Goal: Transaction & Acquisition: Purchase product/service

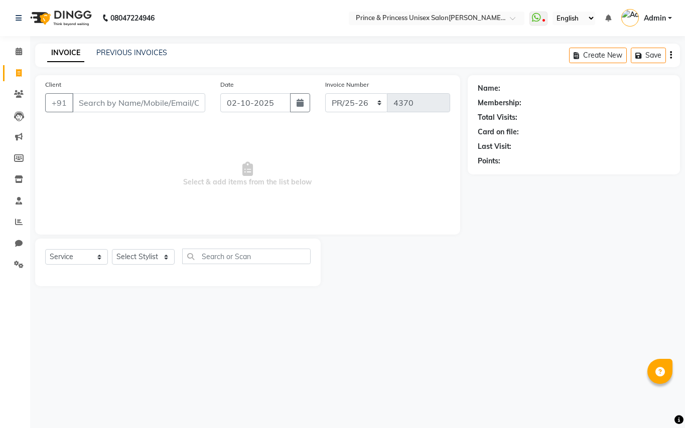
select select "service"
click at [156, 105] on input "Client" at bounding box center [138, 102] width 133 height 19
click at [155, 103] on input "Client" at bounding box center [138, 102] width 133 height 19
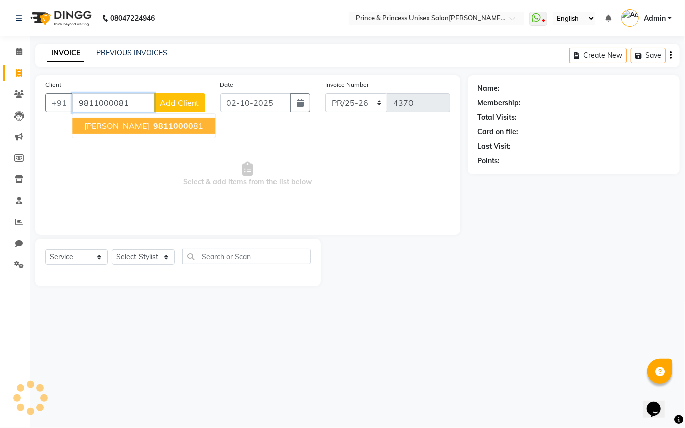
type input "9811000081"
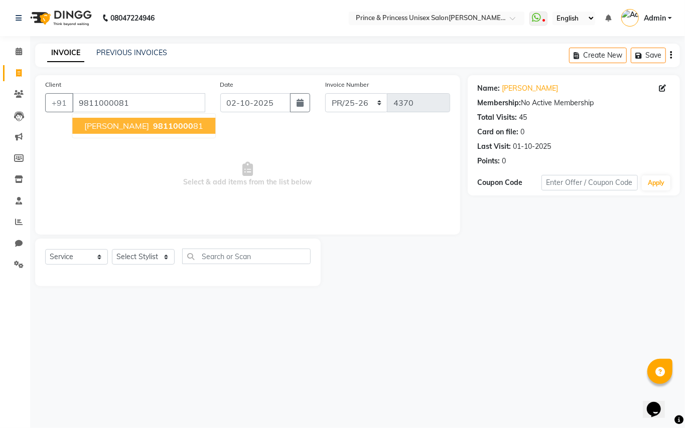
click at [134, 125] on span "[PERSON_NAME]" at bounding box center [116, 126] width 65 height 10
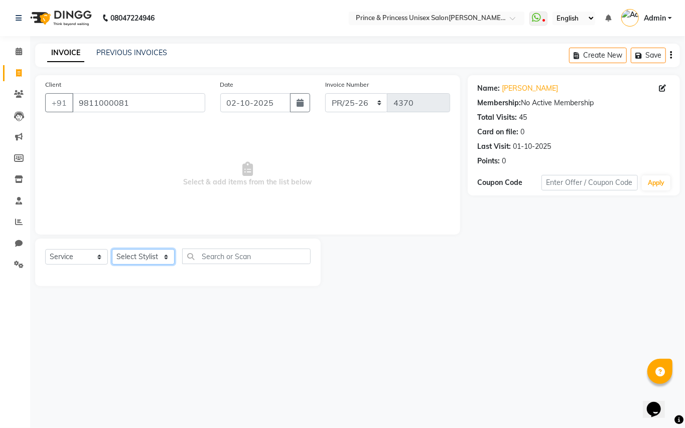
click at [141, 252] on select "Select Stylist ABHISHE[PERSON_NAME]ET NE[PERSON_NAME]A[PERSON_NAME]D[PERSON_NAM…" at bounding box center [143, 257] width 63 height 16
select select "17871"
drag, startPoint x: 140, startPoint y: 250, endPoint x: 229, endPoint y: 261, distance: 89.5
click at [140, 250] on select "Select Stylist ABHISHE[PERSON_NAME]ET NE[PERSON_NAME]A[PERSON_NAME]D[PERSON_NAM…" at bounding box center [143, 257] width 63 height 16
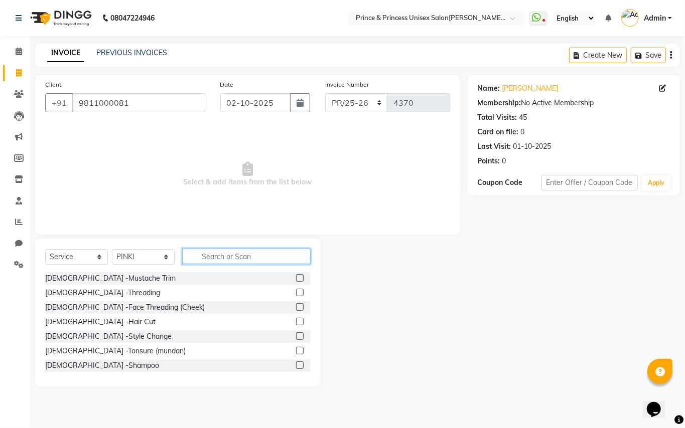
click at [229, 262] on input "text" at bounding box center [246, 257] width 128 height 16
drag, startPoint x: 225, startPoint y: 259, endPoint x: 211, endPoint y: 253, distance: 15.5
click at [221, 259] on input "text" at bounding box center [246, 257] width 128 height 16
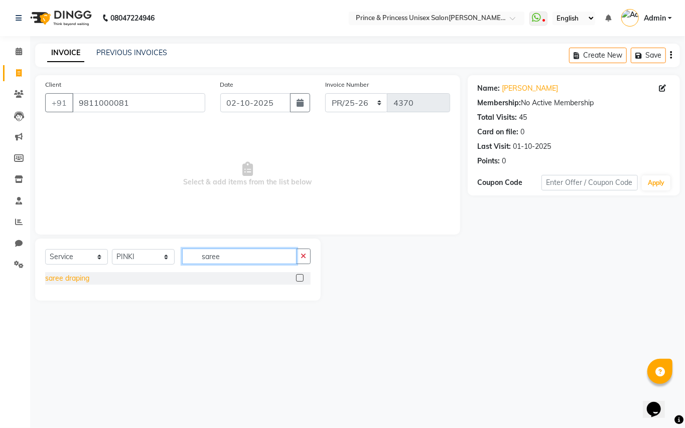
type input "saree"
click at [75, 279] on div "saree draping" at bounding box center [67, 278] width 44 height 11
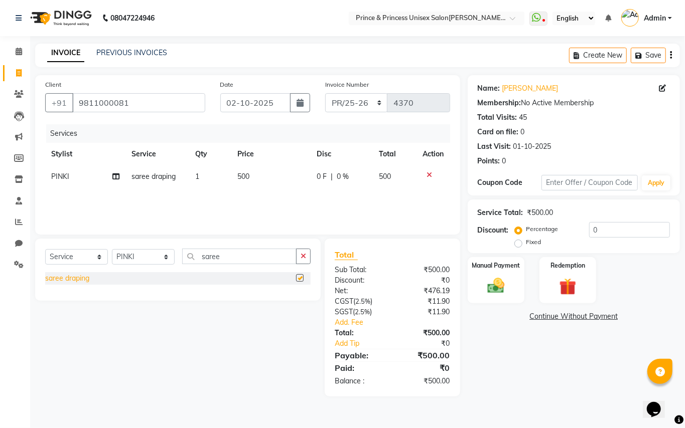
checkbox input "false"
click at [498, 287] on img at bounding box center [496, 286] width 29 height 21
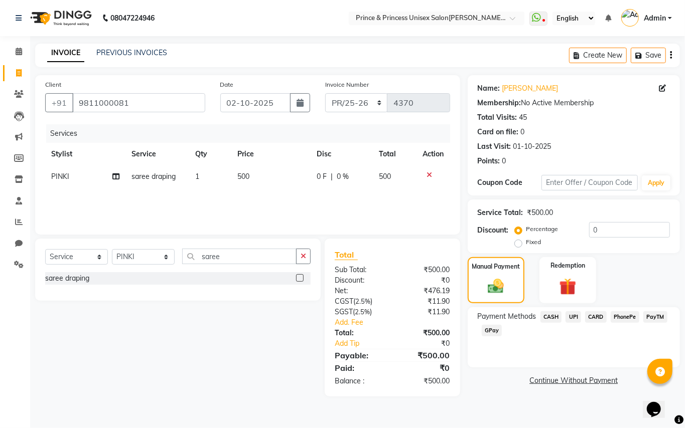
click at [546, 316] on span "CASH" at bounding box center [551, 318] width 22 height 12
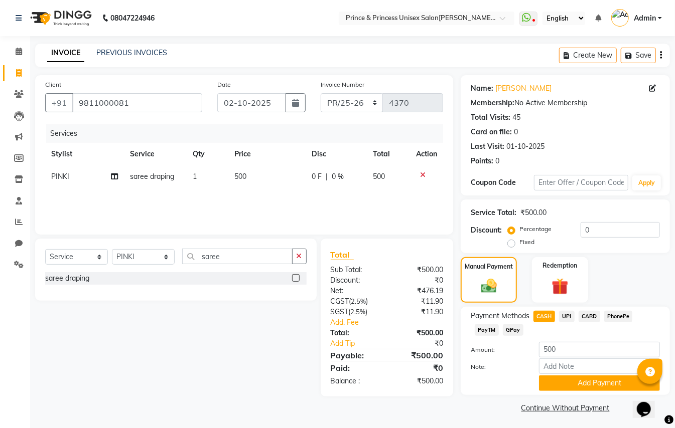
click at [546, 316] on span "CASH" at bounding box center [544, 317] width 22 height 12
click at [490, 332] on span "PayTM" at bounding box center [487, 331] width 24 height 12
click at [574, 378] on button "Add Payment" at bounding box center [599, 384] width 121 height 16
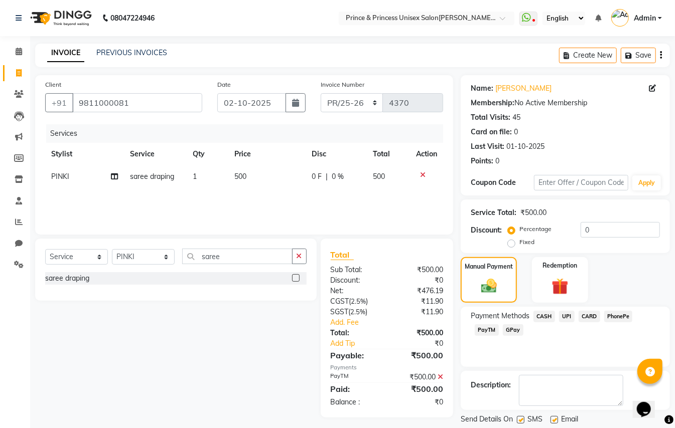
scroll to position [31, 0]
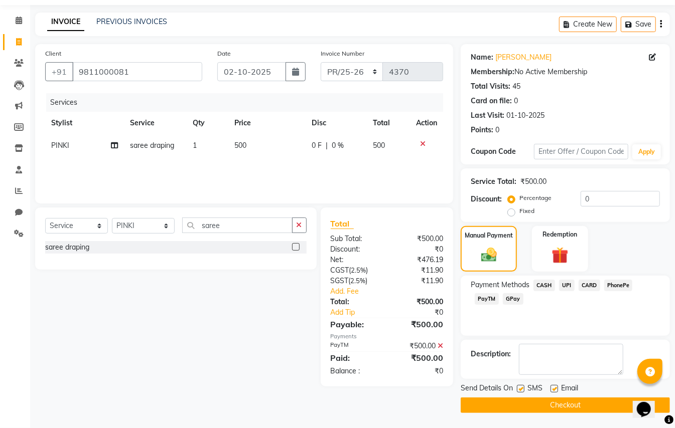
click at [582, 406] on button "Checkout" at bounding box center [564, 406] width 209 height 16
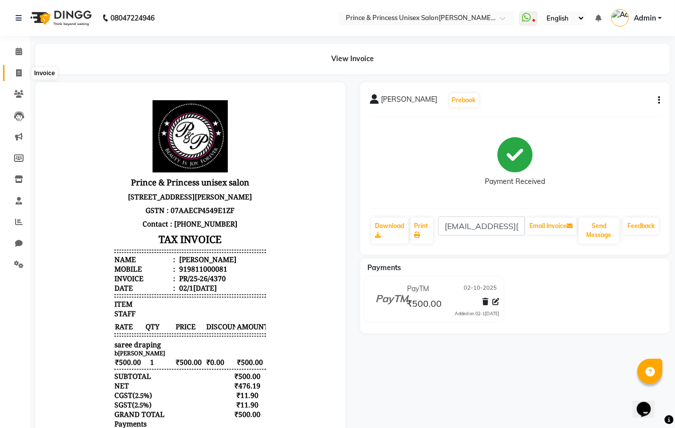
click at [19, 69] on icon at bounding box center [19, 73] width 6 height 8
select select "service"
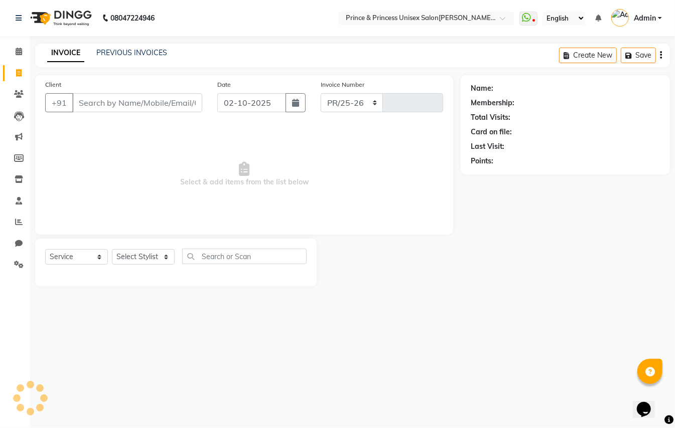
select select "3760"
type input "4371"
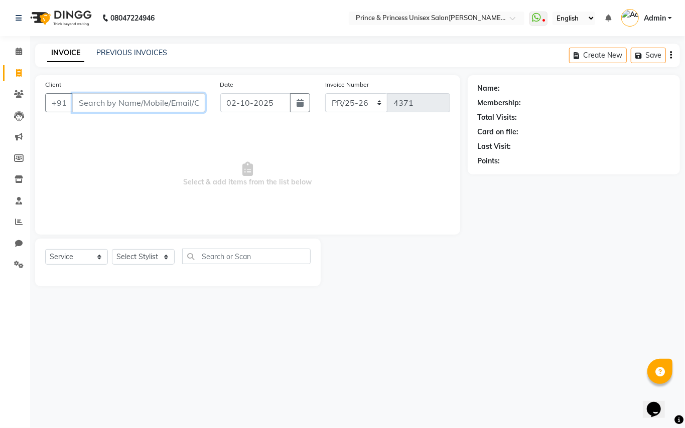
click at [171, 100] on input "Client" at bounding box center [138, 102] width 133 height 19
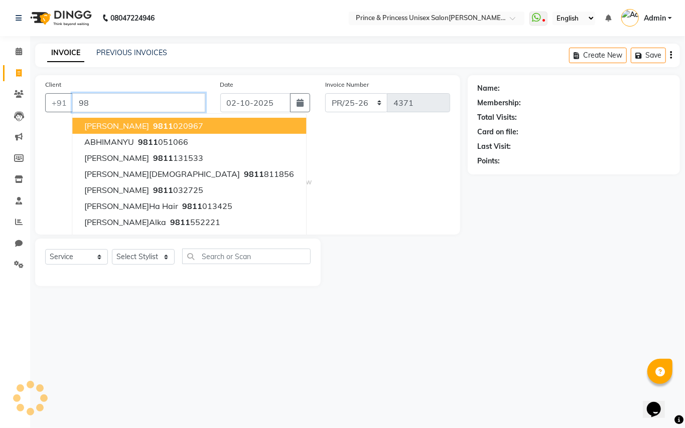
type input "9"
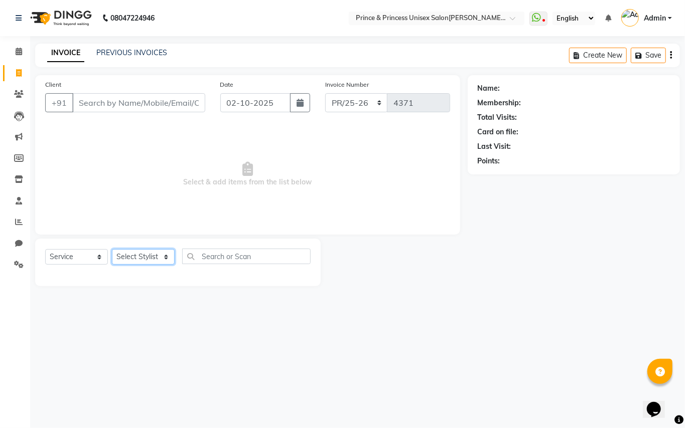
click at [130, 259] on select "Select Stylist ABHIS[PERSON_NAME]JEET [PERSON_NAME]S[PERSON_NAME]U[PERSON_NAME]…" at bounding box center [143, 257] width 63 height 16
drag, startPoint x: 130, startPoint y: 259, endPoint x: 231, endPoint y: 257, distance: 100.8
click at [130, 259] on select "Select Stylist ABHIS[PERSON_NAME]JEET [PERSON_NAME]S[PERSON_NAME]U[PERSON_NAME]…" at bounding box center [143, 257] width 63 height 16
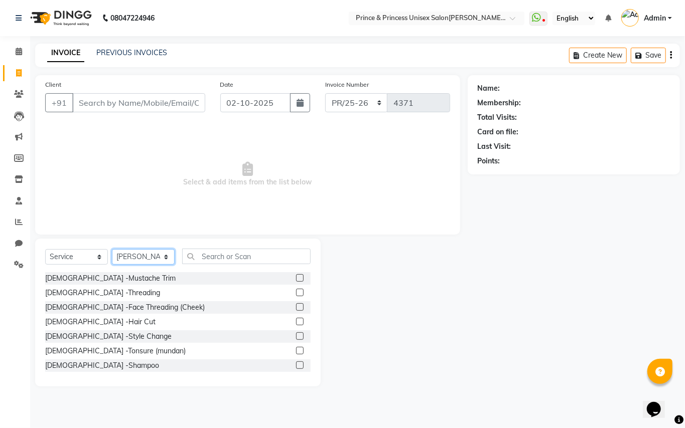
click at [128, 259] on select "Select Stylist ABHIS[PERSON_NAME]JEET [PERSON_NAME]S[PERSON_NAME]U[PERSON_NAME]…" at bounding box center [143, 257] width 63 height 16
select select "28169"
drag, startPoint x: 137, startPoint y: 257, endPoint x: 225, endPoint y: 255, distance: 88.3
click at [140, 255] on select "Select Stylist ABHIS[PERSON_NAME]JEET [PERSON_NAME]S[PERSON_NAME]U[PERSON_NAME]…" at bounding box center [143, 257] width 63 height 16
click at [225, 255] on input "text" at bounding box center [246, 257] width 128 height 16
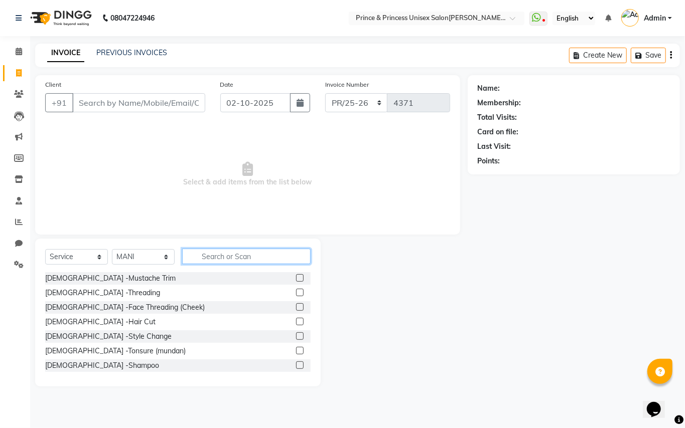
click at [225, 255] on input "text" at bounding box center [246, 257] width 128 height 16
click at [147, 105] on input "Client" at bounding box center [138, 102] width 133 height 19
click at [153, 104] on input "Client" at bounding box center [138, 102] width 133 height 19
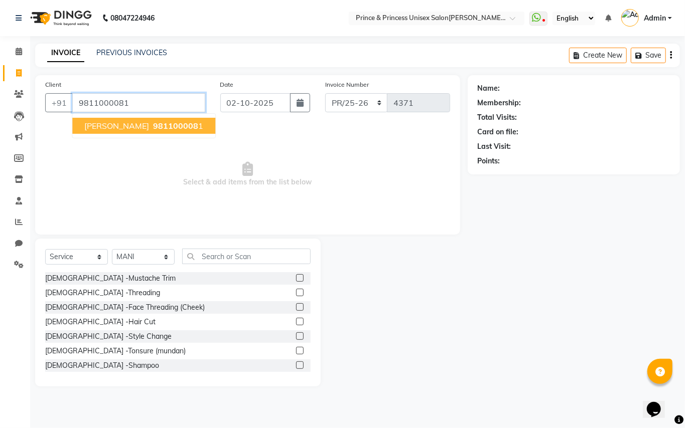
type input "9811000081"
drag, startPoint x: 104, startPoint y: 123, endPoint x: 137, endPoint y: 233, distance: 114.1
click at [104, 125] on span "[PERSON_NAME]" at bounding box center [116, 126] width 65 height 10
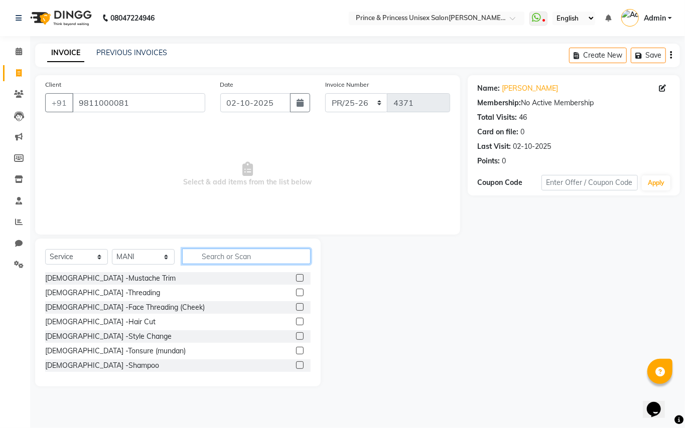
click at [233, 256] on input "text" at bounding box center [246, 257] width 128 height 16
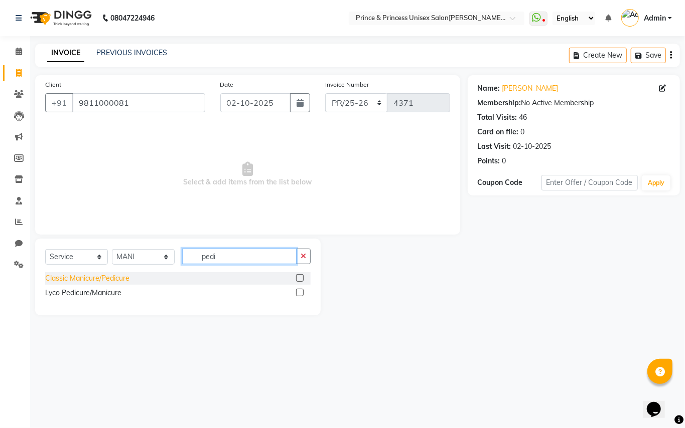
type input "pedi"
click at [93, 277] on div "Classic Manicure/Pedicure" at bounding box center [87, 278] width 84 height 11
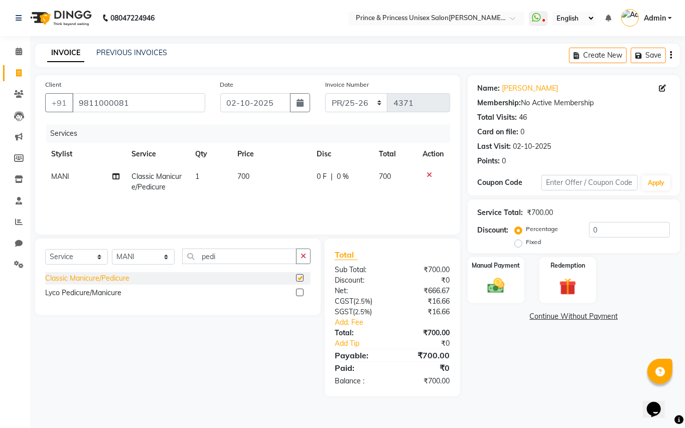
checkbox input "false"
click at [89, 293] on div "Lyco Pedicure/Manicure" at bounding box center [83, 293] width 76 height 11
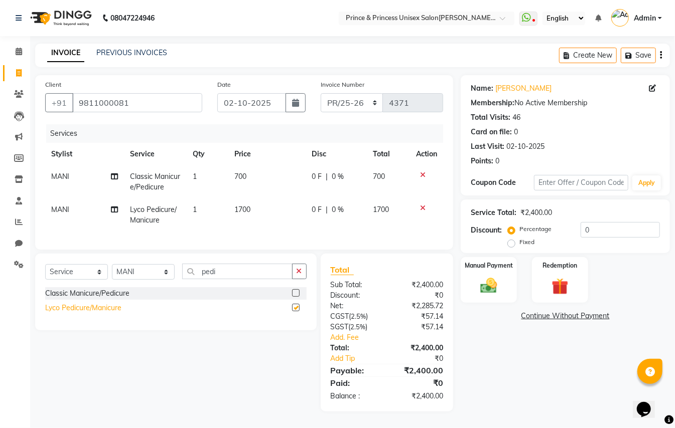
checkbox input "false"
click at [57, 206] on span "MANI" at bounding box center [60, 209] width 18 height 9
select select "28169"
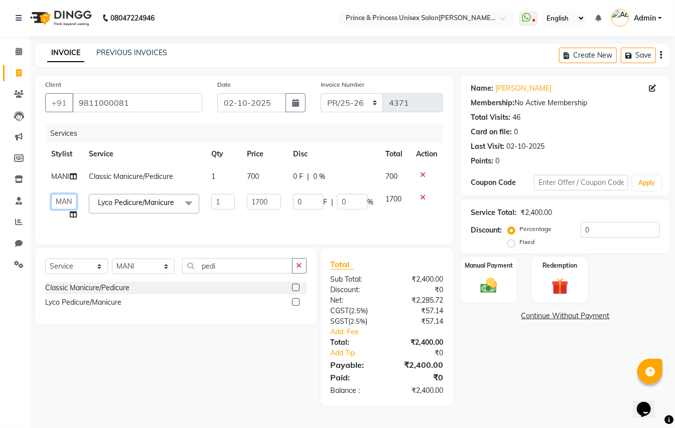
click at [62, 207] on select "ABHISHEK AJEET AJEET NEW ARUN ASLAM CHANDAN GUDDU MAHESH MANI MEENAKSHI MONU PI…" at bounding box center [64, 202] width 26 height 16
select select "67112"
click at [61, 200] on select "ABHISHEK AJEET AJEET NEW ARUN ASLAM CHANDAN GUDDU MAHESH MANI MEENAKSHI MONU PI…" at bounding box center [64, 202] width 26 height 16
click at [126, 274] on select "Select Stylist ABHIS[PERSON_NAME]JEET [PERSON_NAME]S[PERSON_NAME]U[PERSON_NAME]…" at bounding box center [143, 267] width 63 height 16
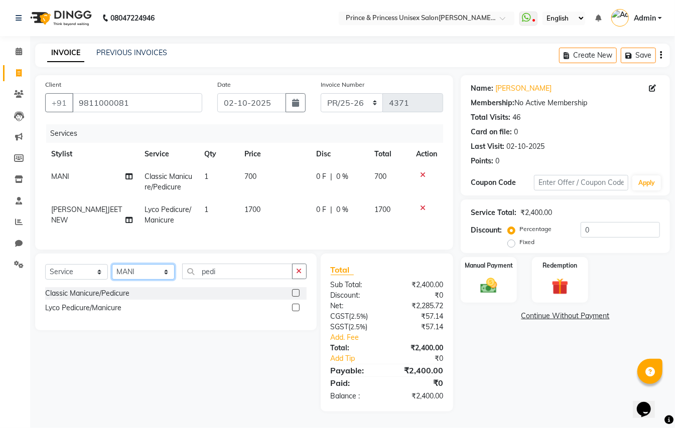
select select "17910"
drag, startPoint x: 126, startPoint y: 279, endPoint x: 163, endPoint y: 271, distance: 37.0
click at [126, 279] on select "Select Stylist ABHIS[PERSON_NAME]JEET [PERSON_NAME]S[PERSON_NAME]U[PERSON_NAME]…" at bounding box center [143, 272] width 63 height 16
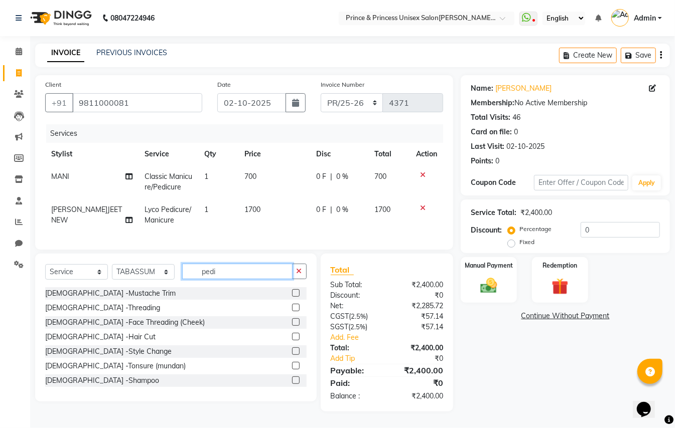
drag, startPoint x: 209, startPoint y: 277, endPoint x: 97, endPoint y: 133, distance: 182.3
click at [129, 192] on div "Client +91 9811000081 Date 02-10-2025 Invoice Number PR/25-26 V/2025 V/2025-26 …" at bounding box center [244, 243] width 433 height 337
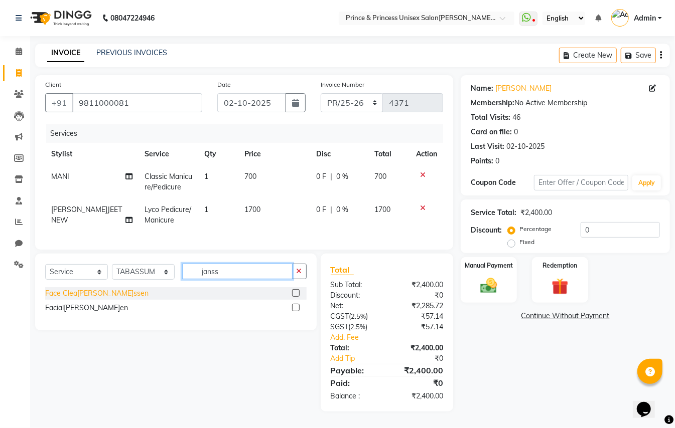
type input "janss"
click at [66, 299] on div "Fac[PERSON_NAME]up-Janssen" at bounding box center [96, 293] width 103 height 11
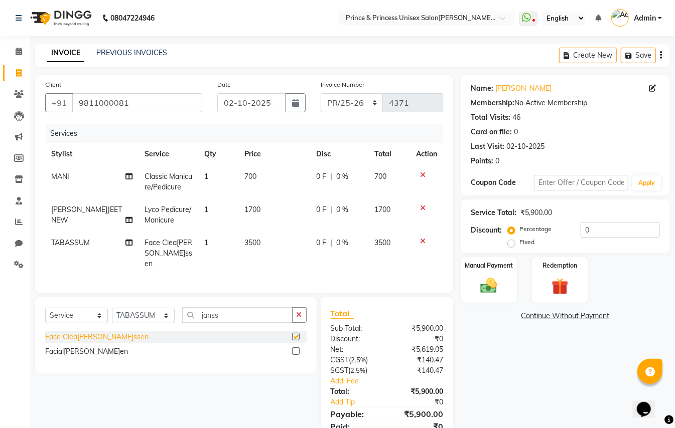
checkbox input "false"
click at [151, 320] on select "Select Stylist ABHIS[PERSON_NAME]JEET [PERSON_NAME]S[PERSON_NAME]U[PERSON_NAME]…" at bounding box center [143, 316] width 63 height 16
select select "28169"
click at [151, 320] on select "Select Stylist ABHIS[PERSON_NAME]JEET [PERSON_NAME]S[PERSON_NAME]U[PERSON_NAME]…" at bounding box center [143, 316] width 63 height 16
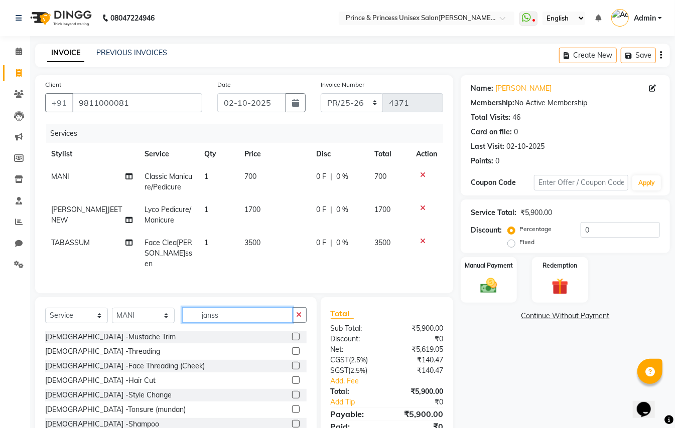
click at [229, 314] on input "janss" at bounding box center [237, 315] width 110 height 16
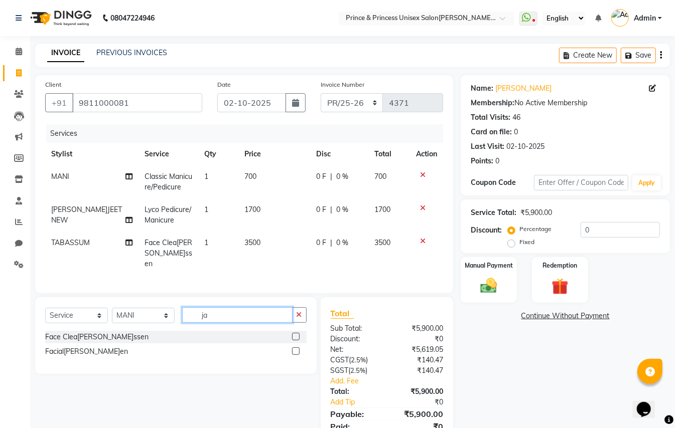
type input "j"
type input "global"
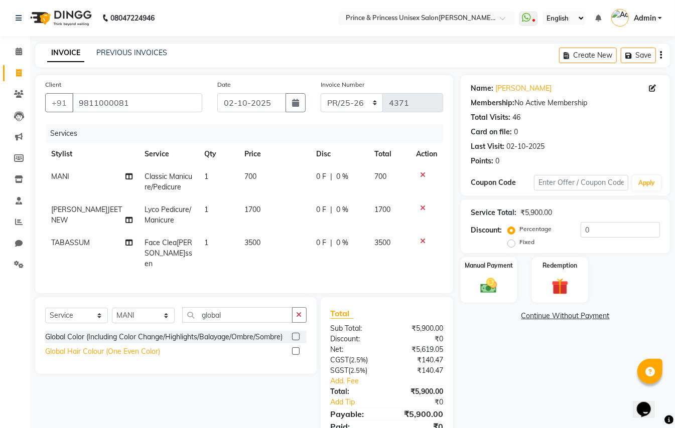
click at [87, 353] on div "Global Hair Colour (One Even Color)" at bounding box center [102, 352] width 115 height 11
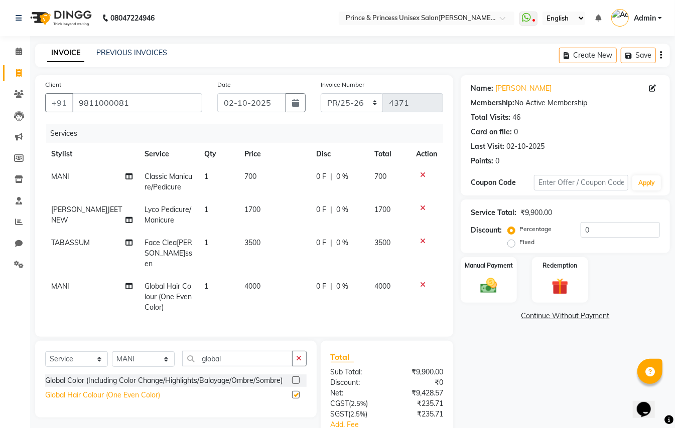
checkbox input "false"
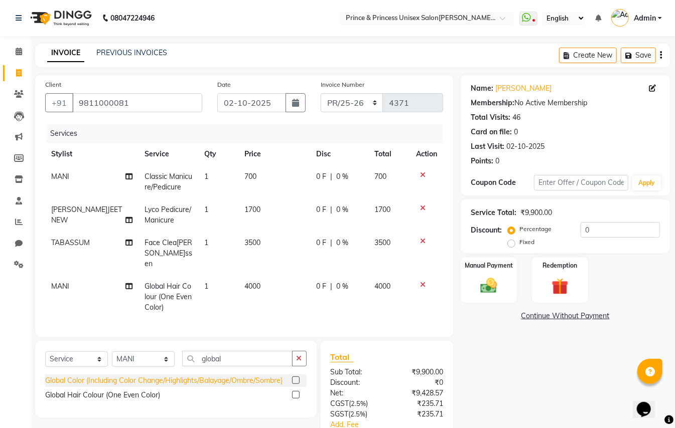
click at [151, 380] on div "Global Color (Including Color Change/Highlights/Balayage/Ombre/Sombre)" at bounding box center [163, 381] width 237 height 11
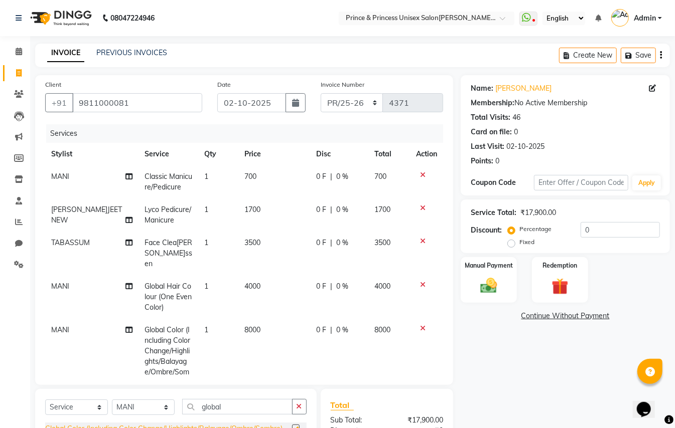
checkbox input "false"
click at [420, 281] on icon at bounding box center [423, 284] width 6 height 7
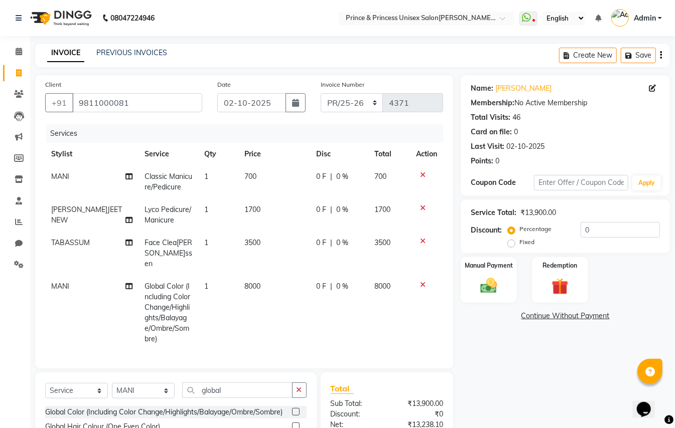
click at [244, 282] on span "8000" at bounding box center [252, 286] width 16 height 9
select select "28169"
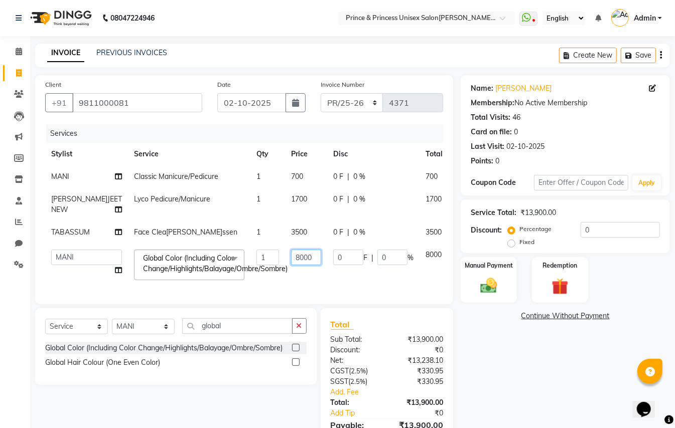
click at [291, 265] on input "8000" at bounding box center [306, 258] width 30 height 16
type input "10000"
click at [296, 294] on div "Services Stylist Service Qty Price Disc Total Action MANI Classic Manicure/Pedi…" at bounding box center [244, 209] width 398 height 170
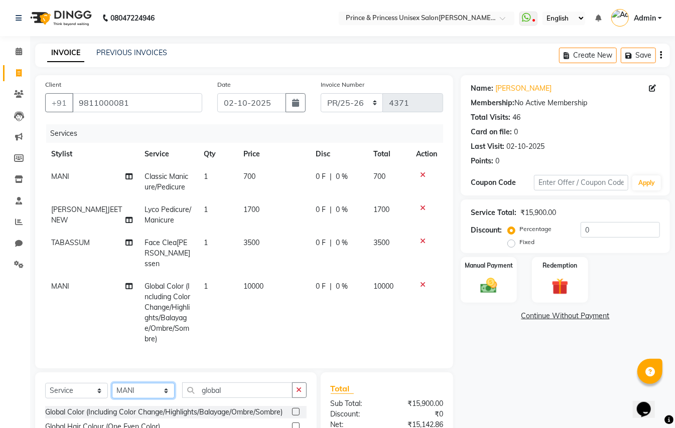
click at [129, 390] on select "Select Stylist ABHISHEK AJEET AJEET NEW ARUN ASLAM CHANDAN GUDDU MAHESH MANI ME…" at bounding box center [143, 391] width 63 height 16
select select "17910"
drag, startPoint x: 129, startPoint y: 390, endPoint x: 229, endPoint y: 383, distance: 100.0
click at [139, 390] on select "Select Stylist ABHISHEK AJEET AJEET NEW ARUN ASLAM CHANDAN GUDDU MAHESH MANI ME…" at bounding box center [143, 391] width 63 height 16
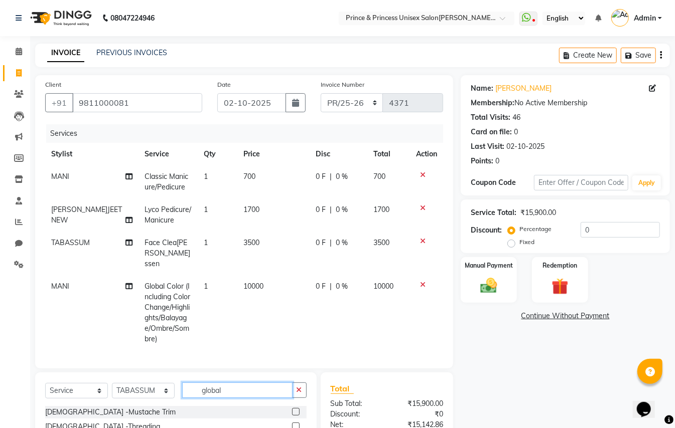
drag, startPoint x: 231, startPoint y: 386, endPoint x: 23, endPoint y: 280, distance: 233.5
click at [35, 340] on div "Client +91 9811000081 Date 02-10-2025 Invoice Number PR/25-26 V/2025 V/2025-26 …" at bounding box center [244, 302] width 433 height 455
type input "full arms"
click at [247, 242] on span "3500" at bounding box center [251, 242] width 16 height 9
select select "17910"
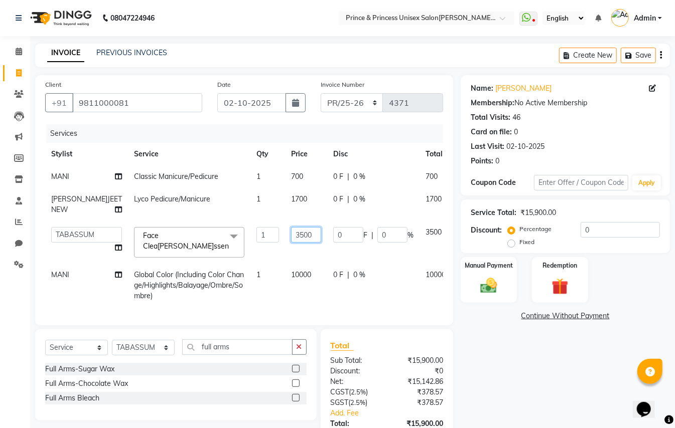
click at [291, 243] on input "3500" at bounding box center [306, 235] width 30 height 16
type input "2000"
drag, startPoint x: 21, startPoint y: 332, endPoint x: 301, endPoint y: 153, distance: 332.3
click at [22, 332] on div "Calendar Invoice Clients Leads Marketing Members Inventory Staff Reports Chat S…" at bounding box center [67, 258] width 135 height 459
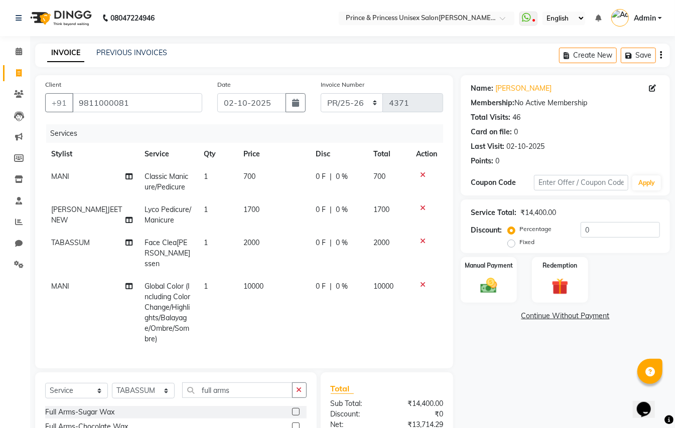
click at [422, 206] on icon at bounding box center [423, 208] width 6 height 7
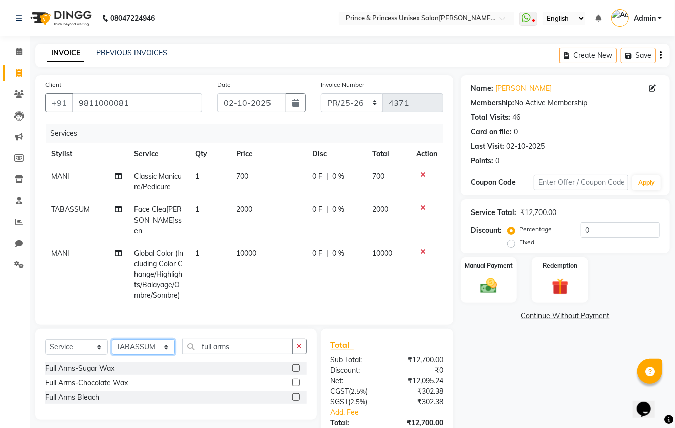
click at [129, 355] on select "Select Stylist ABHISHEK AJEET AJEET NEW ARUN ASLAM CHANDAN GUDDU MAHESH MANI ME…" at bounding box center [143, 348] width 63 height 16
select select "67112"
click at [239, 355] on input "full arms" at bounding box center [237, 347] width 110 height 16
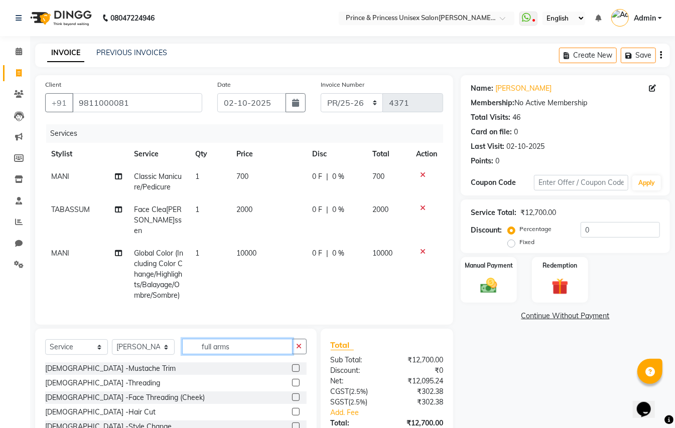
click at [239, 355] on input "full arms" at bounding box center [237, 347] width 110 height 16
drag, startPoint x: 239, startPoint y: 356, endPoint x: 179, endPoint y: 325, distance: 68.0
click at [197, 339] on div "Select Service Product Membership Package Voucher Prepaid Gift Card Select Styl…" at bounding box center [175, 403] width 281 height 148
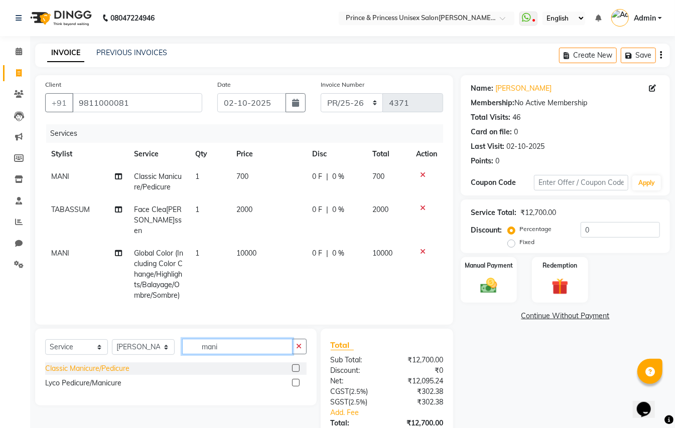
type input "mani"
click at [66, 374] on div "Classic Manicure/Pedicure" at bounding box center [87, 369] width 84 height 11
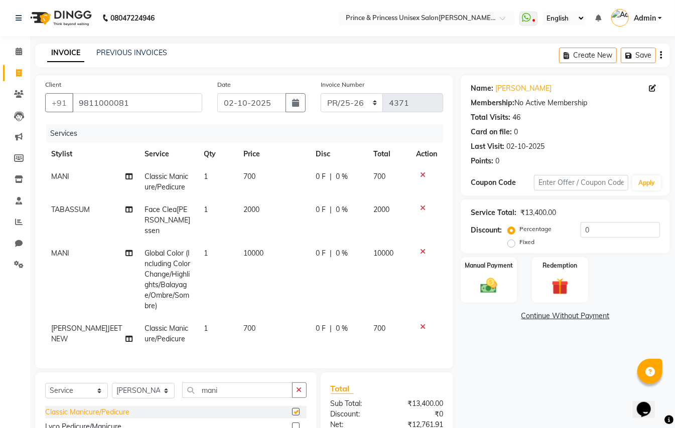
checkbox input "false"
drag, startPoint x: 227, startPoint y: 390, endPoint x: 107, endPoint y: 286, distance: 159.3
click at [148, 344] on div "Client +91 9811000081 Date 02-10-2025 Invoice Number PR/25-26 V/2025 V/2025-26 …" at bounding box center [244, 302] width 433 height 455
click at [127, 390] on select "Select Stylist ABHISHEK AJEET AJEET NEW ARUN ASLAM CHANDAN GUDDU MAHESH MANI ME…" at bounding box center [143, 391] width 63 height 16
select select "17910"
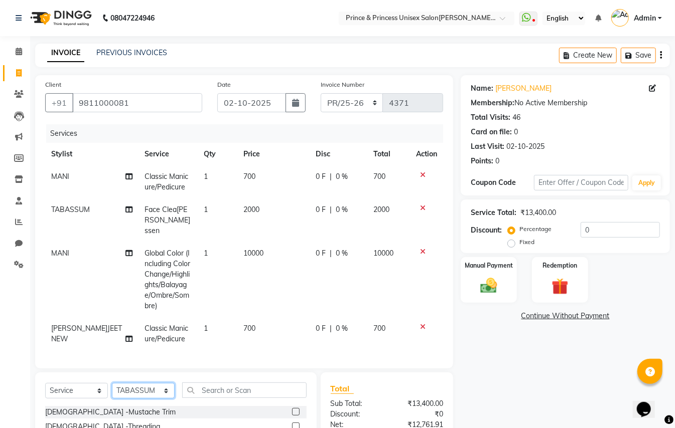
drag, startPoint x: 127, startPoint y: 390, endPoint x: 137, endPoint y: 390, distance: 10.0
click at [137, 390] on select "Select Stylist ABHISHEK AJEET AJEET NEW ARUN ASLAM CHANDAN GUDDU MAHESH MANI ME…" at bounding box center [143, 391] width 63 height 16
drag, startPoint x: 229, startPoint y: 391, endPoint x: 240, endPoint y: 385, distance: 12.1
click at [231, 390] on input "text" at bounding box center [244, 391] width 124 height 16
drag, startPoint x: 240, startPoint y: 385, endPoint x: 234, endPoint y: 387, distance: 6.3
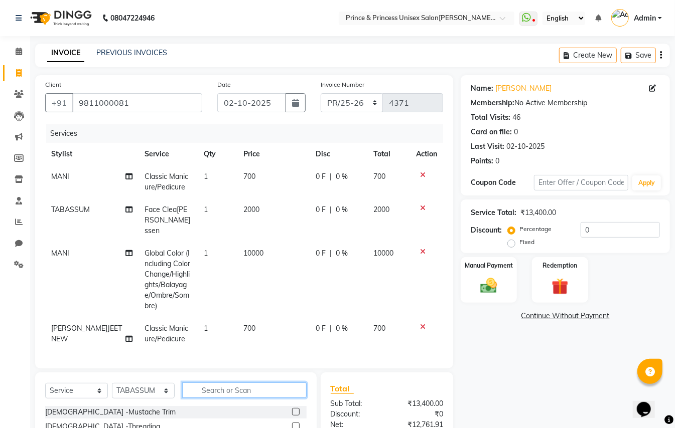
click at [235, 387] on input "text" at bounding box center [244, 391] width 124 height 16
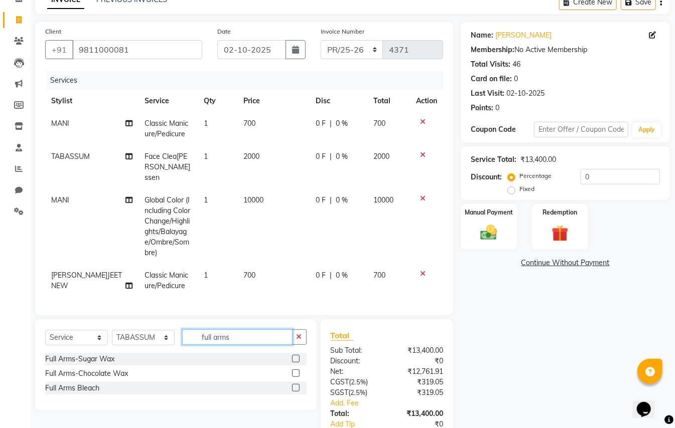
scroll to position [117, 0]
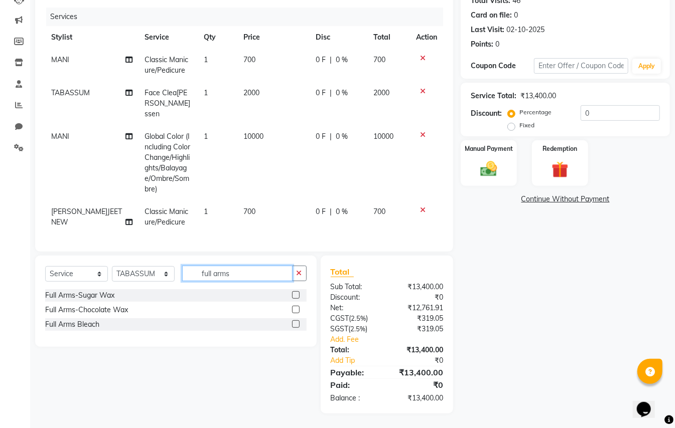
type input "full arms"
click at [61, 306] on div "Full Arms-Chocolate Wax" at bounding box center [86, 310] width 83 height 11
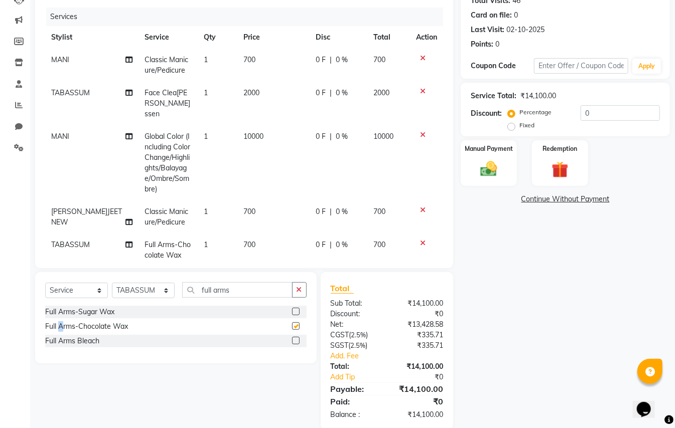
checkbox input "false"
click at [253, 291] on input "full arms" at bounding box center [237, 290] width 110 height 16
click at [255, 291] on input "full arms" at bounding box center [237, 290] width 110 height 16
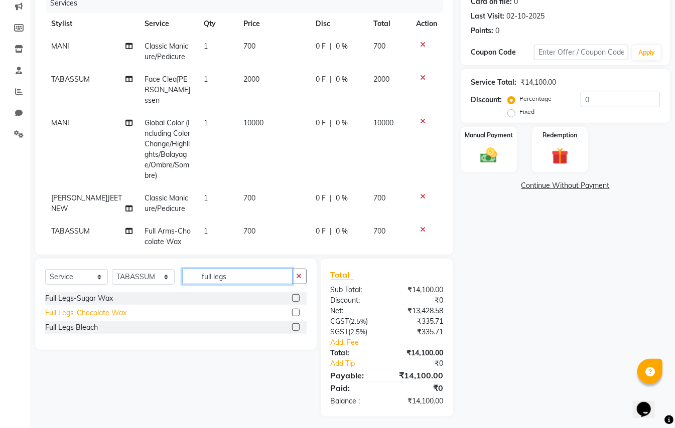
scroll to position [133, 0]
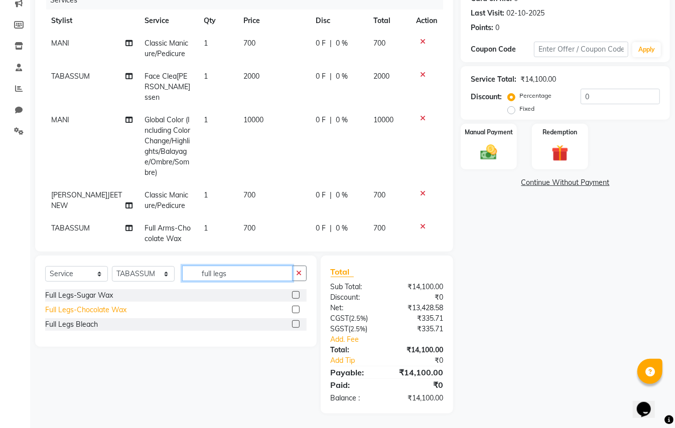
type input "full legs"
click at [74, 312] on div "Full Legs-Chocolate Wax" at bounding box center [85, 310] width 81 height 11
checkbox input "false"
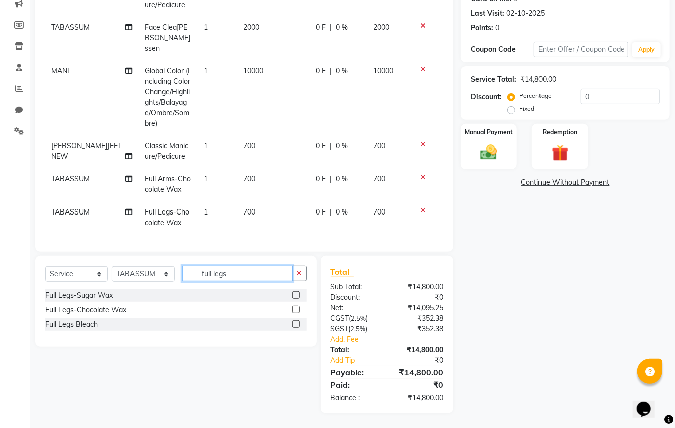
drag, startPoint x: 231, startPoint y: 273, endPoint x: 77, endPoint y: 153, distance: 195.1
click at [135, 255] on div "Client +91 9811000081 Date 02-10-2025 Invoice Number PR/25-26 V/2025 V/2025-26 …" at bounding box center [244, 178] width 433 height 472
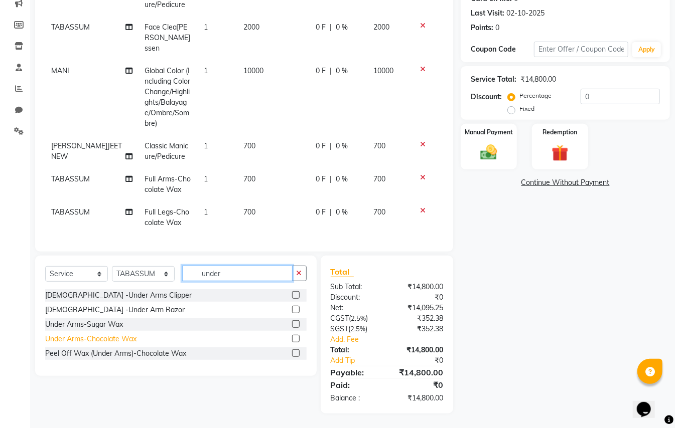
type input "under"
click at [81, 338] on div "Under Arms-Chocolate Wax" at bounding box center [90, 339] width 91 height 11
checkbox input "false"
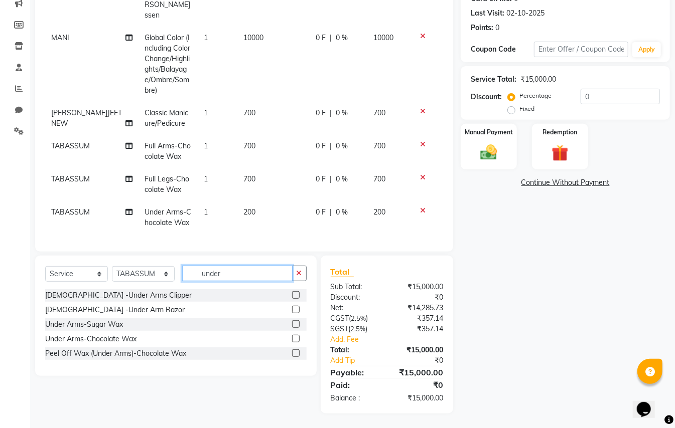
drag, startPoint x: 235, startPoint y: 272, endPoint x: 187, endPoint y: 198, distance: 88.5
click at [199, 239] on div "Client +91 9811000081 Date 02-10-2025 Invoice Number PR/25-26 V/2025 V/2025-26 …" at bounding box center [244, 178] width 433 height 472
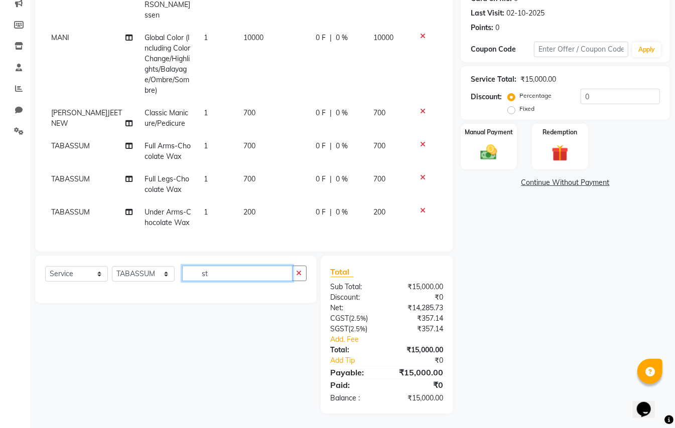
type input "s"
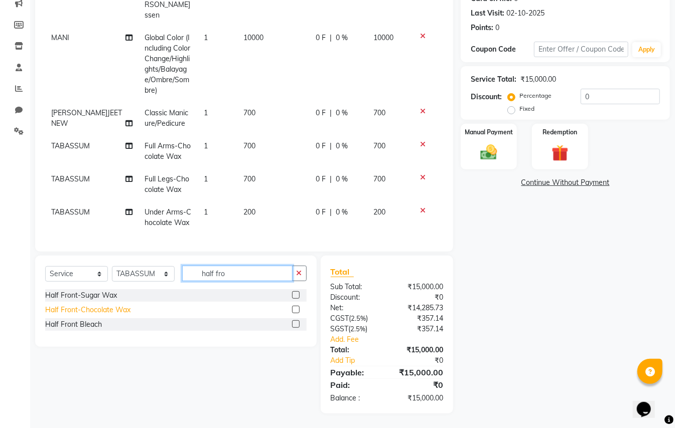
type input "half fro"
click at [89, 307] on div "Half Front-Chocolate Wax" at bounding box center [87, 310] width 85 height 11
checkbox input "false"
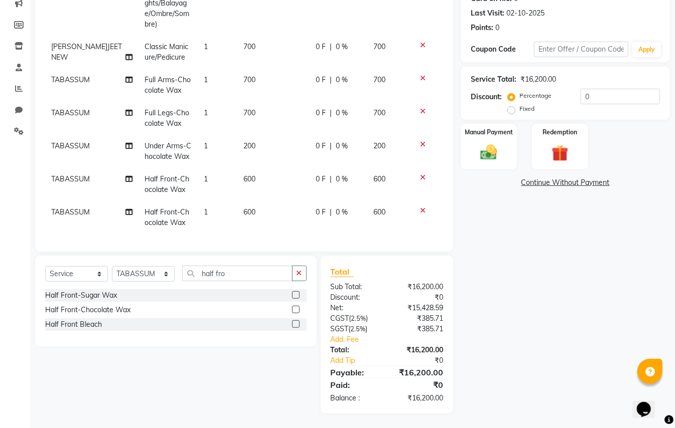
click at [420, 207] on icon at bounding box center [423, 210] width 6 height 7
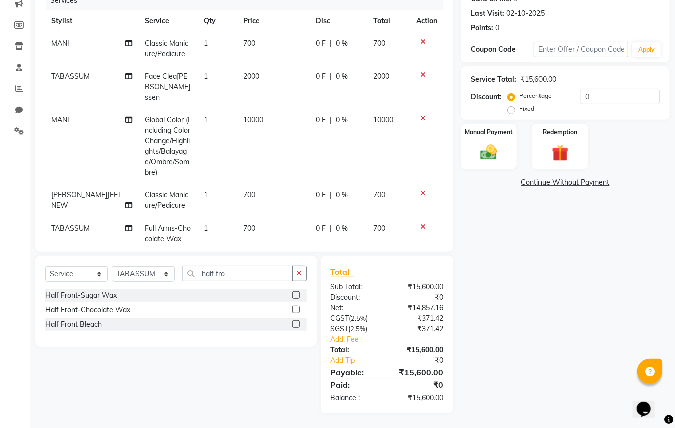
scroll to position [115, 0]
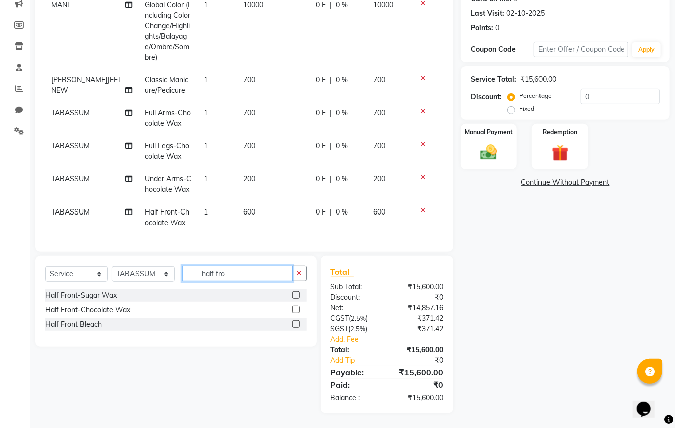
click at [234, 270] on input "half fro" at bounding box center [237, 274] width 110 height 16
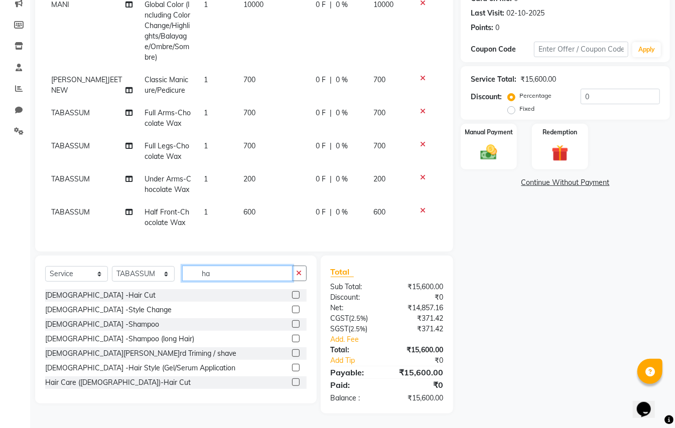
type input "h"
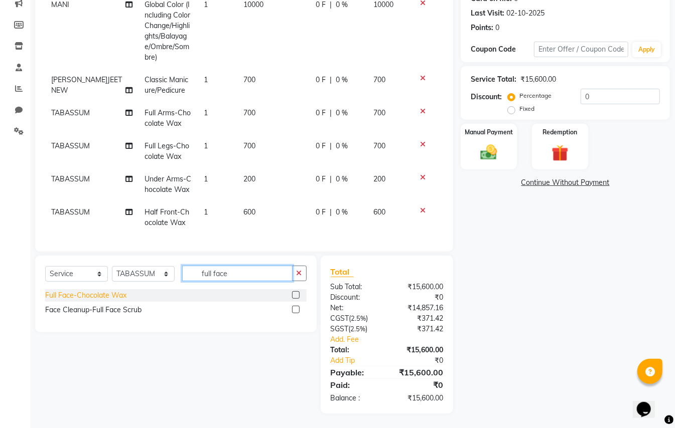
type input "full face"
click at [111, 297] on div "Full Face-Chocolate Wax" at bounding box center [85, 295] width 81 height 11
checkbox input "false"
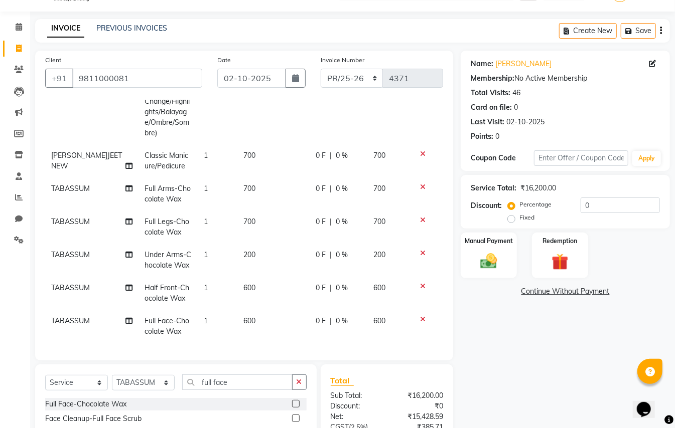
scroll to position [0, 0]
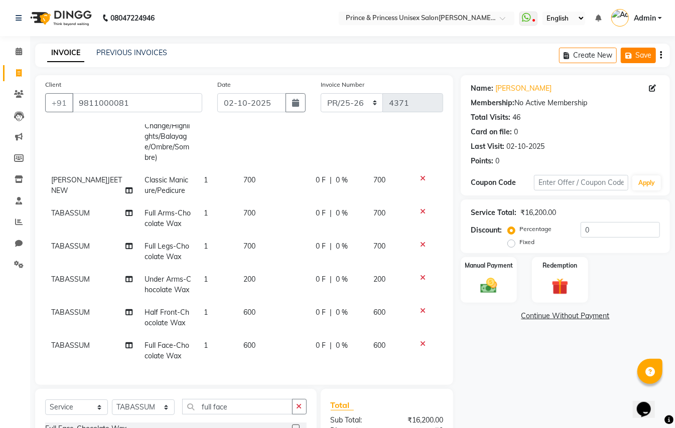
click at [637, 59] on button "Save" at bounding box center [638, 56] width 35 height 16
click at [565, 59] on button "Save" at bounding box center [567, 56] width 35 height 16
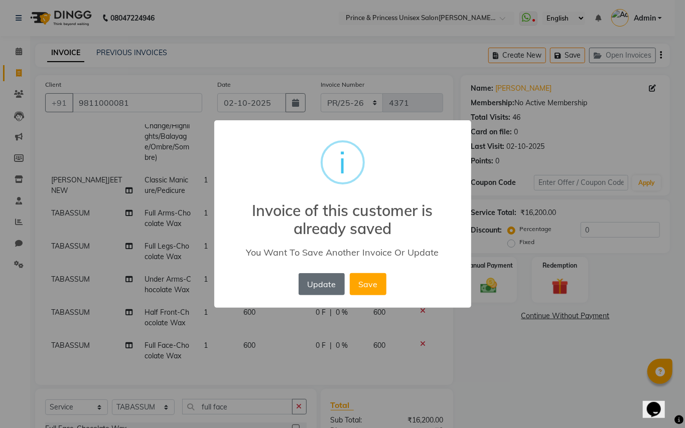
click at [322, 285] on button "Update" at bounding box center [321, 284] width 46 height 22
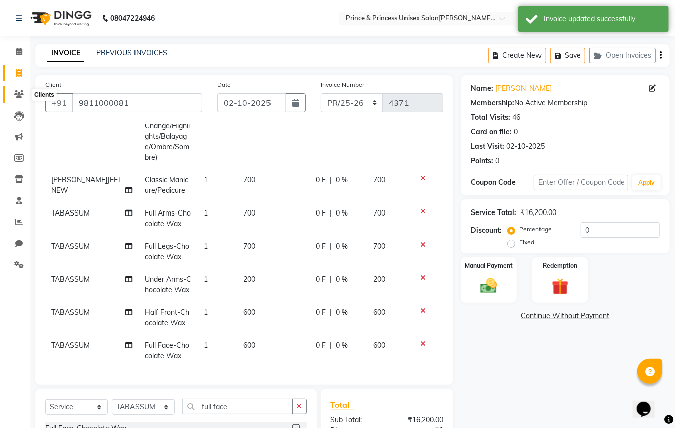
click at [19, 92] on icon at bounding box center [19, 94] width 10 height 8
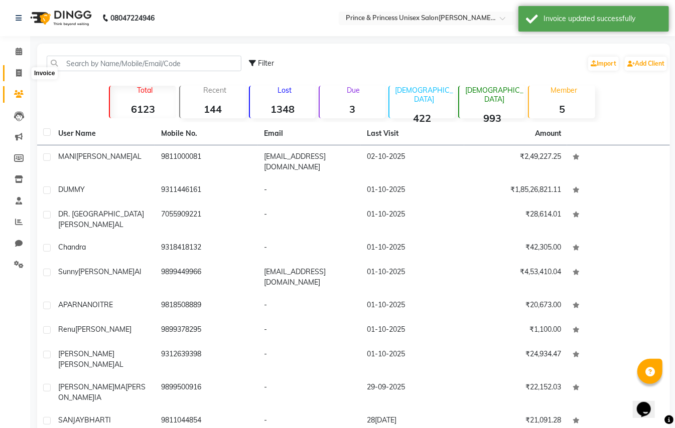
click at [19, 70] on icon at bounding box center [19, 73] width 6 height 8
select select "service"
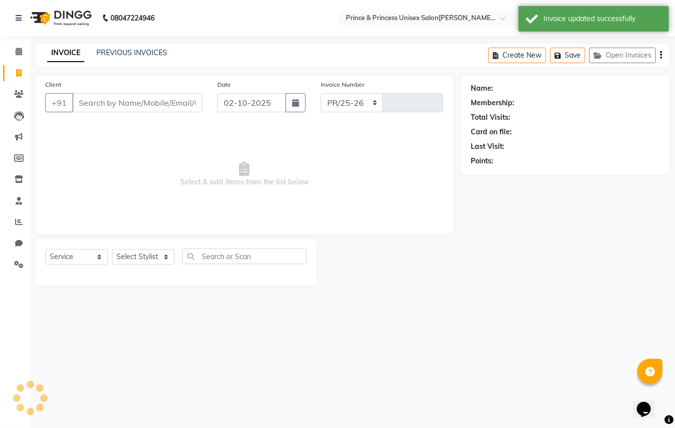
select select "3760"
type input "4371"
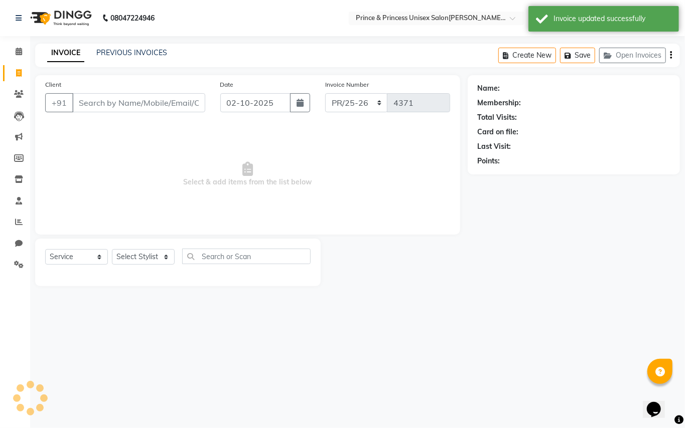
click at [134, 101] on input "Client" at bounding box center [138, 102] width 133 height 19
click at [135, 101] on input "Client" at bounding box center [138, 102] width 133 height 19
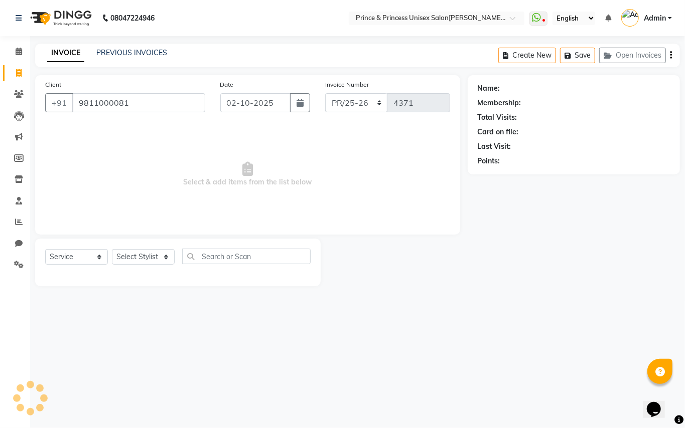
type input "9811000081"
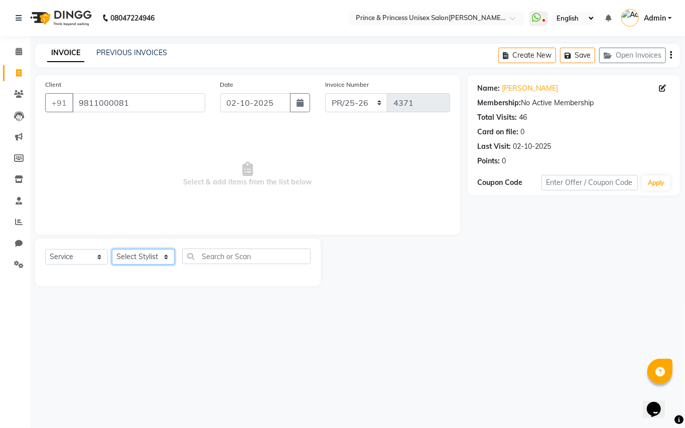
click at [145, 257] on select "Select Stylist ABHISHEK AJEET AJEET NEW ARUN ASLAM CHANDAN GUDDU MAHESH MANI ME…" at bounding box center [143, 257] width 63 height 16
select select "17850"
click at [112, 249] on select "Select Stylist ABHISHEK AJEET AJEET NEW ARUN ASLAM CHANDAN GUDDU MAHESH MANI ME…" at bounding box center [143, 257] width 63 height 16
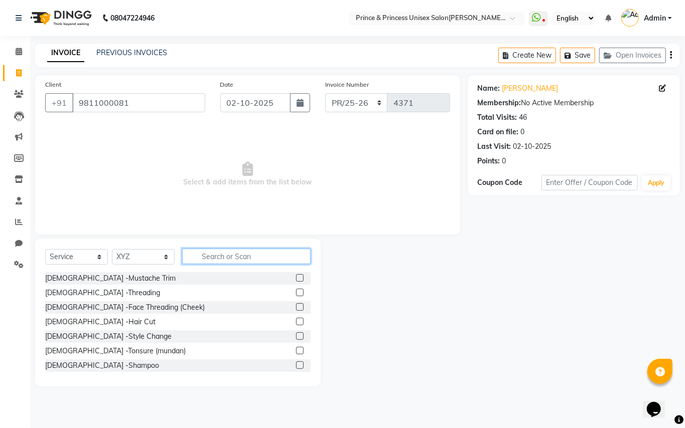
click at [227, 262] on input "text" at bounding box center [246, 257] width 128 height 16
click at [227, 260] on input "text" at bounding box center [246, 257] width 128 height 16
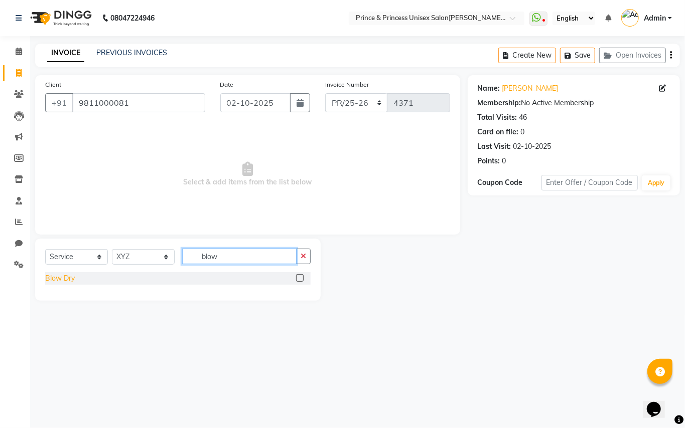
type input "blow"
click at [48, 279] on div "Blow Dry" at bounding box center [60, 278] width 30 height 11
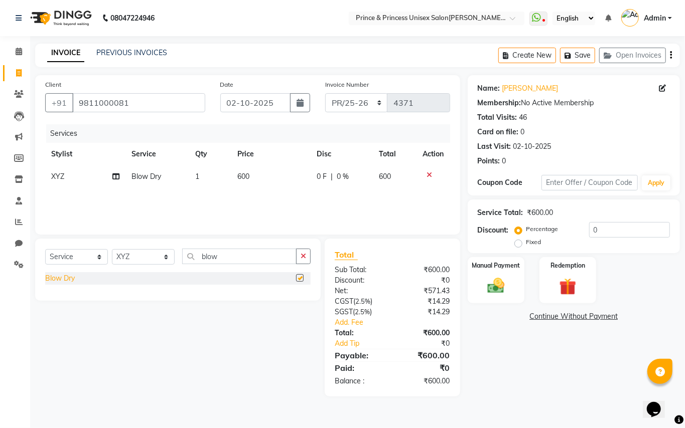
checkbox input "false"
click at [493, 286] on img at bounding box center [496, 286] width 29 height 21
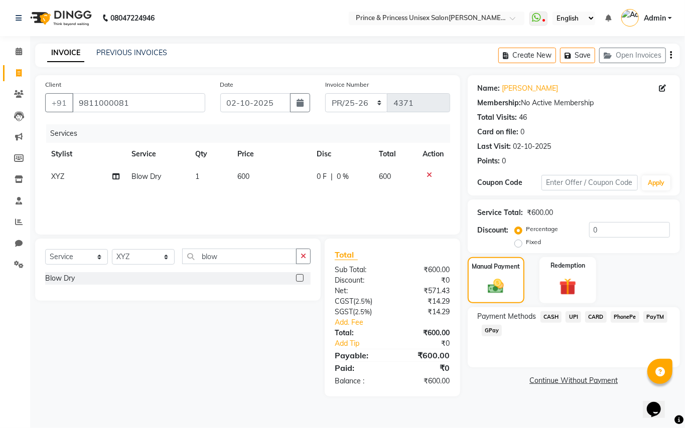
click at [657, 316] on span "PayTM" at bounding box center [655, 318] width 24 height 12
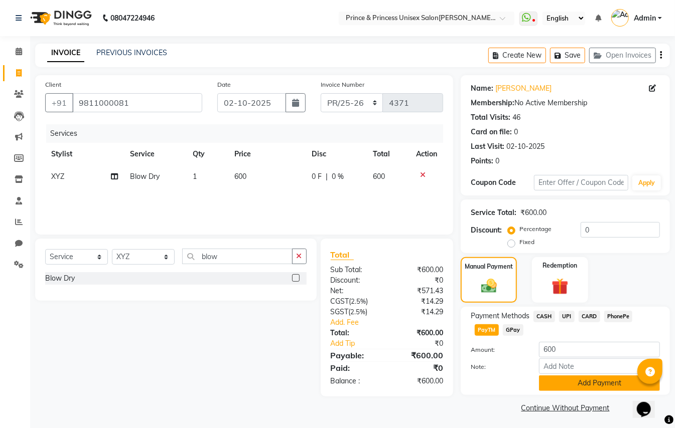
click at [588, 388] on button "Add Payment" at bounding box center [599, 384] width 121 height 16
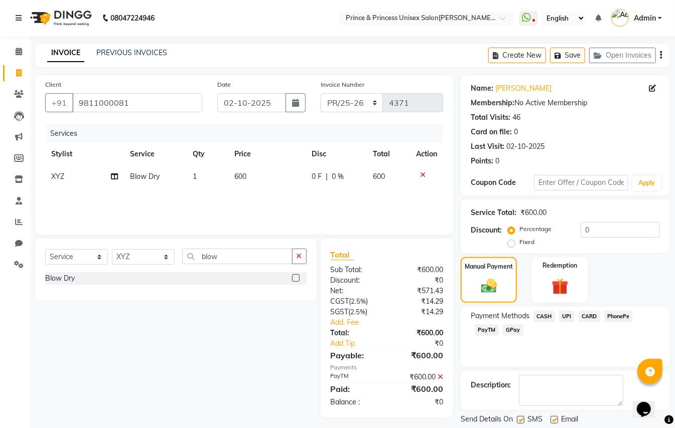
scroll to position [31, 0]
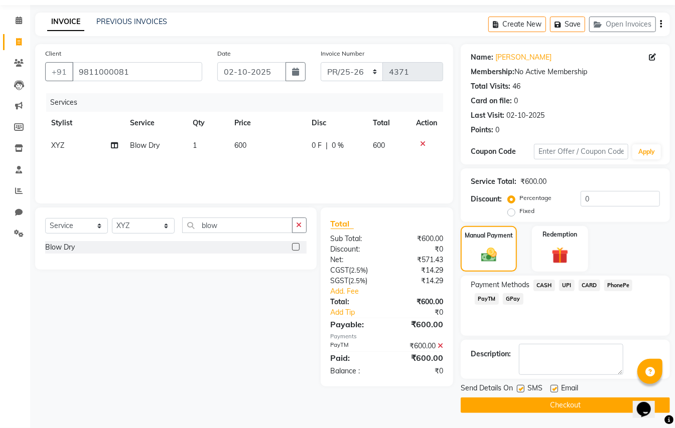
drag, startPoint x: 679, startPoint y: 423, endPoint x: 667, endPoint y: 384, distance: 41.6
click at [675, 397] on html "08047224946 Select Location × Prince & Princess Unisex Salon, Chittaranjan Park…" at bounding box center [337, 183] width 675 height 428
click at [614, 406] on button "Checkout" at bounding box center [564, 406] width 209 height 16
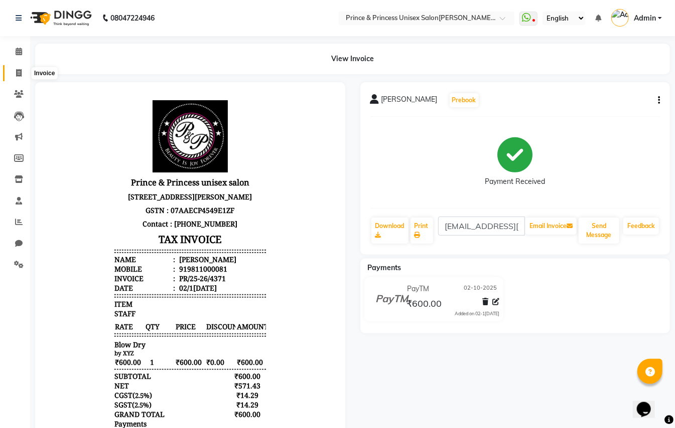
click at [19, 73] on icon at bounding box center [19, 73] width 6 height 8
select select "service"
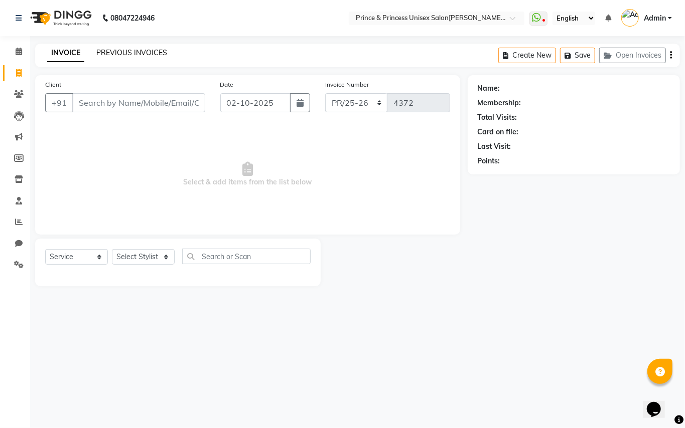
click at [130, 49] on link "PREVIOUS INVOICES" at bounding box center [131, 52] width 71 height 9
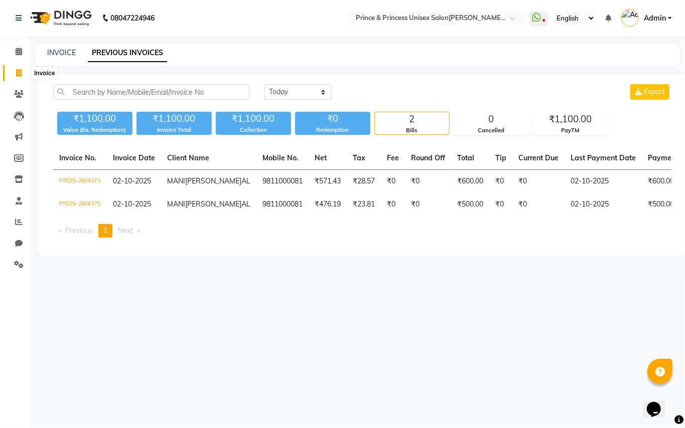
click at [21, 70] on icon at bounding box center [19, 73] width 6 height 8
select select "service"
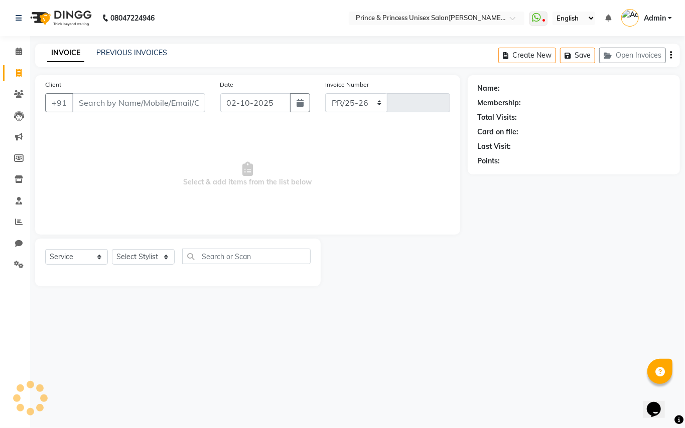
select select "3760"
type input "4372"
click at [157, 100] on input "Client" at bounding box center [138, 102] width 133 height 19
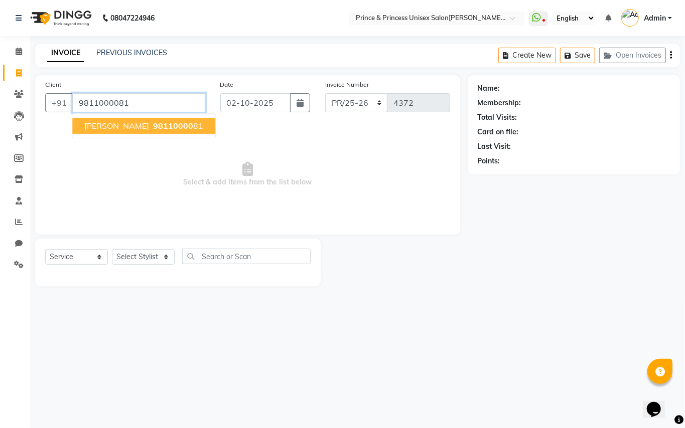
type input "9811000081"
click at [165, 131] on button "MANI SEHGAL 98110000 81" at bounding box center [143, 126] width 143 height 16
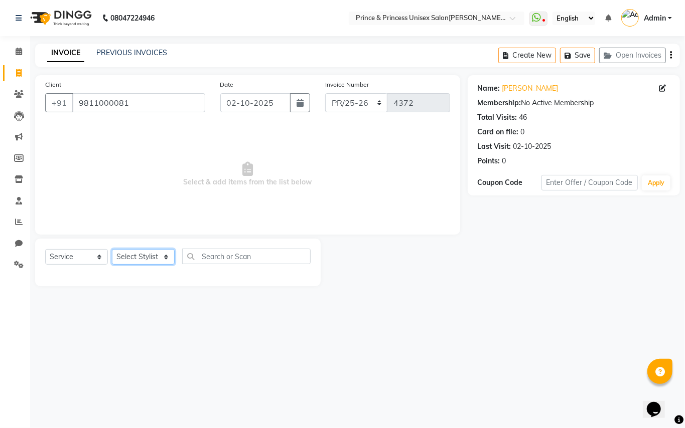
click at [137, 255] on select "Select Stylist ABHISHEK AJEET AJEET NEW ARUN ASLAM CHANDAN GUDDU MAHESH MANI ME…" at bounding box center [143, 257] width 63 height 16
select select "17871"
drag, startPoint x: 137, startPoint y: 255, endPoint x: 228, endPoint y: 260, distance: 90.9
click at [141, 255] on select "Select Stylist ABHISHEK AJEET AJEET NEW ARUN ASLAM CHANDAN GUDDU MAHESH MANI ME…" at bounding box center [143, 257] width 63 height 16
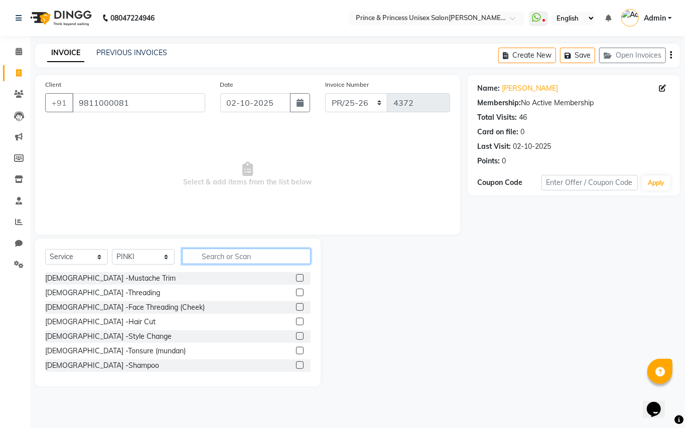
click at [231, 259] on input "text" at bounding box center [246, 257] width 128 height 16
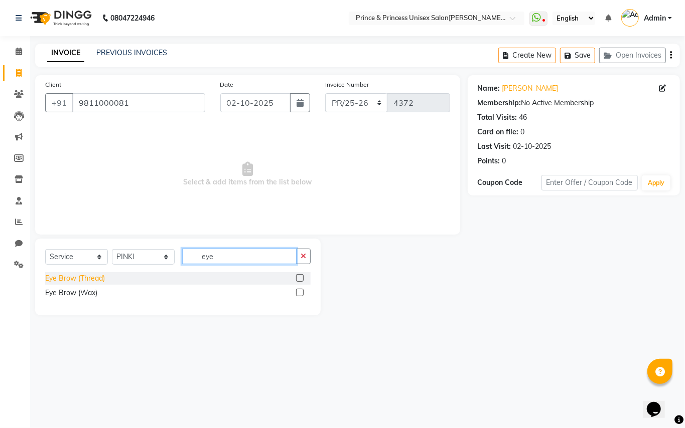
type input "eye"
click at [60, 279] on div "Eye Brow (Thread)" at bounding box center [75, 278] width 60 height 11
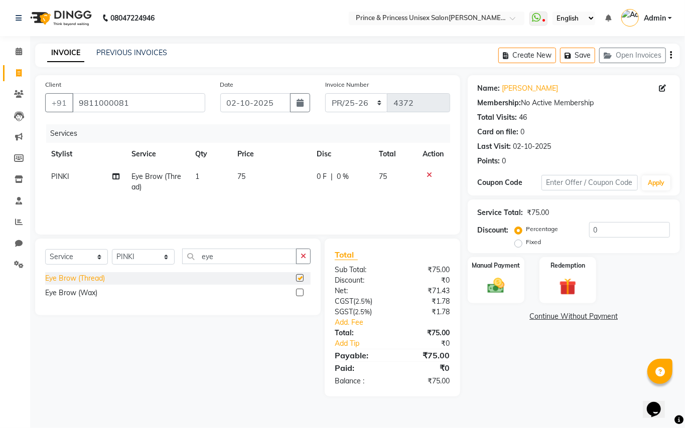
checkbox input "false"
drag, startPoint x: 215, startPoint y: 253, endPoint x: 185, endPoint y: 231, distance: 36.9
click at [189, 241] on div "Select Service Product Membership Package Voucher Prepaid Gift Card Select Styl…" at bounding box center [177, 277] width 285 height 77
type input "upper"
click at [98, 277] on div "Upper Lip (Thread)" at bounding box center [75, 278] width 60 height 11
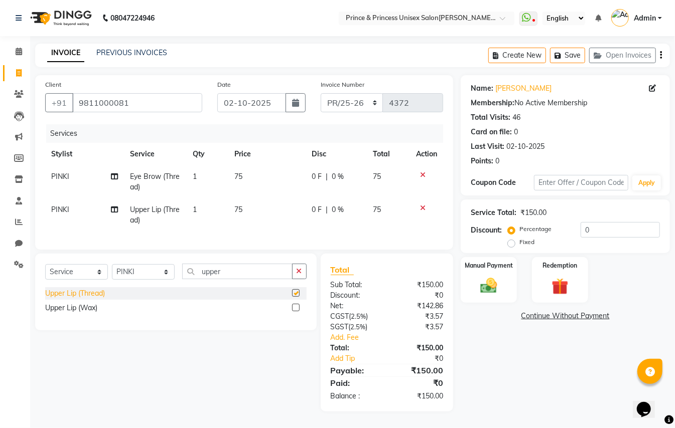
checkbox input "false"
click at [492, 292] on img at bounding box center [489, 286] width 28 height 20
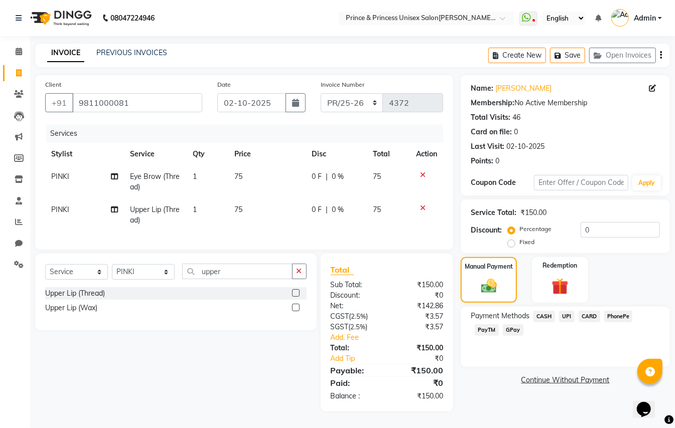
click at [552, 315] on span "CASH" at bounding box center [544, 317] width 22 height 12
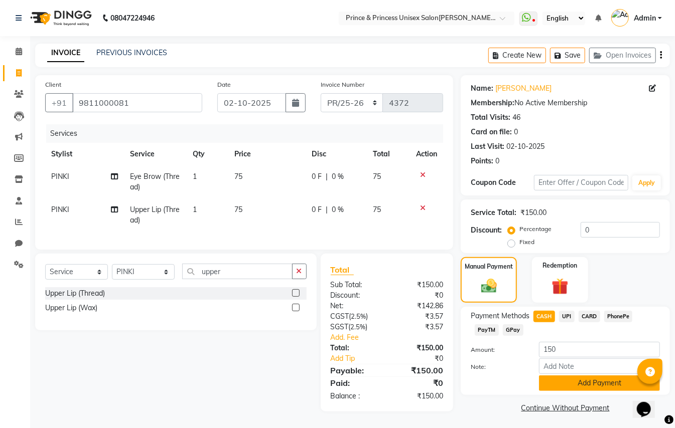
click at [564, 384] on button "Add Payment" at bounding box center [599, 384] width 121 height 16
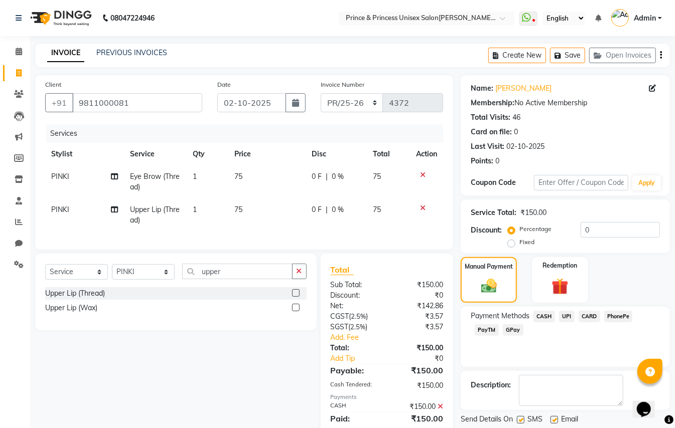
scroll to position [44, 0]
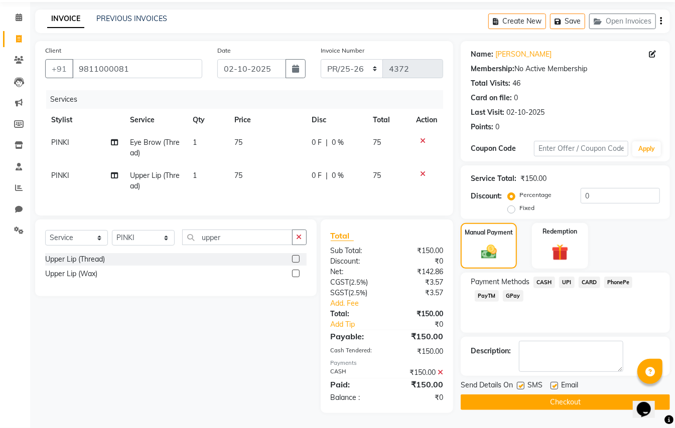
click at [572, 395] on button "Checkout" at bounding box center [564, 403] width 209 height 16
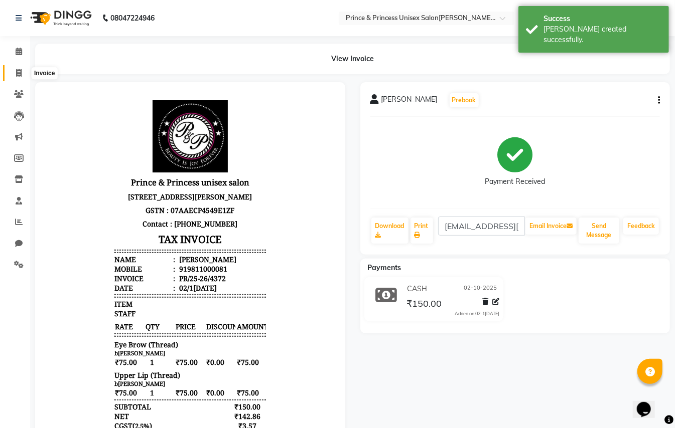
click at [19, 68] on span at bounding box center [19, 74] width 18 height 12
select select "service"
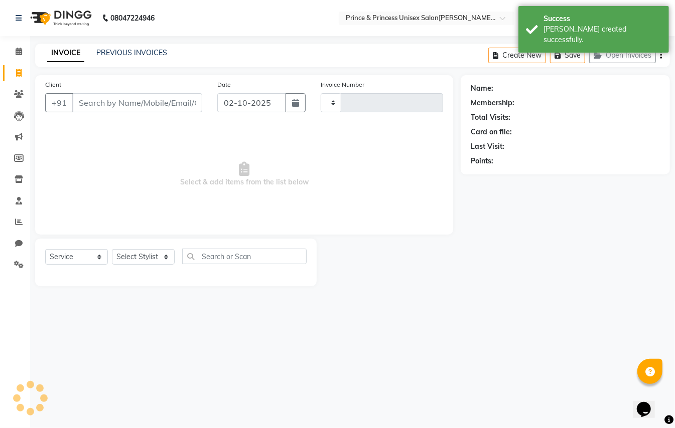
type input "4373"
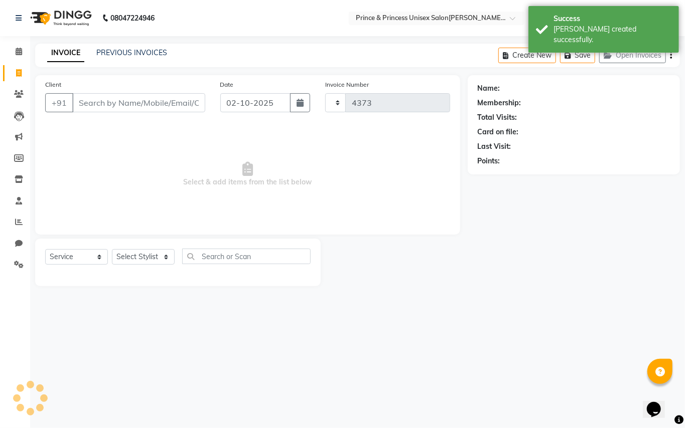
select select "3760"
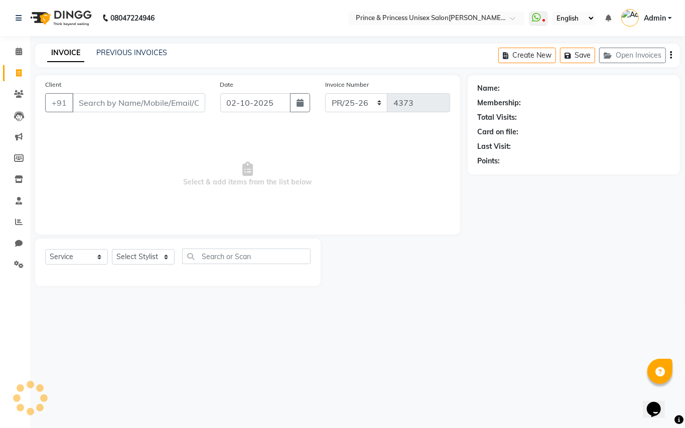
click at [149, 99] on input "Client" at bounding box center [138, 102] width 133 height 19
type input "9811000081"
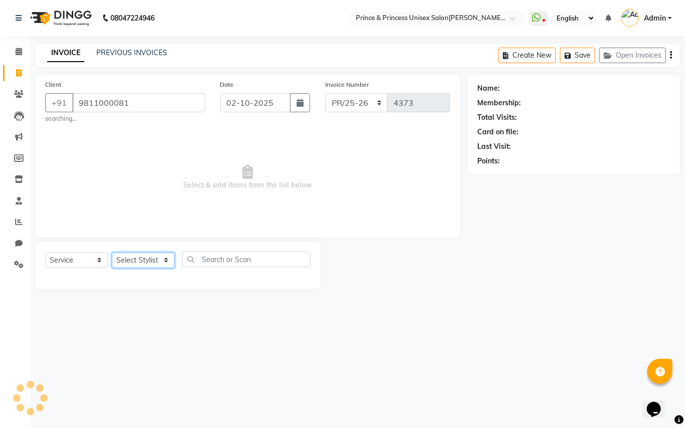
click at [132, 257] on select "Select Stylist ABHISHEK AJEET AJEET NEW ARUN ASLAM CHANDAN GUDDU MAHESH MANI ME…" at bounding box center [143, 261] width 63 height 16
select select "47196"
drag, startPoint x: 125, startPoint y: 255, endPoint x: 237, endPoint y: 262, distance: 112.6
click at [125, 255] on select "Select Stylist ABHISHEK AJEET AJEET NEW ARUN ASLAM CHANDAN GUDDU MAHESH MANI ME…" at bounding box center [143, 261] width 63 height 16
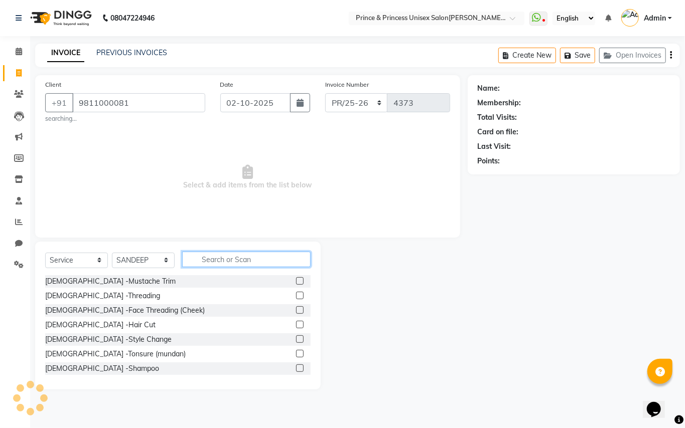
click at [251, 255] on input "text" at bounding box center [246, 260] width 128 height 16
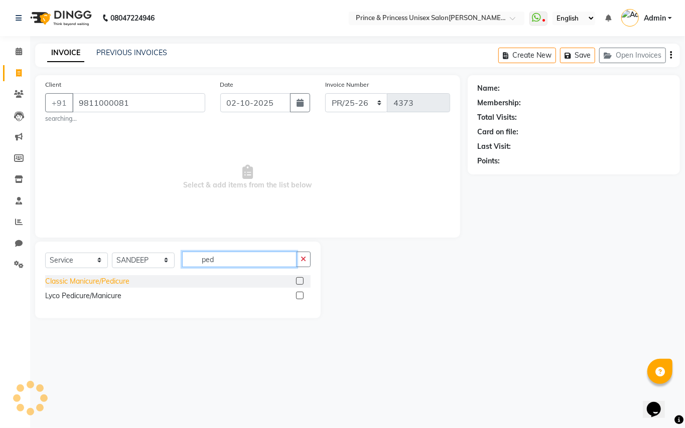
type input "ped"
click at [81, 282] on div "Classic Manicure/Pedicure" at bounding box center [87, 281] width 84 height 11
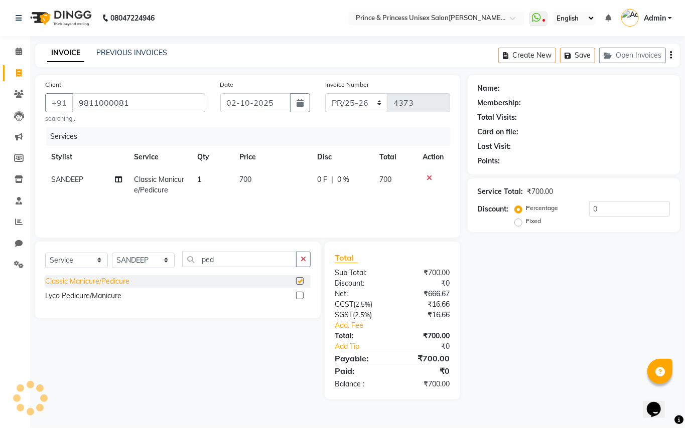
checkbox input "false"
drag, startPoint x: 225, startPoint y: 260, endPoint x: 147, endPoint y: 237, distance: 81.1
click at [148, 237] on div "Client +91 9811000081 searching... Date 02-10-2025 Invoice Number PR/25-26 V/20…" at bounding box center [248, 237] width 440 height 325
click at [138, 261] on select "Select Stylist ABHISHEK AJEET AJEET NEW ARUN ASLAM CHANDAN GUDDU MAHESH MANI ME…" at bounding box center [143, 261] width 63 height 16
select select "17871"
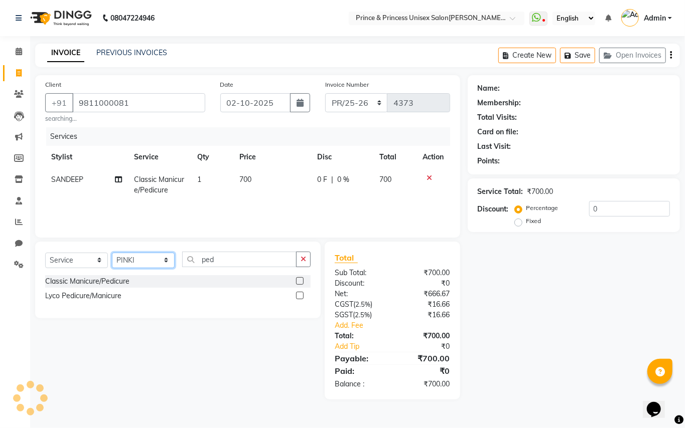
drag, startPoint x: 135, startPoint y: 261, endPoint x: 227, endPoint y: 257, distance: 91.9
click at [135, 261] on select "Select Stylist ABHISHEK AJEET AJEET NEW ARUN ASLAM CHANDAN GUDDU MAHESH MANI ME…" at bounding box center [143, 261] width 63 height 16
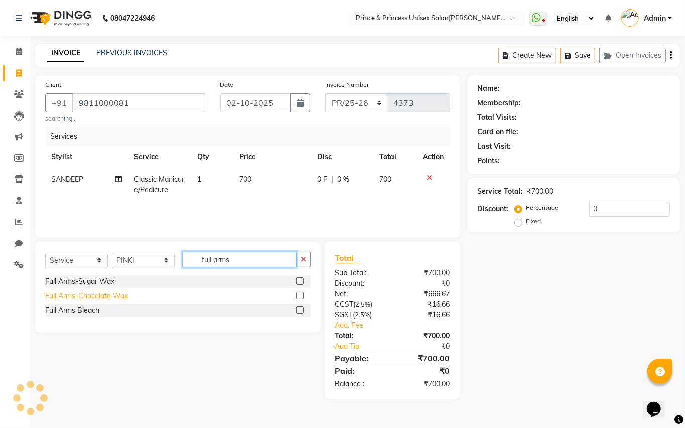
type input "full arms"
click at [95, 293] on div "Full Arms-Chocolate Wax" at bounding box center [86, 296] width 83 height 11
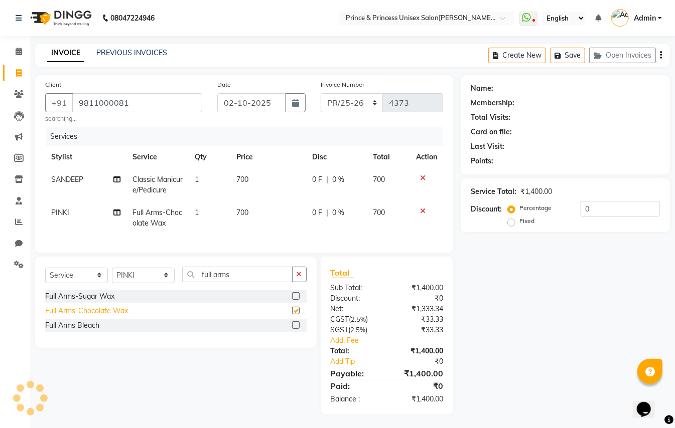
checkbox input "false"
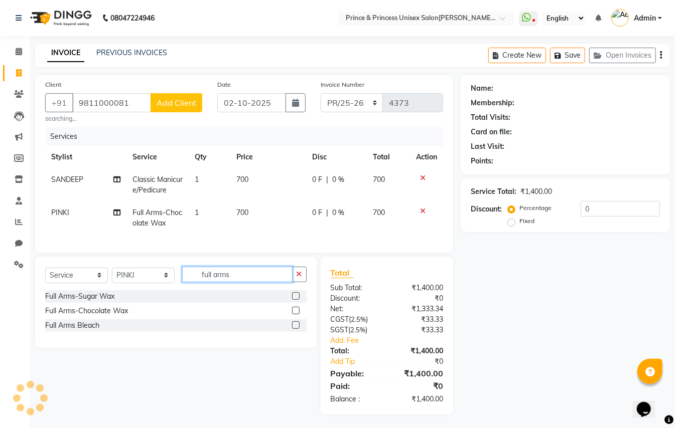
drag, startPoint x: 240, startPoint y: 285, endPoint x: 141, endPoint y: 199, distance: 131.1
click at [153, 219] on div "Client +91 9811000081 Add Client searching... Date 02-10-2025 Invoice Number PR…" at bounding box center [244, 245] width 433 height 340
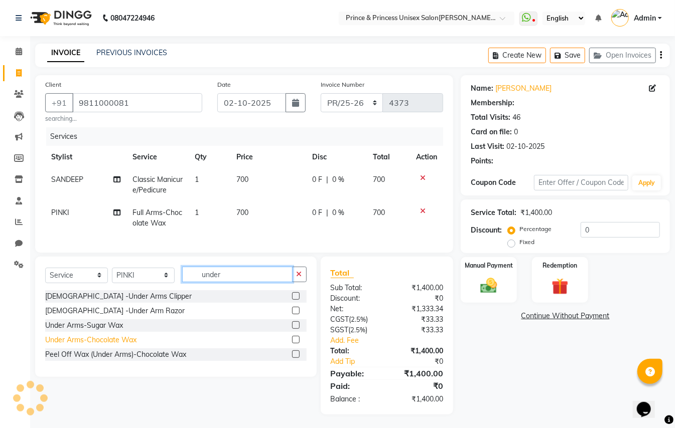
type input "under"
click at [63, 346] on div "Under Arms-Chocolate Wax" at bounding box center [90, 340] width 91 height 11
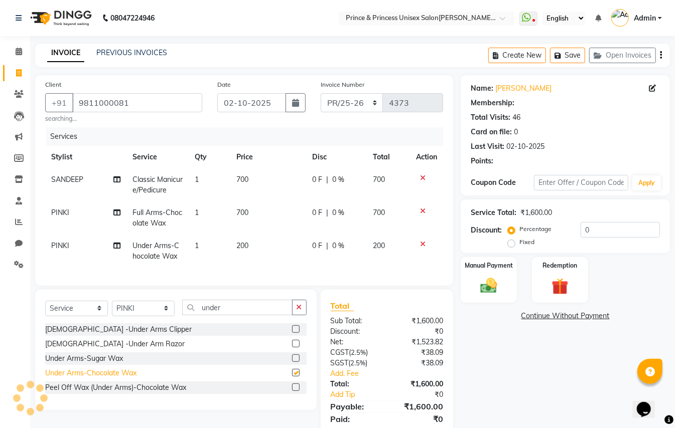
checkbox input "false"
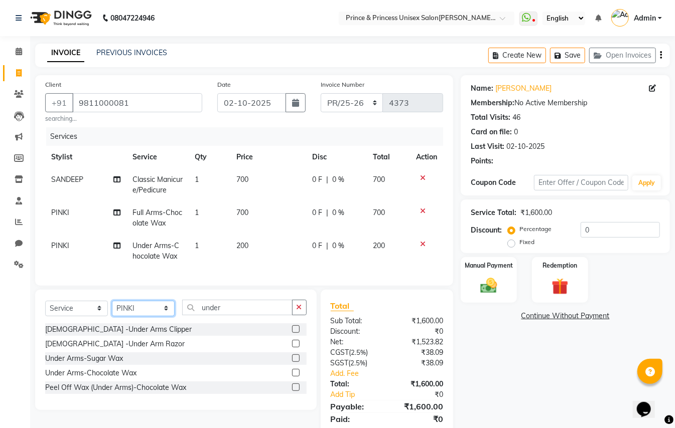
click at [135, 314] on select "Select Stylist ABHISHEK AJEET AJEET NEW ARUN ASLAM CHANDAN GUDDU MAHESH MANI ME…" at bounding box center [143, 309] width 63 height 16
select select "63056"
drag, startPoint x: 135, startPoint y: 314, endPoint x: 212, endPoint y: 318, distance: 76.8
click at [135, 314] on select "Select Stylist ABHISHEK AJEET AJEET NEW ARUN ASLAM CHANDAN GUDDU MAHESH MANI ME…" at bounding box center [143, 309] width 63 height 16
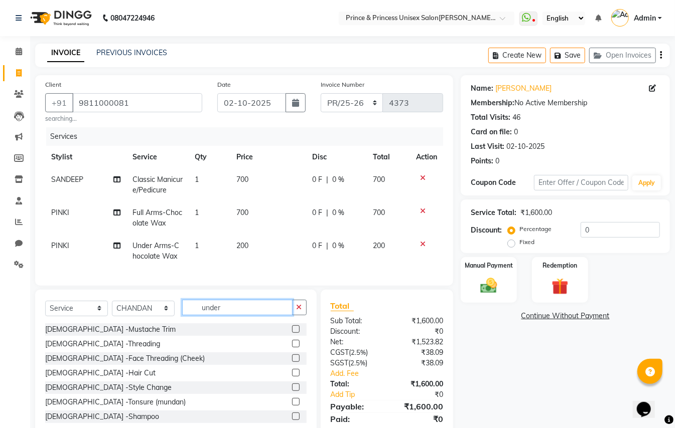
click at [175, 249] on div "Client +91 9811000081 searching... Date 02-10-2025 Invoice Number PR/25-26 V/20…" at bounding box center [244, 261] width 433 height 373
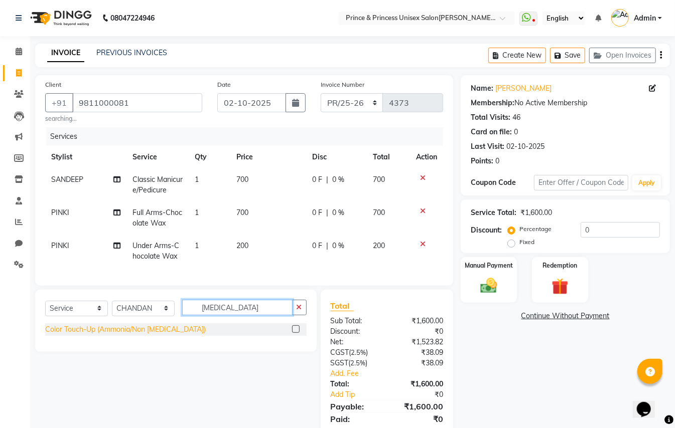
type input "ammonia"
click at [145, 335] on div "Color Touch-Up (Ammonia/Non Ammonia)" at bounding box center [125, 330] width 161 height 11
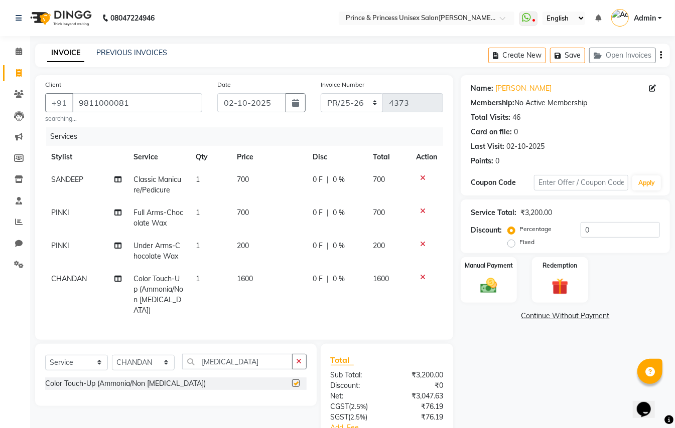
checkbox input "false"
drag, startPoint x: 593, startPoint y: 228, endPoint x: 490, endPoint y: 168, distance: 119.2
click at [500, 198] on div "Name: Mani Sehgal Membership: No Active Membership Total Visits: 46 Card on fil…" at bounding box center [568, 288] width 217 height 427
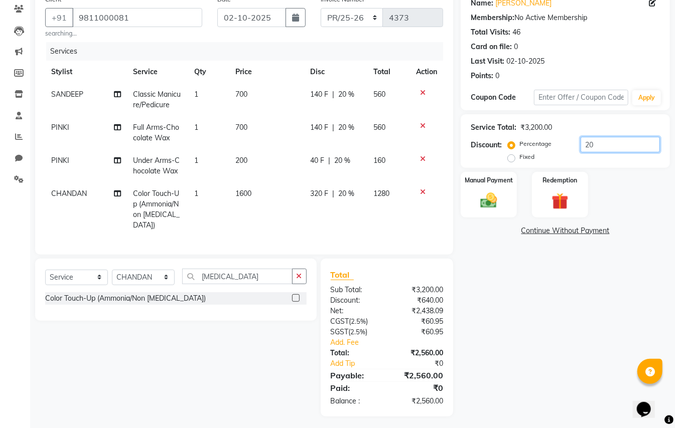
scroll to position [89, 0]
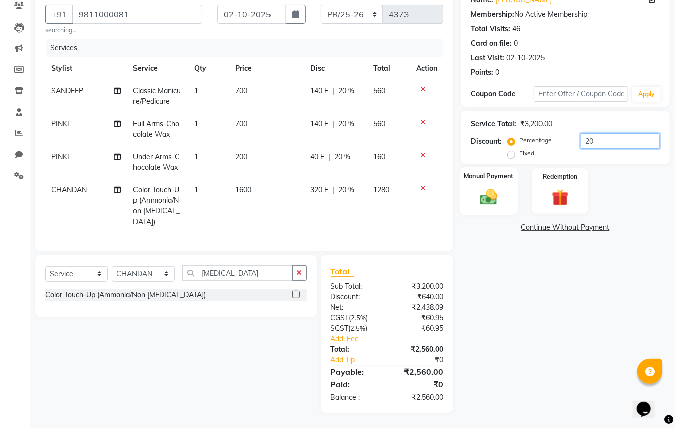
type input "20"
click at [492, 198] on img at bounding box center [489, 197] width 28 height 20
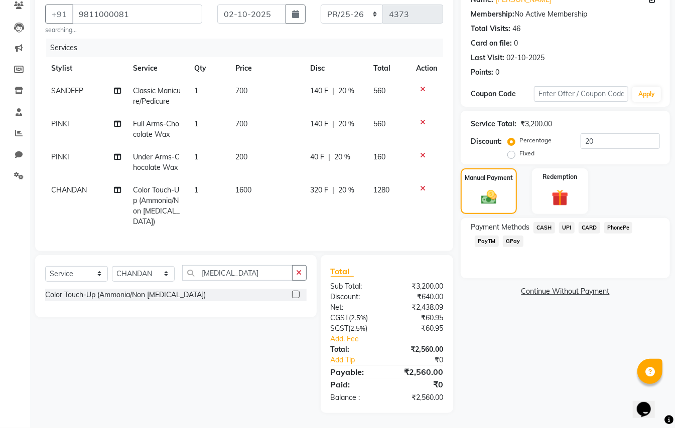
click at [542, 230] on span "CASH" at bounding box center [544, 228] width 22 height 12
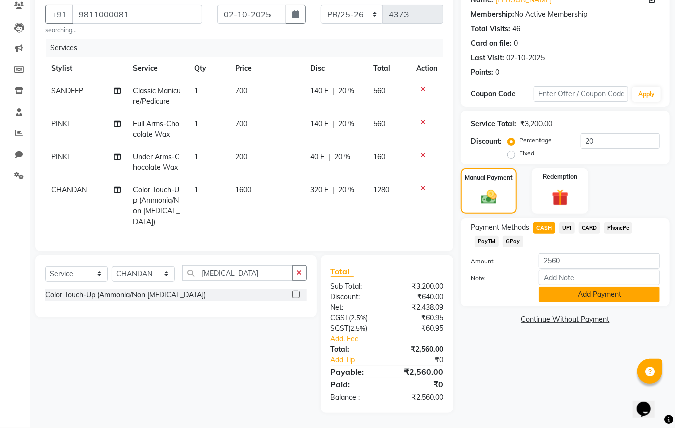
click at [559, 290] on button "Add Payment" at bounding box center [599, 295] width 121 height 16
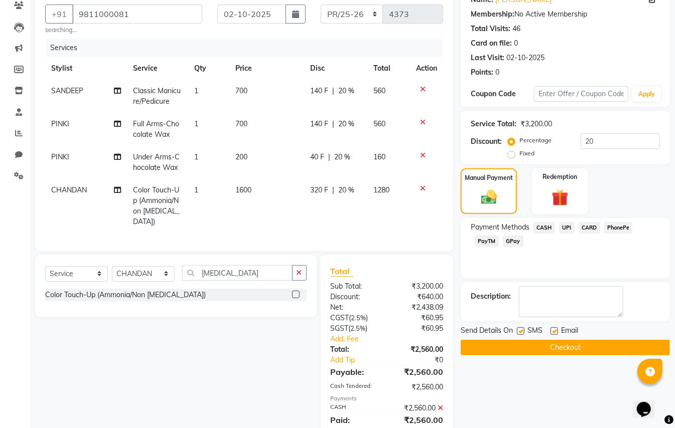
scroll to position [124, 0]
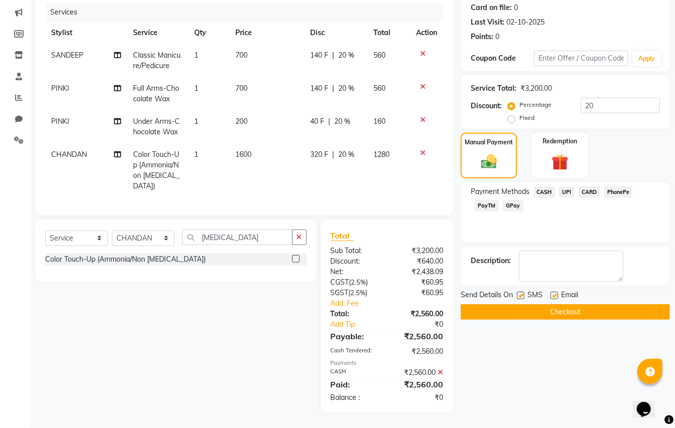
click at [606, 311] on button "Checkout" at bounding box center [564, 312] width 209 height 16
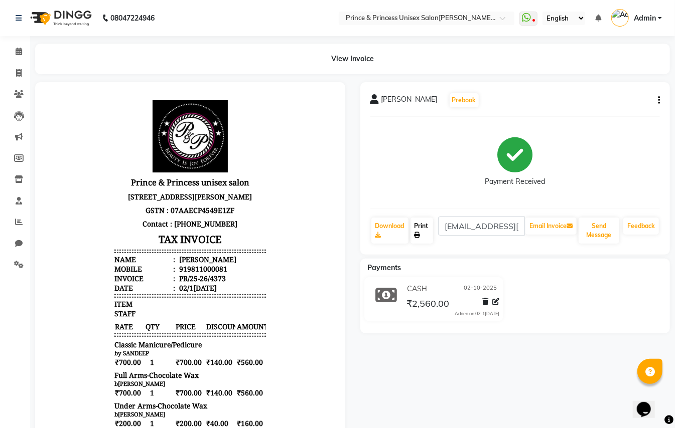
click at [416, 227] on link "Print" at bounding box center [421, 231] width 23 height 26
click at [19, 71] on icon at bounding box center [19, 73] width 6 height 8
select select "service"
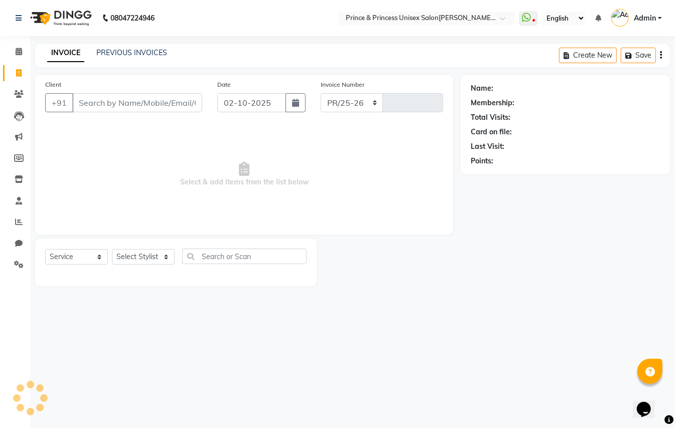
select select "3760"
type input "4374"
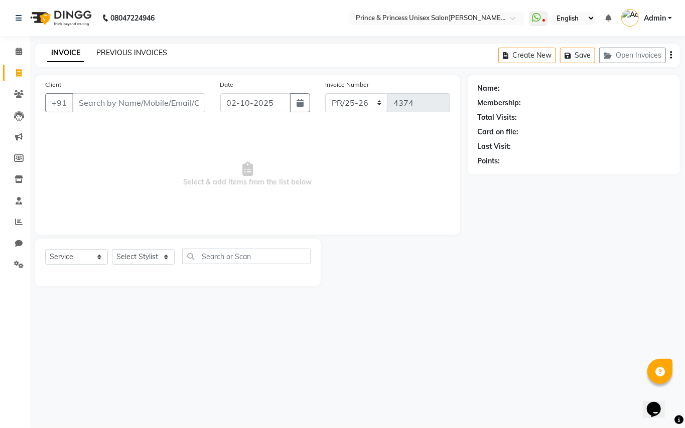
click at [147, 51] on link "PREVIOUS INVOICES" at bounding box center [131, 52] width 71 height 9
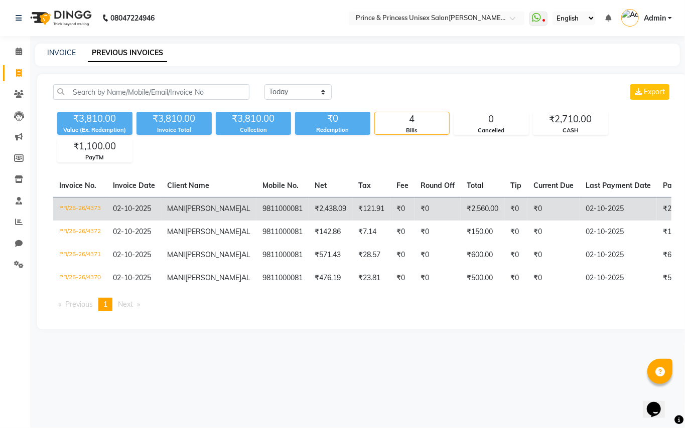
click at [69, 205] on td "PR/25-26/4373" at bounding box center [80, 209] width 54 height 24
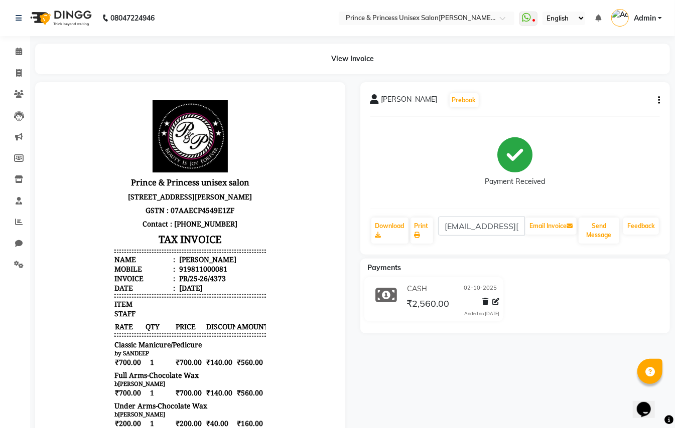
click at [659, 101] on icon "button" at bounding box center [659, 100] width 2 height 1
click at [593, 109] on div "Edit Invoice" at bounding box center [608, 112] width 69 height 13
select select "service"
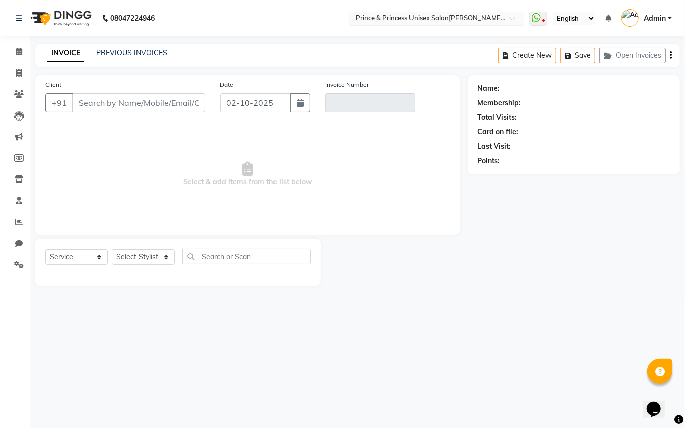
type input "9811000081"
type input "PR/25-26/4373"
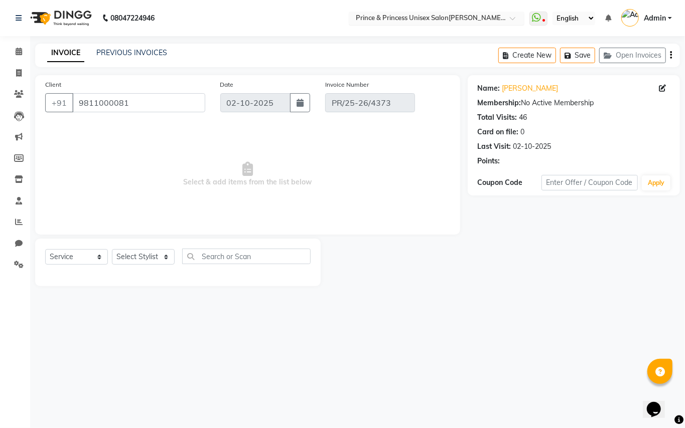
select select "select"
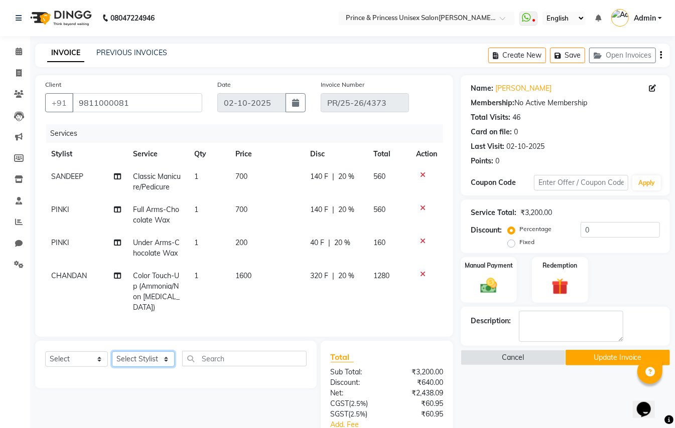
click at [127, 356] on select "Select Stylist ABHISHEK AJEET AJEET NEW ARUN ASLAM CHANDAN GUDDU MAHESH MANI ME…" at bounding box center [143, 360] width 63 height 16
select select "17871"
click at [127, 355] on select "Select Stylist ABHISHEK AJEET AJEET NEW ARUN ASLAM CHANDAN GUDDU MAHESH MANI ME…" at bounding box center [143, 360] width 63 height 16
click at [63, 355] on select "Select Service Product Membership Package Voucher Prepaid Gift Card" at bounding box center [76, 360] width 63 height 16
select select "service"
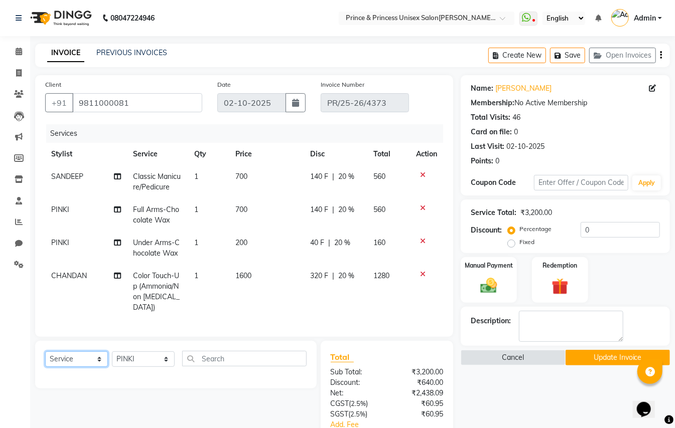
click at [45, 352] on select "Select Service Product Membership Package Voucher Prepaid Gift Card" at bounding box center [76, 360] width 63 height 16
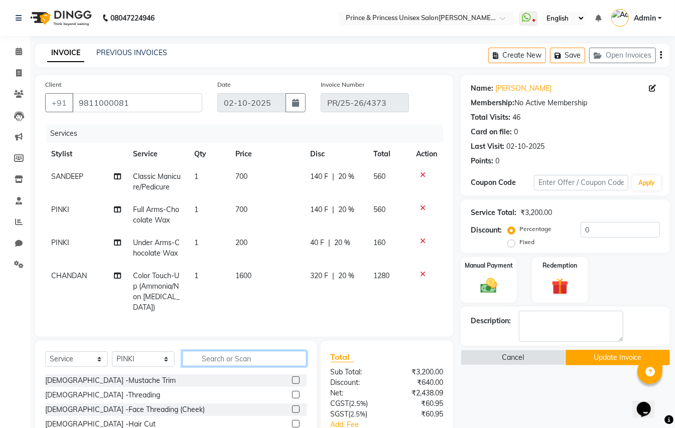
click at [221, 358] on input "text" at bounding box center [244, 359] width 124 height 16
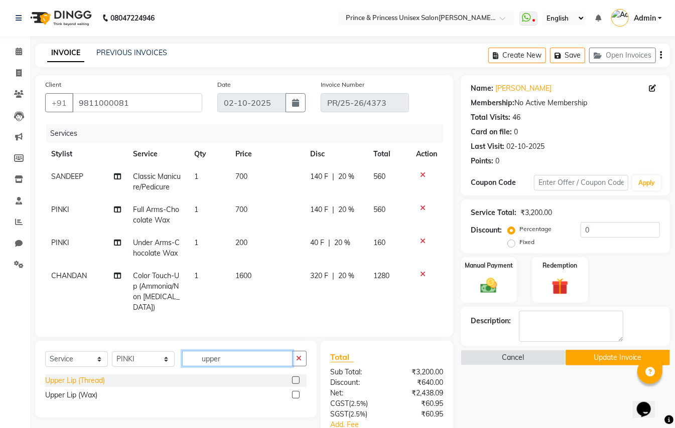
type input "upper"
click at [70, 382] on div "Upper Lip (Thread)" at bounding box center [75, 381] width 60 height 11
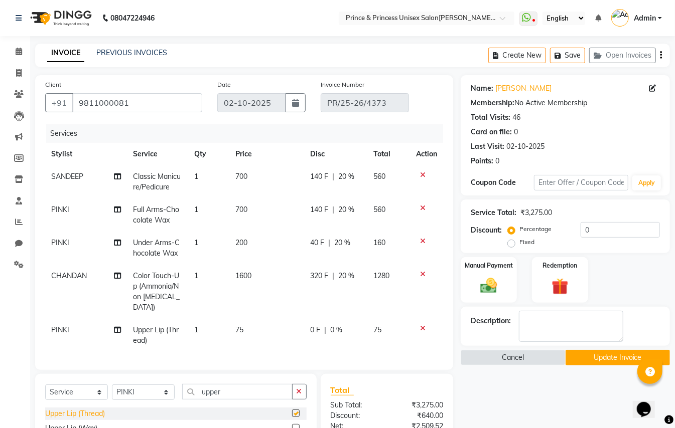
checkbox input "false"
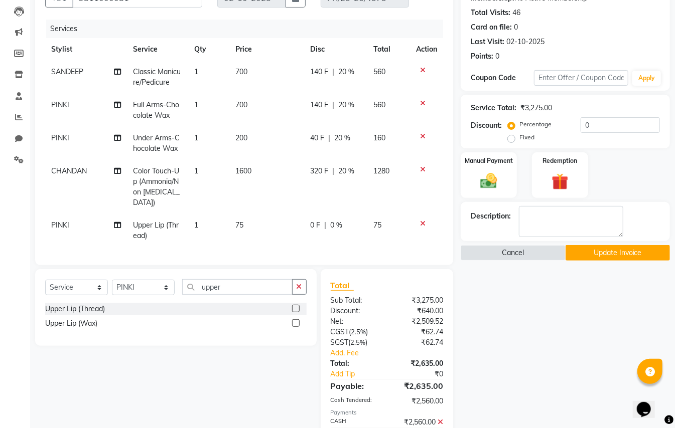
scroll to position [153, 0]
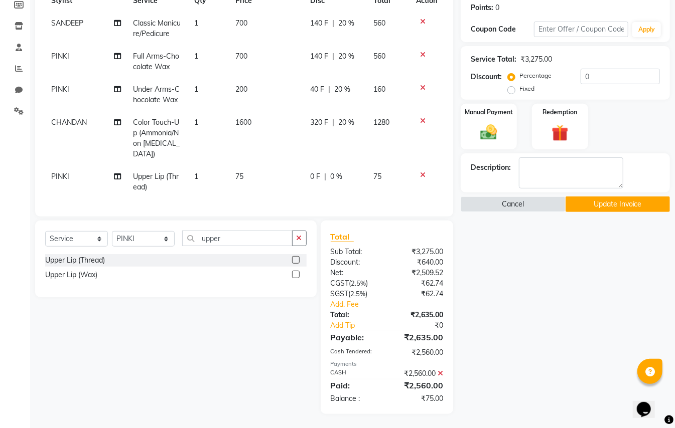
click at [440, 372] on icon at bounding box center [440, 373] width 6 height 7
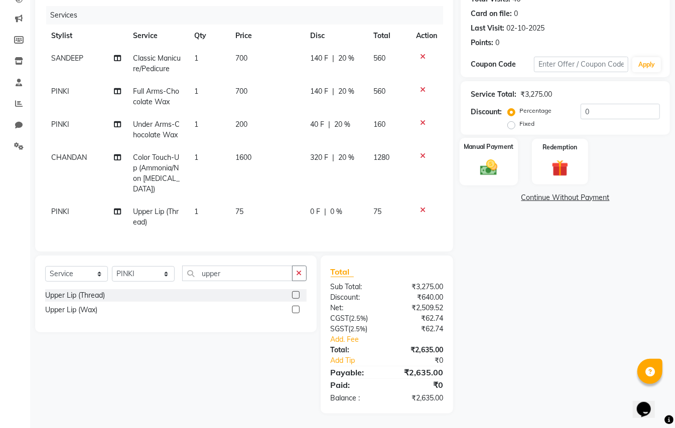
click at [493, 171] on img at bounding box center [489, 168] width 28 height 20
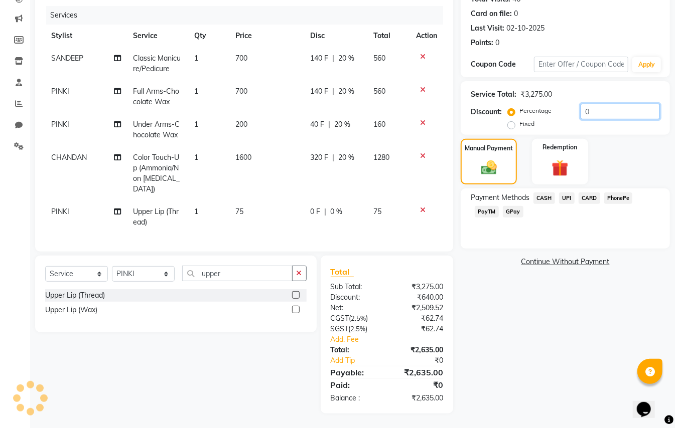
click at [604, 107] on input "0" at bounding box center [619, 112] width 79 height 16
click at [545, 197] on span "CASH" at bounding box center [544, 199] width 22 height 12
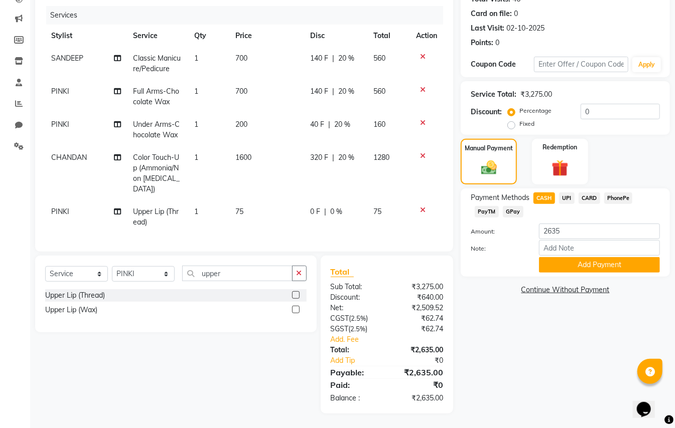
click at [545, 197] on span "CASH" at bounding box center [544, 199] width 22 height 12
click at [571, 261] on button "Add Payment" at bounding box center [599, 265] width 121 height 16
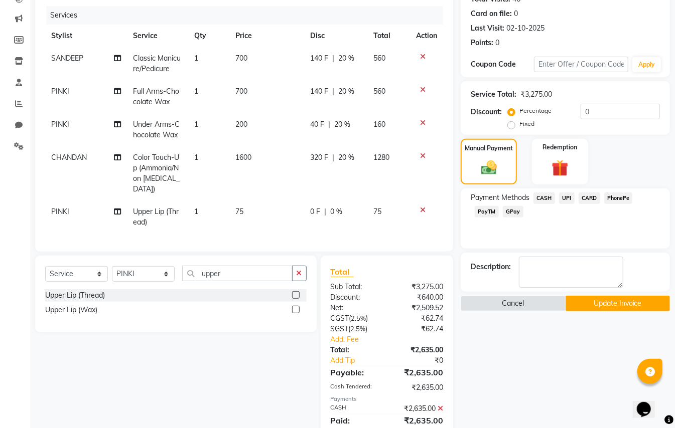
click at [610, 314] on div "Name: Mani Sehgal Membership: No Active Membership Total Visits: 46 Card on fil…" at bounding box center [568, 203] width 217 height 493
click at [620, 295] on div "Name: Mani Sehgal Membership: No Active Membership Total Visits: 46 Card on fil…" at bounding box center [568, 203] width 217 height 493
click at [621, 307] on button "Update Invoice" at bounding box center [617, 304] width 104 height 16
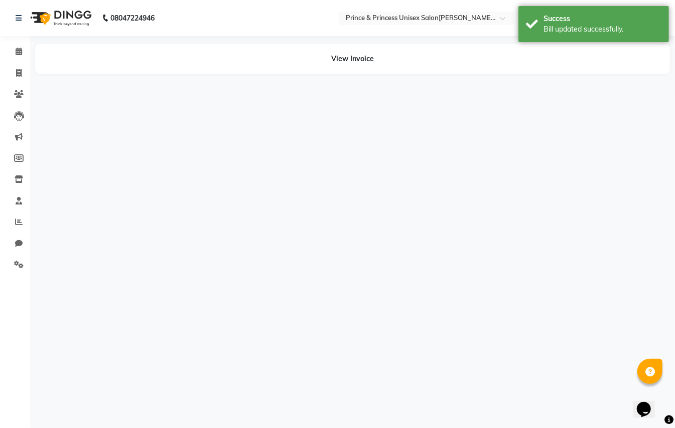
drag, startPoint x: 1305, startPoint y: 754, endPoint x: 659, endPoint y: 388, distance: 743.1
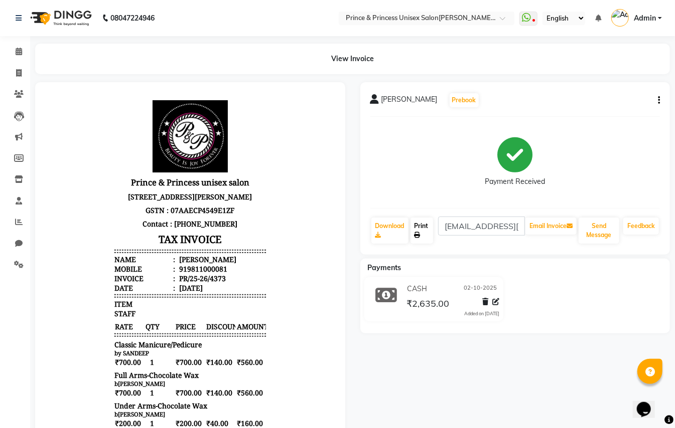
click at [424, 227] on link "Print" at bounding box center [421, 231] width 23 height 26
drag, startPoint x: 16, startPoint y: 73, endPoint x: 1, endPoint y: 64, distance: 17.7
click at [14, 71] on span at bounding box center [19, 74] width 18 height 12
select select "service"
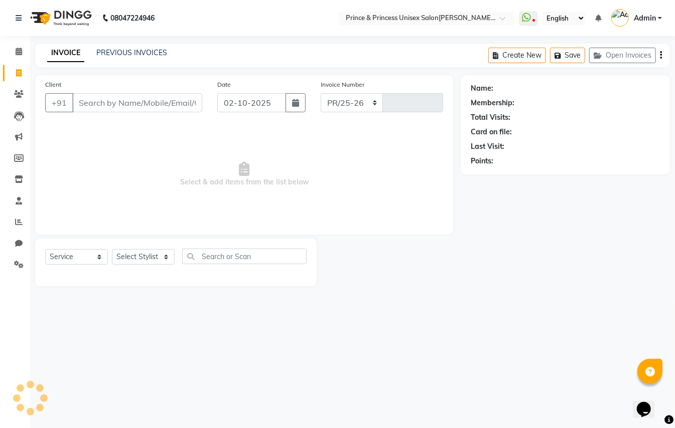
select select "3760"
type input "4374"
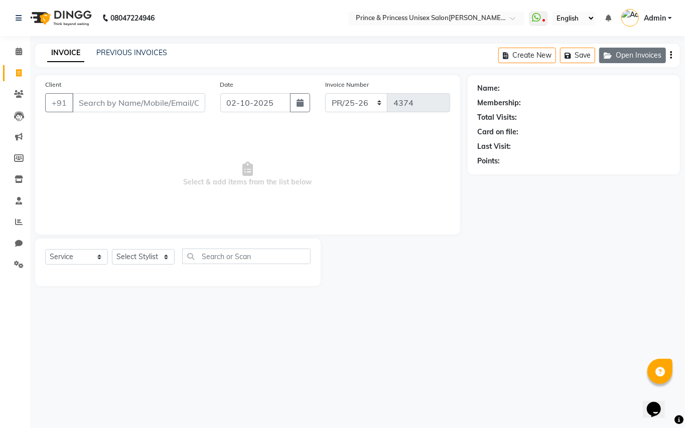
click at [637, 56] on button "Open Invoices" at bounding box center [632, 56] width 67 height 16
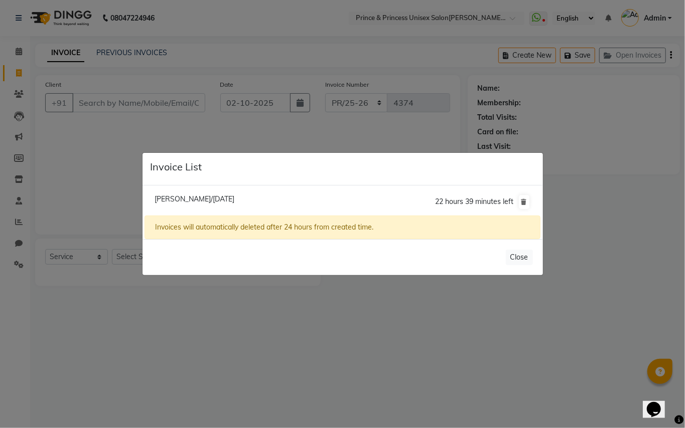
click at [234, 197] on span "Mani Sehgal/02 October 2025" at bounding box center [194, 199] width 80 height 9
type input "9811000081"
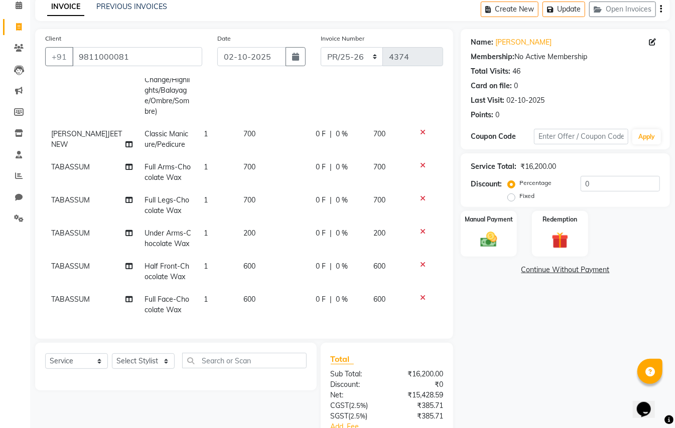
scroll to position [107, 0]
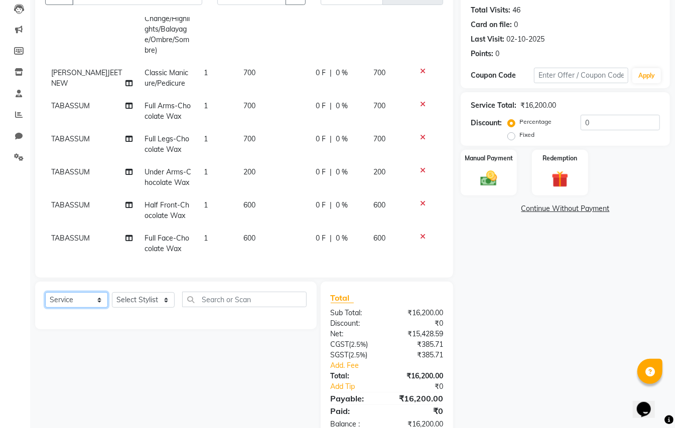
click at [74, 297] on select "Select Service Product Membership Package Voucher Prepaid Gift Card" at bounding box center [76, 300] width 63 height 16
click at [143, 295] on select "Select Stylist ABHISHEK AJEET AJEET NEW ARUN ASLAM CHANDAN GUDDU MAHESH MANI ME…" at bounding box center [143, 300] width 63 height 16
select select "28169"
drag, startPoint x: 140, startPoint y: 303, endPoint x: 238, endPoint y: 297, distance: 97.5
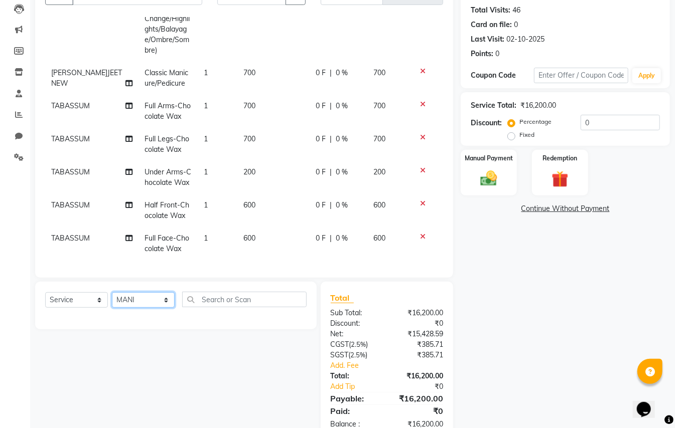
click at [140, 303] on select "Select Stylist ABHISHEK AJEET AJEET NEW ARUN ASLAM CHANDAN GUDDU MAHESH MANI ME…" at bounding box center [143, 300] width 63 height 16
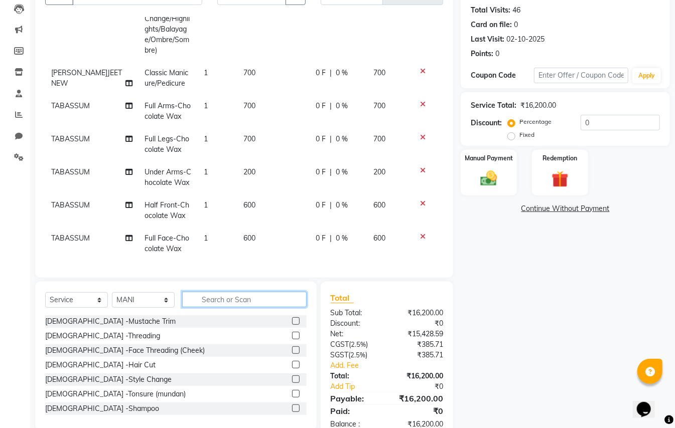
click at [235, 301] on input "text" at bounding box center [244, 300] width 124 height 16
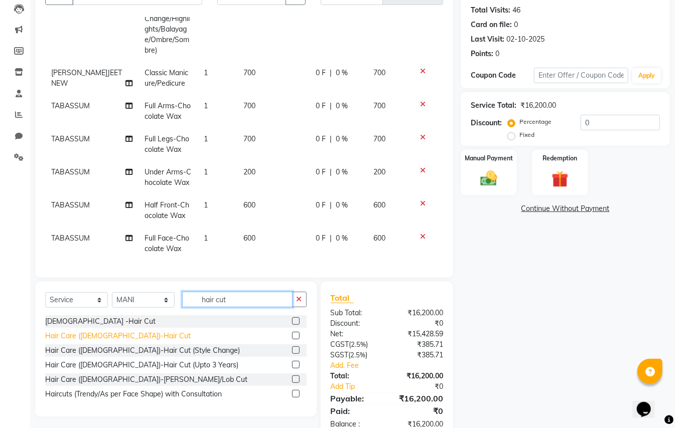
type input "hair cut"
click at [121, 337] on div "Hair Care (Ladies)-Hair Cut" at bounding box center [117, 336] width 145 height 11
checkbox input "false"
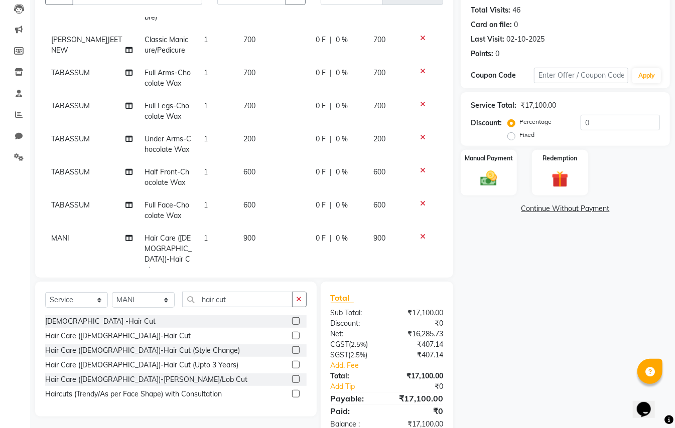
click at [243, 234] on span "900" at bounding box center [249, 238] width 12 height 9
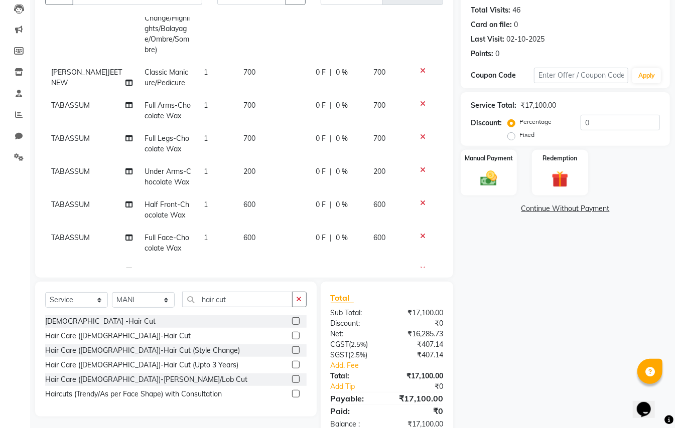
select select "28169"
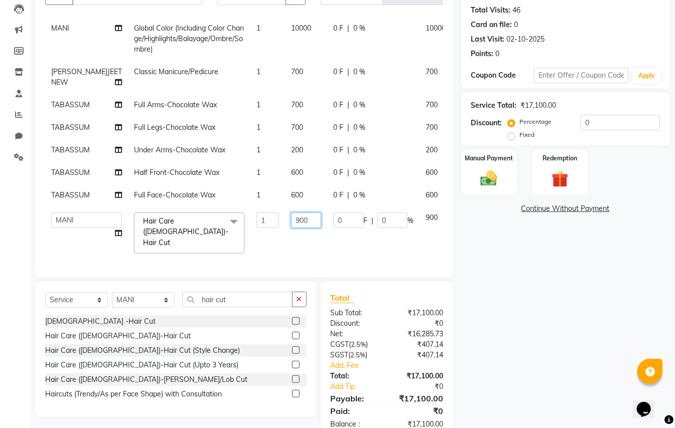
click at [291, 221] on input "900" at bounding box center [306, 221] width 30 height 16
type input "1500"
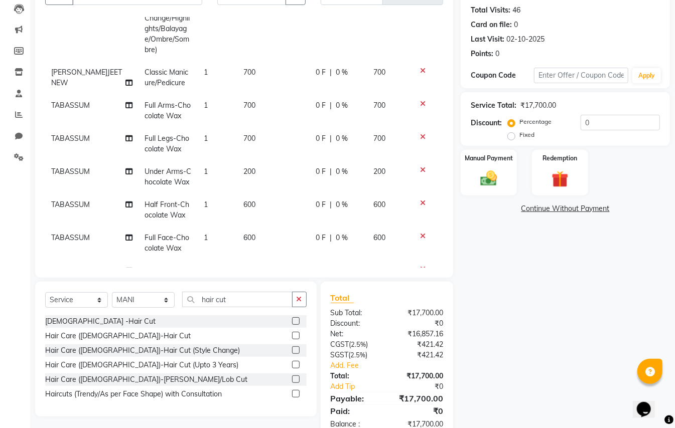
click at [285, 260] on td "1500" at bounding box center [273, 287] width 72 height 54
select select "28169"
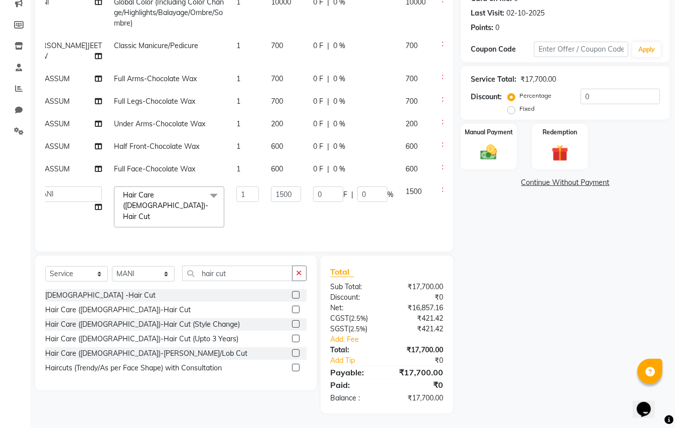
scroll to position [116, 20]
drag, startPoint x: 442, startPoint y: 184, endPoint x: 436, endPoint y: 184, distance: 6.0
click at [438, 184] on div "Services Stylist Service Qty Price Disc Total Action MANI Classic Manicure/Pedi…" at bounding box center [244, 116] width 398 height 251
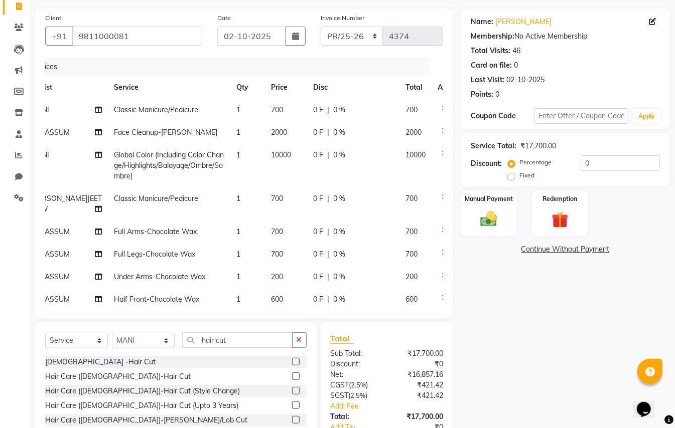
scroll to position [0, 0]
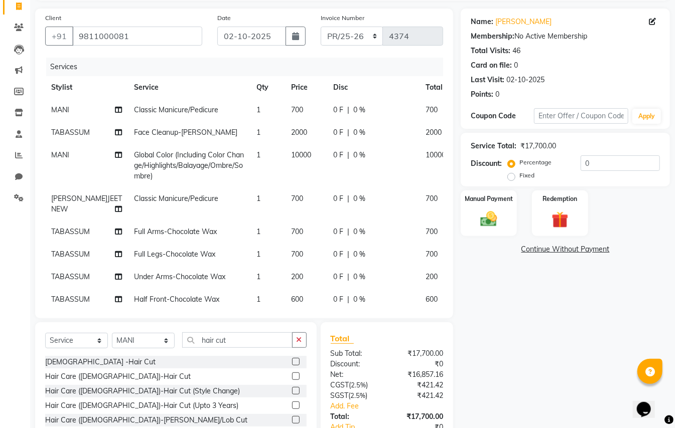
click at [60, 109] on span "MANI" at bounding box center [60, 109] width 18 height 9
select select "28169"
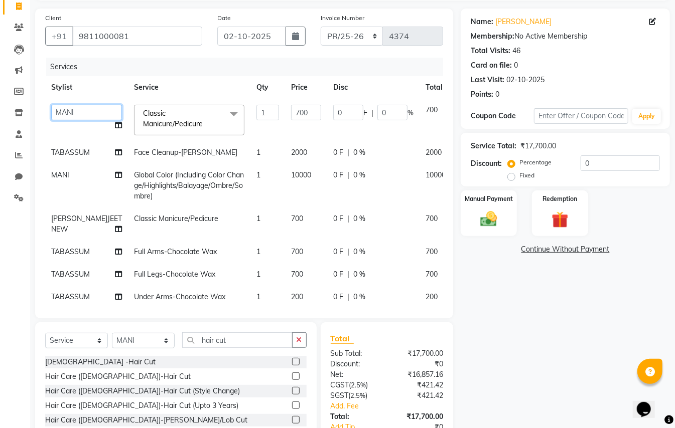
click at [60, 109] on select "ABHISHEK AJEET AJEET NEW ARUN ASLAM CHANDAN GUDDU MAHESH MANI MEENAKSHI MONU PI…" at bounding box center [86, 113] width 71 height 16
select select "86136"
click at [60, 108] on select "ABHISHEK AJEET AJEET NEW ARUN ASLAM CHANDAN GUDDU MAHESH MANI MEENAKSHI MONU PI…" at bounding box center [86, 113] width 71 height 16
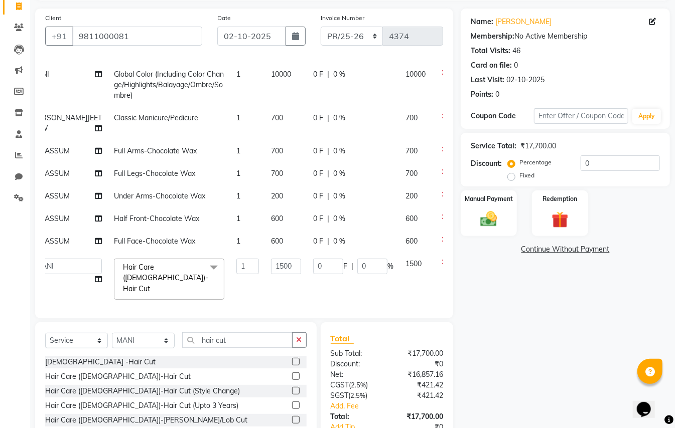
scroll to position [81, 20]
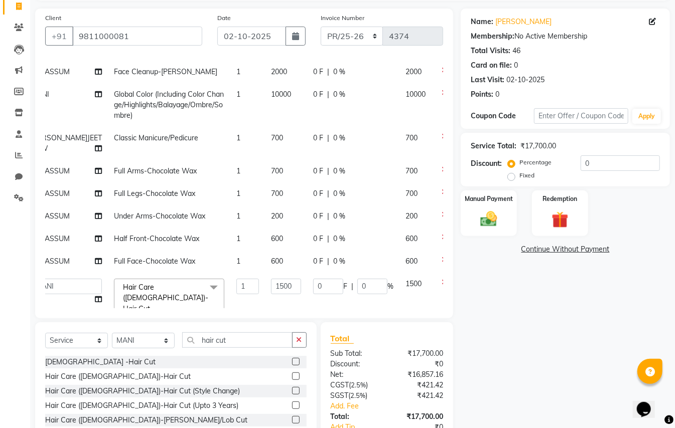
click at [441, 192] on icon at bounding box center [444, 192] width 6 height 7
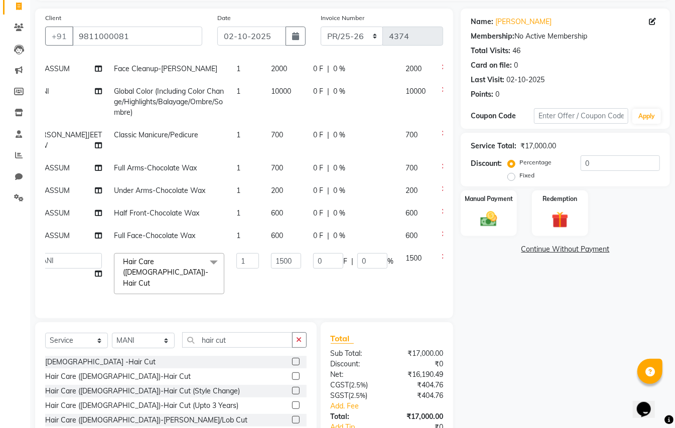
scroll to position [116, 20]
click at [271, 231] on span "600" at bounding box center [277, 235] width 12 height 9
select select "17910"
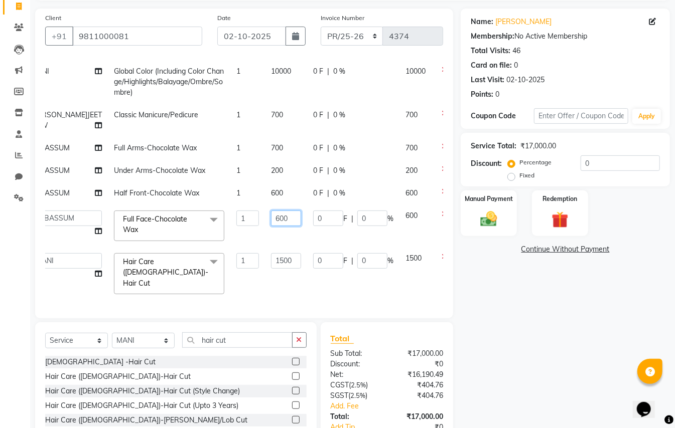
click at [271, 222] on input "600" at bounding box center [286, 219] width 30 height 16
type input "400"
click at [13, 303] on div "Calendar Invoice Clients Leads Marketing Members Inventory Staff Reports Chat S…" at bounding box center [67, 221] width 135 height 519
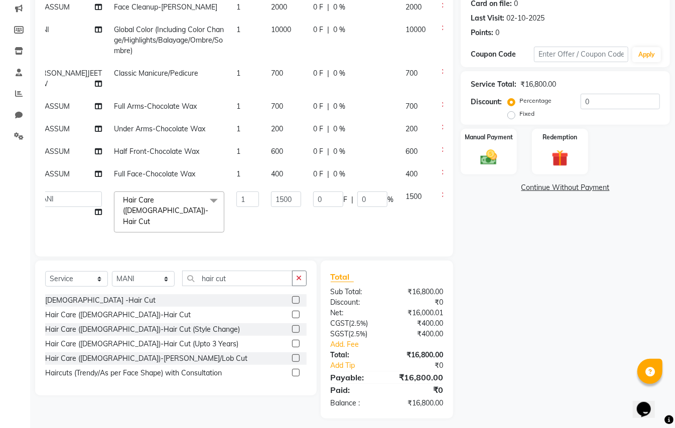
scroll to position [133, 0]
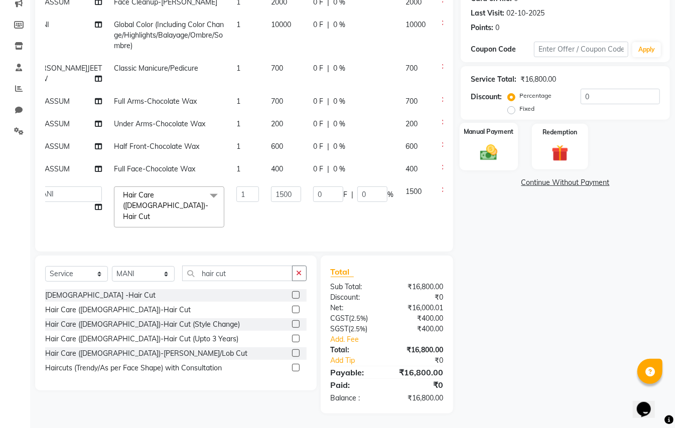
click at [496, 154] on img at bounding box center [489, 152] width 28 height 20
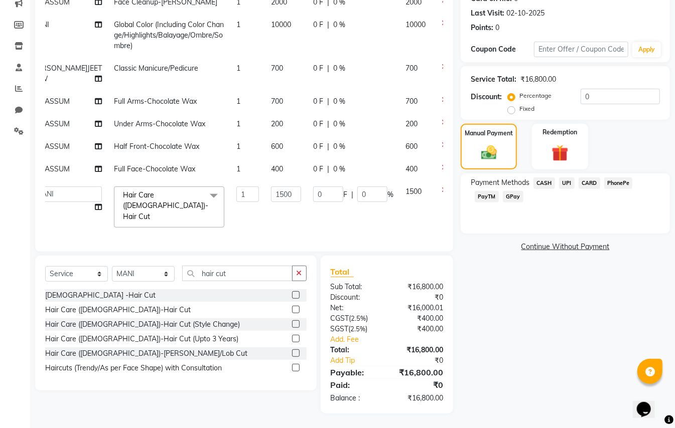
click at [488, 199] on span "PayTM" at bounding box center [487, 197] width 24 height 12
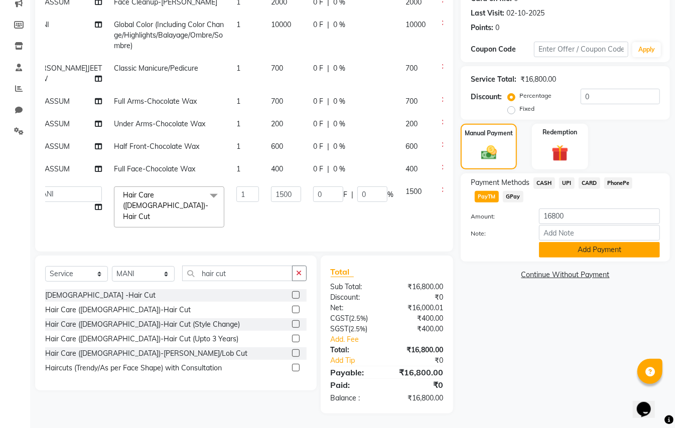
click at [551, 249] on button "Add Payment" at bounding box center [599, 250] width 121 height 16
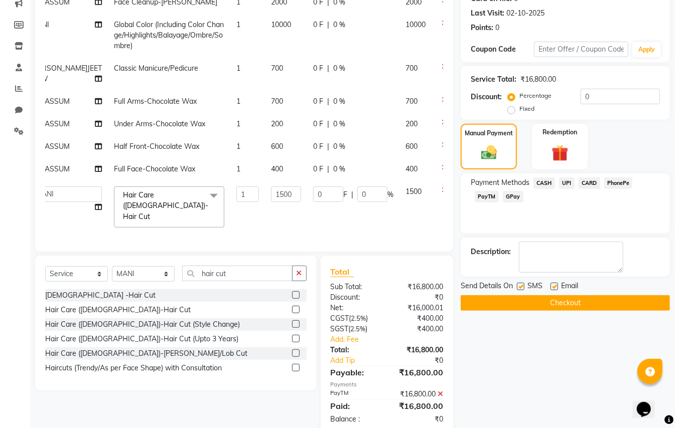
scroll to position [155, 0]
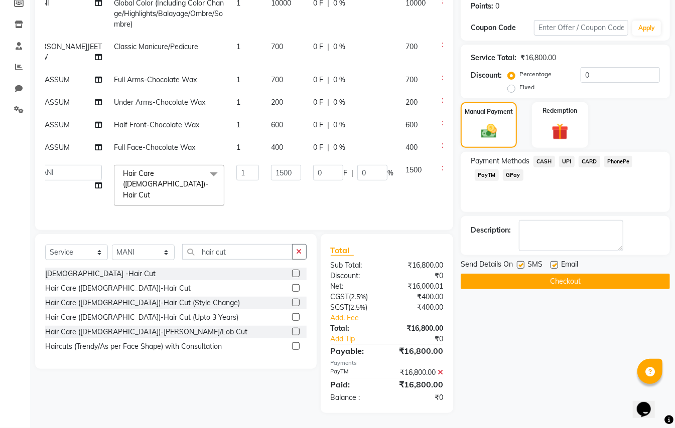
click at [582, 279] on button "Checkout" at bounding box center [564, 282] width 209 height 16
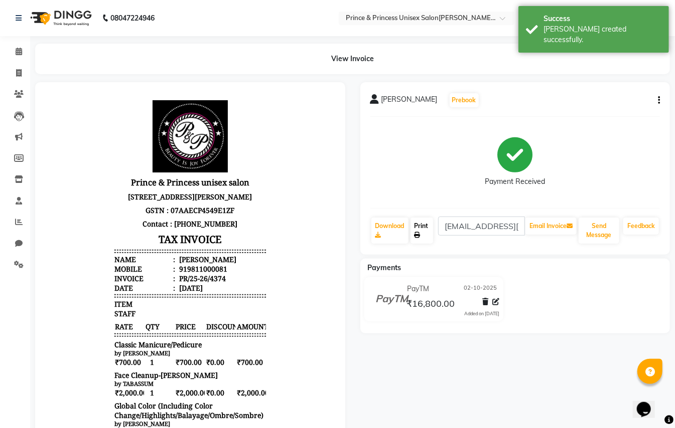
click at [416, 227] on link "Print" at bounding box center [421, 231] width 23 height 26
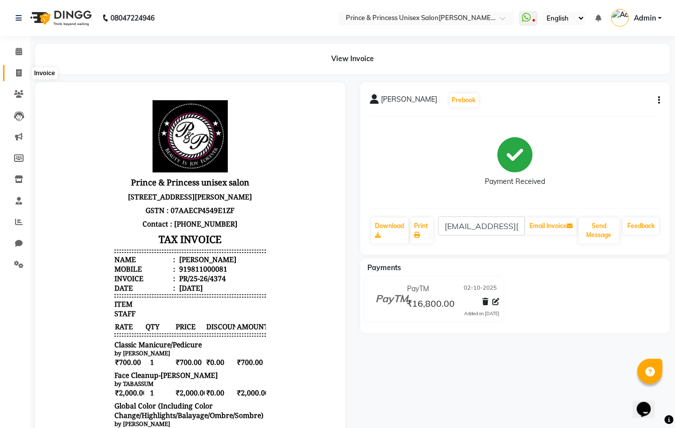
click at [19, 73] on icon at bounding box center [19, 73] width 6 height 8
select select "service"
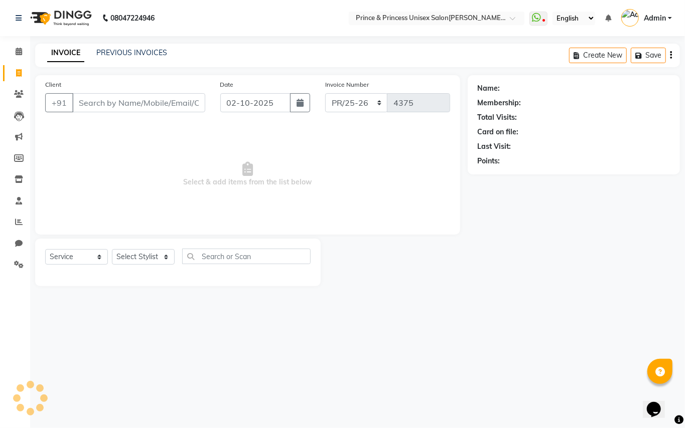
click at [129, 47] on div "INVOICE PREVIOUS INVOICES Create New Save" at bounding box center [357, 56] width 645 height 24
click at [141, 50] on link "PREVIOUS INVOICES" at bounding box center [131, 52] width 71 height 9
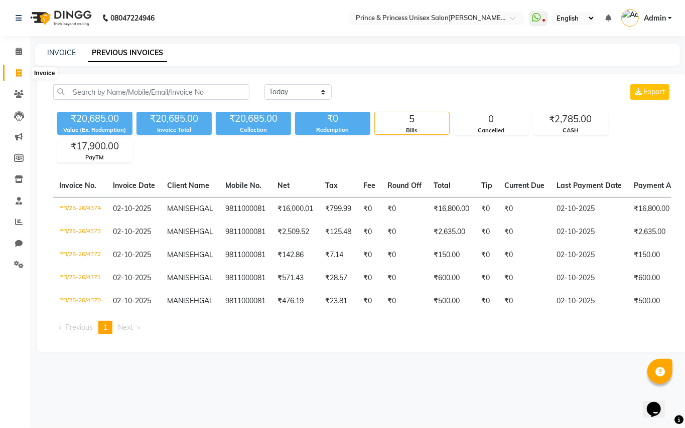
click at [17, 69] on icon at bounding box center [19, 73] width 6 height 8
select select "service"
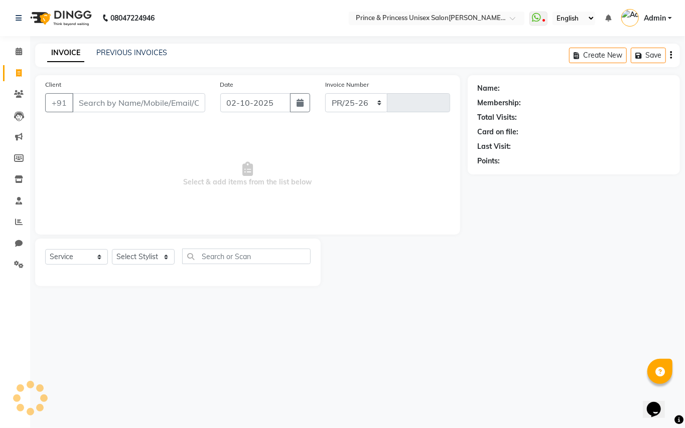
select select "3760"
type input "4375"
drag, startPoint x: 127, startPoint y: 105, endPoint x: 129, endPoint y: 98, distance: 7.2
click at [129, 103] on input "Client" at bounding box center [138, 102] width 133 height 19
click at [129, 98] on input "Client" at bounding box center [138, 102] width 133 height 19
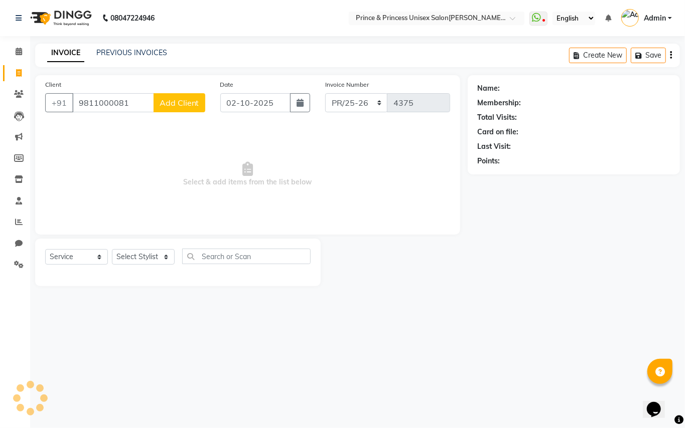
type input "9811000081"
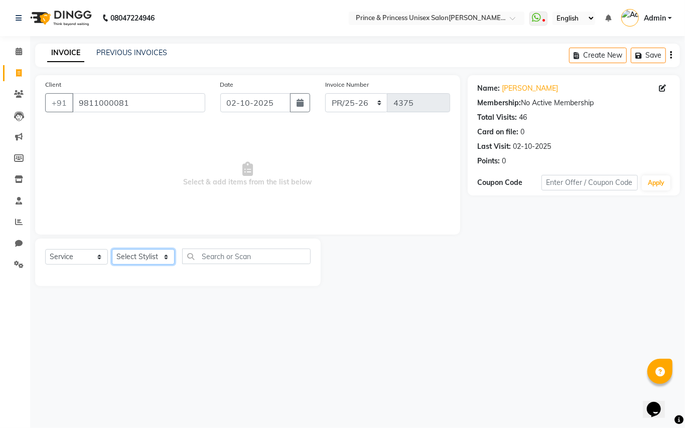
click at [132, 261] on select "Select Stylist ABHISHEK AJEET AJEET NEW ARUN ASLAM CHANDAN GUDDU MAHESH MANI ME…" at bounding box center [143, 257] width 63 height 16
select select "37313"
drag, startPoint x: 132, startPoint y: 261, endPoint x: 210, endPoint y: 264, distance: 77.3
click at [132, 261] on select "Select Stylist ABHISHEK AJEET AJEET NEW ARUN ASLAM CHANDAN GUDDU MAHESH MANI ME…" at bounding box center [143, 257] width 63 height 16
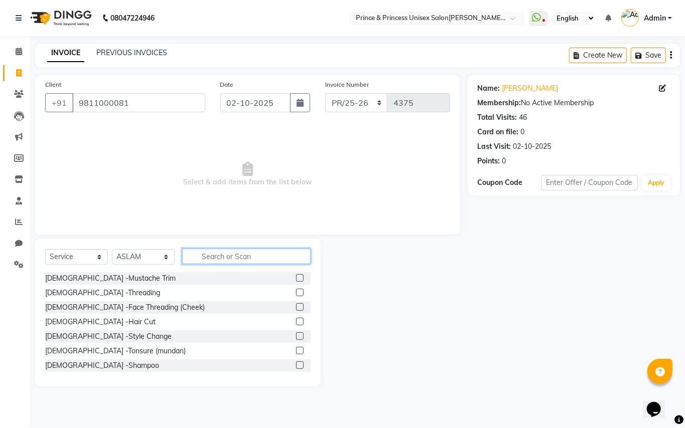
click at [224, 258] on input "text" at bounding box center [246, 257] width 128 height 16
click at [228, 259] on input "text" at bounding box center [246, 257] width 128 height 16
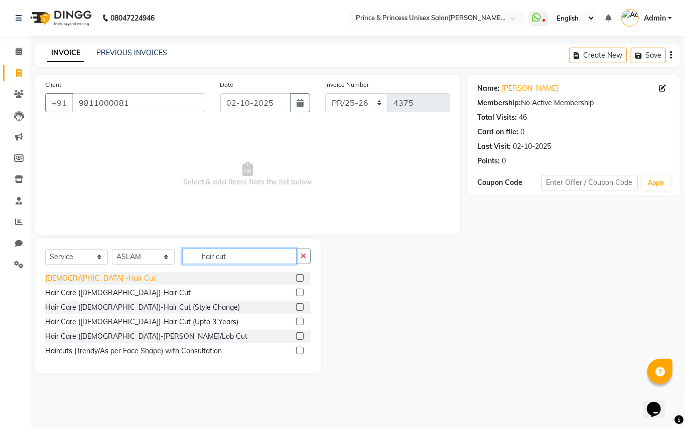
type input "hair cut"
click at [67, 276] on div "Gents -Hair Cut" at bounding box center [100, 278] width 110 height 11
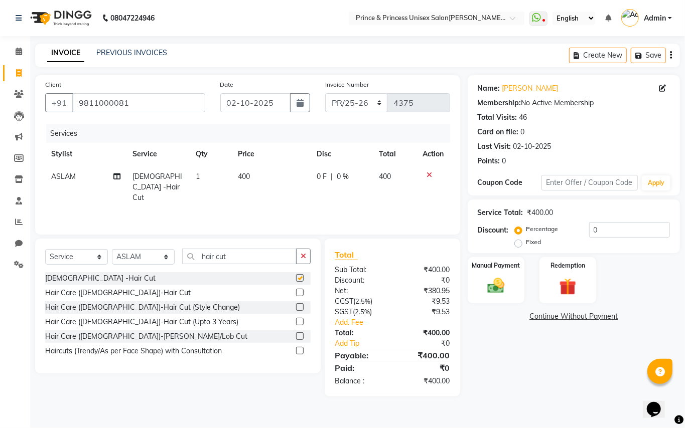
checkbox input "false"
drag, startPoint x: 227, startPoint y: 259, endPoint x: 0, endPoint y: 25, distance: 326.7
click at [122, 206] on div "Client +91 9811000081 Date 02-10-2025 Invoice Number PR/25-26 V/2025 V/2025-26 …" at bounding box center [248, 236] width 440 height 322
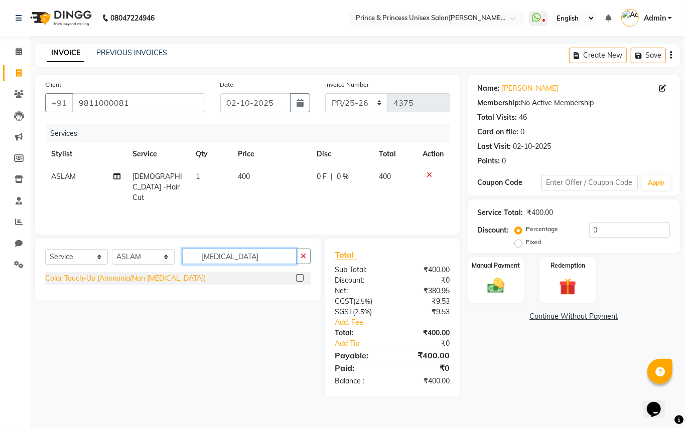
type input "ammonia"
click at [87, 279] on div "Color Touch-Up (Ammonia/Non Ammonia)" at bounding box center [125, 278] width 161 height 11
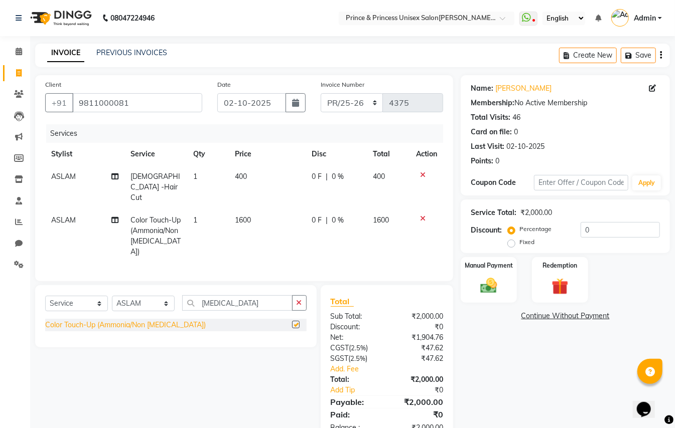
checkbox input "false"
click at [126, 296] on select "Select Stylist ABHISHEK AJEET AJEET NEW ARUN ASLAM CHANDAN GUDDU MAHESH MANI ME…" at bounding box center [143, 304] width 63 height 16
select select "47196"
drag, startPoint x: 126, startPoint y: 290, endPoint x: 250, endPoint y: 282, distance: 123.7
click at [131, 296] on select "Select Stylist ABHISHEK AJEET AJEET NEW ARUN ASLAM CHANDAN GUDDU MAHESH MANI ME…" at bounding box center [143, 304] width 63 height 16
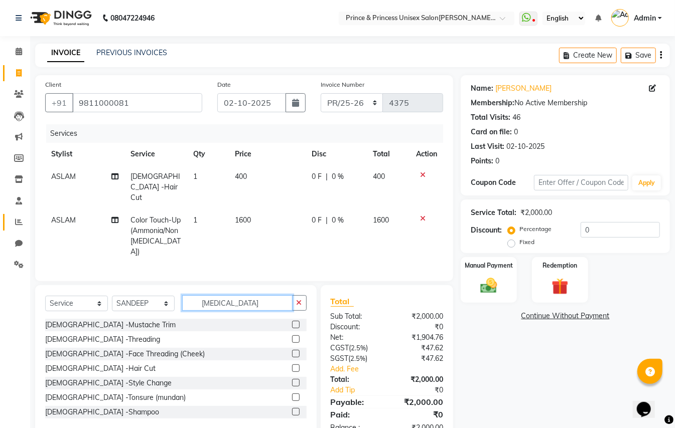
drag, startPoint x: 195, startPoint y: 285, endPoint x: 3, endPoint y: 219, distance: 203.4
click at [12, 252] on app-home "08047224946 Select Location × Prince & Princess Unisex Salon, Chittaranjan Park…" at bounding box center [337, 229] width 675 height 458
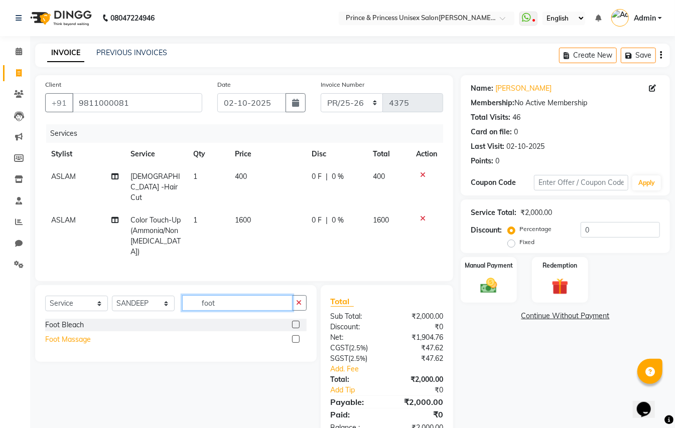
type input "foot"
click at [79, 335] on div "Foot Massage" at bounding box center [68, 340] width 46 height 11
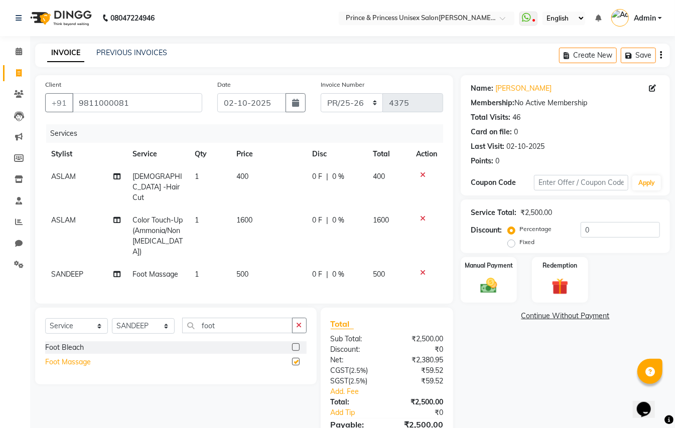
checkbox input "false"
click at [119, 319] on select "Select Stylist ABHISHEK AJEET AJEET NEW ARUN ASLAM CHANDAN GUDDU MAHESH MANI ME…" at bounding box center [143, 327] width 63 height 16
select select "37313"
drag, startPoint x: 119, startPoint y: 316, endPoint x: 259, endPoint y: 319, distance: 140.0
click at [177, 320] on div "Select Service Product Membership Package Voucher Prepaid Gift Card Select Styl…" at bounding box center [175, 330] width 261 height 24
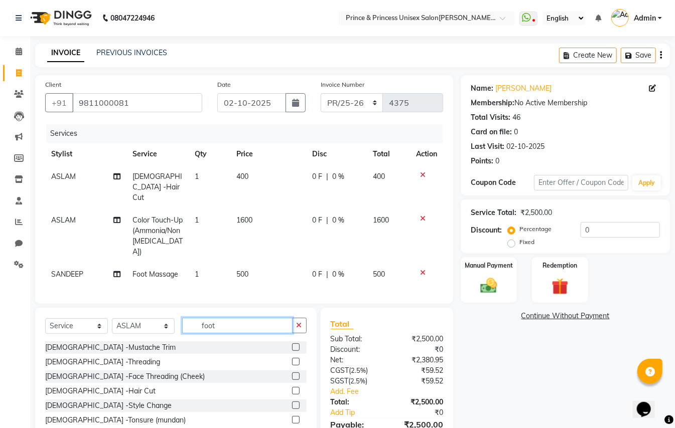
drag, startPoint x: 224, startPoint y: 317, endPoint x: 109, endPoint y: 190, distance: 171.2
click at [124, 223] on div "Client +91 9811000081 Date 02-10-2025 Invoice Number PR/25-26 V/2025 V/2025-26 …" at bounding box center [244, 270] width 433 height 391
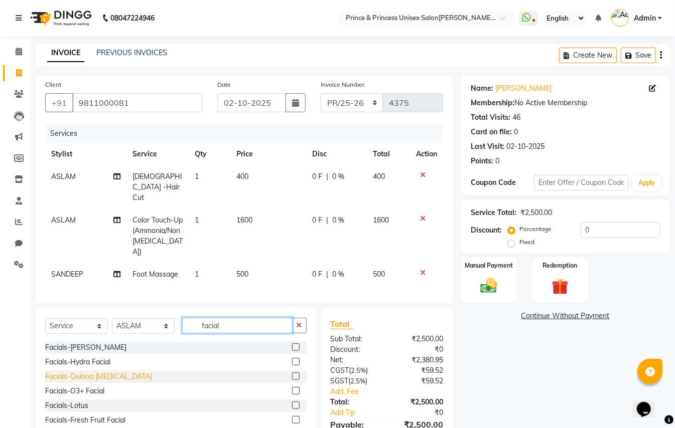
type input "facial"
click at [85, 372] on div "Facials-Quinoa Whitening" at bounding box center [98, 377] width 107 height 11
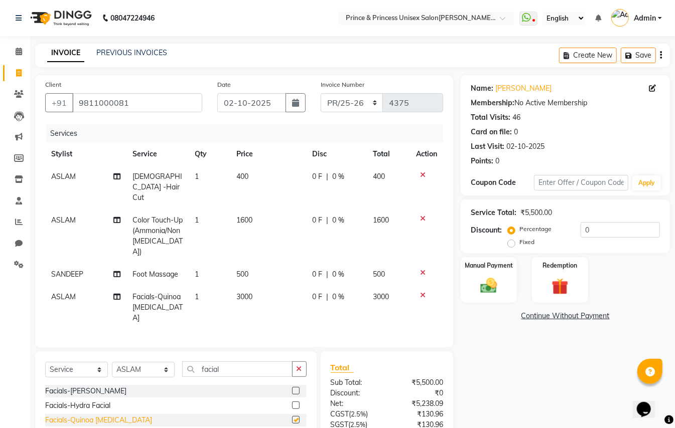
checkbox input "false"
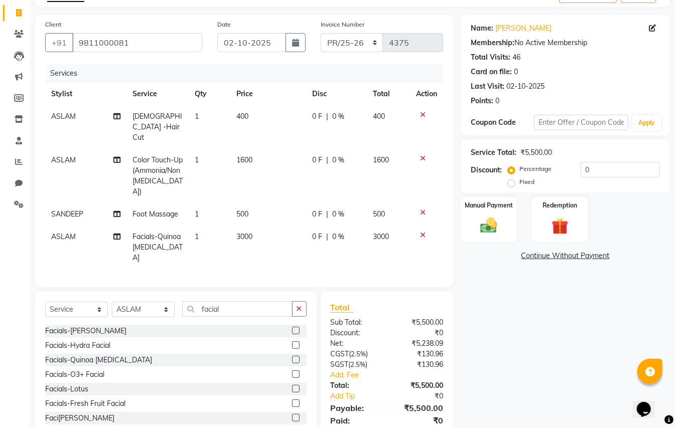
scroll to position [75, 0]
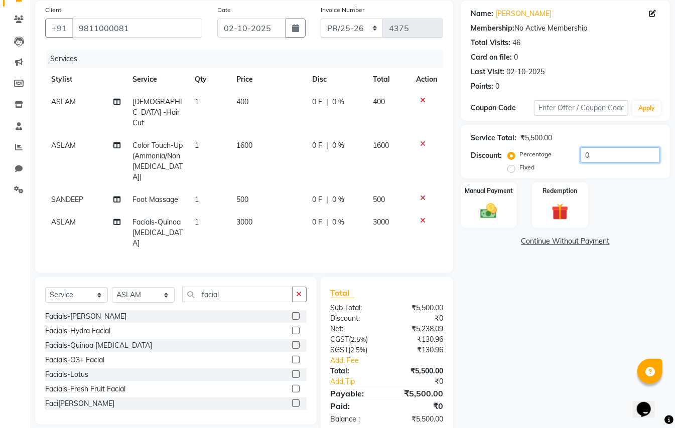
drag, startPoint x: 594, startPoint y: 152, endPoint x: 518, endPoint y: 96, distance: 94.7
click at [546, 129] on div "Service Total: ₹5,500.00 Discount: Percentage Fixed 0" at bounding box center [565, 152] width 189 height 46
type input "10"
drag, startPoint x: 602, startPoint y: 161, endPoint x: 492, endPoint y: 130, distance: 113.9
click at [502, 138] on div "Service Total: ₹5,500.00 Discount: Percentage Fixed 10" at bounding box center [565, 152] width 189 height 46
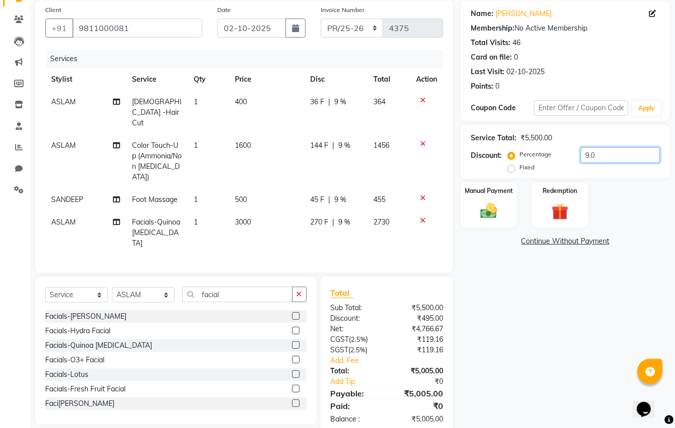
type input "9.09"
drag, startPoint x: 605, startPoint y: 151, endPoint x: 486, endPoint y: 4, distance: 189.4
click at [497, 73] on div "Name: Mani Sehgal Membership: No Active Membership Total Visits: 46 Card on fil…" at bounding box center [568, 218] width 217 height 434
type input "0"
click at [493, 211] on img at bounding box center [489, 211] width 28 height 20
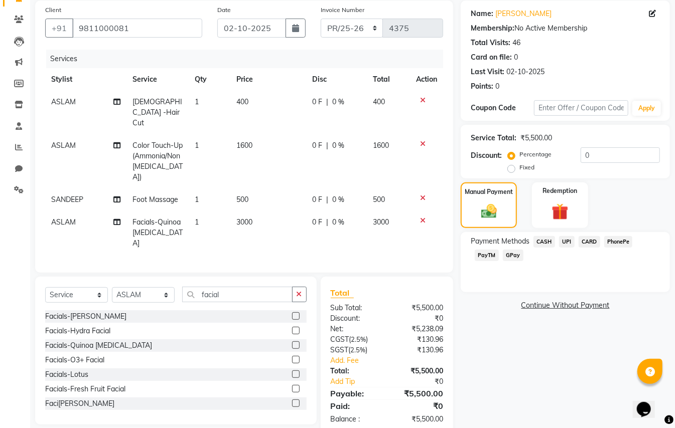
click at [490, 258] on span "PayTM" at bounding box center [487, 256] width 24 height 12
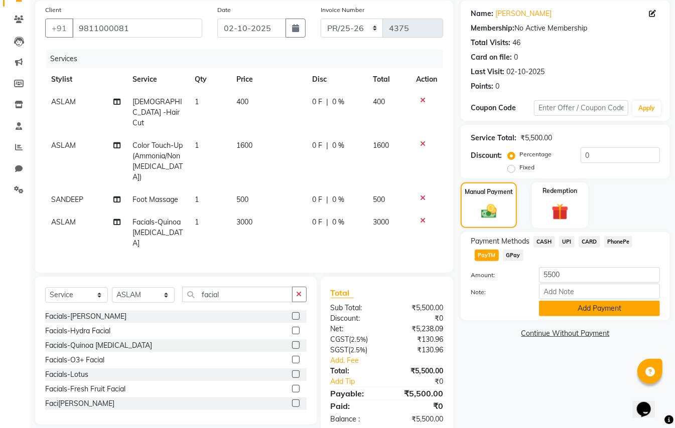
click at [585, 312] on button "Add Payment" at bounding box center [599, 309] width 121 height 16
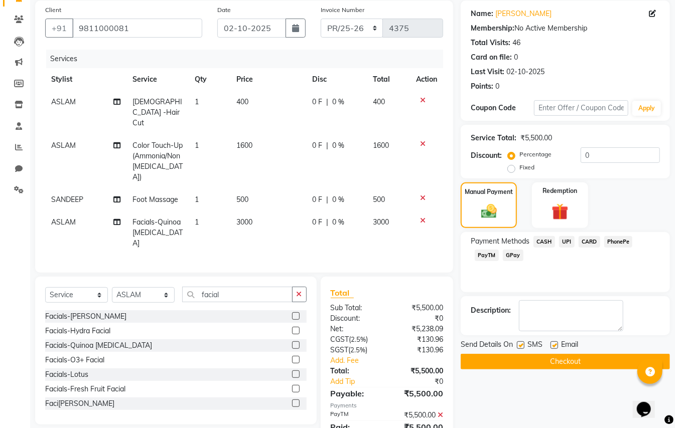
click at [639, 363] on button "Checkout" at bounding box center [564, 362] width 209 height 16
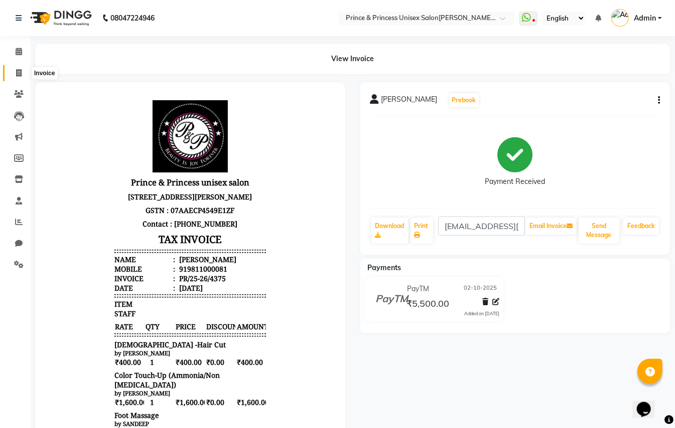
click at [19, 72] on icon at bounding box center [19, 73] width 6 height 8
select select "service"
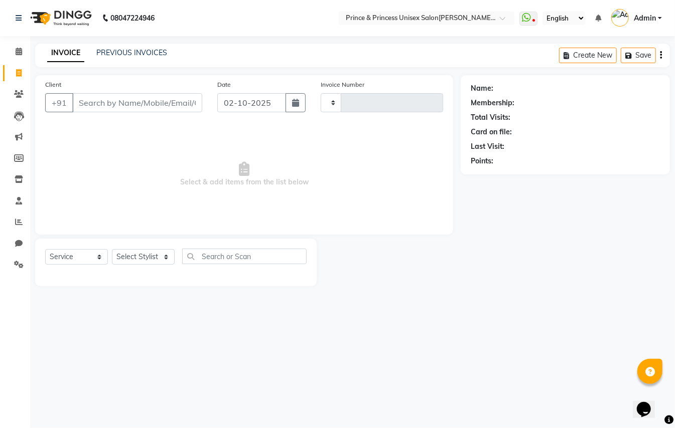
type input "4376"
select select "3760"
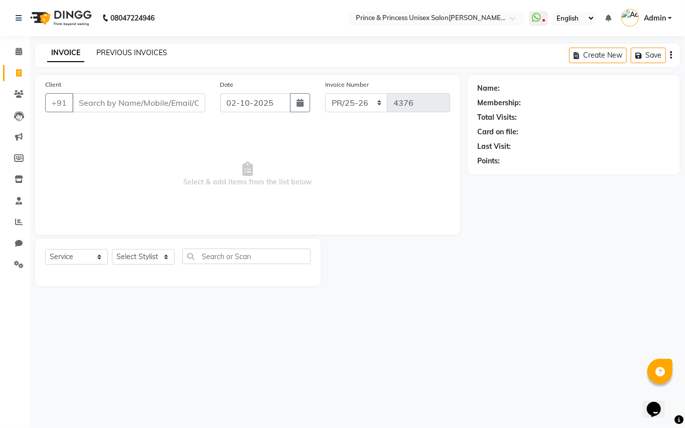
click at [153, 52] on link "PREVIOUS INVOICES" at bounding box center [131, 52] width 71 height 9
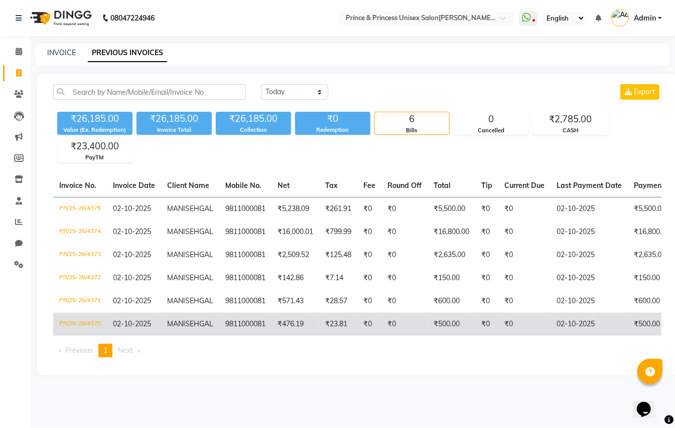
click at [182, 329] on span "MANI" at bounding box center [176, 324] width 18 height 9
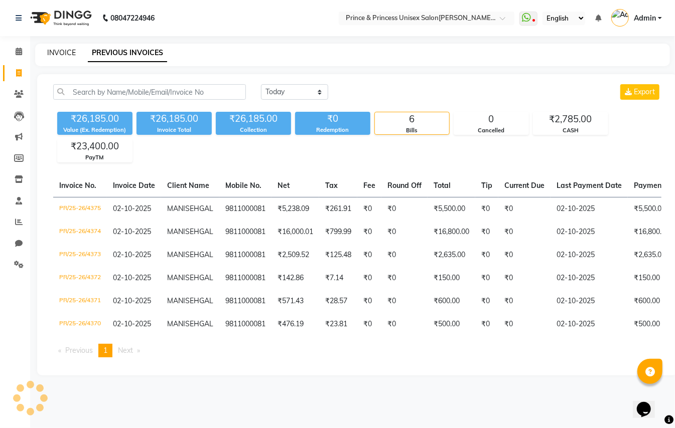
click at [65, 51] on link "INVOICE" at bounding box center [61, 52] width 29 height 9
select select "service"
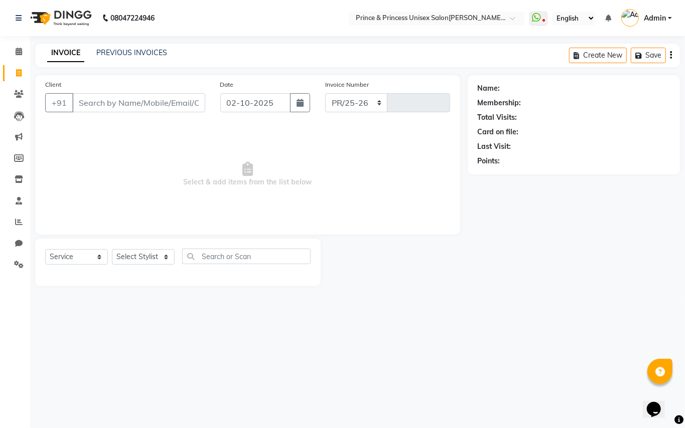
select select "3760"
type input "4377"
click at [140, 52] on link "PREVIOUS INVOICES" at bounding box center [131, 52] width 71 height 9
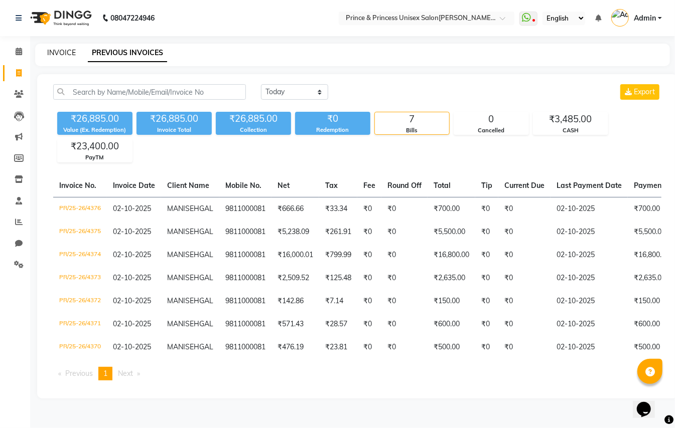
click at [68, 51] on link "INVOICE" at bounding box center [61, 52] width 29 height 9
select select "service"
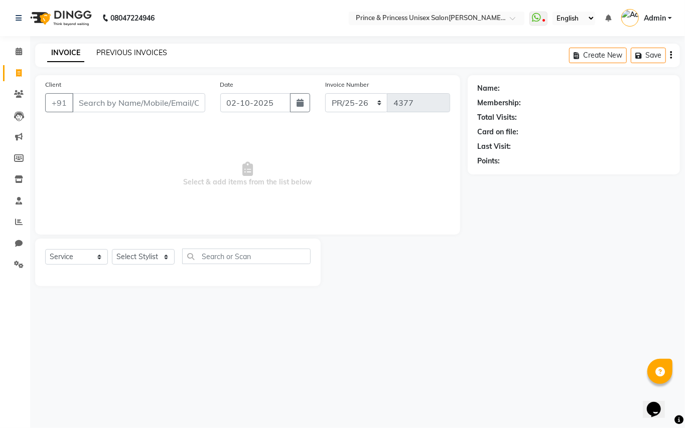
click at [153, 50] on link "PREVIOUS INVOICES" at bounding box center [131, 52] width 71 height 9
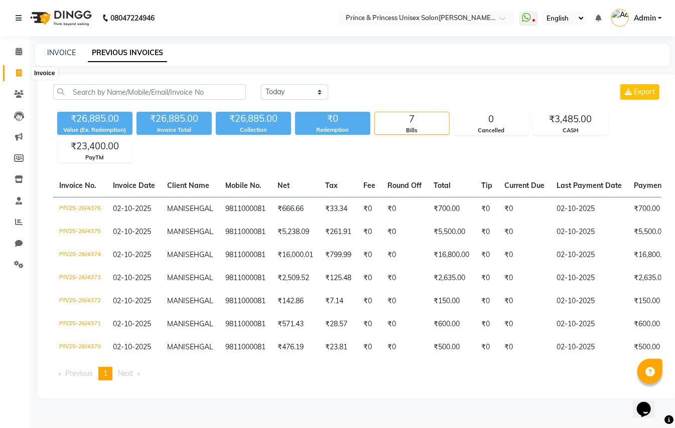
click at [17, 69] on icon at bounding box center [19, 73] width 6 height 8
select select "service"
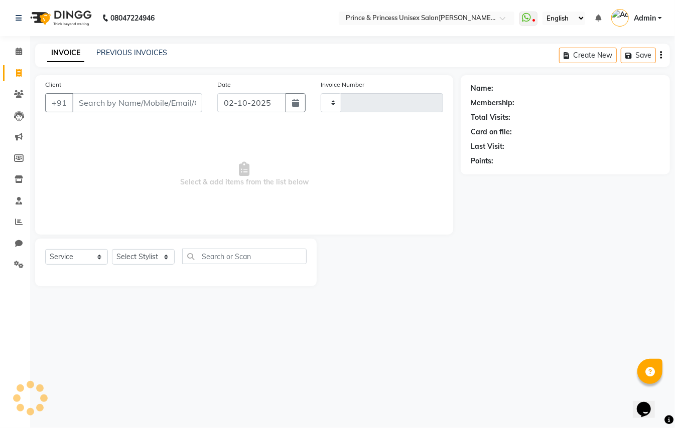
type input "4377"
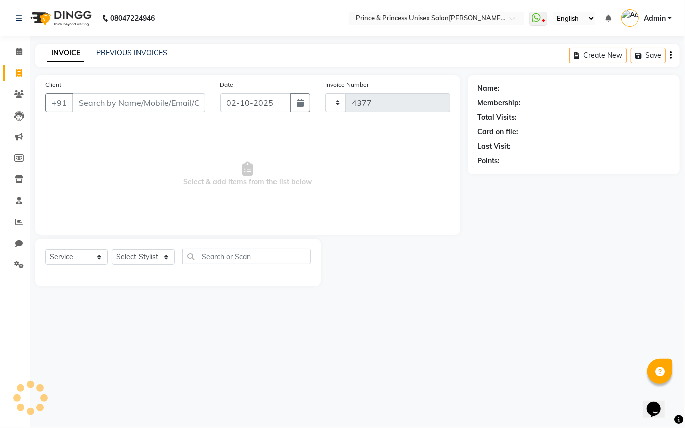
select select "3760"
click at [150, 95] on input "Client" at bounding box center [138, 102] width 133 height 19
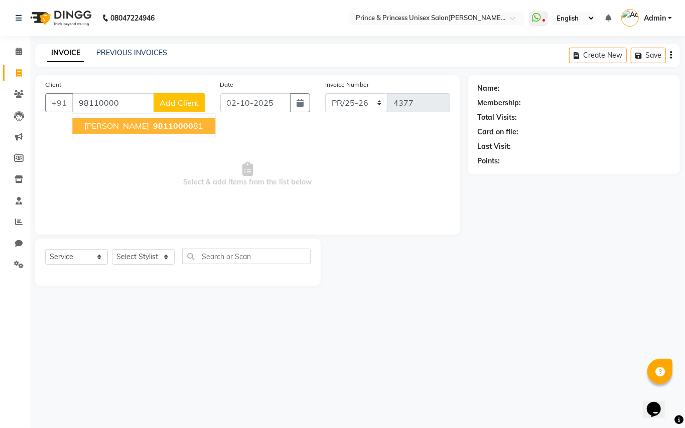
click at [136, 123] on span "[PERSON_NAME]" at bounding box center [116, 126] width 65 height 10
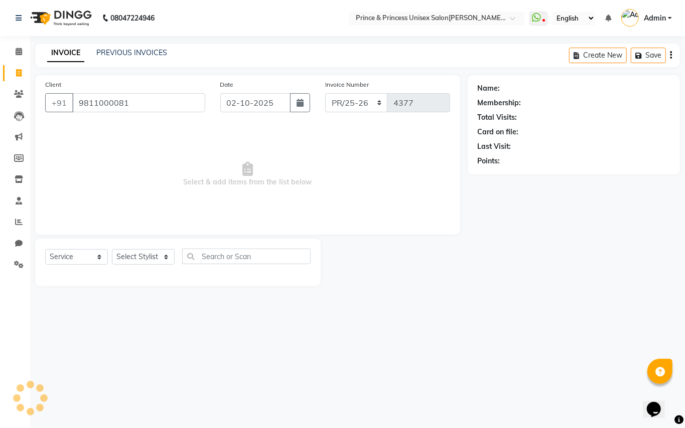
type input "9811000081"
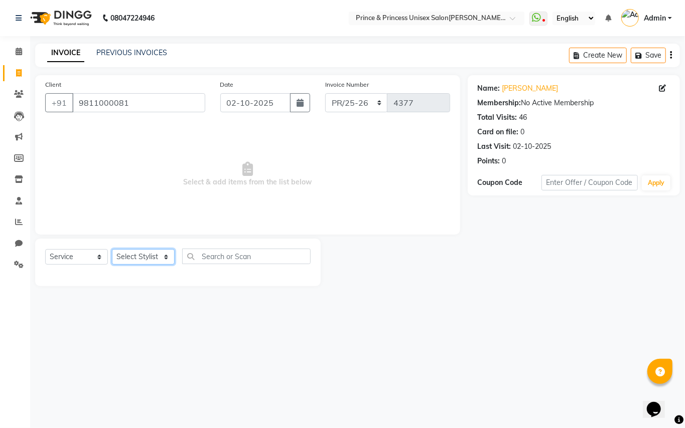
click at [144, 254] on select "Select Stylist ABHISHEK AJEET AJEET NEW ARUN ASLAM CHANDAN GUDDU MAHESH MANI ME…" at bounding box center [143, 257] width 63 height 16
select select "62875"
drag, startPoint x: 144, startPoint y: 254, endPoint x: 235, endPoint y: 267, distance: 91.2
click at [144, 254] on select "Select Stylist ABHISHEK AJEET AJEET NEW ARUN ASLAM CHANDAN GUDDU MAHESH MANI ME…" at bounding box center [143, 257] width 63 height 16
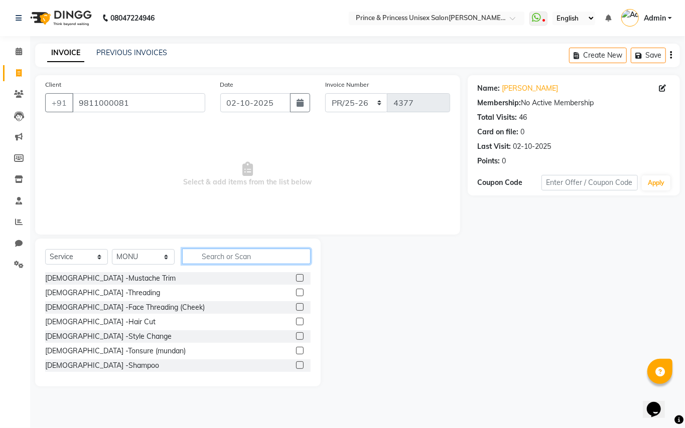
click at [241, 255] on input "text" at bounding box center [246, 257] width 128 height 16
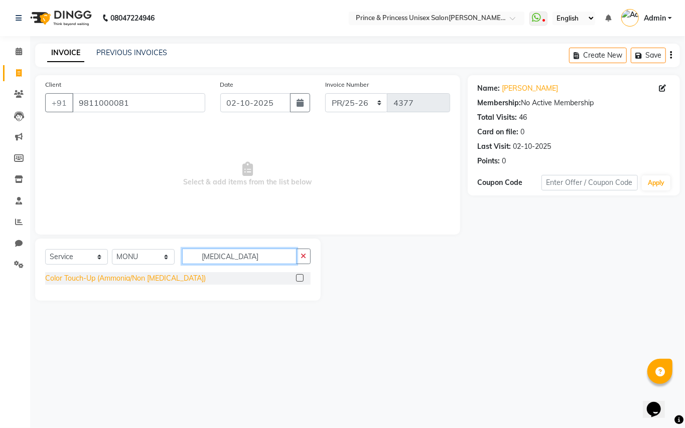
type input "ammonia"
click at [166, 275] on div "Color Touch-Up (Ammonia/Non Ammonia)" at bounding box center [125, 278] width 161 height 11
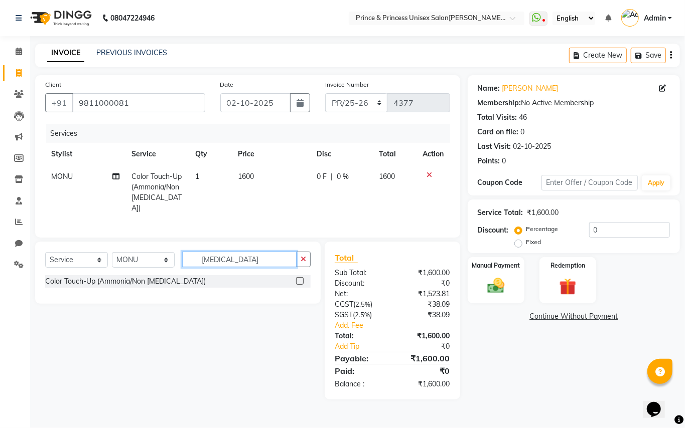
click at [52, 148] on div "Client +91 9811000081 Date 02-10-2025 Invoice Number PR/25-26 V/2025 V/2025-26 …" at bounding box center [248, 237] width 440 height 325
click at [107, 282] on div "Color Touch-Up (Ammonia/Non Ammonia)" at bounding box center [125, 281] width 161 height 11
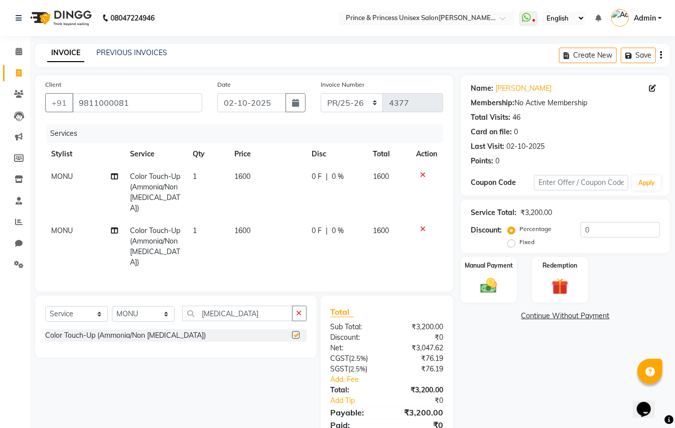
checkbox input "false"
click at [138, 306] on select "Select Stylist ABHISHEK AJEET AJEET NEW ARUN ASLAM CHANDAN GUDDU MAHESH MANI ME…" at bounding box center [143, 314] width 63 height 16
select select "47196"
drag, startPoint x: 136, startPoint y: 305, endPoint x: 226, endPoint y: 302, distance: 89.3
click at [143, 306] on select "Select Stylist ABHISHEK AJEET AJEET NEW ARUN ASLAM CHANDAN GUDDU MAHESH MANI ME…" at bounding box center [143, 314] width 63 height 16
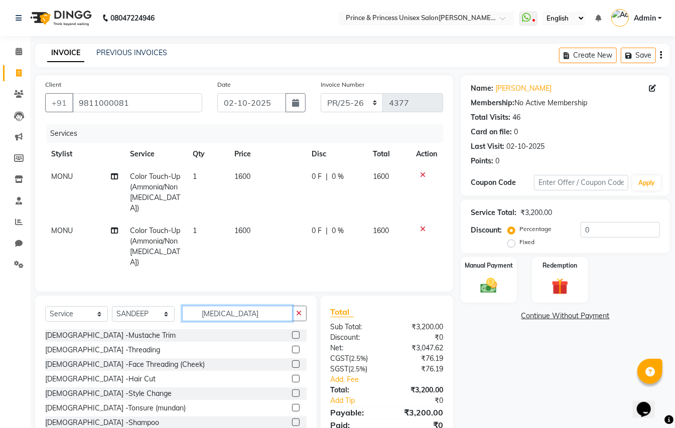
drag, startPoint x: 243, startPoint y: 301, endPoint x: 38, endPoint y: 213, distance: 222.7
click at [109, 251] on div "Client +91 9811000081 Date 02-10-2025 Invoice Number PR/25-26 V/2025 V/2025-26 …" at bounding box center [244, 264] width 433 height 379
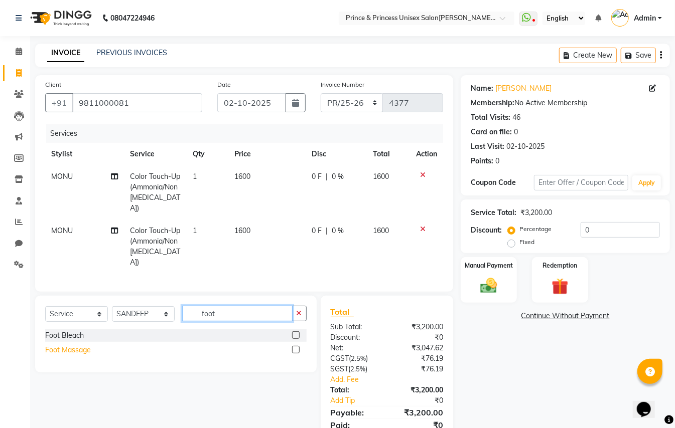
type input "foot"
click at [78, 345] on div "Foot Massage" at bounding box center [68, 350] width 46 height 11
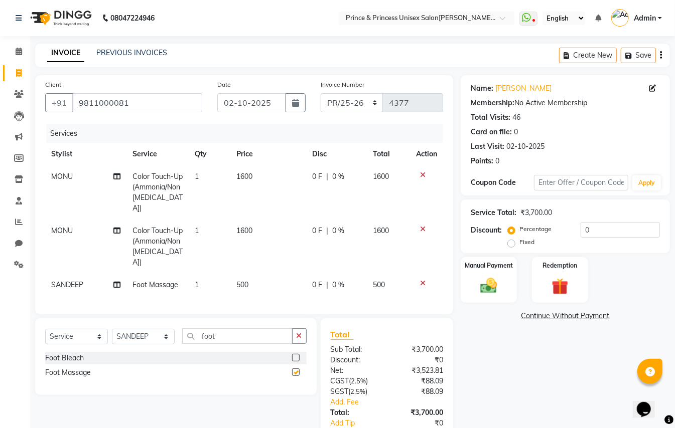
checkbox input "false"
click at [137, 330] on select "Select Stylist ABHISHEK AJEET AJEET NEW ARUN ASLAM CHANDAN GUDDU MAHESH MANI ME…" at bounding box center [143, 337] width 63 height 16
select select "63571"
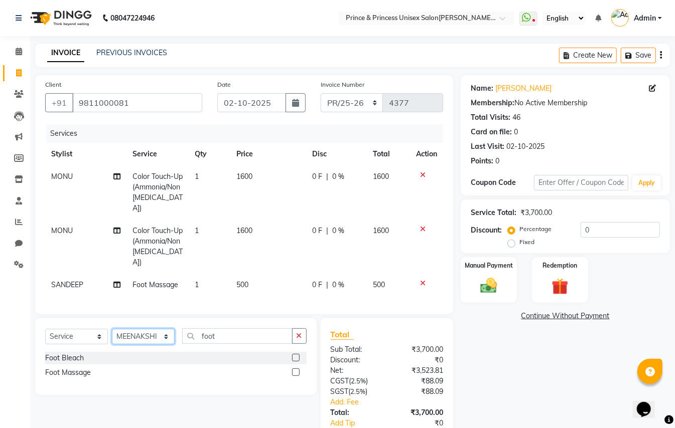
drag, startPoint x: 137, startPoint y: 330, endPoint x: 245, endPoint y: 330, distance: 108.4
click at [137, 330] on select "Select Stylist ABHISHEK AJEET AJEET NEW ARUN ASLAM CHANDAN GUDDU MAHESH MANI ME…" at bounding box center [143, 337] width 63 height 16
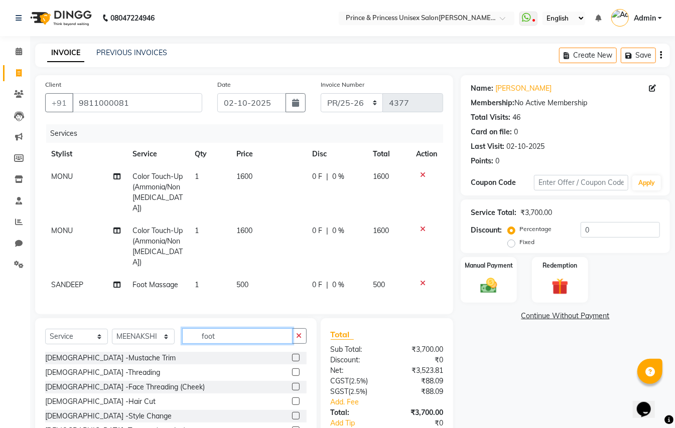
drag, startPoint x: 230, startPoint y: 321, endPoint x: 147, endPoint y: 287, distance: 89.1
click at [188, 319] on div "Select Service Product Membership Package Voucher Prepaid Gift Card Select Styl…" at bounding box center [175, 393] width 281 height 148
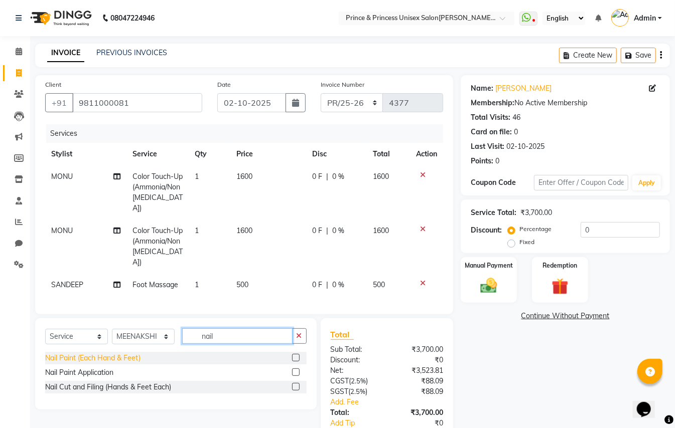
type input "nail"
click at [77, 353] on div "Nail Paint (Each Hand & Feet)" at bounding box center [92, 358] width 95 height 11
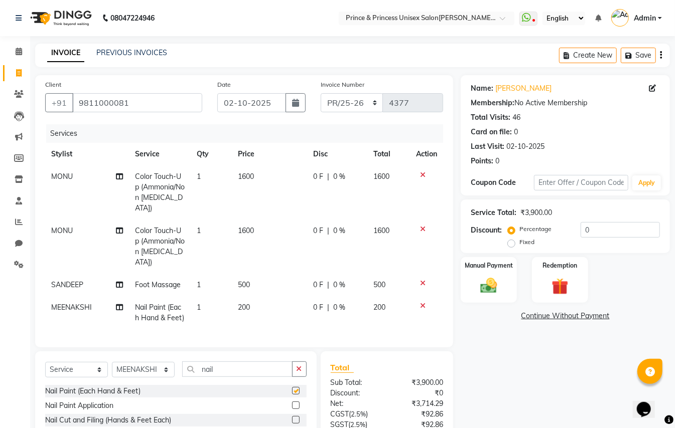
checkbox input "false"
click at [424, 226] on icon at bounding box center [423, 229] width 6 height 7
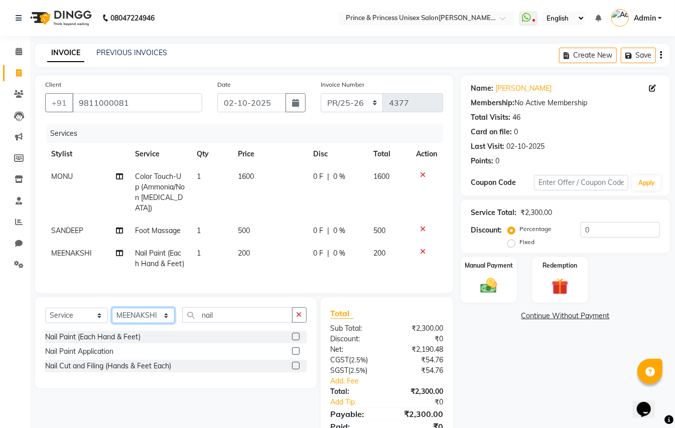
click at [149, 322] on select "Select Stylist ABHISHEK AJEET AJEET NEW ARUN ASLAM CHANDAN GUDDU MAHESH MANI ME…" at bounding box center [143, 316] width 63 height 16
select select "62875"
drag, startPoint x: 147, startPoint y: 316, endPoint x: 229, endPoint y: 318, distance: 81.3
click at [158, 317] on select "Select Stylist ABHISHEK AJEET AJEET NEW ARUN ASLAM CHANDAN GUDDU MAHESH MANI ME…" at bounding box center [143, 316] width 63 height 16
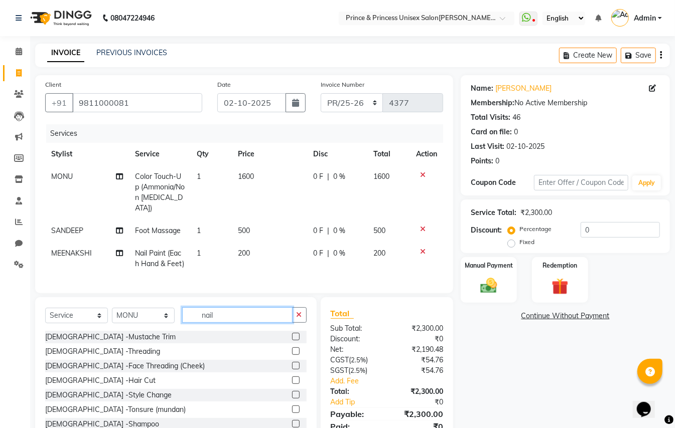
drag, startPoint x: 222, startPoint y: 313, endPoint x: 0, endPoint y: 158, distance: 270.8
click at [38, 274] on div "Client +91 9811000081 Date 02-10-2025 Invoice Number PR/25-26 V/2025 V/2025-26 …" at bounding box center [244, 265] width 433 height 380
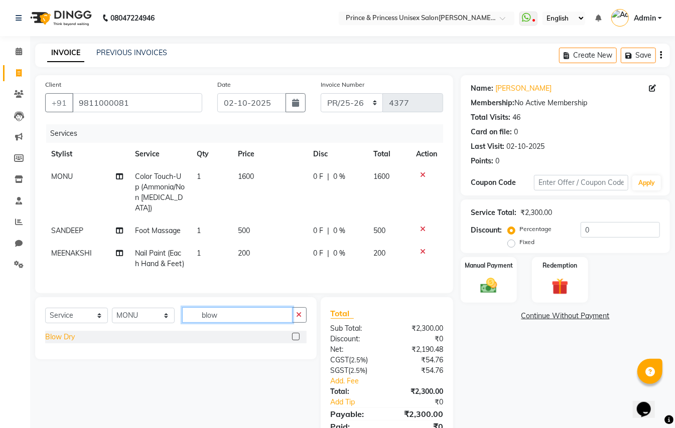
type input "blow"
click at [71, 335] on div "Blow Dry" at bounding box center [60, 337] width 30 height 11
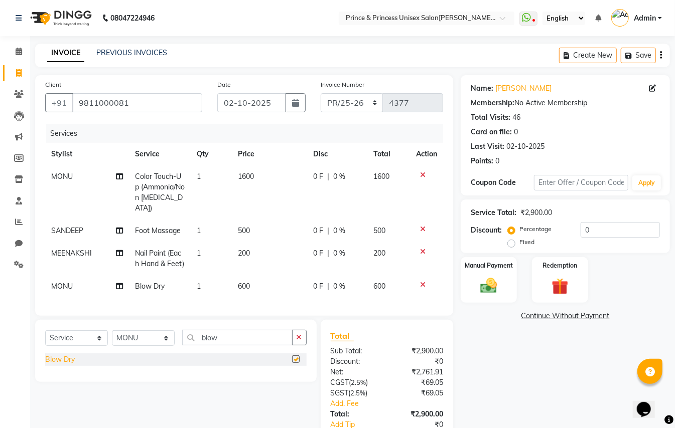
checkbox input "false"
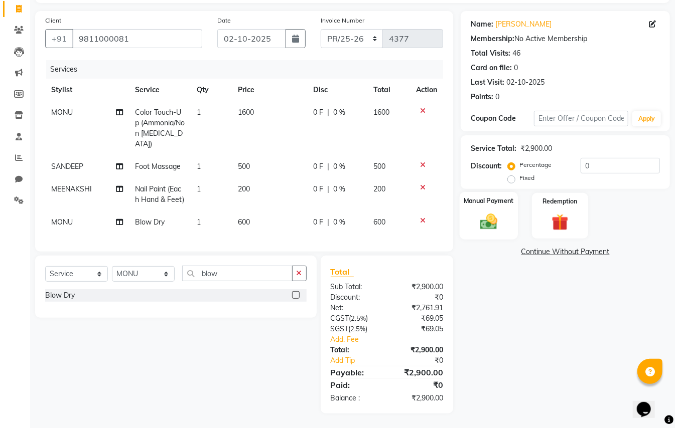
click at [485, 221] on img at bounding box center [489, 222] width 28 height 20
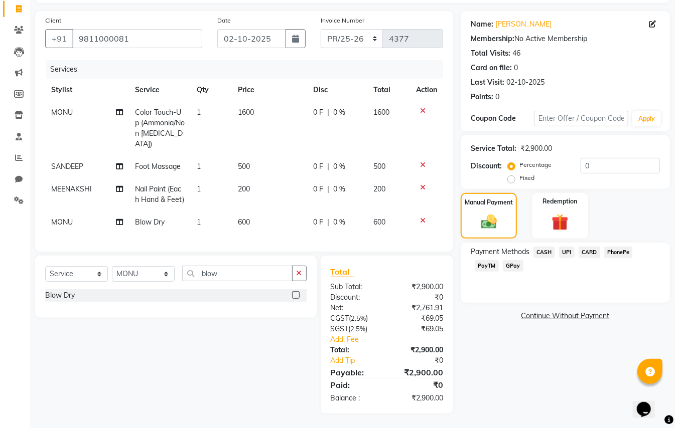
click at [550, 252] on span "CASH" at bounding box center [544, 253] width 22 height 12
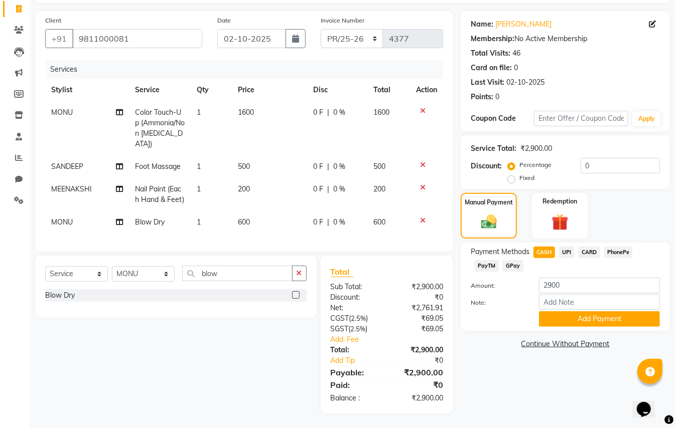
click at [591, 247] on span "CARD" at bounding box center [589, 253] width 22 height 12
click at [592, 320] on button "Add Payment" at bounding box center [599, 320] width 121 height 16
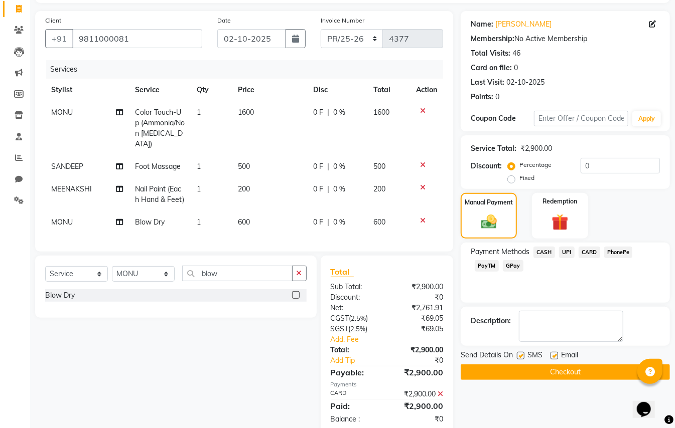
drag, startPoint x: 606, startPoint y: 376, endPoint x: 616, endPoint y: 352, distance: 25.4
click at [611, 363] on div "Send Details On SMS Email Checkout" at bounding box center [564, 365] width 209 height 30
click at [558, 376] on button "Checkout" at bounding box center [564, 373] width 209 height 16
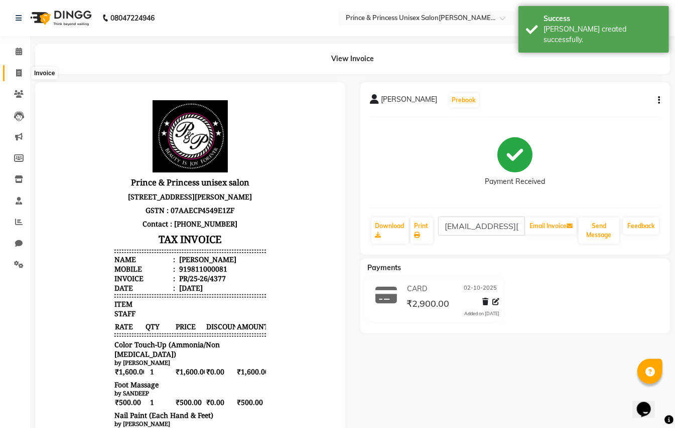
click at [18, 72] on icon at bounding box center [19, 73] width 6 height 8
select select "service"
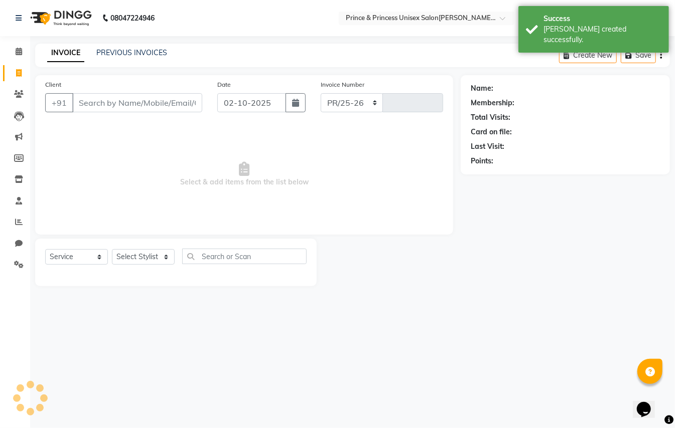
select select "3760"
type input "4378"
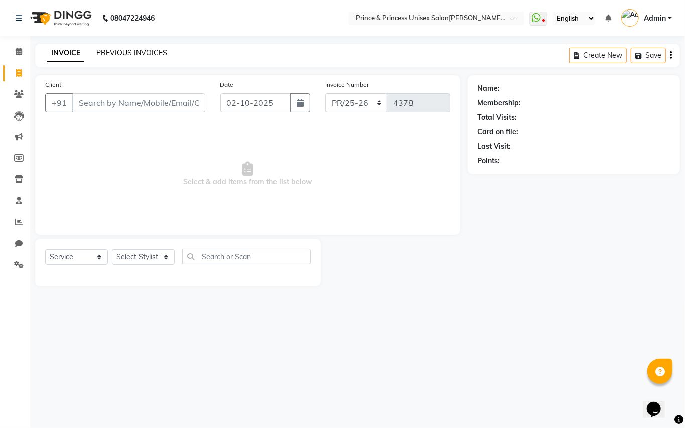
click at [121, 49] on link "PREVIOUS INVOICES" at bounding box center [131, 52] width 71 height 9
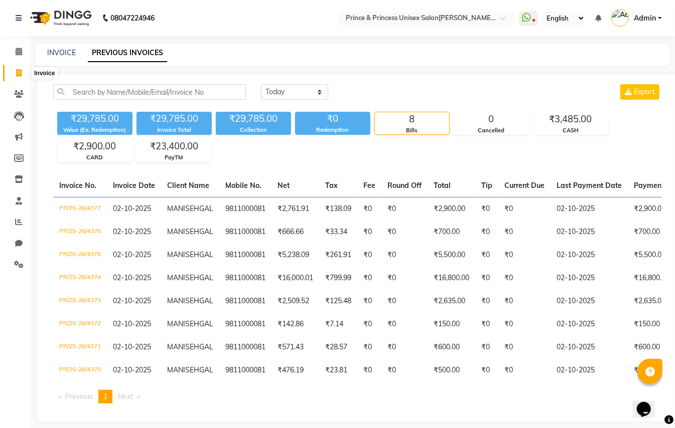
click at [20, 69] on icon at bounding box center [19, 73] width 6 height 8
select select "service"
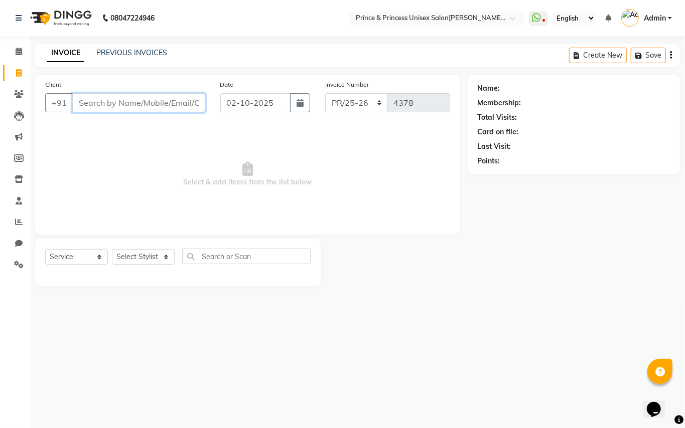
click at [143, 106] on input "Client" at bounding box center [138, 102] width 133 height 19
type input "9811000081"
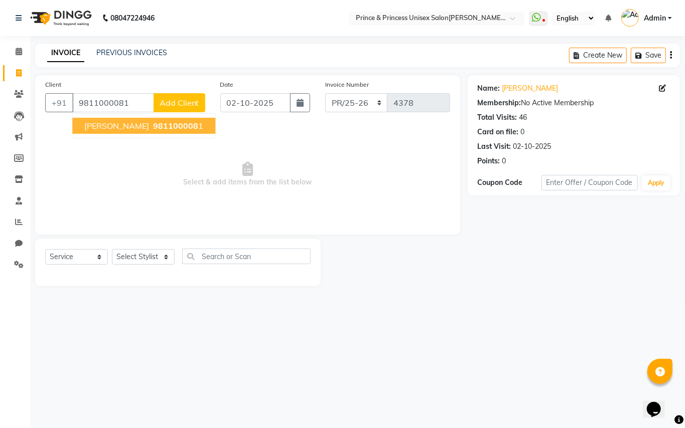
click at [101, 126] on span "[PERSON_NAME]" at bounding box center [116, 126] width 65 height 10
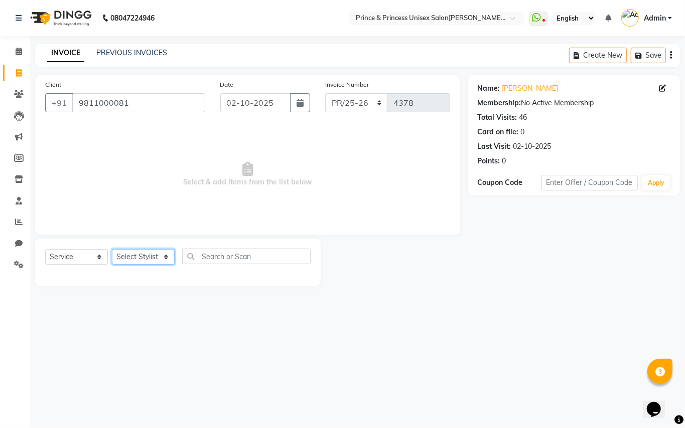
click at [141, 259] on select "Select Stylist ABHISHEK AJEET AJEET NEW ARUN ASLAM CHANDAN GUDDU MAHESH MANI ME…" at bounding box center [143, 257] width 63 height 16
select select "63056"
drag, startPoint x: 238, startPoint y: 251, endPoint x: 239, endPoint y: 257, distance: 5.7
click at [238, 251] on input "text" at bounding box center [246, 257] width 128 height 16
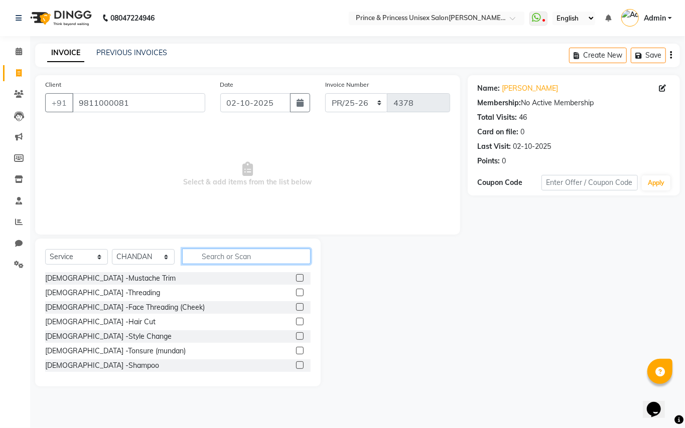
click at [239, 257] on input "text" at bounding box center [246, 257] width 128 height 16
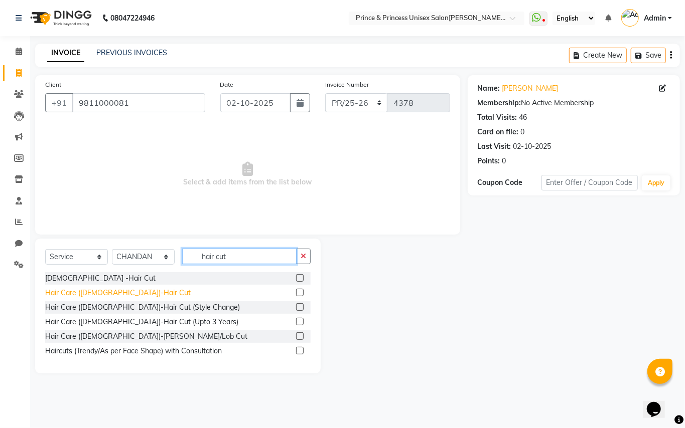
type input "hair cut"
click at [121, 293] on div "Hair Care (Ladies)-Hair Cut" at bounding box center [117, 293] width 145 height 11
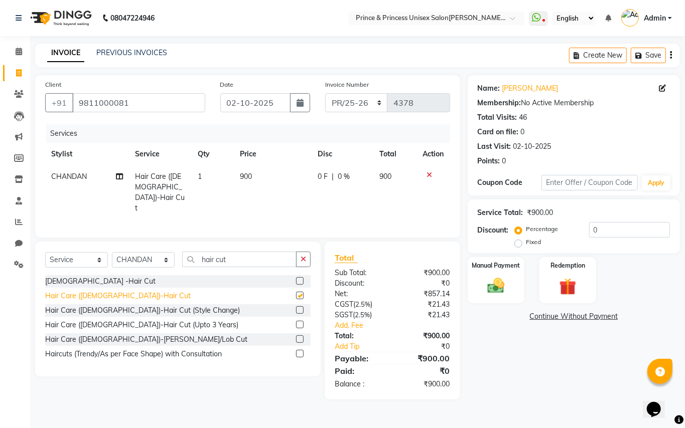
checkbox input "false"
drag, startPoint x: 239, startPoint y: 259, endPoint x: 105, endPoint y: 176, distance: 157.3
click at [159, 228] on div "Client +91 9811000081 Date 02-10-2025 Invoice Number PR/25-26 V/2025 V/2025-26 …" at bounding box center [248, 237] width 440 height 325
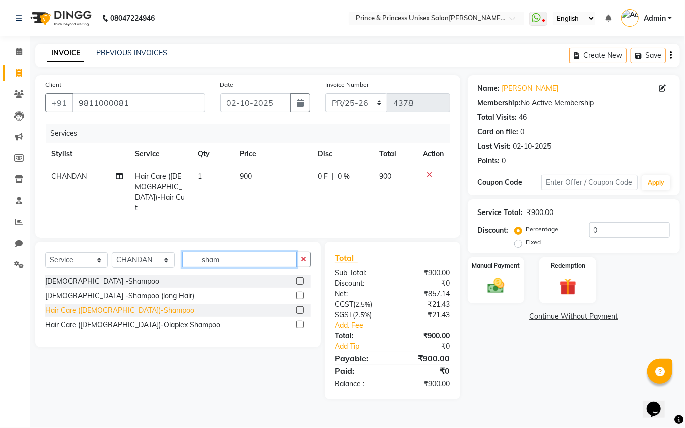
type input "sham"
click at [87, 312] on div "Hair Care (Ladies)-Shampoo" at bounding box center [119, 310] width 149 height 11
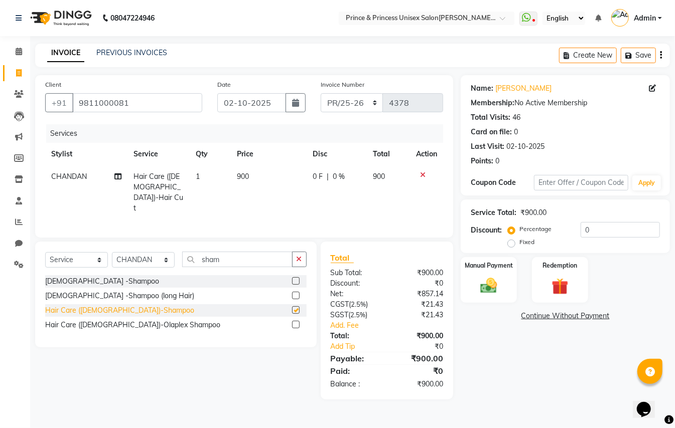
checkbox input "false"
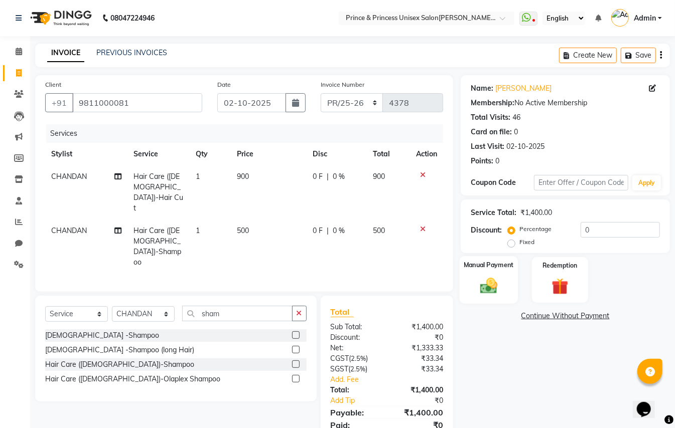
click at [496, 287] on img at bounding box center [489, 286] width 28 height 20
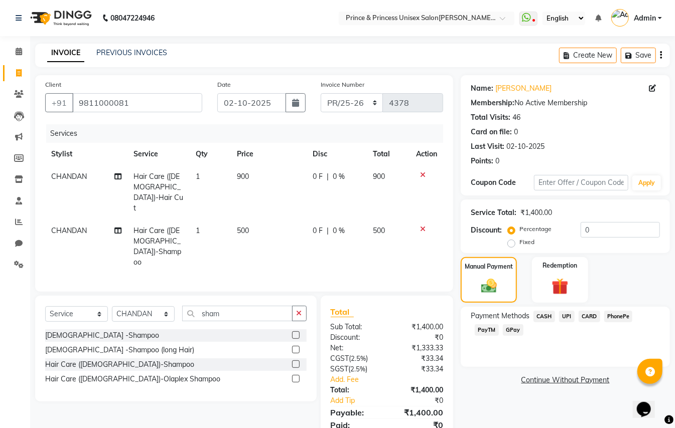
click at [541, 314] on span "CASH" at bounding box center [544, 317] width 22 height 12
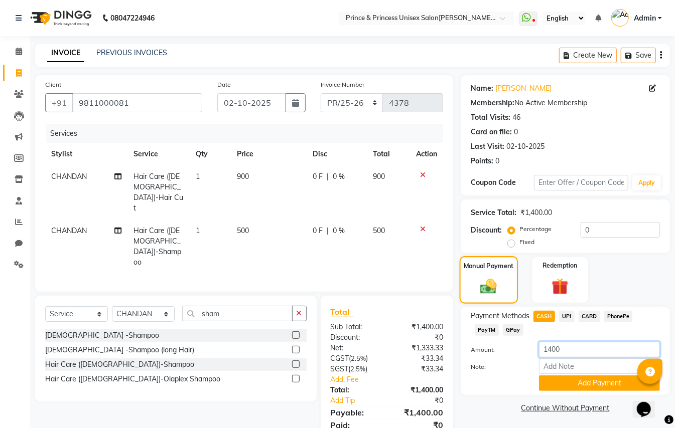
drag, startPoint x: 570, startPoint y: 348, endPoint x: 484, endPoint y: 287, distance: 105.9
click at [502, 312] on div "Payment Methods CASH UPI CARD PhonePe PayTM GPay Amount: 1400 Note: Add Payment" at bounding box center [565, 351] width 189 height 80
type input "1000"
click at [563, 384] on button "Add Payment" at bounding box center [599, 384] width 121 height 16
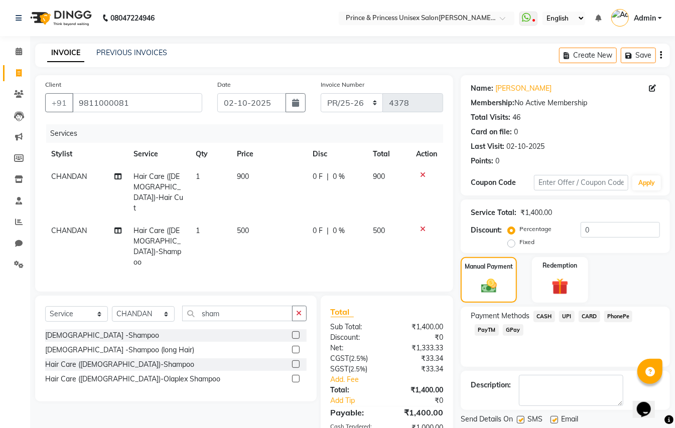
click at [486, 330] on span "PayTM" at bounding box center [487, 331] width 24 height 12
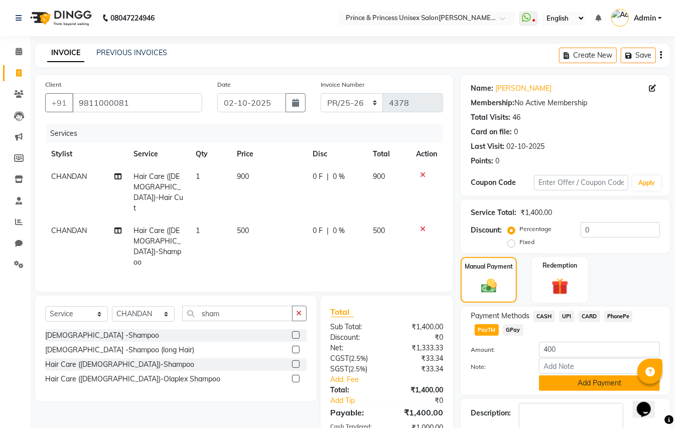
click at [583, 386] on button "Add Payment" at bounding box center [599, 384] width 121 height 16
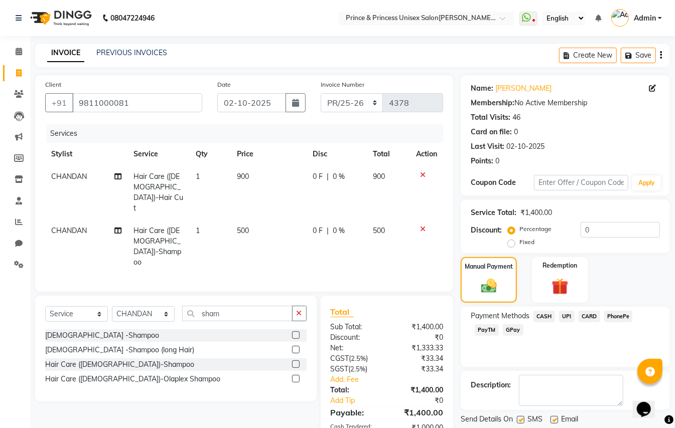
scroll to position [55, 0]
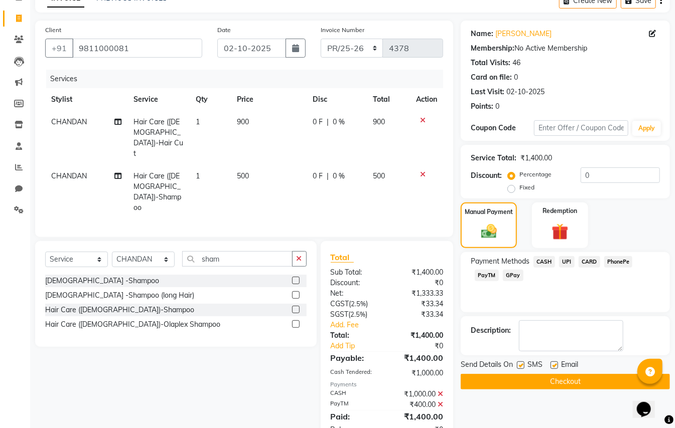
click at [594, 384] on button "Checkout" at bounding box center [564, 382] width 209 height 16
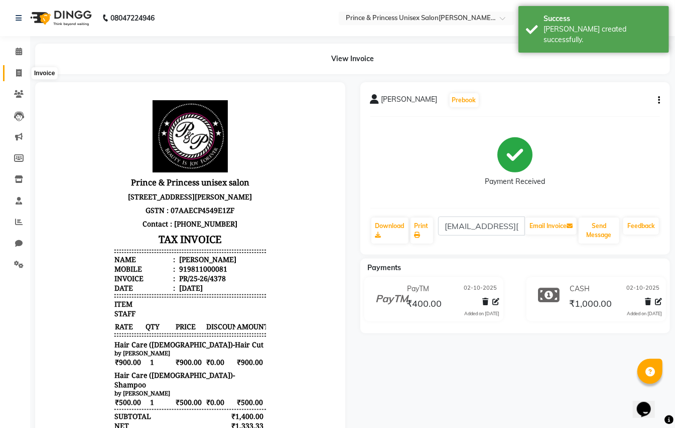
click at [17, 71] on icon at bounding box center [19, 73] width 6 height 8
select select "service"
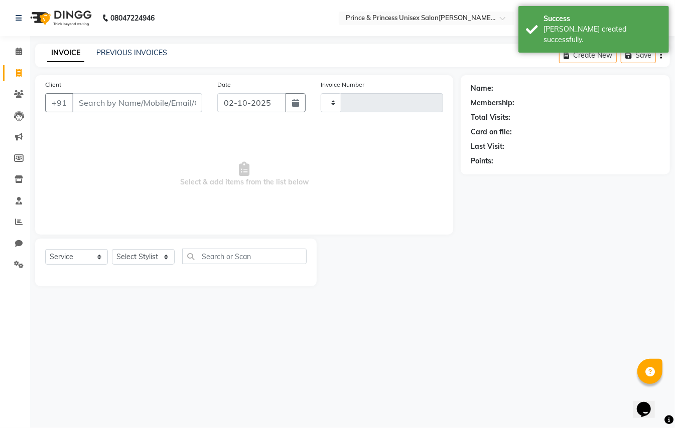
type input "4379"
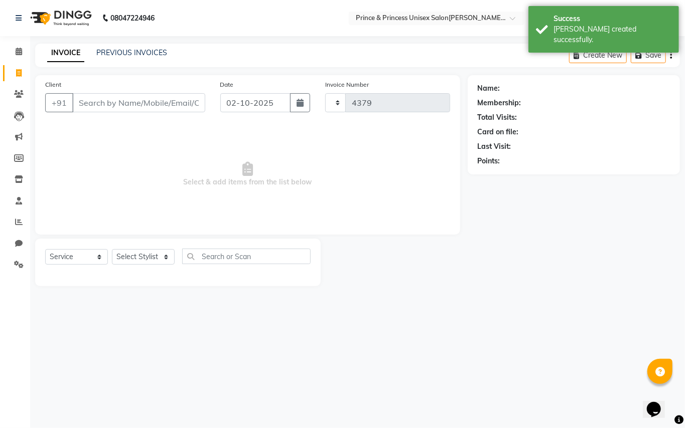
select select "3760"
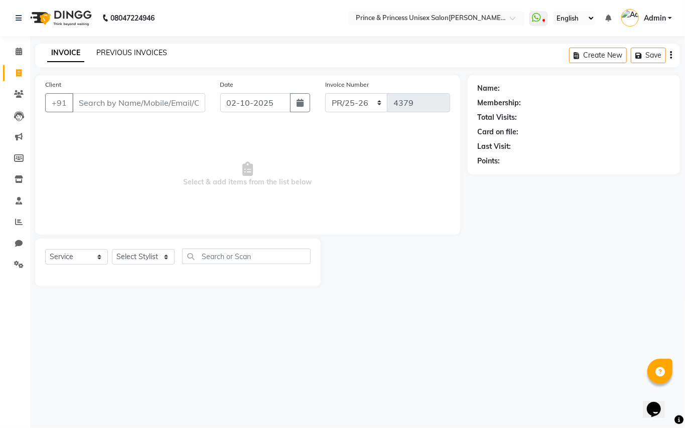
click at [147, 49] on link "PREVIOUS INVOICES" at bounding box center [131, 52] width 71 height 9
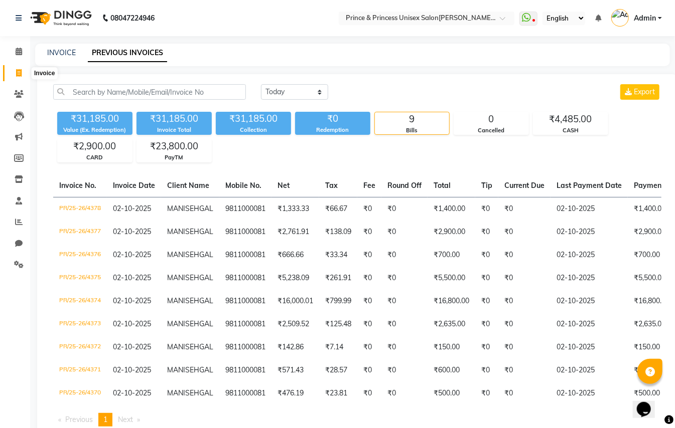
click at [20, 73] on icon at bounding box center [19, 73] width 6 height 8
select select "service"
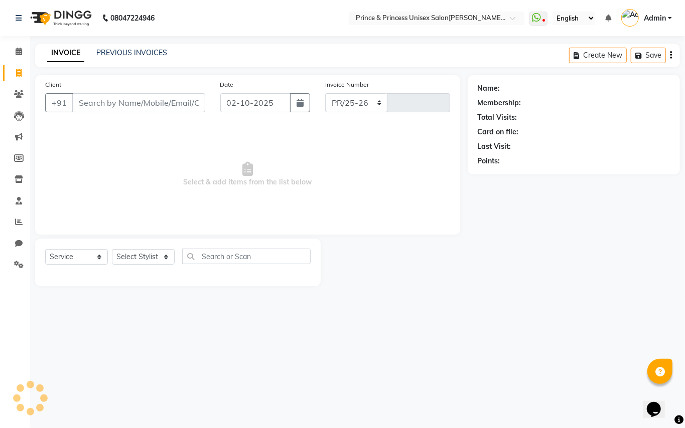
select select "3760"
type input "4379"
click at [21, 263] on icon at bounding box center [19, 265] width 10 height 8
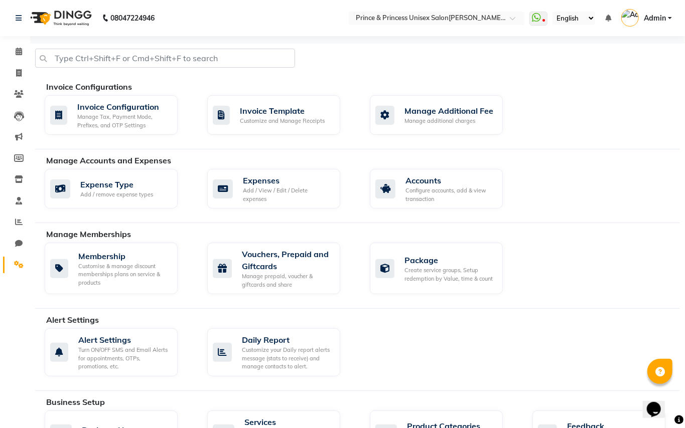
click at [21, 263] on icon at bounding box center [19, 265] width 10 height 8
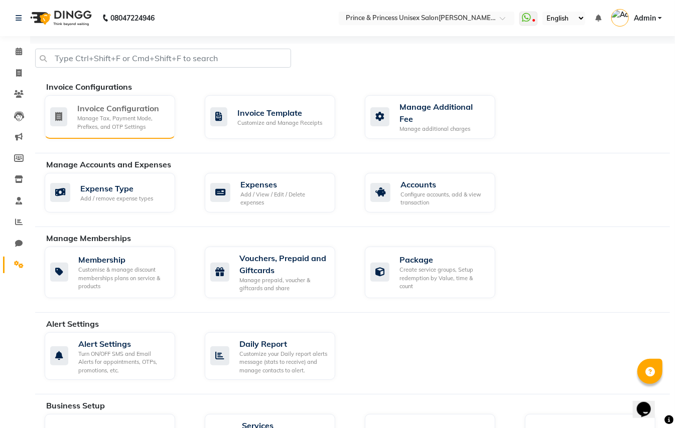
click at [122, 115] on div "Manage Tax, Payment Mode, Prefixes, and OTP Settings" at bounding box center [122, 122] width 90 height 17
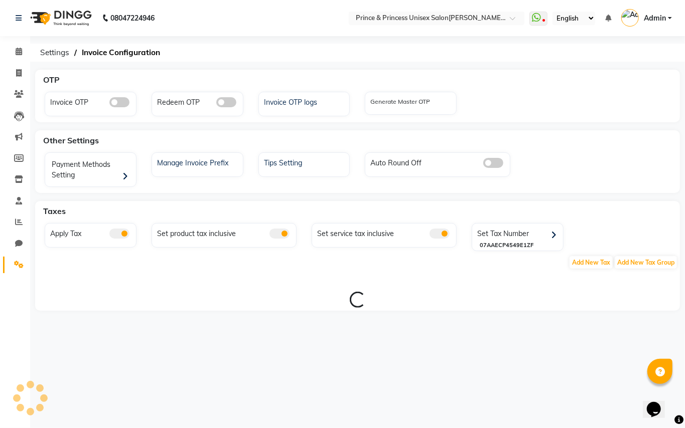
click at [438, 230] on span at bounding box center [439, 234] width 20 height 10
click at [429, 235] on input "checkbox" at bounding box center [429, 235] width 0 height 0
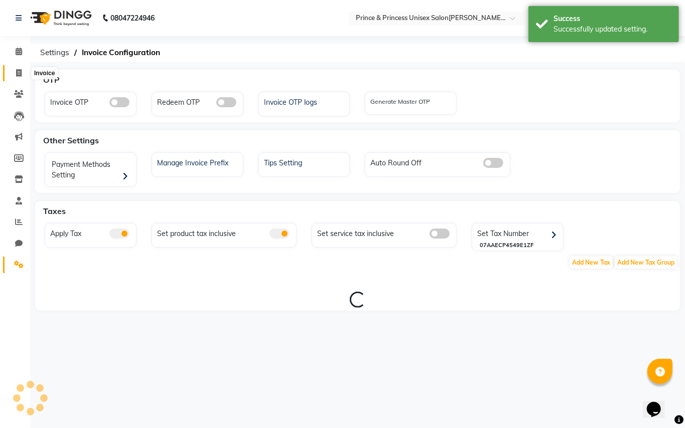
click at [19, 69] on icon at bounding box center [19, 73] width 6 height 8
select select "service"
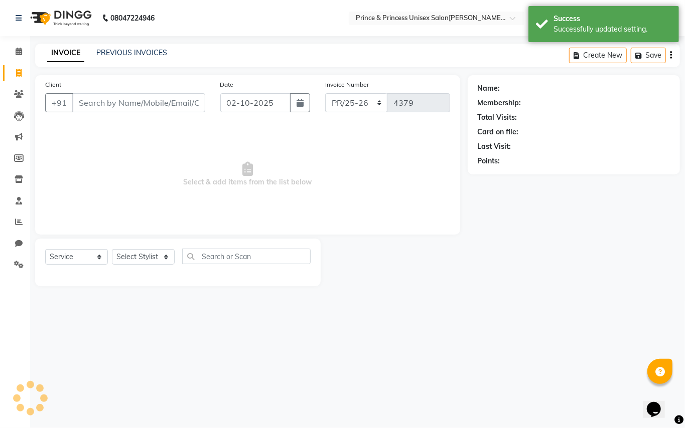
click at [143, 101] on input "Client" at bounding box center [138, 102] width 133 height 19
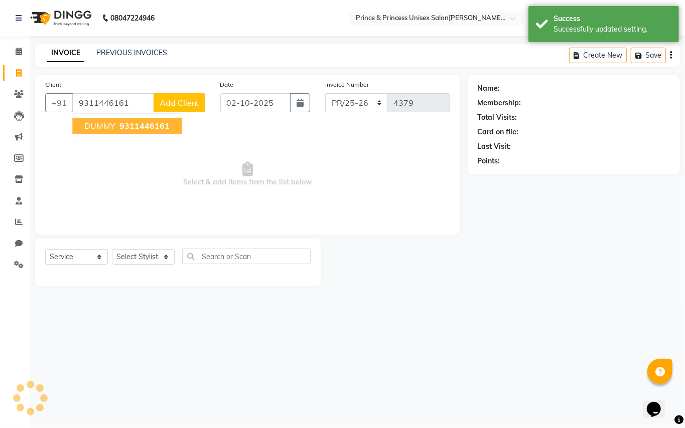
type input "9311446161"
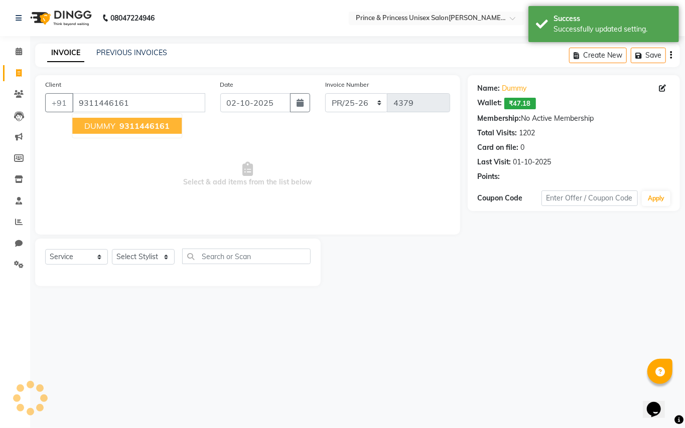
click at [110, 121] on span "DUMMY" at bounding box center [99, 126] width 31 height 10
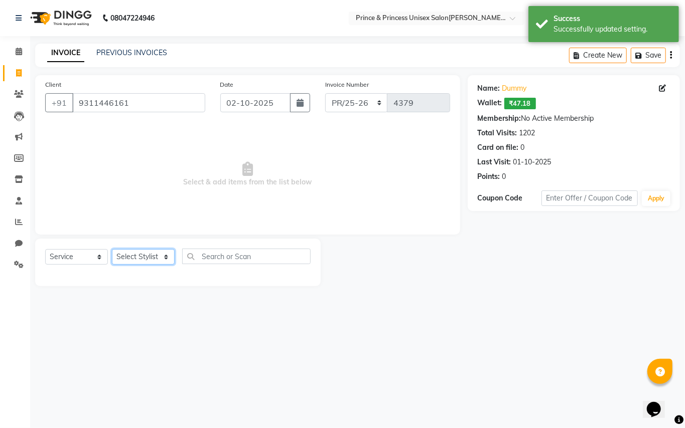
click at [128, 257] on select "Select Stylist ABHISHEK AJEET AJEET NEW ARUN ASLAM CHANDAN GUDDU MAHESH MANI ME…" at bounding box center [143, 257] width 63 height 16
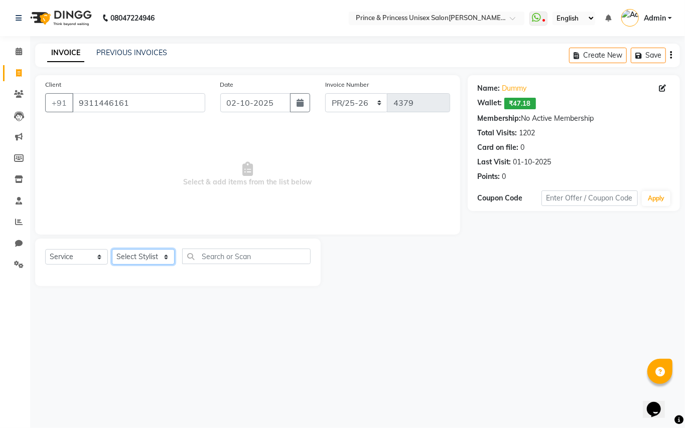
select select "67112"
drag, startPoint x: 128, startPoint y: 257, endPoint x: 213, endPoint y: 247, distance: 85.3
click at [128, 257] on select "Select Stylist ABHISHEK AJEET AJEET NEW ARUN ASLAM CHANDAN GUDDU MAHESH MANI ME…" at bounding box center [143, 257] width 63 height 16
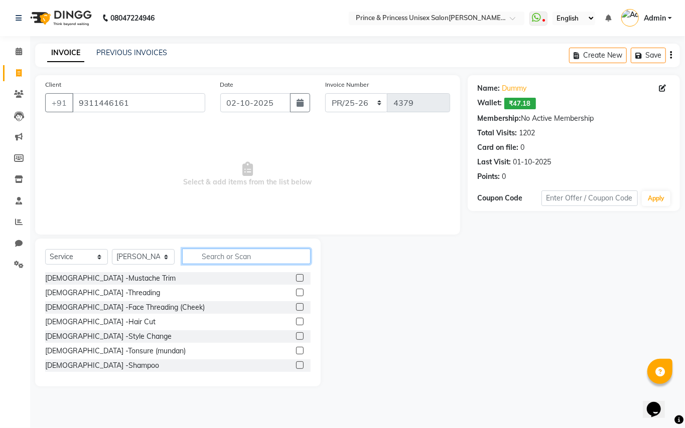
click at [219, 259] on input "text" at bounding box center [246, 257] width 128 height 16
drag, startPoint x: 219, startPoint y: 259, endPoint x: 223, endPoint y: 252, distance: 8.5
click at [223, 252] on input "text" at bounding box center [246, 257] width 128 height 16
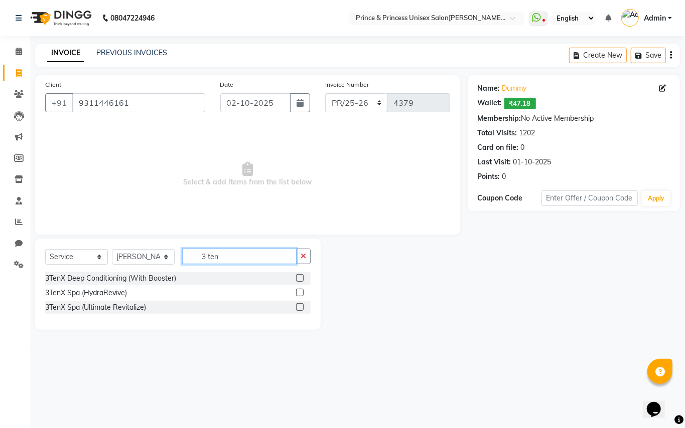
type input "3 ten"
click at [101, 314] on div "3TenX Deep Conditioning (With Booster) 3TenX Spa (HydraRevive) 3TenX Spa (Ultim…" at bounding box center [177, 294] width 265 height 44
click at [108, 309] on div "3TenX Spa (Ultimate Revitalize)" at bounding box center [95, 307] width 101 height 11
checkbox input "false"
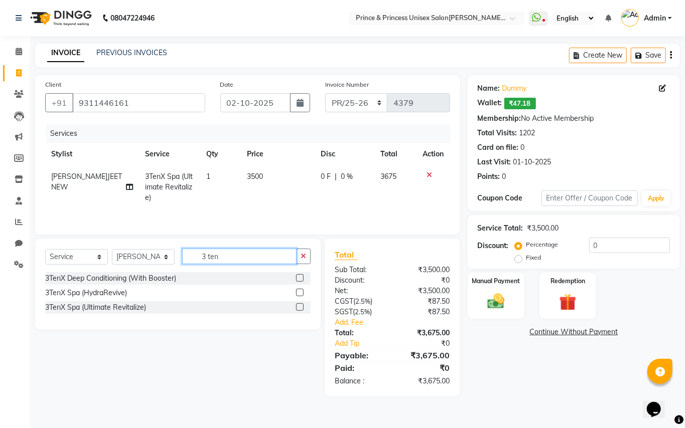
drag, startPoint x: 234, startPoint y: 255, endPoint x: 119, endPoint y: 223, distance: 118.9
click at [158, 238] on div "Client +91 9311446161 Date 02-10-2025 Invoice Number PR/25-26 V/2025 V/2025-26 …" at bounding box center [248, 236] width 440 height 322
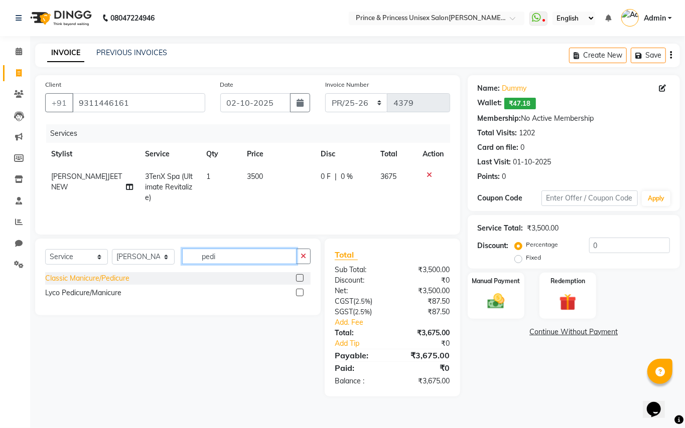
type input "pedi"
click at [99, 283] on div "Classic Manicure/Pedicure" at bounding box center [87, 278] width 84 height 11
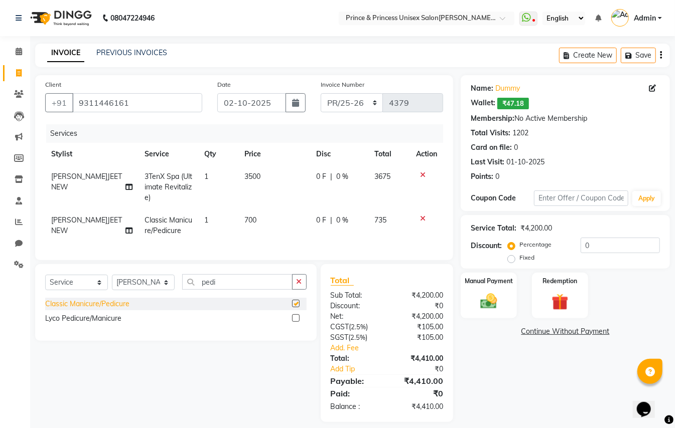
checkbox input "false"
click at [494, 301] on img at bounding box center [489, 301] width 28 height 20
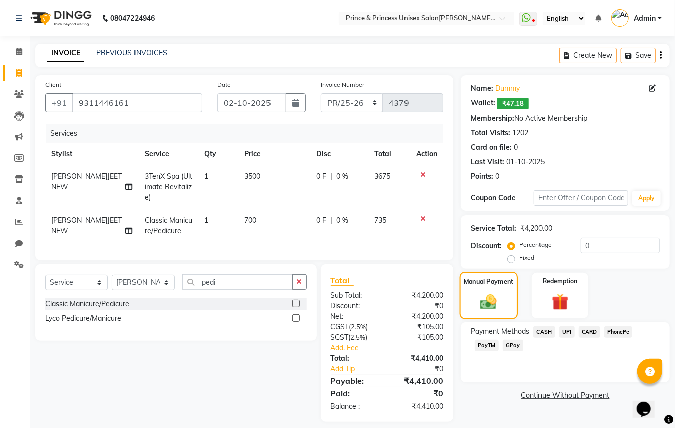
click at [494, 301] on img at bounding box center [489, 301] width 27 height 19
click at [488, 344] on span "PayTM" at bounding box center [487, 346] width 24 height 12
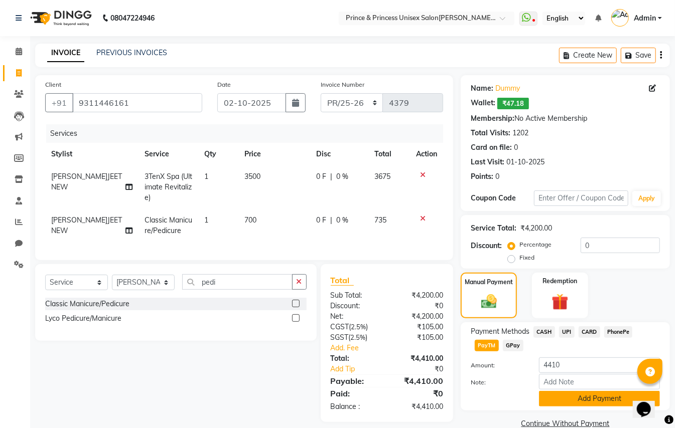
click at [559, 396] on button "Add Payment" at bounding box center [599, 399] width 121 height 16
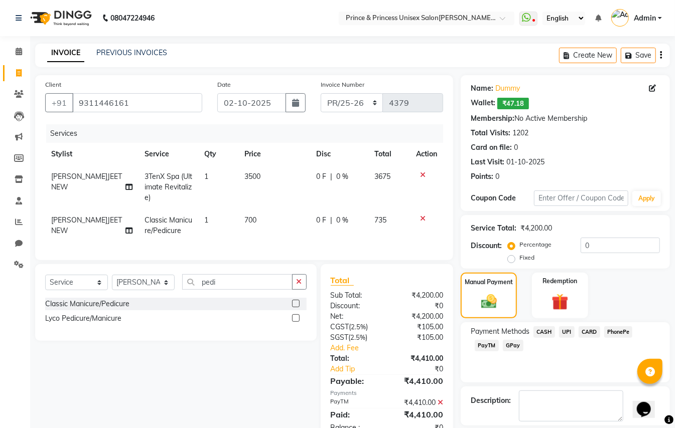
scroll to position [47, 0]
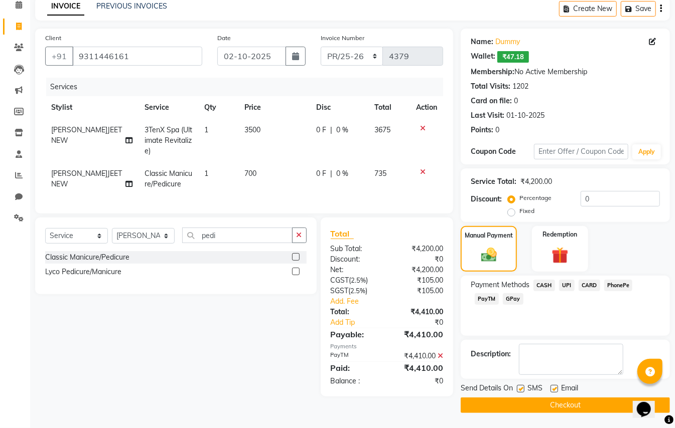
click at [601, 409] on button "Checkout" at bounding box center [564, 406] width 209 height 16
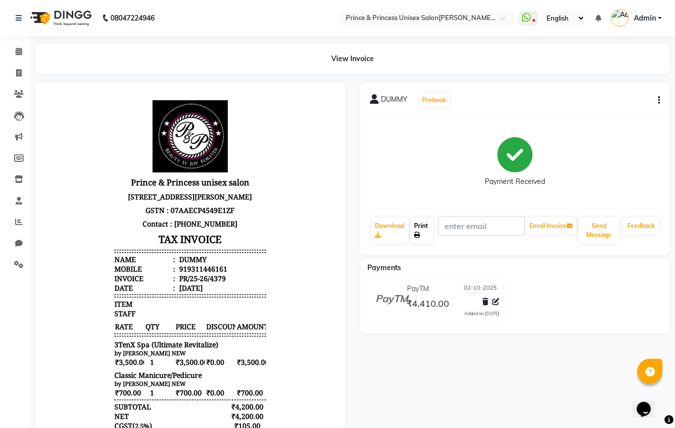
click at [418, 235] on icon at bounding box center [417, 235] width 6 height 6
click at [17, 71] on icon at bounding box center [19, 73] width 6 height 8
select select "service"
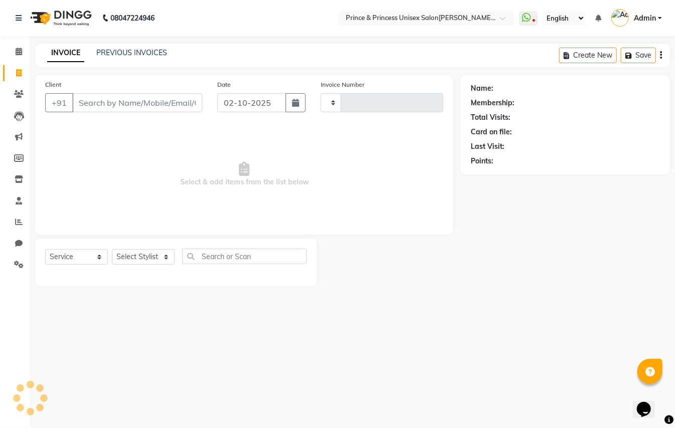
type input "4380"
select select "3760"
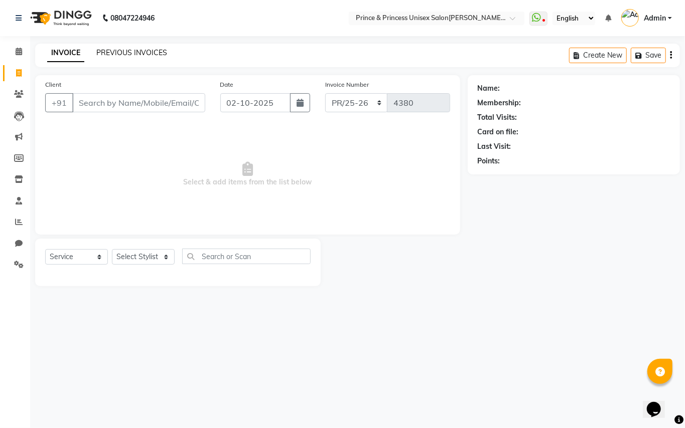
click at [130, 55] on link "PREVIOUS INVOICES" at bounding box center [131, 52] width 71 height 9
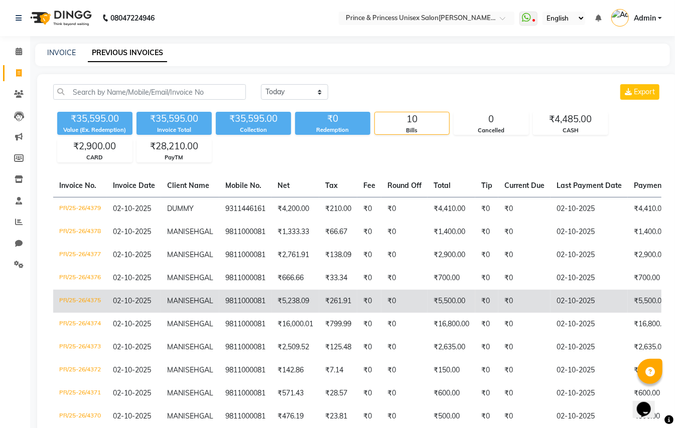
click at [438, 313] on td "₹5,500.00" at bounding box center [451, 301] width 48 height 23
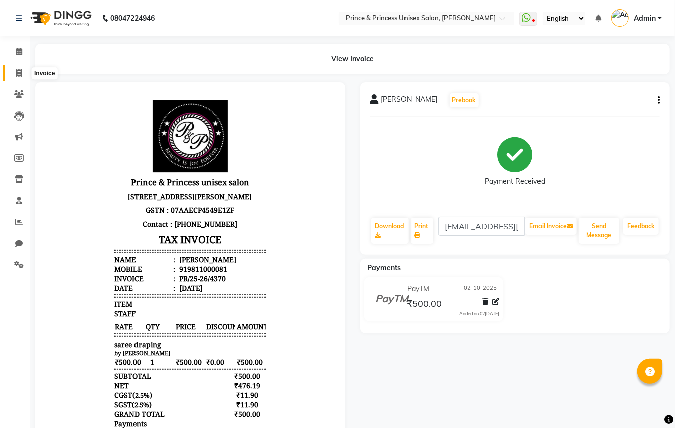
click at [16, 71] on icon at bounding box center [19, 73] width 6 height 8
select select "service"
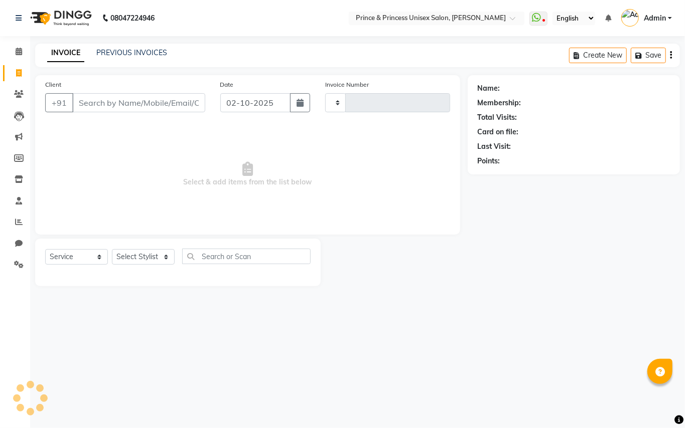
click at [137, 104] on input "Client" at bounding box center [138, 102] width 133 height 19
type input "4376"
select select "3760"
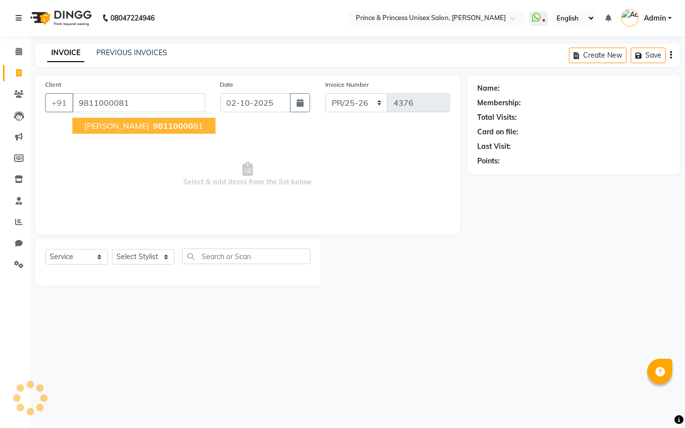
type input "9811000081"
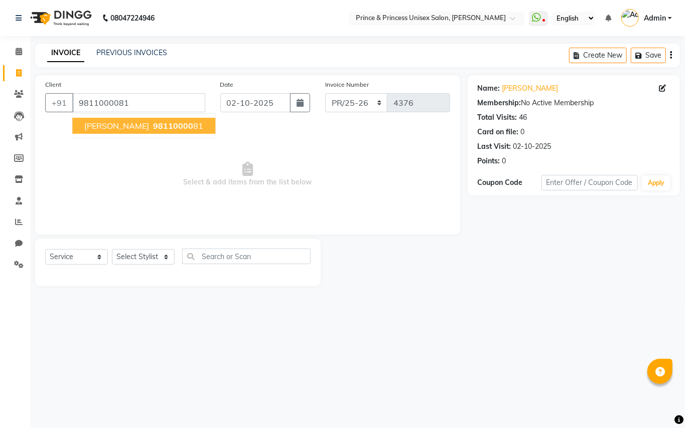
click at [133, 133] on button "MANI SEHGAL 98110000 81" at bounding box center [143, 126] width 143 height 16
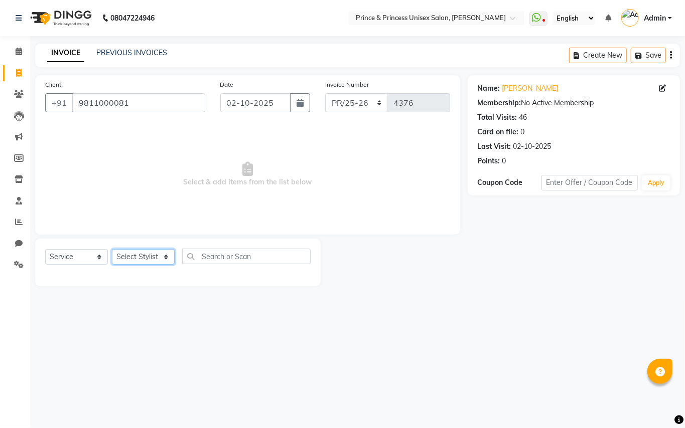
click at [127, 255] on select "Select Stylist ABHISHEK AJEET AJEET NEW ARUN ASLAM CHANDAN GUDDU MAHESH MANI ME…" at bounding box center [143, 257] width 63 height 16
select select "37313"
drag, startPoint x: 127, startPoint y: 255, endPoint x: 237, endPoint y: 260, distance: 109.9
click at [127, 255] on select "Select Stylist ABHISHE[PERSON_NAME]ET NE[PERSON_NAME]A[PERSON_NAME]D[PERSON_NAM…" at bounding box center [143, 257] width 63 height 16
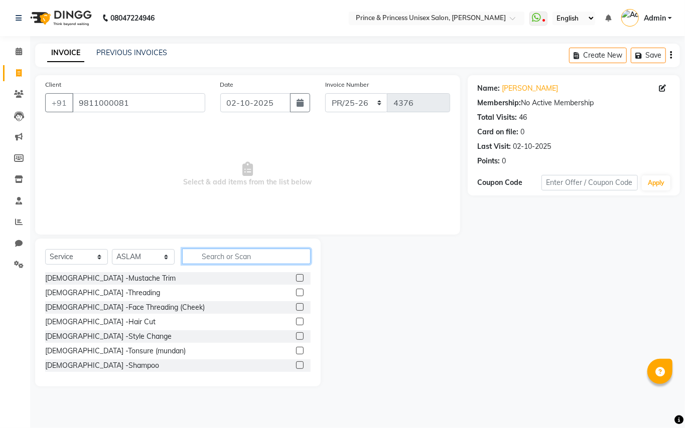
click at [237, 264] on input "text" at bounding box center [246, 257] width 128 height 16
click at [234, 260] on input "text" at bounding box center [246, 257] width 128 height 16
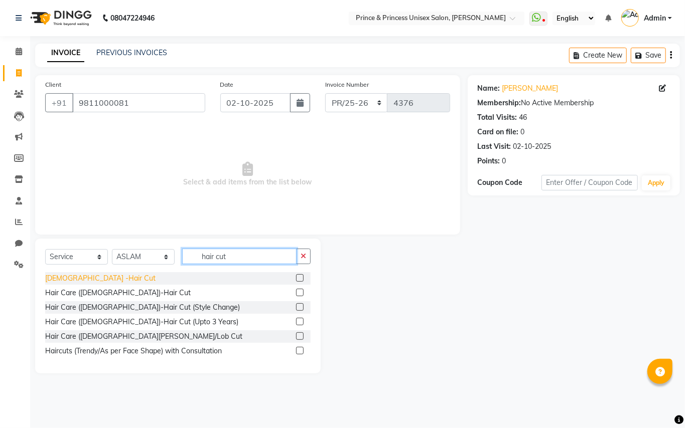
type input "hair cut"
click at [70, 275] on div "[DEMOGRAPHIC_DATA] -Hair Cut" at bounding box center [100, 278] width 110 height 11
checkbox input "false"
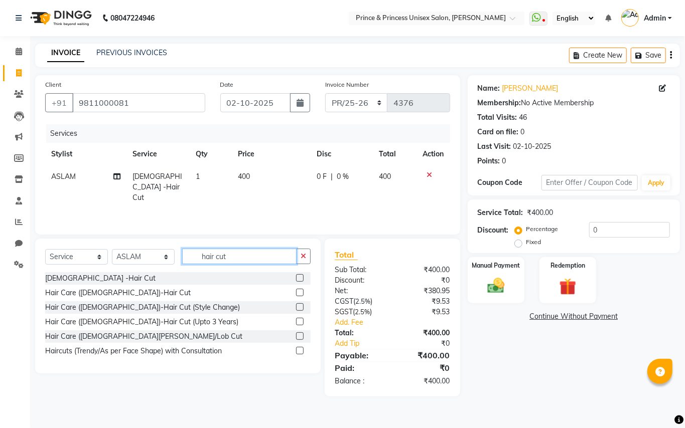
drag, startPoint x: 235, startPoint y: 255, endPoint x: 127, endPoint y: 187, distance: 127.9
click at [161, 228] on div "Client +91 9811000081 Date 02-10-2025 Invoice Number PR/25-26 V/2025 V/2025-26 …" at bounding box center [248, 236] width 440 height 322
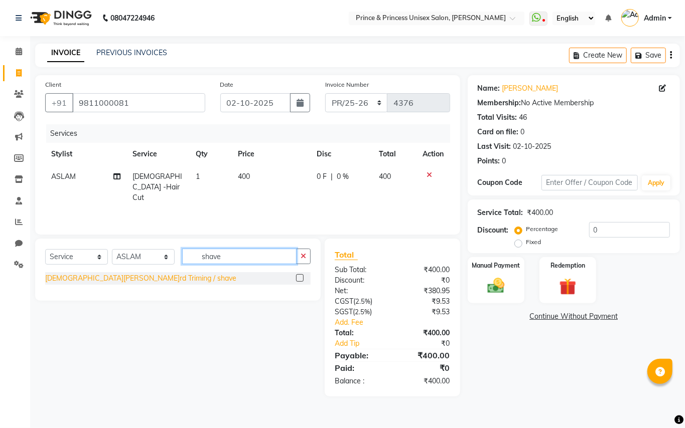
type input "shave"
click at [103, 280] on div "Gents -Beard Triming / shave" at bounding box center [140, 278] width 191 height 11
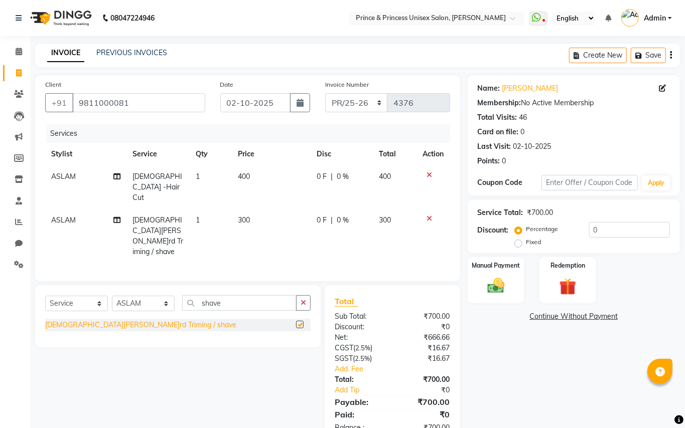
checkbox input "false"
click at [497, 289] on img at bounding box center [496, 286] width 29 height 21
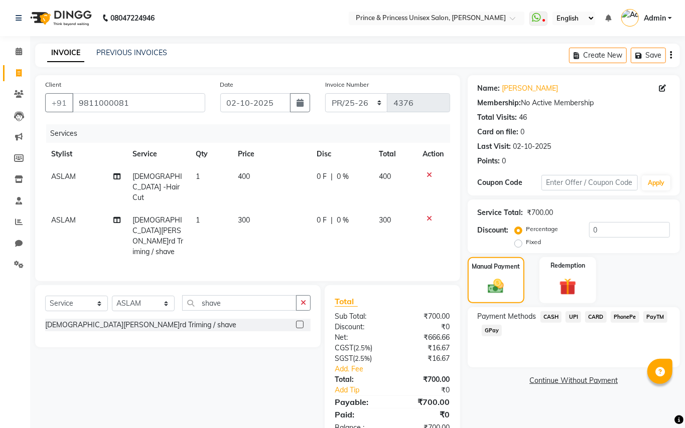
click at [540, 316] on span "CASH" at bounding box center [551, 318] width 22 height 12
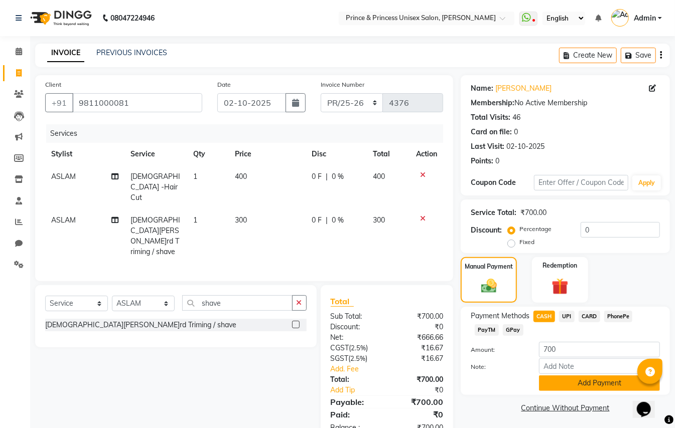
click at [566, 387] on button "Add Payment" at bounding box center [599, 384] width 121 height 16
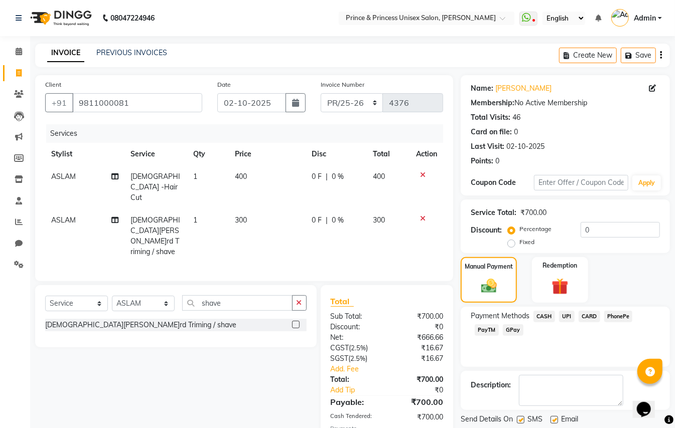
scroll to position [38, 0]
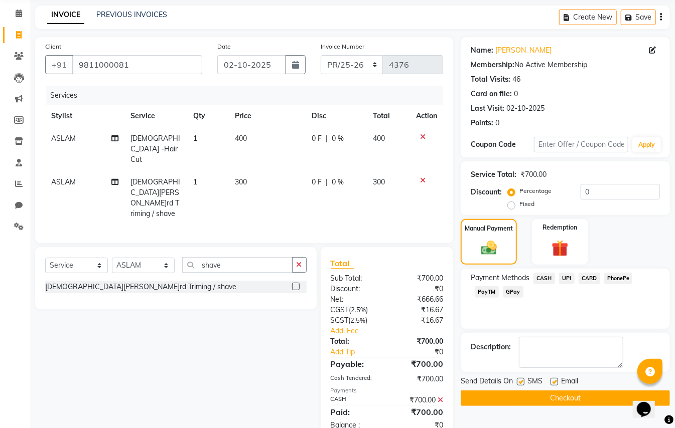
click at [571, 396] on button "Checkout" at bounding box center [564, 399] width 209 height 16
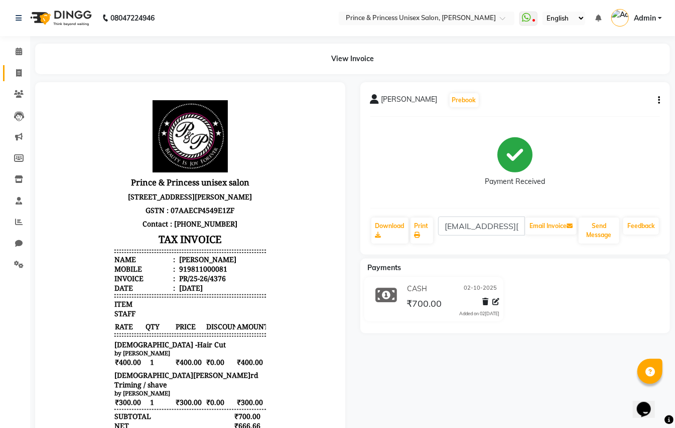
click at [19, 72] on icon at bounding box center [19, 73] width 6 height 8
select select "service"
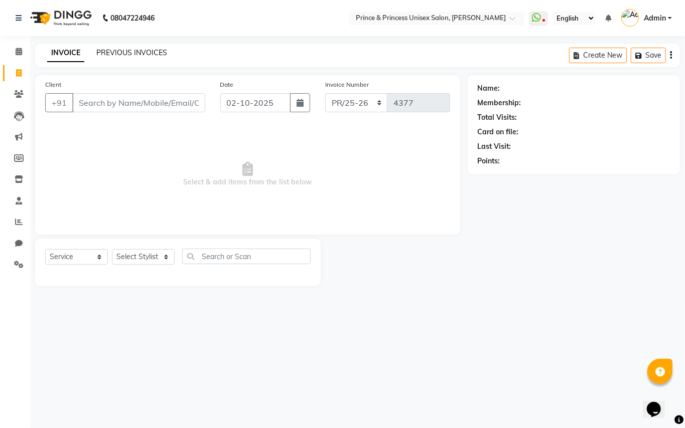
click at [155, 53] on link "PREVIOUS INVOICES" at bounding box center [131, 52] width 71 height 9
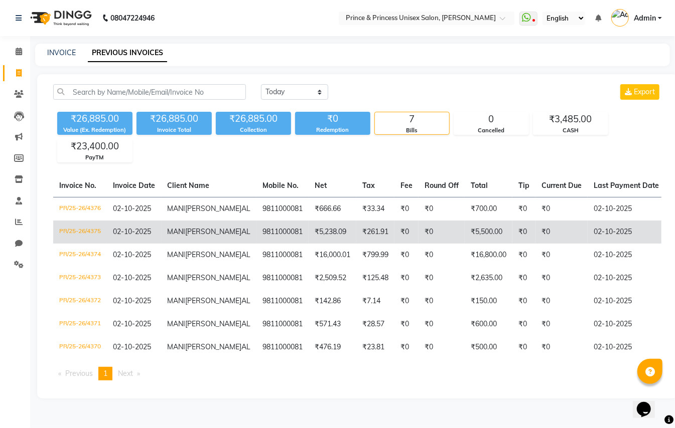
click at [418, 241] on td "₹0" at bounding box center [441, 232] width 46 height 23
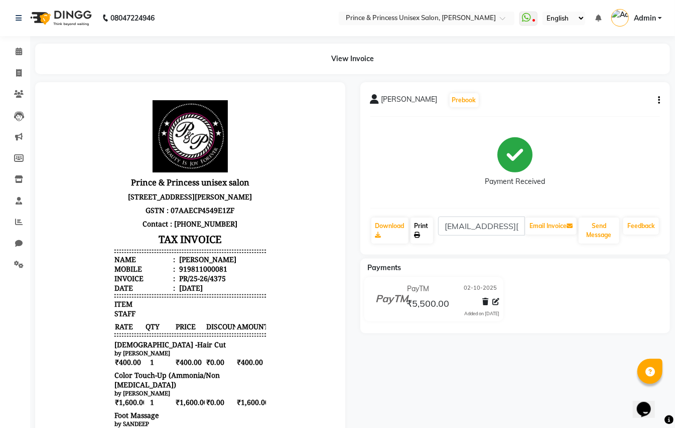
click at [420, 225] on link "Print" at bounding box center [421, 231] width 23 height 26
click at [18, 71] on icon at bounding box center [19, 73] width 6 height 8
select select "service"
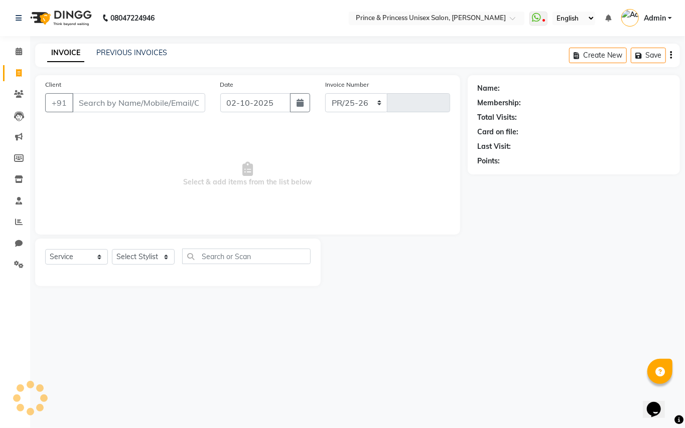
select select "3760"
type input "4377"
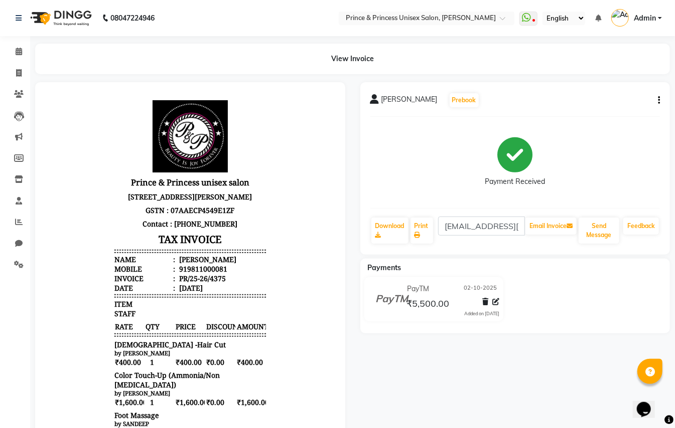
click at [658, 100] on icon "button" at bounding box center [659, 100] width 2 height 1
click at [605, 114] on div "Edit Invoice" at bounding box center [608, 112] width 69 height 13
select select "service"
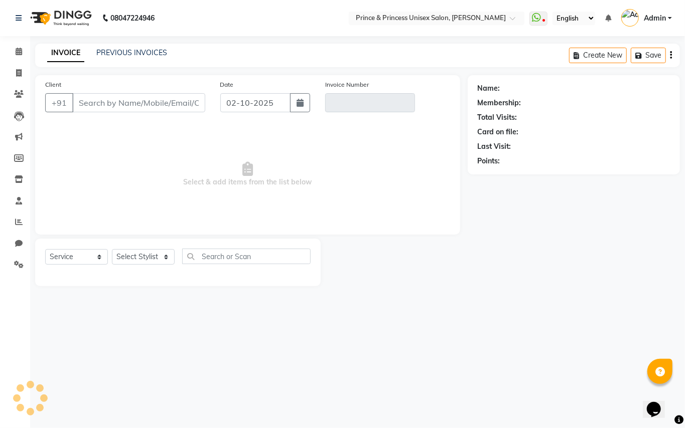
type input "9811000081"
type input "PR/25-26/4375"
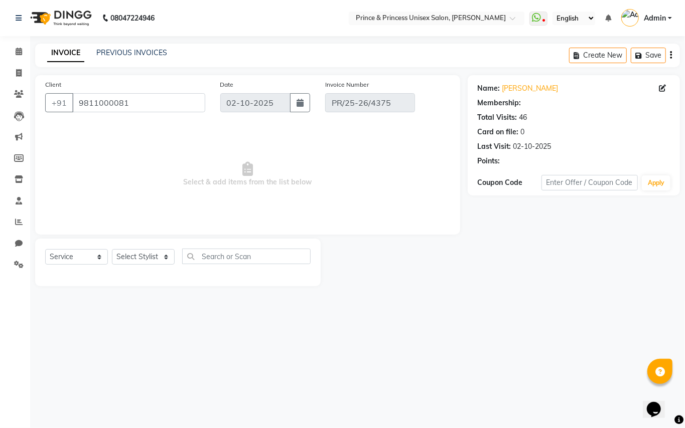
select select "select"
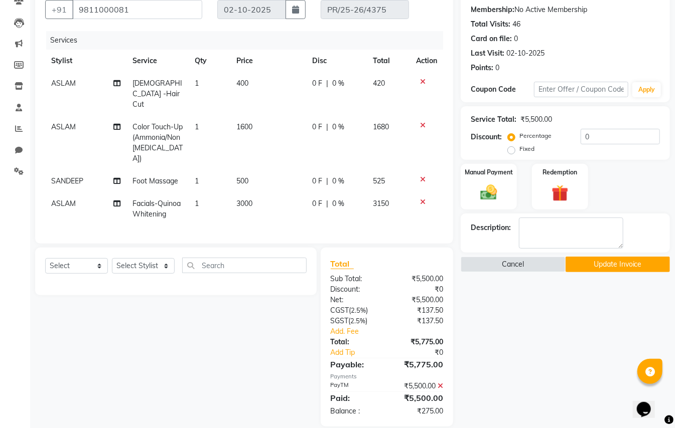
scroll to position [95, 0]
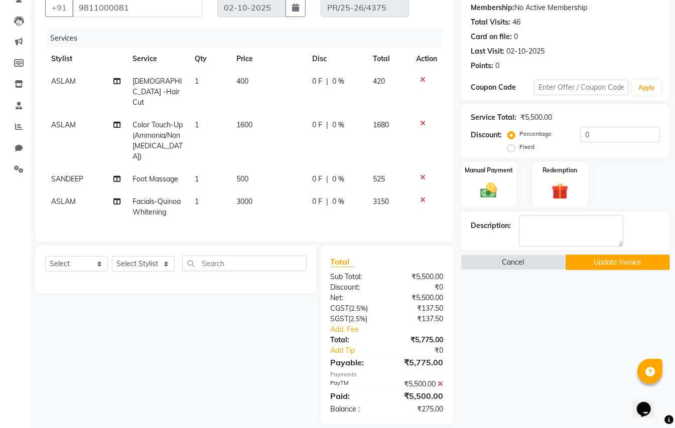
click at [442, 381] on icon at bounding box center [440, 384] width 6 height 7
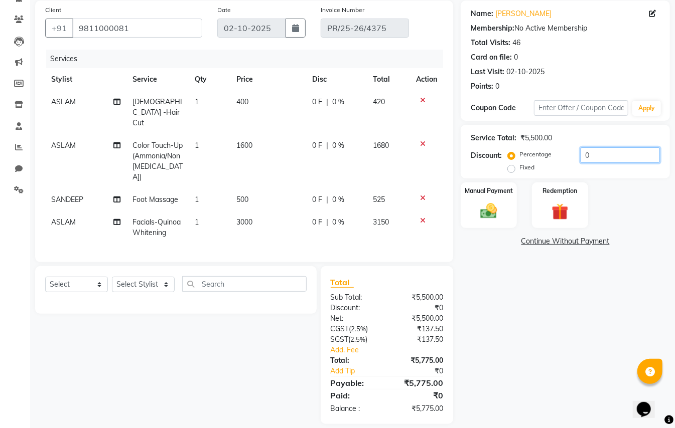
drag, startPoint x: 593, startPoint y: 155, endPoint x: 449, endPoint y: 66, distance: 168.7
click at [484, 111] on div "Name: Mani Sehgal Membership: No Active Membership Total Visits: 46 Card on fil…" at bounding box center [568, 213] width 217 height 424
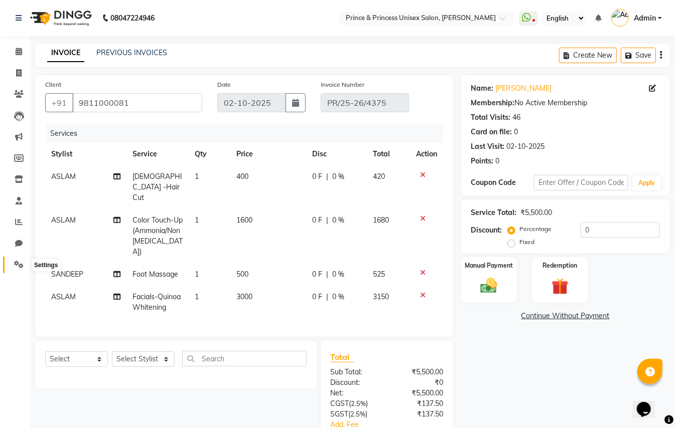
click at [15, 264] on icon at bounding box center [19, 265] width 10 height 8
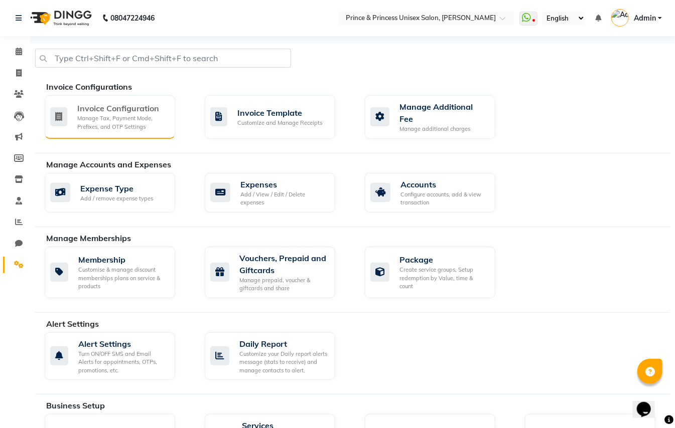
click at [101, 117] on div "Manage Tax, Payment Mode, Prefixes, and OTP Settings" at bounding box center [122, 122] width 90 height 17
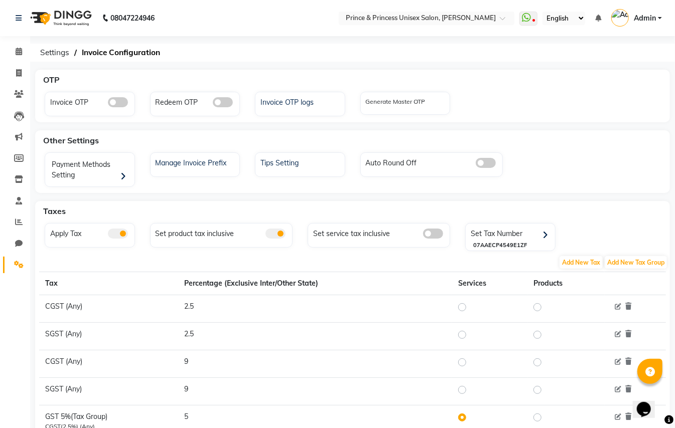
click at [432, 232] on span at bounding box center [433, 234] width 20 height 10
click at [423, 235] on input "checkbox" at bounding box center [423, 235] width 0 height 0
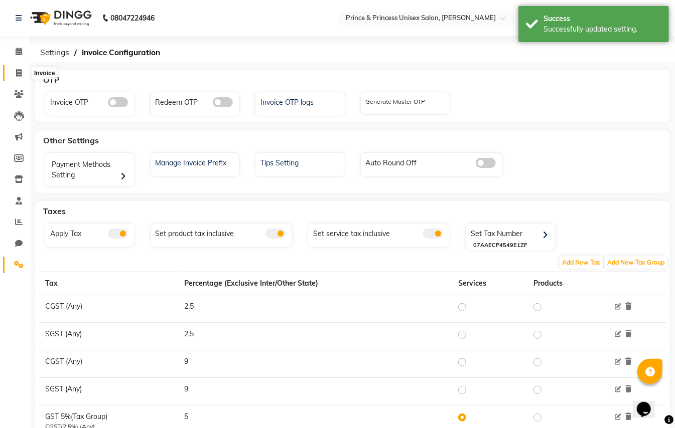
click at [19, 71] on icon at bounding box center [19, 73] width 6 height 8
select select "service"
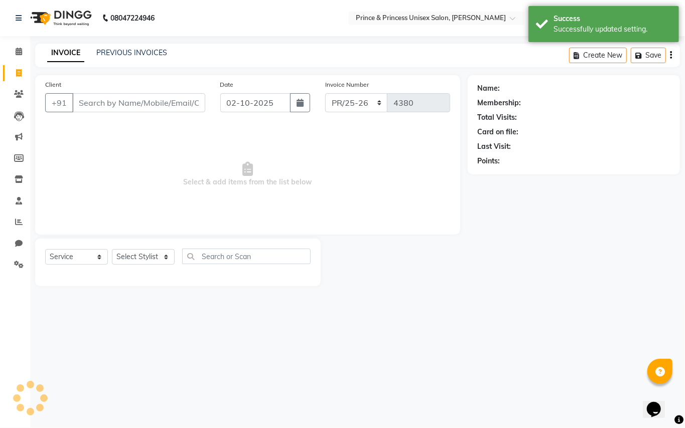
click at [146, 103] on input "Client" at bounding box center [138, 102] width 133 height 19
click at [146, 101] on input "Client" at bounding box center [138, 102] width 133 height 19
click at [140, 51] on link "PREVIOUS INVOICES" at bounding box center [131, 52] width 71 height 9
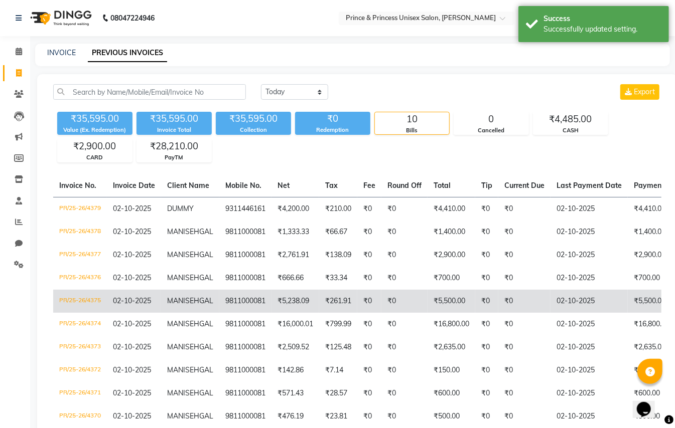
click at [435, 313] on td "₹5,500.00" at bounding box center [451, 301] width 48 height 23
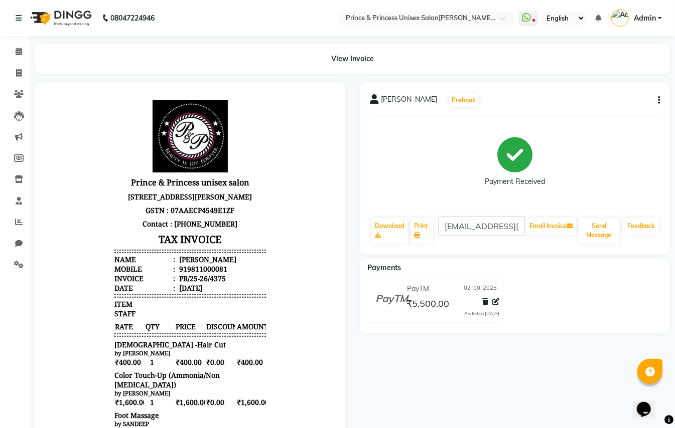
click at [660, 99] on div "[PERSON_NAME]AL Prebook Payment Received Download Print [EMAIL_ADDRESS][DOMAIN_…" at bounding box center [515, 168] width 310 height 173
click at [658, 100] on icon "button" at bounding box center [659, 100] width 2 height 1
click at [659, 100] on icon "button" at bounding box center [659, 100] width 2 height 1
click at [602, 112] on div "Edit Invoice" at bounding box center [608, 112] width 69 height 13
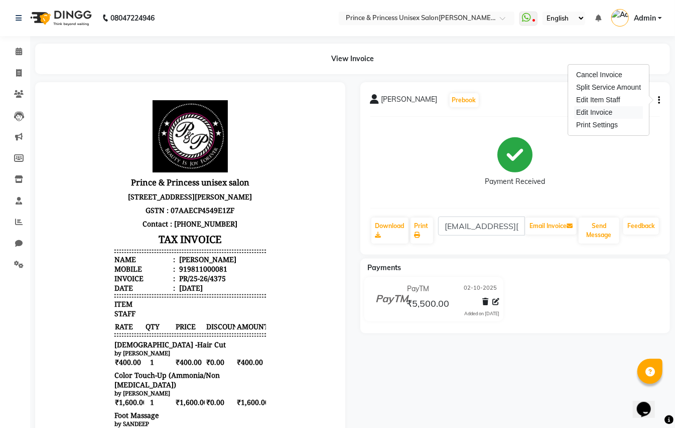
select select "service"
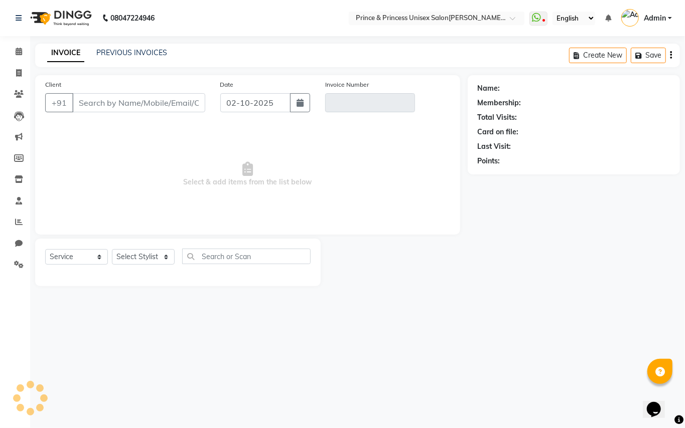
type input "9811000081"
type input "PR/25-26/4375"
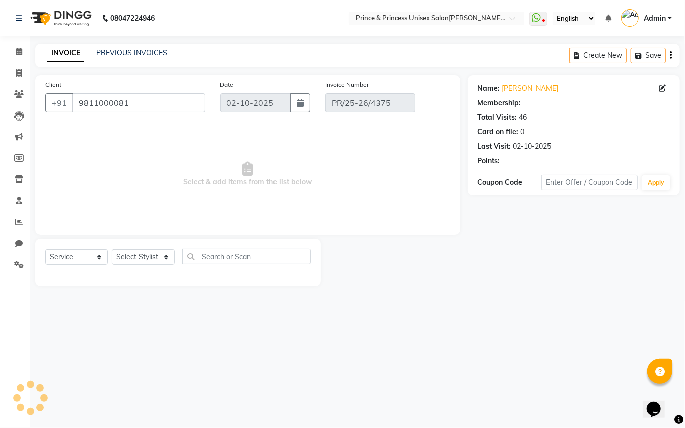
select select "select"
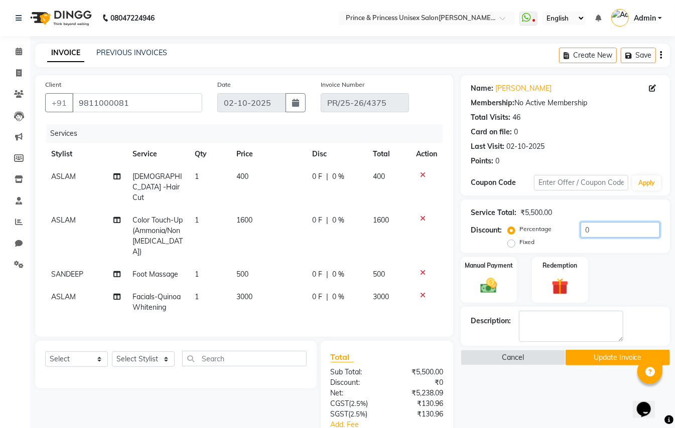
drag, startPoint x: 596, startPoint y: 231, endPoint x: 519, endPoint y: 177, distance: 94.8
click at [548, 202] on div "Service Total: ₹5,500.00 Discount: Percentage Fixed 0" at bounding box center [564, 227] width 209 height 54
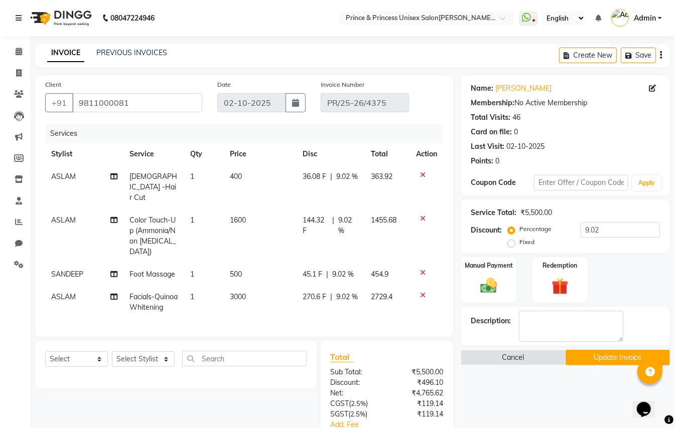
click at [153, 391] on div "Select Service Product Membership Package Voucher Prepaid Gift Card Select Styl…" at bounding box center [172, 435] width 289 height 188
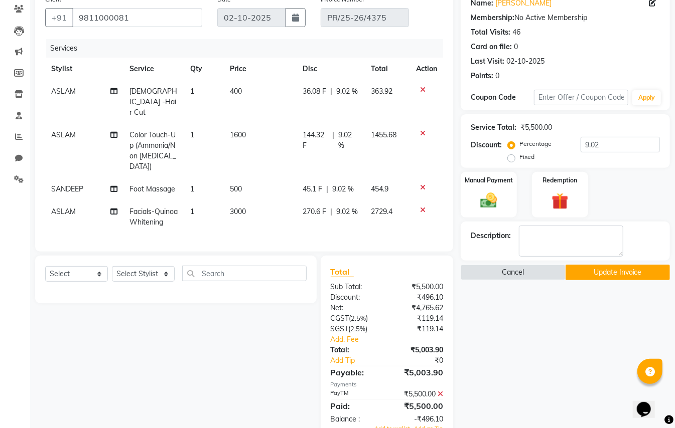
scroll to position [104, 0]
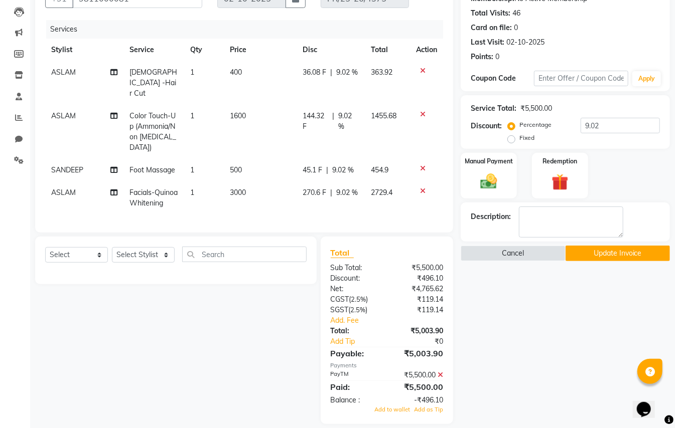
click at [438, 372] on icon at bounding box center [440, 375] width 6 height 7
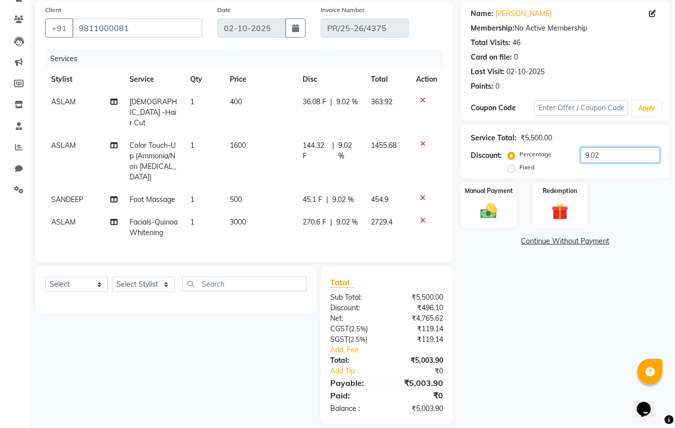
click at [598, 159] on input "9.02" at bounding box center [619, 155] width 79 height 16
type input "9"
type input "8"
type input "9.091"
click at [492, 213] on img at bounding box center [489, 211] width 28 height 20
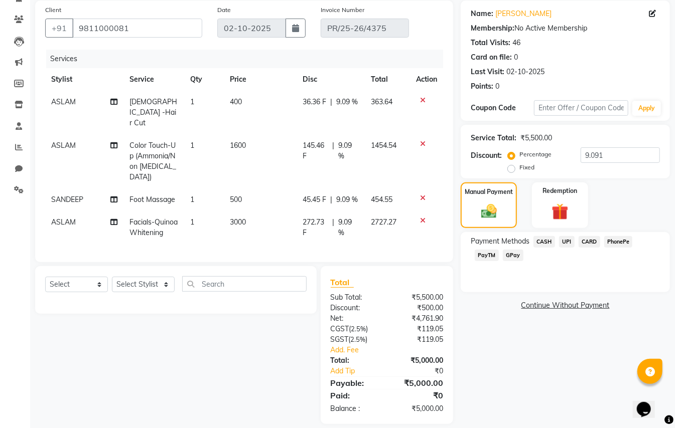
click at [486, 257] on span "PayTM" at bounding box center [487, 256] width 24 height 12
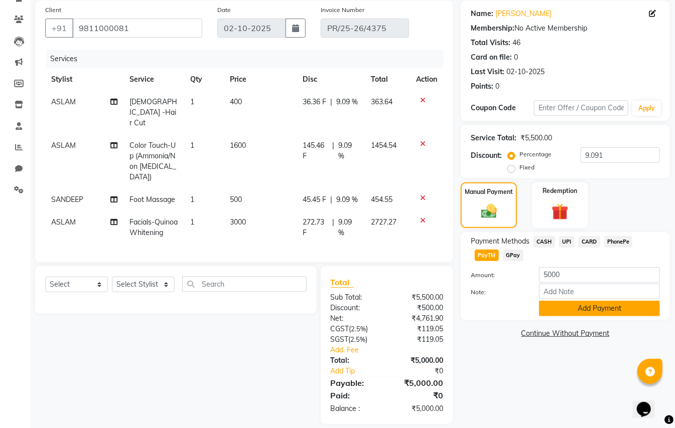
click at [573, 305] on button "Add Payment" at bounding box center [599, 309] width 121 height 16
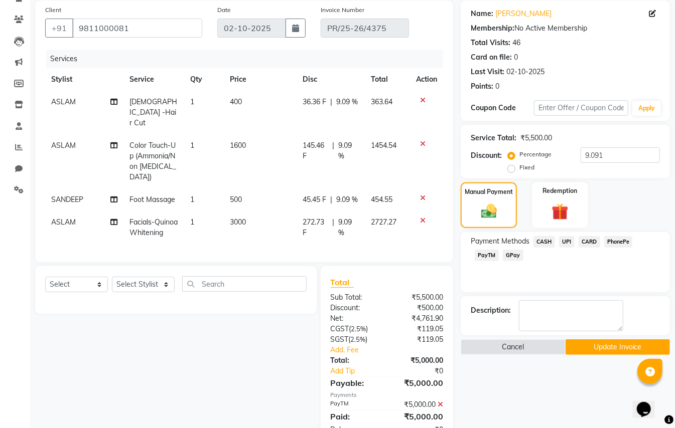
scroll to position [95, 0]
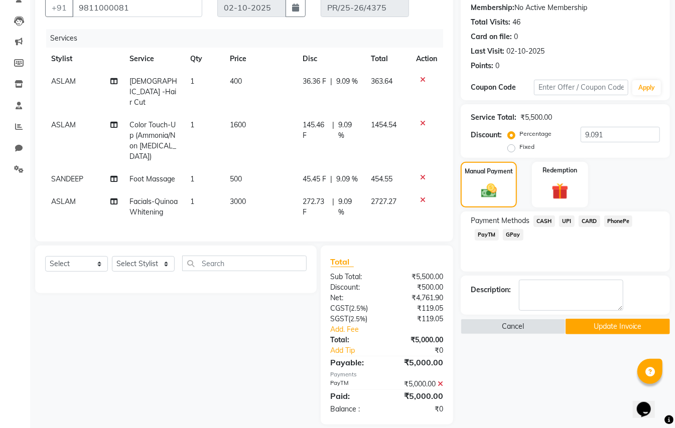
click at [650, 326] on button "Update Invoice" at bounding box center [617, 327] width 104 height 16
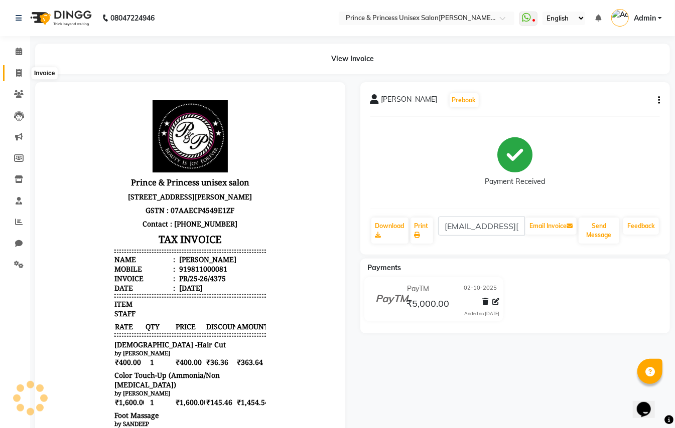
click at [18, 71] on icon at bounding box center [19, 73] width 6 height 8
select select "service"
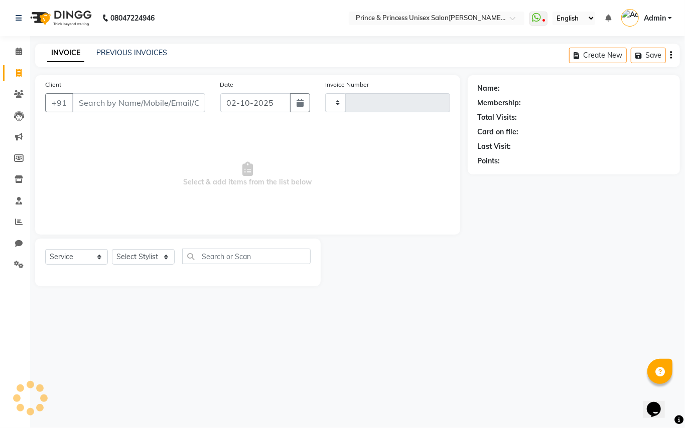
type input "4380"
select select "3760"
click at [138, 105] on input "Client" at bounding box center [138, 102] width 133 height 19
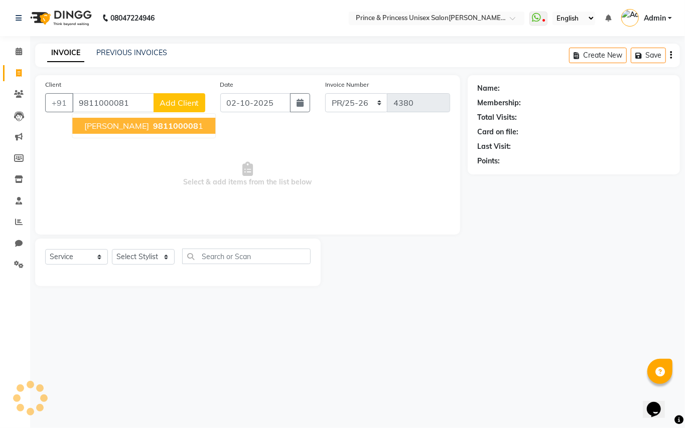
type input "9811000081"
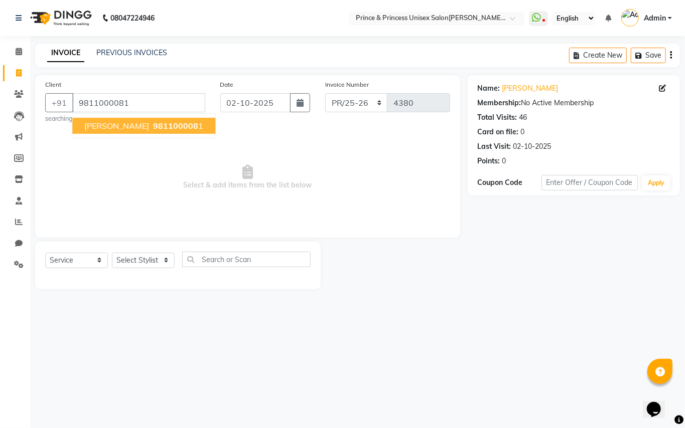
click at [111, 121] on span "[PERSON_NAME]" at bounding box center [116, 126] width 65 height 10
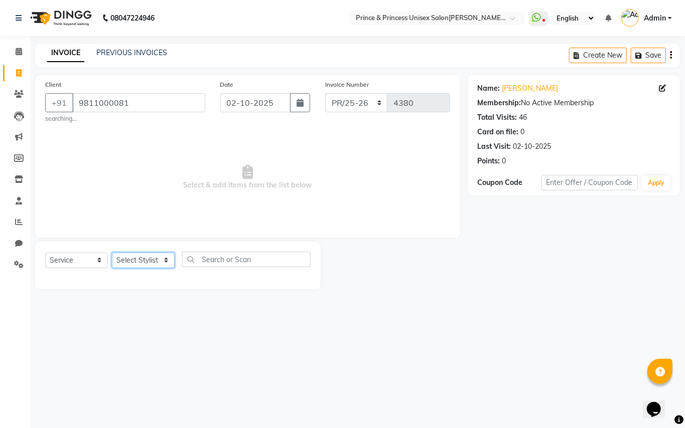
click at [136, 261] on select "Select Stylist ABHIS[PERSON_NAME]JEET [PERSON_NAME]S[PERSON_NAME]U[PERSON_NAME]…" at bounding box center [143, 261] width 63 height 16
select select "28169"
drag, startPoint x: 137, startPoint y: 262, endPoint x: 226, endPoint y: 265, distance: 88.8
click at [138, 262] on select "Select Stylist ABHIS[PERSON_NAME]JEET [PERSON_NAME]S[PERSON_NAME]U[PERSON_NAME]…" at bounding box center [143, 261] width 63 height 16
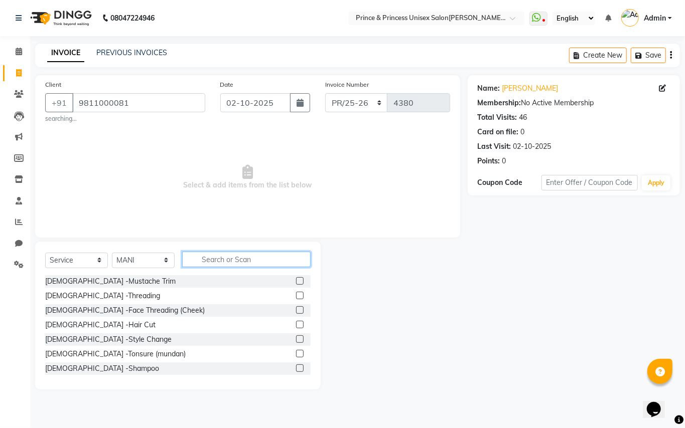
click at [231, 262] on input "text" at bounding box center [246, 260] width 128 height 16
click at [227, 261] on input "text" at bounding box center [246, 260] width 128 height 16
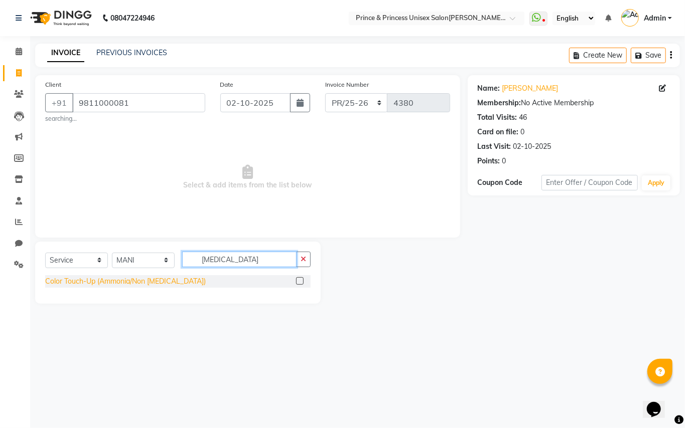
type input "ammonia"
click at [81, 282] on div "Color Touch-Up (Ammonia/Non [MEDICAL_DATA])" at bounding box center [125, 281] width 161 height 11
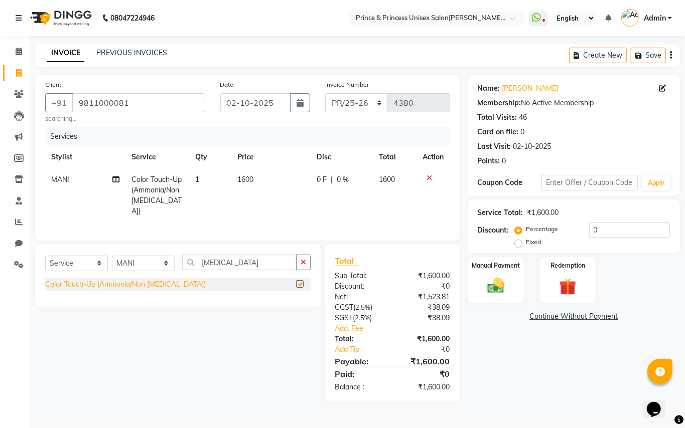
checkbox input "false"
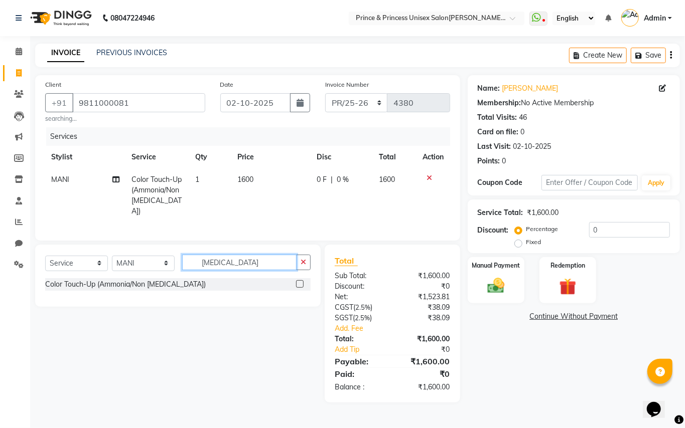
drag, startPoint x: 212, startPoint y: 253, endPoint x: 139, endPoint y: 230, distance: 76.5
click at [139, 230] on div "Client +91 9811000081 searching... Date 02-10-2025 Invoice Number PR/25-26 V/20…" at bounding box center [248, 239] width 440 height 328
click at [145, 268] on select "Select Stylist ABHIS[PERSON_NAME]JEET [PERSON_NAME]S[PERSON_NAME]U[PERSON_NAME]…" at bounding box center [143, 264] width 63 height 16
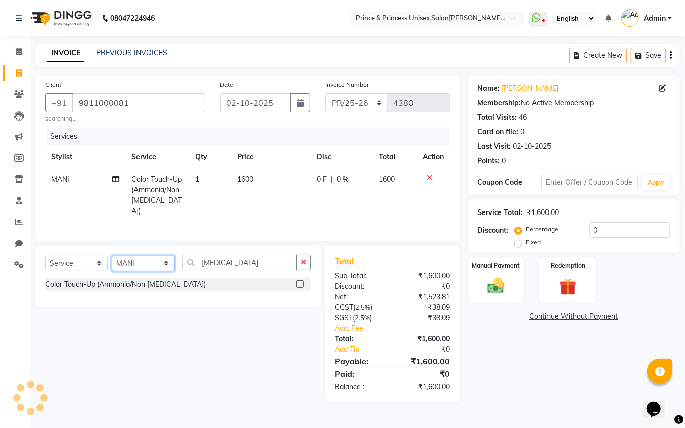
select select "86136"
drag, startPoint x: 144, startPoint y: 266, endPoint x: 201, endPoint y: 257, distance: 56.9
click at [144, 266] on select "Select Stylist ABHIS[PERSON_NAME]JEET [PERSON_NAME]S[PERSON_NAME]U[PERSON_NAME]…" at bounding box center [143, 264] width 63 height 16
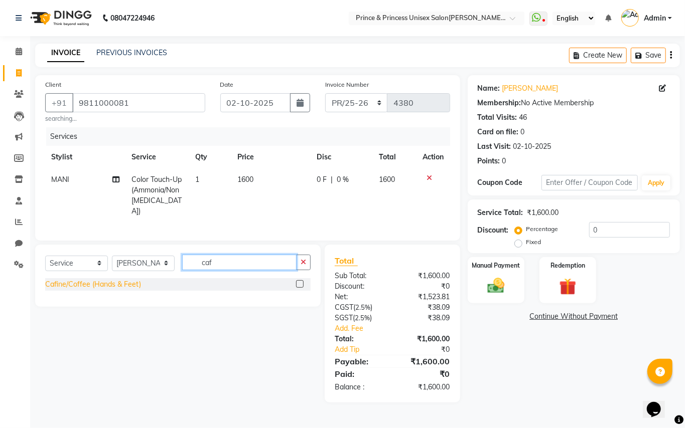
type input "caf"
click at [116, 281] on div "Cafine/Coffee (Hands & Feet)" at bounding box center [93, 284] width 96 height 11
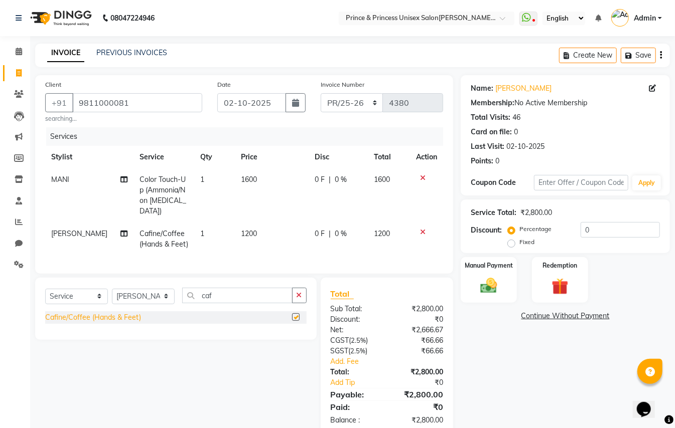
checkbox input "false"
drag, startPoint x: 602, startPoint y: 235, endPoint x: 504, endPoint y: 155, distance: 126.6
click at [527, 170] on div "Name: Mani Sehgal Membership: No Active Membership Total Visits: 46 Card on fil…" at bounding box center [568, 255] width 217 height 361
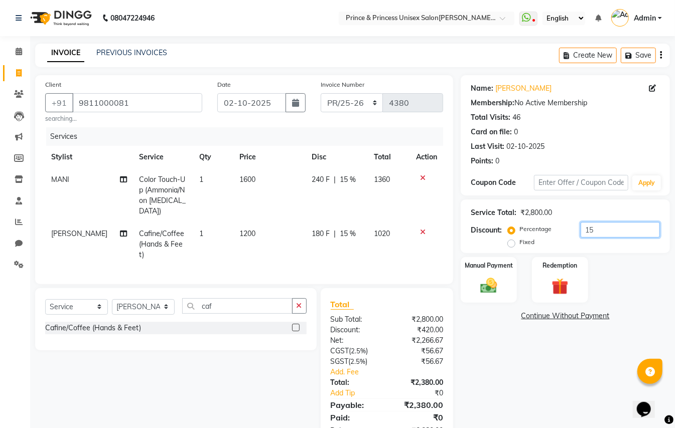
type input "15"
click at [165, 383] on div "Select Service Product Membership Package Voucher Prepaid Gift Card Select Styl…" at bounding box center [172, 367] width 289 height 158
click at [165, 381] on div "Select Service Product Membership Package Voucher Prepaid Gift Card Select Styl…" at bounding box center [172, 367] width 289 height 158
click at [144, 299] on select "Select Stylist ABHIS[PERSON_NAME]JEET [PERSON_NAME]S[PERSON_NAME]U[PERSON_NAME]…" at bounding box center [143, 307] width 63 height 16
select select "17871"
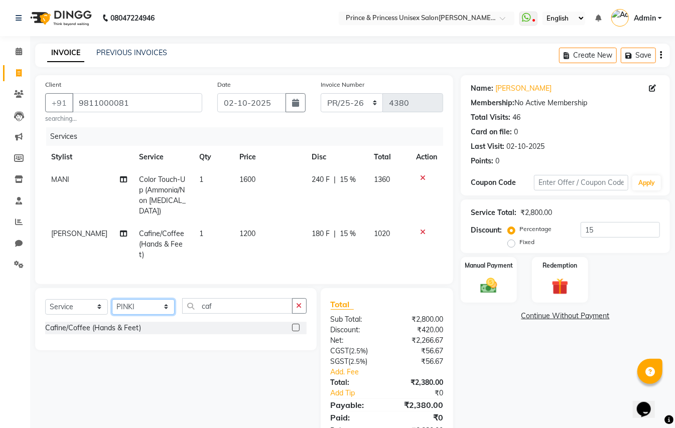
drag, startPoint x: 144, startPoint y: 298, endPoint x: 235, endPoint y: 293, distance: 90.4
click at [144, 299] on select "Select Stylist ABHIS[PERSON_NAME]JEET [PERSON_NAME]S[PERSON_NAME]U[PERSON_NAME]…" at bounding box center [143, 307] width 63 height 16
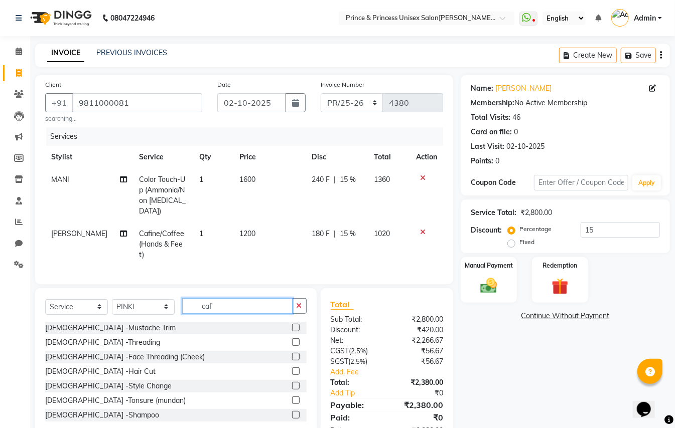
drag, startPoint x: 237, startPoint y: 294, endPoint x: 61, endPoint y: 243, distance: 183.2
click at [78, 258] on div "Client +91 9811000081 searching... Date 02-10-2025 Invoice Number PR/25-26 V/20…" at bounding box center [244, 260] width 433 height 371
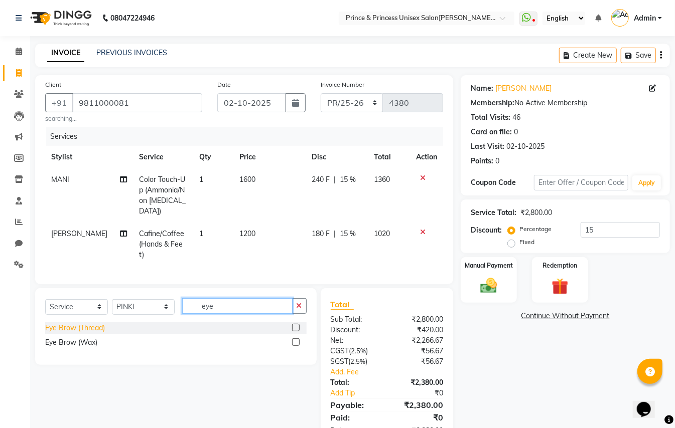
type input "eye"
click at [91, 323] on div "Eye Brow (Thread)" at bounding box center [75, 328] width 60 height 11
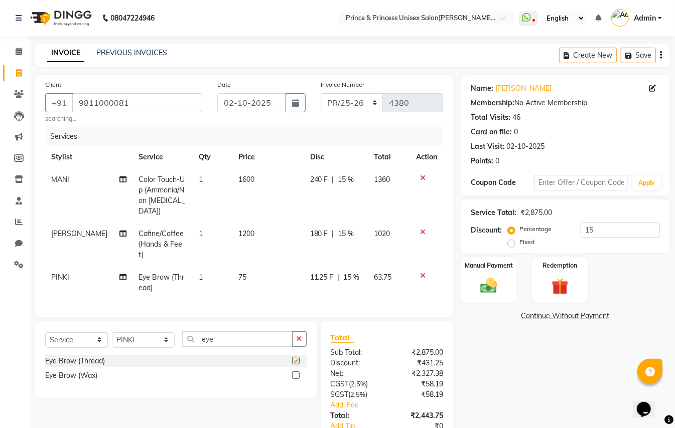
checkbox input "false"
drag, startPoint x: 221, startPoint y: 331, endPoint x: 60, endPoint y: 225, distance: 193.0
click at [81, 269] on div "Client +91 9811000081 searching... Date 02-10-2025 Invoice Number PR/25-26 V/20…" at bounding box center [244, 277] width 433 height 404
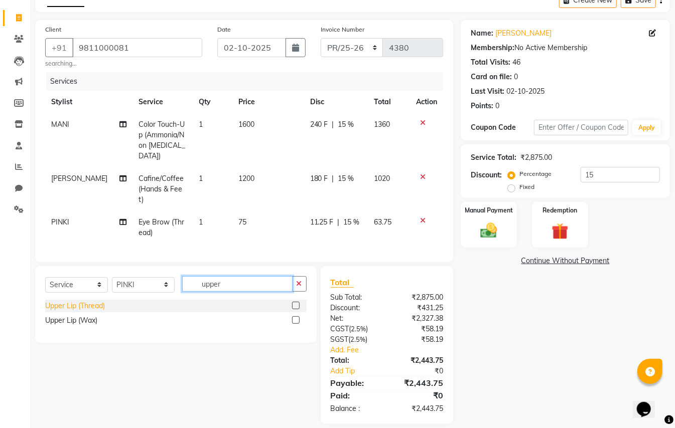
type input "upper"
click at [101, 301] on div "Upper Lip (Thread)" at bounding box center [75, 306] width 60 height 11
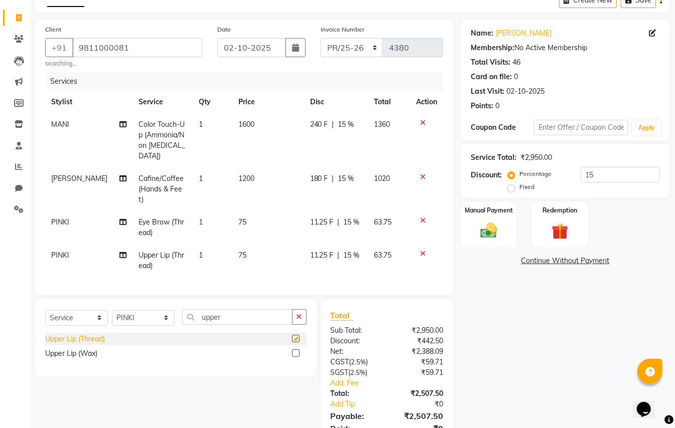
checkbox input "false"
click at [598, 174] on input "15" at bounding box center [619, 175] width 79 height 16
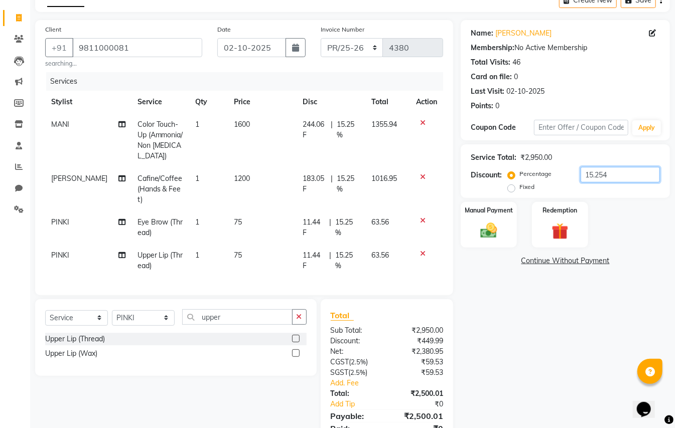
type input "15.254"
drag, startPoint x: 229, startPoint y: 318, endPoint x: 162, endPoint y: 302, distance: 69.0
click at [167, 310] on div "Select Service Product Membership Package Voucher Prepaid Gift Card Select Styl…" at bounding box center [175, 322] width 261 height 24
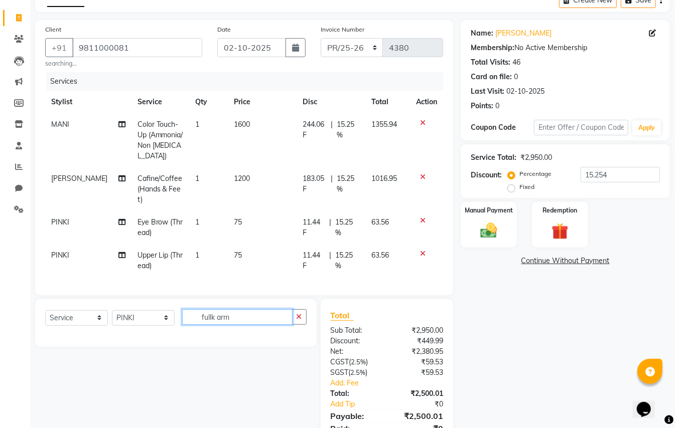
type input "fullk arms"
drag, startPoint x: 236, startPoint y: 317, endPoint x: 169, endPoint y: 203, distance: 132.2
click at [179, 271] on div "Client +91 9811000081 searching... Date 02-10-2025 Invoice Number PR/25-26 V/20…" at bounding box center [244, 238] width 433 height 437
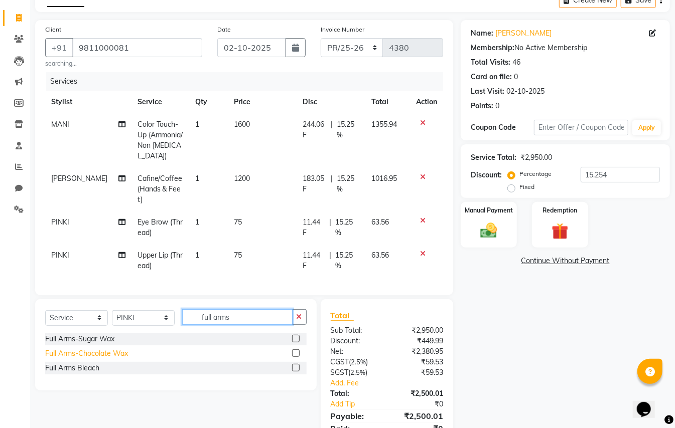
type input "full arms"
click at [109, 350] on div "Full Arms-Chocolate Wax" at bounding box center [86, 354] width 83 height 11
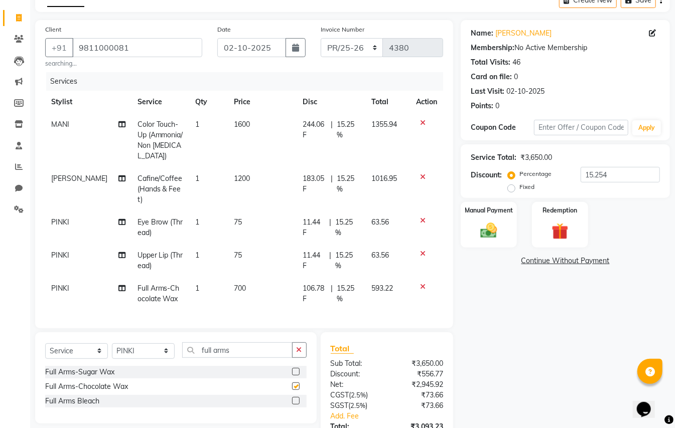
checkbox input "false"
drag, startPoint x: 235, startPoint y: 349, endPoint x: 23, endPoint y: 251, distance: 233.2
click at [65, 282] on div "Client +91 9811000081 searching... Date 02-10-2025 Invoice Number PR/25-26 V/20…" at bounding box center [244, 255] width 433 height 471
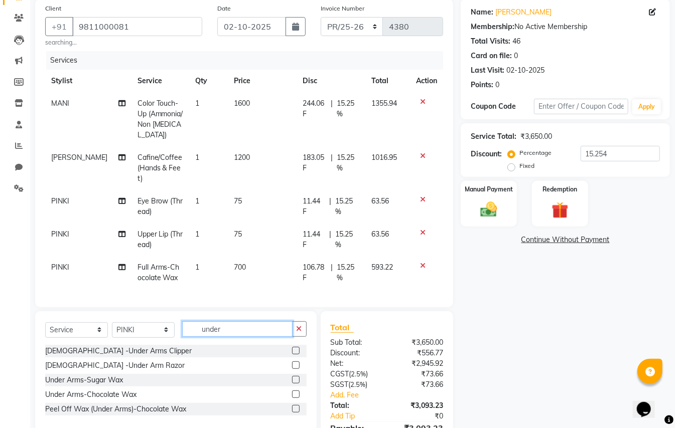
scroll to position [132, 0]
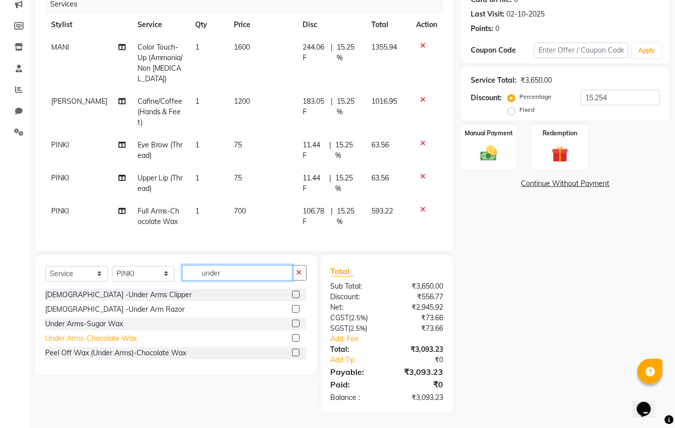
type input "under"
click at [91, 340] on div "Under Arms-Chocolate Wax" at bounding box center [90, 339] width 91 height 11
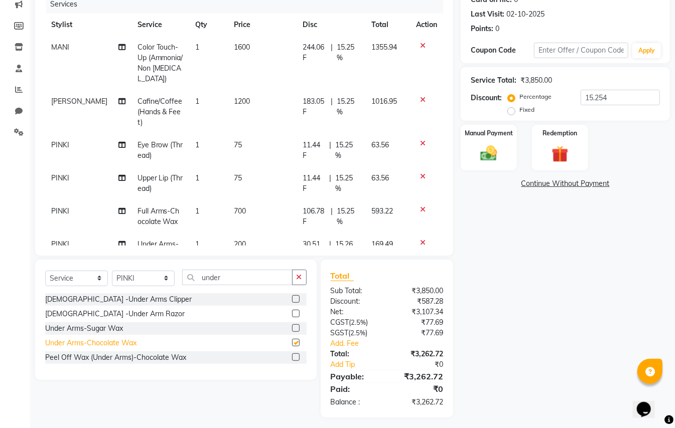
checkbox input "false"
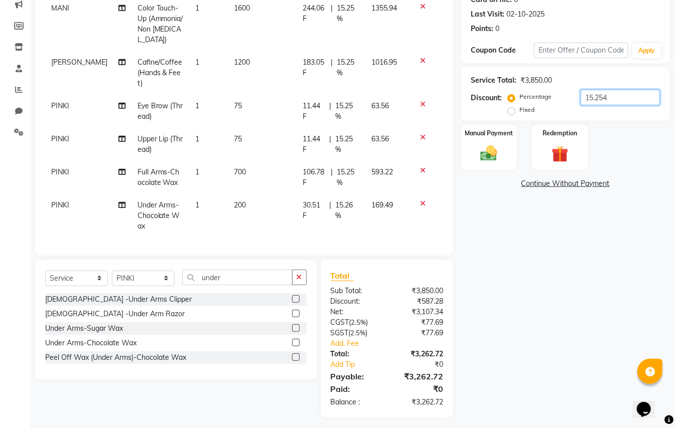
drag, startPoint x: 608, startPoint y: 94, endPoint x: 472, endPoint y: 43, distance: 145.2
click at [468, 56] on div "Name: Mani Sehgal Membership: No Active Membership Total Visits: 46 Card on fil…" at bounding box center [568, 180] width 217 height 475
type input "14.285"
click at [486, 153] on img at bounding box center [489, 153] width 28 height 20
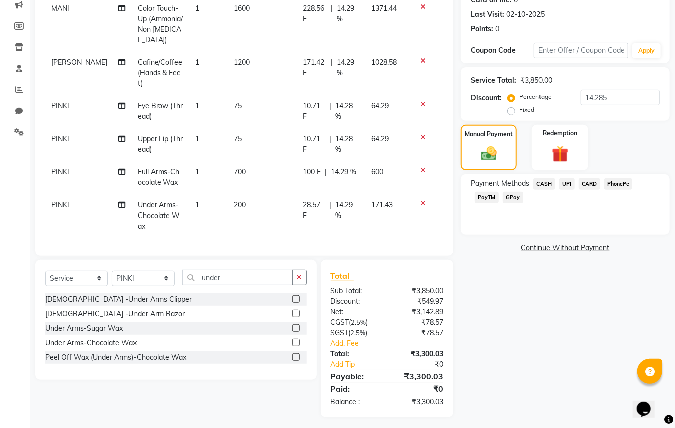
click at [541, 187] on span "CASH" at bounding box center [544, 185] width 22 height 12
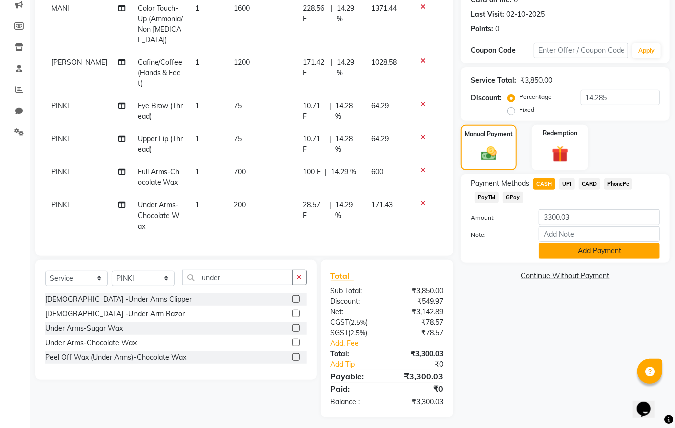
click at [554, 247] on button "Add Payment" at bounding box center [599, 251] width 121 height 16
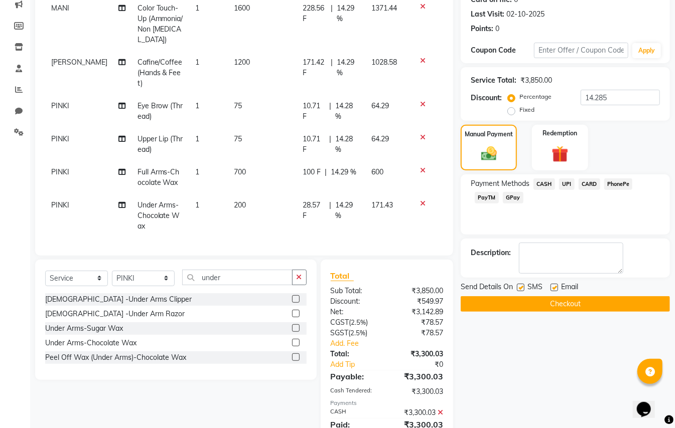
click at [555, 306] on button "Checkout" at bounding box center [564, 304] width 209 height 16
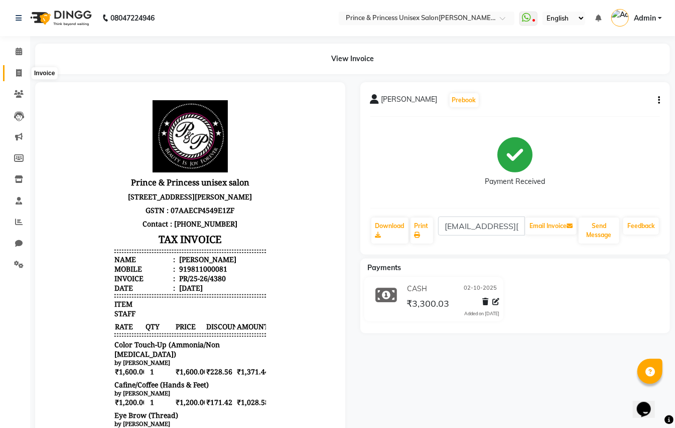
click at [17, 71] on icon at bounding box center [19, 73] width 6 height 8
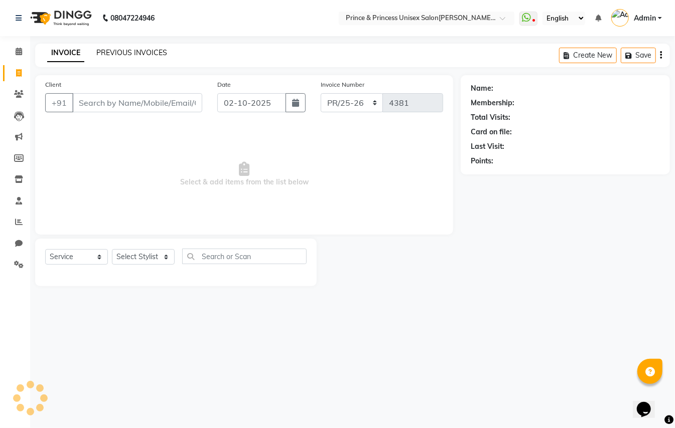
click at [138, 51] on link "PREVIOUS INVOICES" at bounding box center [131, 52] width 71 height 9
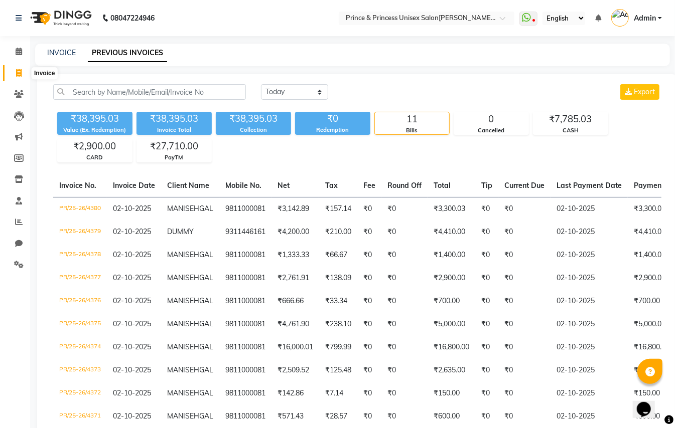
click at [19, 71] on icon at bounding box center [19, 73] width 6 height 8
select select "service"
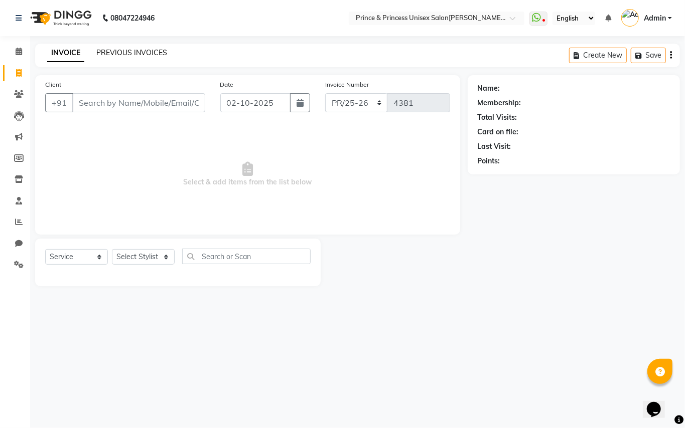
click at [101, 52] on link "PREVIOUS INVOICES" at bounding box center [131, 52] width 71 height 9
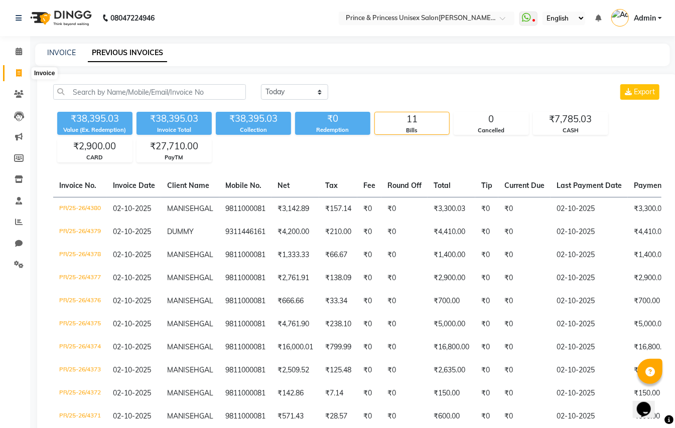
click at [17, 73] on icon at bounding box center [19, 73] width 6 height 8
select select "service"
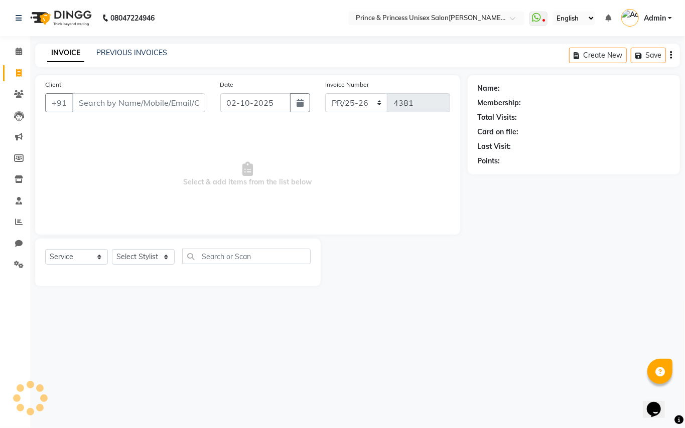
click at [145, 102] on input "Client" at bounding box center [138, 102] width 133 height 19
type input "9811000081"
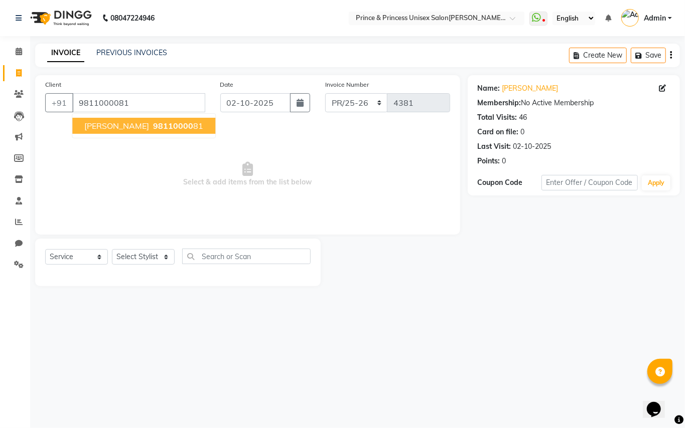
click at [100, 124] on span "[PERSON_NAME]" at bounding box center [116, 126] width 65 height 10
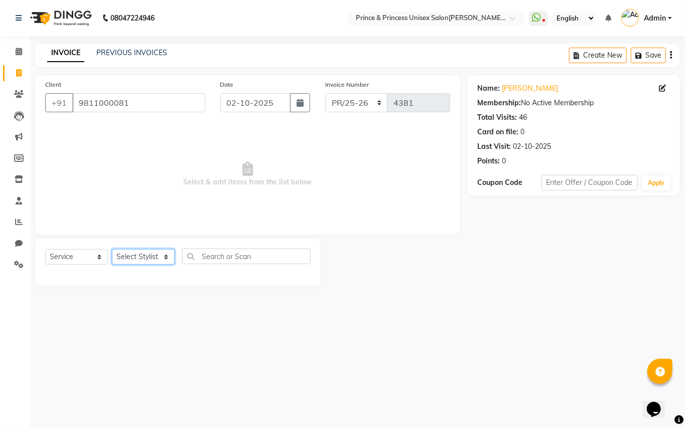
click at [122, 263] on select "Select Stylist ABHISHEK AJEET AJEET NEW ARUN ASLAM CHANDAN GUDDU MAHESH MANI ME…" at bounding box center [143, 257] width 63 height 16
select select "17910"
click at [137, 272] on div at bounding box center [177, 272] width 265 height 0
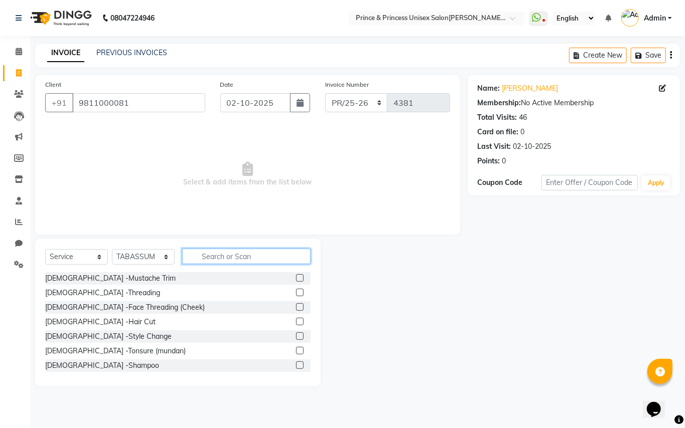
click at [229, 253] on input "text" at bounding box center [246, 257] width 128 height 16
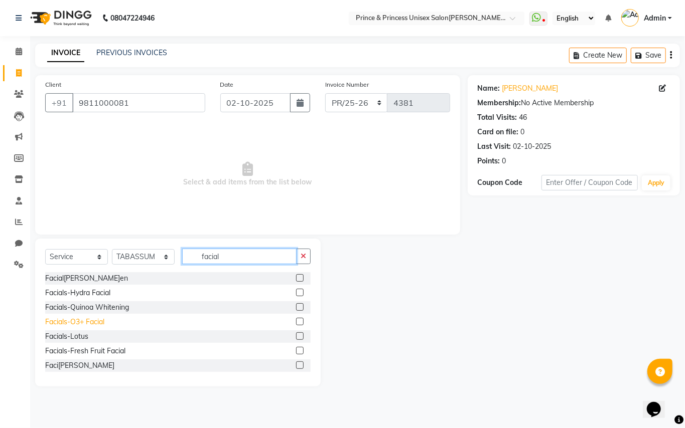
type input "facial"
click at [100, 324] on div "Facials-O3+ Facial" at bounding box center [74, 322] width 59 height 11
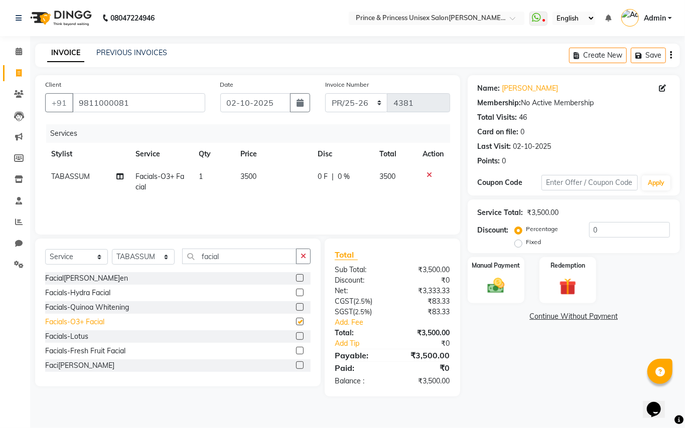
checkbox input "false"
click at [131, 256] on select "Select Stylist ABHISHEK AJEET AJEET NEW ARUN ASLAM CHANDAN GUDDU MAHESH MANI ME…" at bounding box center [143, 257] width 63 height 16
select select "63571"
drag, startPoint x: 130, startPoint y: 256, endPoint x: 247, endPoint y: 267, distance: 117.4
click at [130, 256] on select "Select Stylist ABHISHEK AJEET AJEET NEW ARUN ASLAM CHANDAN GUDDU MAHESH MANI ME…" at bounding box center [143, 257] width 63 height 16
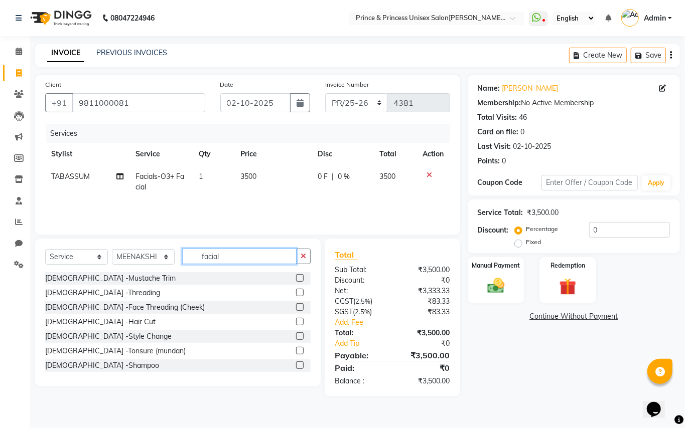
drag, startPoint x: 222, startPoint y: 253, endPoint x: 82, endPoint y: 90, distance: 214.5
click at [164, 215] on div "Client +91 9811000081 Date 02-10-2025 Invoice Number PR/25-26 V/2025 V/2025-26 …" at bounding box center [248, 236] width 440 height 322
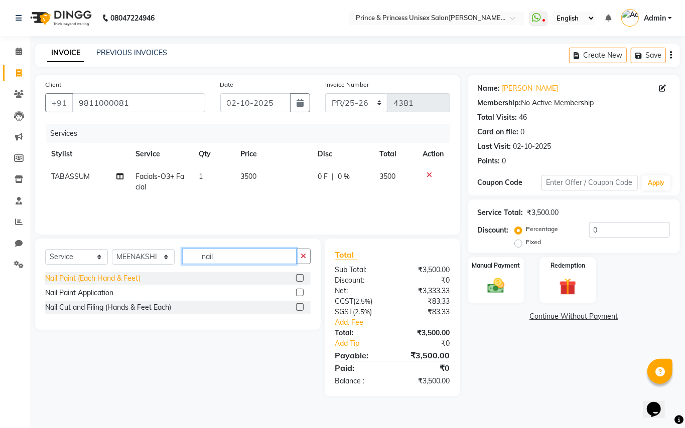
type input "nail"
click at [81, 277] on div "Nail Paint (Each Hand & Feet)" at bounding box center [92, 278] width 95 height 11
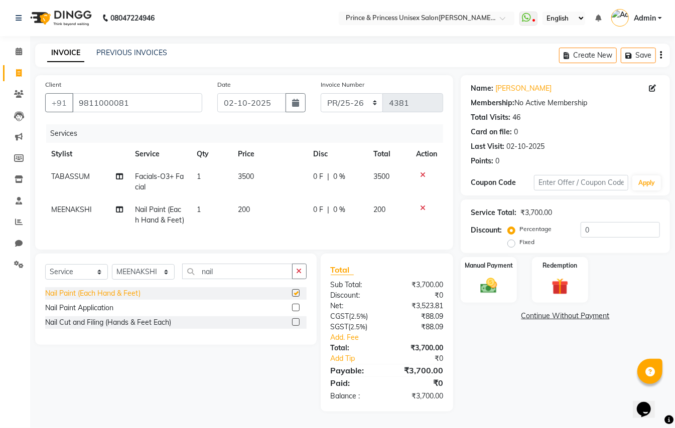
checkbox input "false"
click at [490, 285] on img at bounding box center [489, 286] width 28 height 20
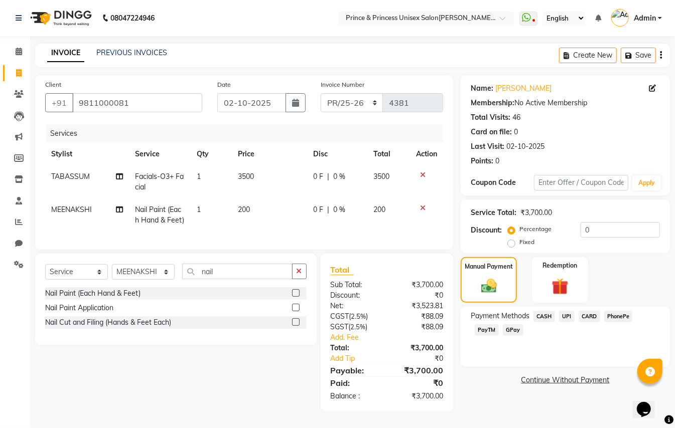
click at [485, 328] on span "PayTM" at bounding box center [487, 331] width 24 height 12
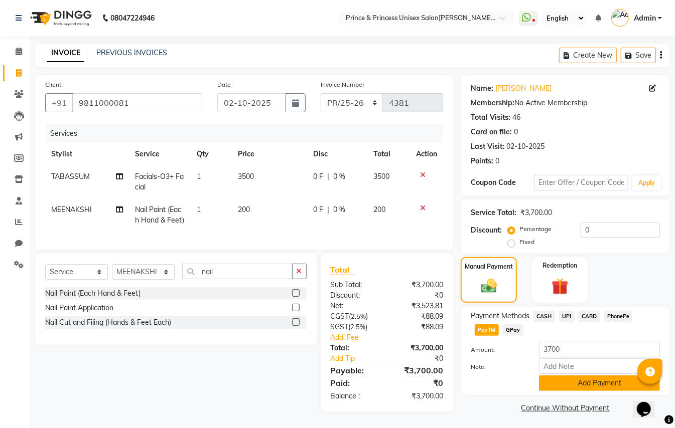
click at [566, 390] on button "Add Payment" at bounding box center [599, 384] width 121 height 16
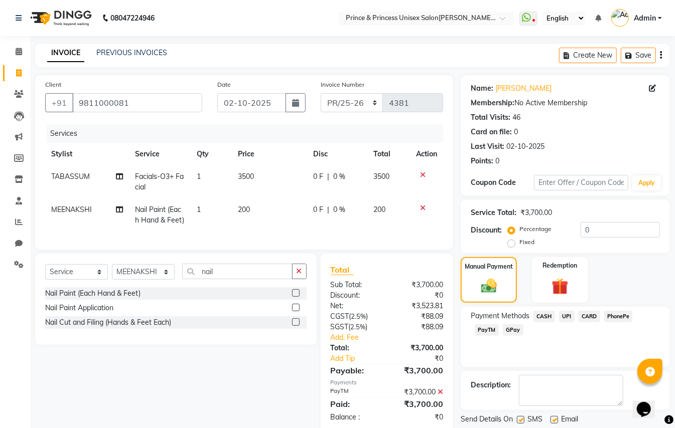
scroll to position [31, 0]
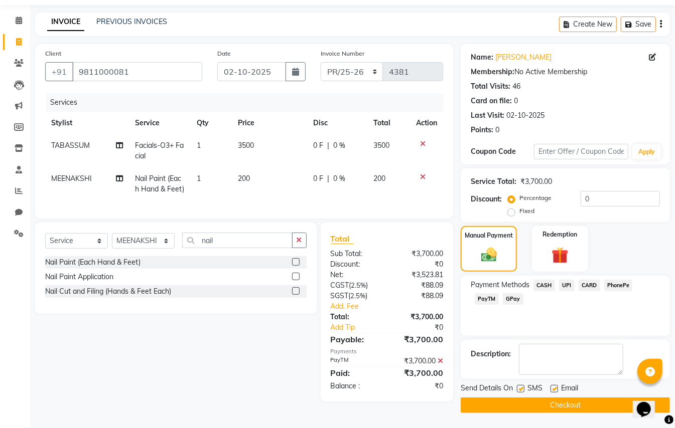
click at [596, 406] on button "Checkout" at bounding box center [564, 406] width 209 height 16
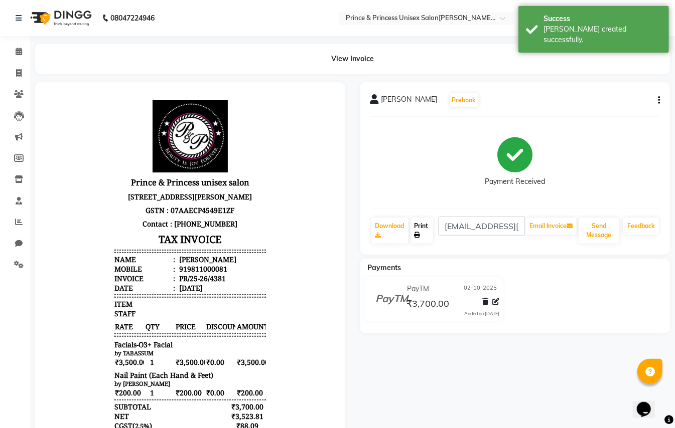
click at [414, 231] on link "Print" at bounding box center [421, 231] width 23 height 26
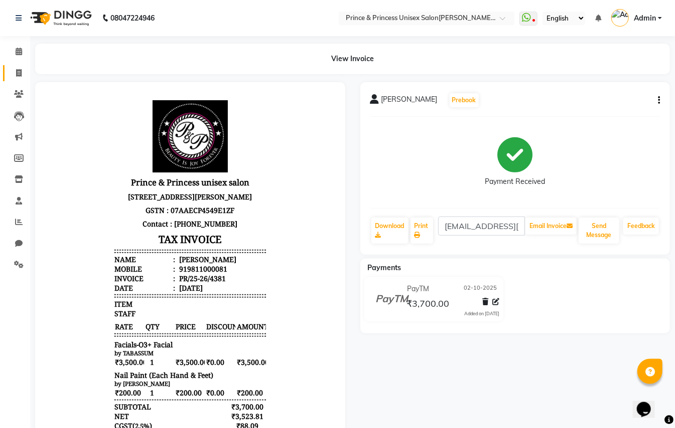
click at [21, 69] on icon at bounding box center [19, 73] width 6 height 8
select select "service"
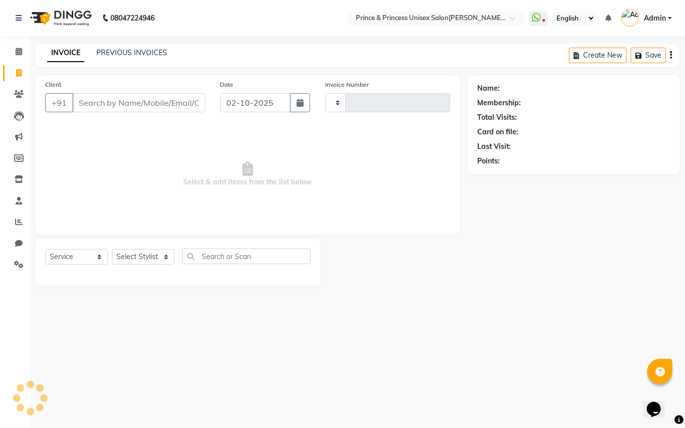
click at [123, 95] on input "Client" at bounding box center [138, 102] width 133 height 19
click at [123, 101] on input "Client" at bounding box center [138, 102] width 133 height 19
type input "4382"
select select "3760"
type input "9811000081"
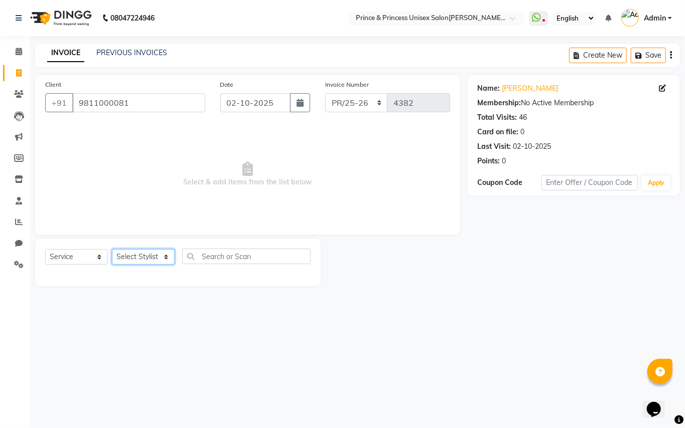
click at [146, 261] on select "Select Stylist ABHISHEK AJEET AJEET NEW ARUN ASLAM CHANDAN GUDDU MAHESH MANI ME…" at bounding box center [143, 257] width 63 height 16
select select "50724"
click at [146, 261] on select "Select Stylist ABHISHEK AJEET AJEET NEW ARUN ASLAM CHANDAN GUDDU MAHESH MANI ME…" at bounding box center [143, 257] width 63 height 16
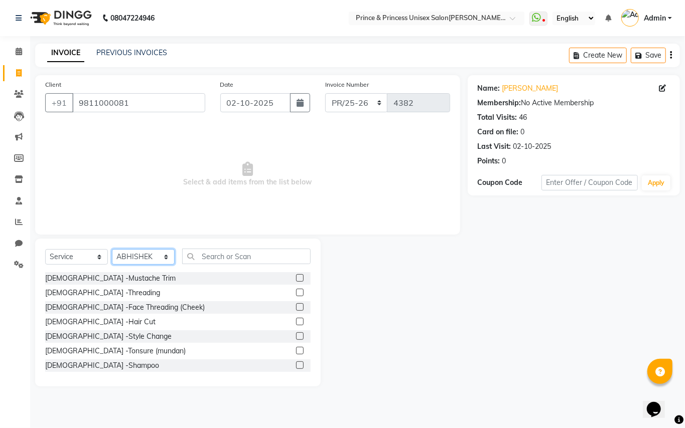
drag, startPoint x: 146, startPoint y: 261, endPoint x: 223, endPoint y: 251, distance: 77.3
click at [149, 261] on select "Select Stylist ABHISHEK AJEET AJEET NEW ARUN ASLAM CHANDAN GUDDU MAHESH MANI ME…" at bounding box center [143, 257] width 63 height 16
click at [234, 257] on input "text" at bounding box center [246, 257] width 128 height 16
click at [234, 256] on input "text" at bounding box center [246, 257] width 128 height 16
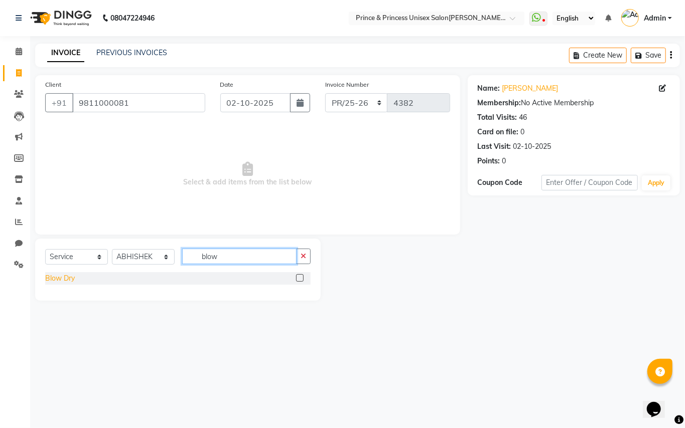
type input "blow"
click at [63, 281] on div "Blow Dry" at bounding box center [60, 278] width 30 height 11
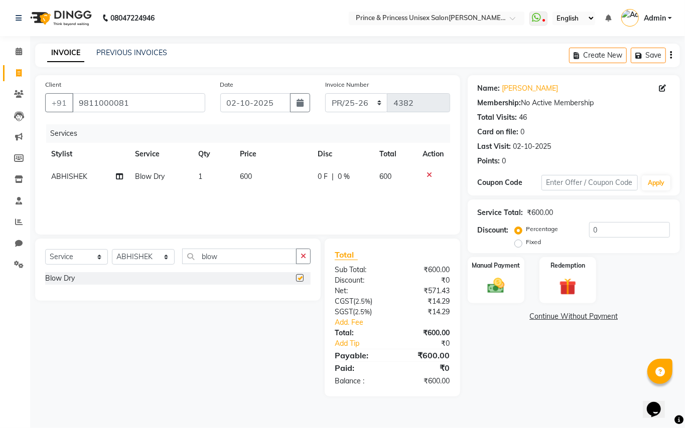
checkbox input "false"
click at [143, 259] on select "Select Stylist ABHISHEK AJEET AJEET NEW ARUN ASLAM CHANDAN GUDDU MAHESH MANI ME…" at bounding box center [143, 257] width 63 height 16
select select "62875"
drag, startPoint x: 143, startPoint y: 259, endPoint x: 211, endPoint y: 241, distance: 70.6
click at [143, 259] on select "Select Stylist ABHISHEK AJEET AJEET NEW ARUN ASLAM CHANDAN GUDDU MAHESH MANI ME…" at bounding box center [143, 257] width 63 height 16
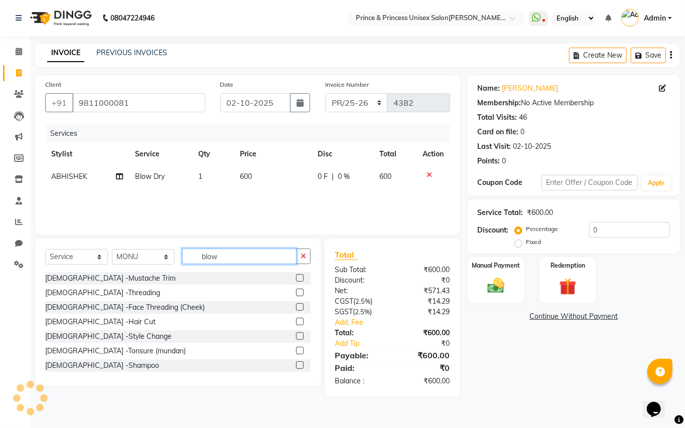
drag, startPoint x: 229, startPoint y: 254, endPoint x: 31, endPoint y: 146, distance: 225.4
click at [75, 191] on div "Client +91 9811000081 Date 02-10-2025 Invoice Number PR/25-26 V/2025 V/2025-26 …" at bounding box center [248, 236] width 440 height 322
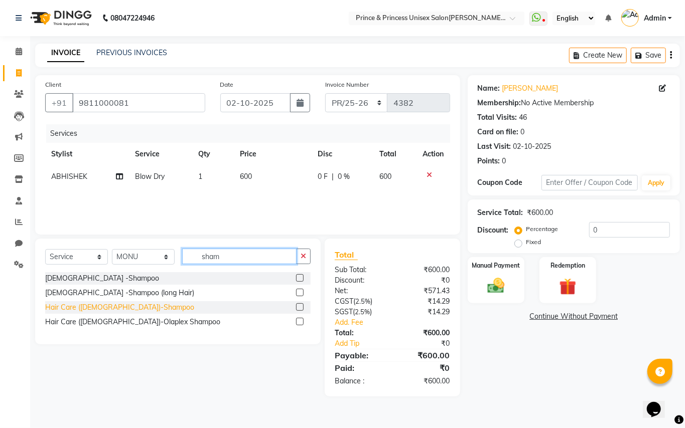
type input "sham"
click at [71, 311] on div "Hair Care (Ladies)-Shampoo" at bounding box center [119, 307] width 149 height 11
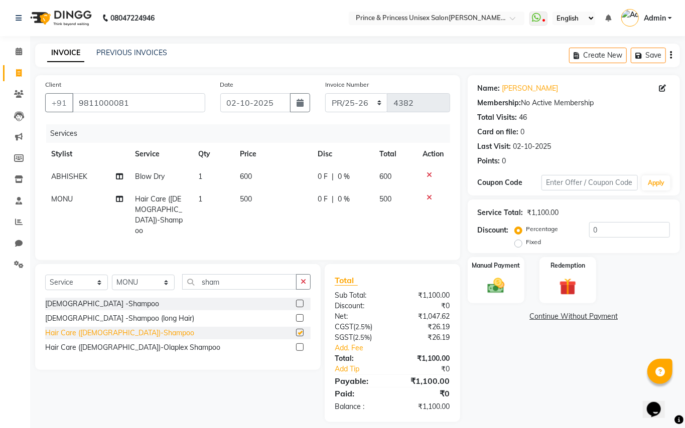
checkbox input "false"
click at [137, 275] on select "Select Stylist ABHISHEK AJEET AJEET NEW ARUN ASLAM CHANDAN GUDDU MAHESH MANI ME…" at bounding box center [143, 283] width 63 height 16
select select "17850"
drag, startPoint x: 137, startPoint y: 269, endPoint x: 243, endPoint y: 271, distance: 106.4
click at [137, 275] on select "Select Stylist ABHISHEK AJEET AJEET NEW ARUN ASLAM CHANDAN GUDDU MAHESH MANI ME…" at bounding box center [143, 283] width 63 height 16
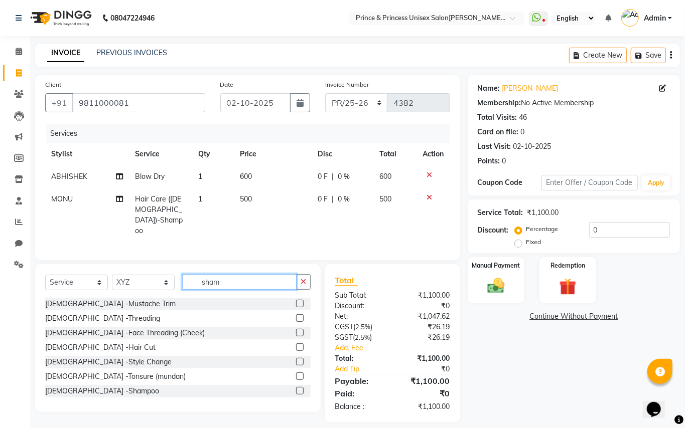
click at [231, 274] on input "sham" at bounding box center [239, 282] width 114 height 16
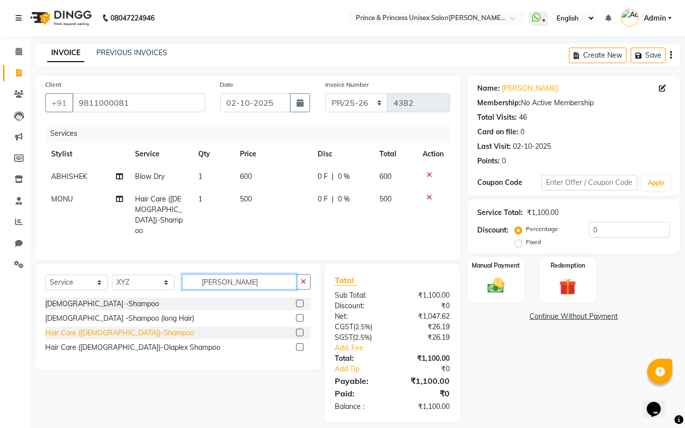
type input "shamp"
click at [79, 328] on div "Hair Care (Ladies)-Shampoo" at bounding box center [119, 333] width 149 height 11
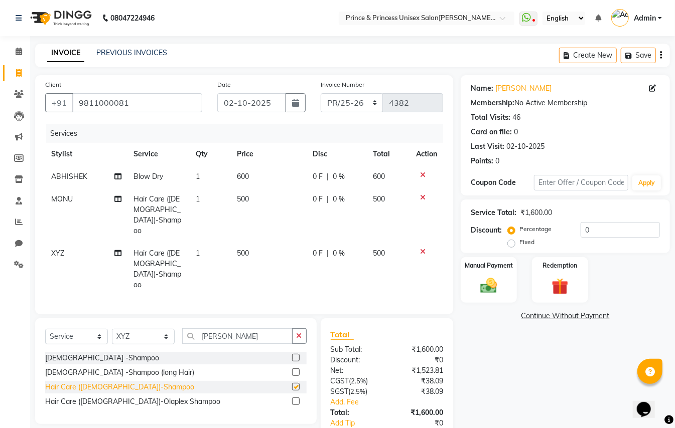
checkbox input "false"
click at [137, 329] on select "Select Stylist ABHISHEK AJEET AJEET NEW ARUN ASLAM CHANDAN GUDDU MAHESH MANI ME…" at bounding box center [143, 337] width 63 height 16
select select "63056"
drag, startPoint x: 137, startPoint y: 306, endPoint x: 217, endPoint y: 301, distance: 79.9
click at [137, 329] on select "Select Stylist ABHISHEK AJEET AJEET NEW ARUN ASLAM CHANDAN GUDDU MAHESH MANI ME…" at bounding box center [143, 337] width 63 height 16
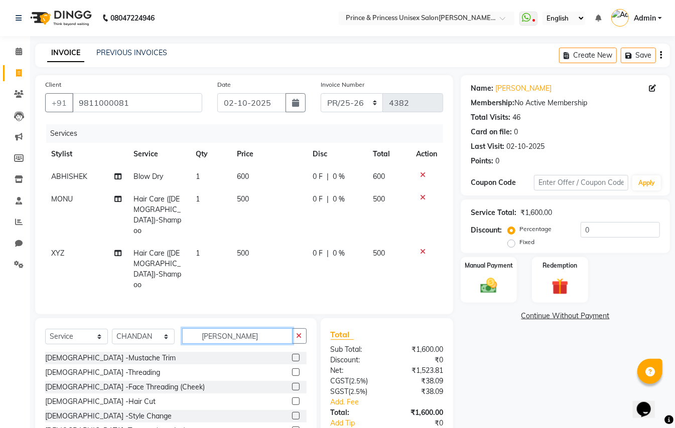
click at [235, 329] on input "shamp" at bounding box center [237, 337] width 110 height 16
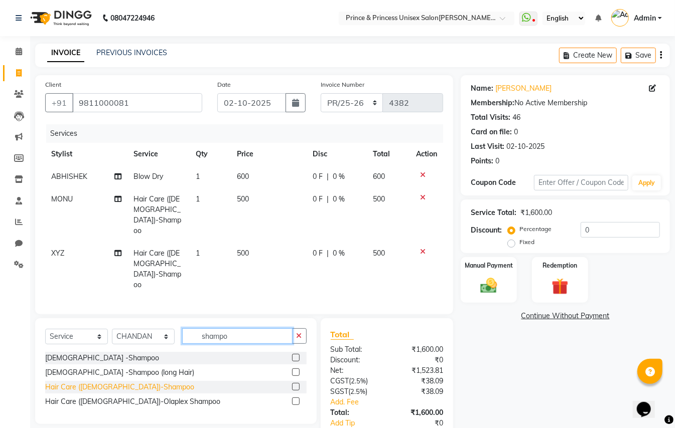
type input "shampo"
click at [108, 382] on div "Hair Care (Ladies)-Shampoo" at bounding box center [119, 387] width 149 height 11
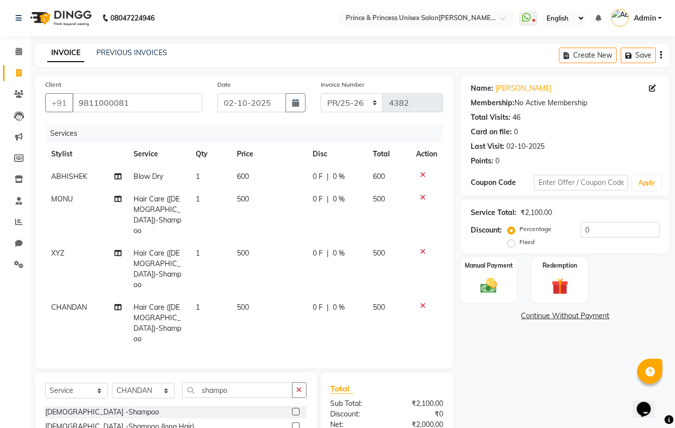
checkbox input "false"
click at [126, 383] on select "Select Stylist ABHISHEK AJEET AJEET NEW ARUN ASLAM CHANDAN GUDDU MAHESH MANI ME…" at bounding box center [143, 391] width 63 height 16
select select "17850"
click at [126, 383] on select "Select Stylist ABHISHEK AJEET AJEET NEW ARUN ASLAM CHANDAN GUDDU MAHESH MANI ME…" at bounding box center [143, 391] width 63 height 16
drag, startPoint x: 233, startPoint y: 335, endPoint x: 29, endPoint y: 233, distance: 228.6
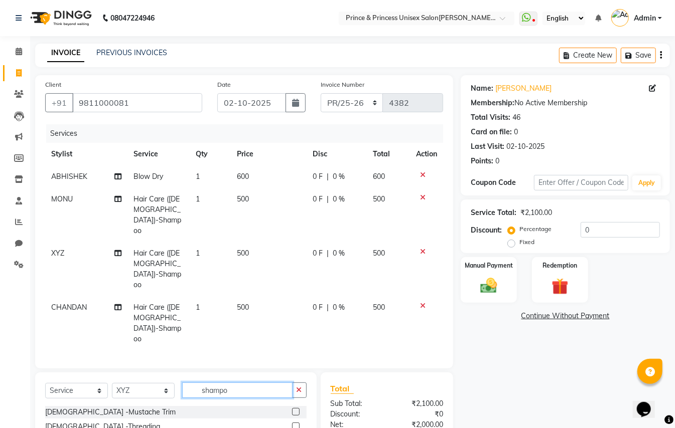
click at [31, 247] on div "Client +91 9811000081 Date 02-10-2025 Invoice Number PR/25-26 V/2025 V/2025-26 …" at bounding box center [244, 302] width 433 height 455
type input "blow"
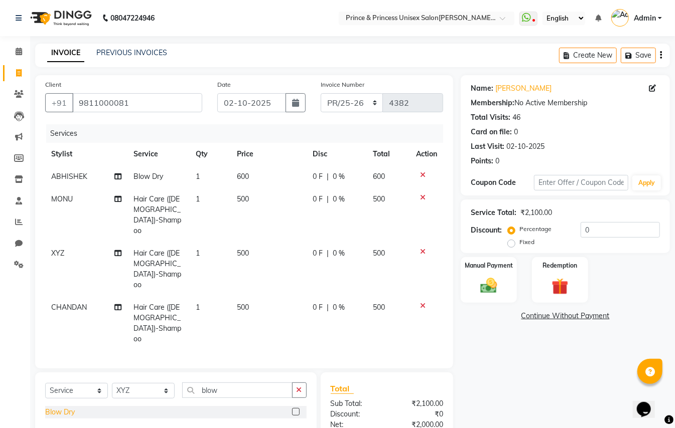
click at [63, 407] on div "Blow Dry" at bounding box center [60, 412] width 30 height 11
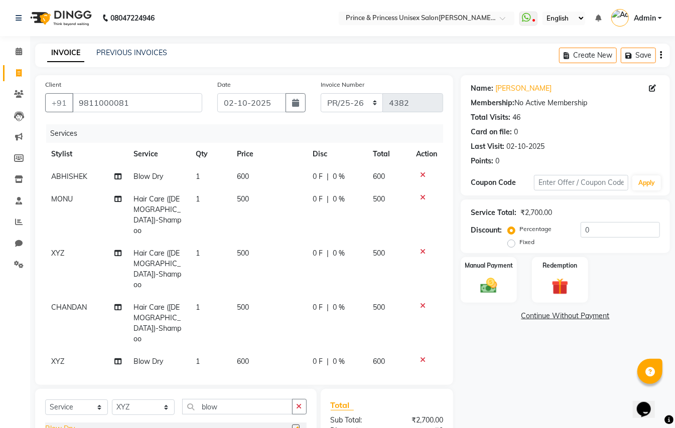
checkbox input "false"
click at [127, 400] on select "Select Stylist ABHISHEK AJEET AJEET NEW ARUN ASLAM CHANDAN GUDDU MAHESH MANI ME…" at bounding box center [143, 408] width 63 height 16
select select "63056"
drag, startPoint x: 127, startPoint y: 360, endPoint x: 217, endPoint y: 354, distance: 90.0
click at [127, 400] on select "Select Stylist ABHISHEK AJEET AJEET NEW ARUN ASLAM CHANDAN GUDDU MAHESH MANI ME…" at bounding box center [143, 408] width 63 height 16
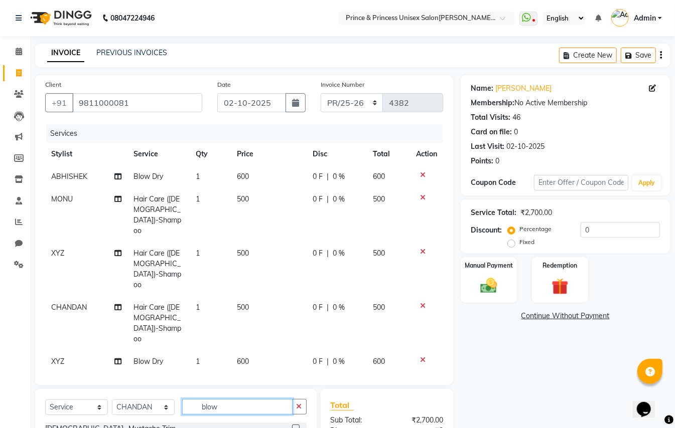
click at [224, 399] on input "blow" at bounding box center [237, 407] width 110 height 16
type input "blow d"
click at [56, 424] on div "Blow Dry" at bounding box center [60, 429] width 30 height 11
checkbox input "false"
click at [59, 249] on span "XYZ" at bounding box center [57, 253] width 13 height 9
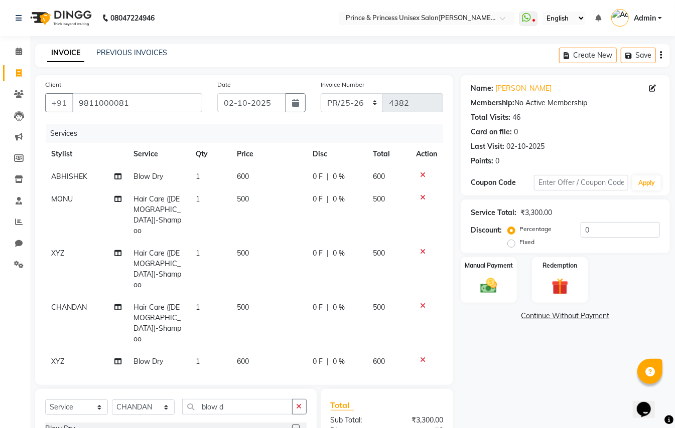
select select "17850"
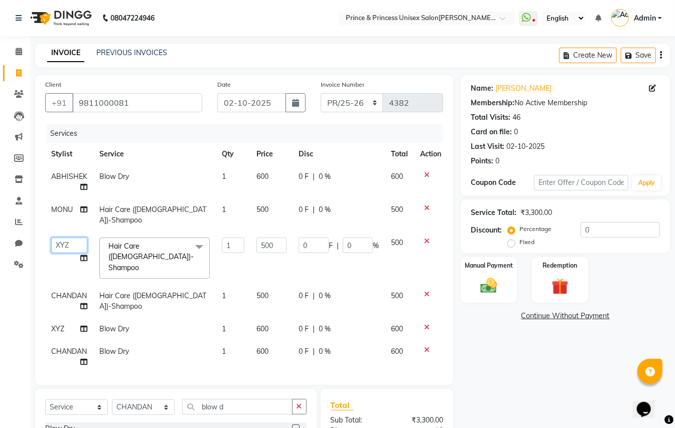
click at [57, 238] on select "ABHISHEK AJEET AJEET NEW ARUN ASLAM CHANDAN GUDDU MAHESH MANI MEENAKSHI MONU PI…" at bounding box center [69, 246] width 36 height 16
select select "63056"
click at [57, 238] on select "ABHISHEK AJEET AJEET NEW ARUN ASLAM CHANDAN GUDDU MAHESH MANI MEENAKSHI MONU PI…" at bounding box center [69, 246] width 36 height 16
click at [425, 341] on td at bounding box center [430, 357] width 33 height 33
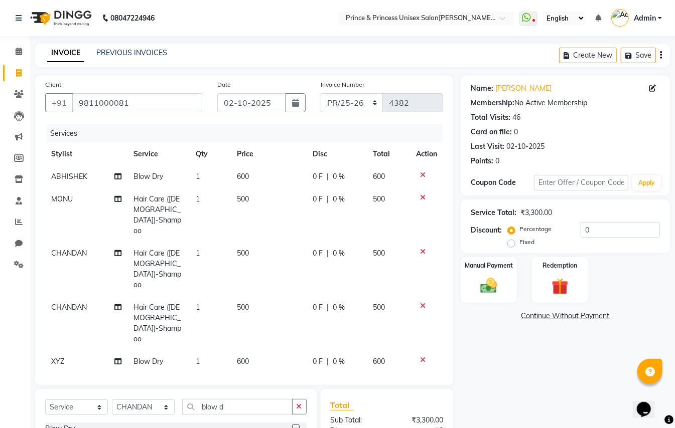
click at [0, 303] on div "Calendar Invoice Clients Leads Marketing Members Inventory Staff Reports Chat S…" at bounding box center [67, 288] width 135 height 519
click at [422, 379] on icon at bounding box center [423, 382] width 6 height 7
click at [126, 400] on select "Select Stylist ABHISHEK AJEET AJEET NEW ARUN ASLAM CHANDAN GUDDU MAHESH MANI ME…" at bounding box center [143, 408] width 63 height 16
select select "63571"
drag, startPoint x: 241, startPoint y: 362, endPoint x: 176, endPoint y: 352, distance: 66.5
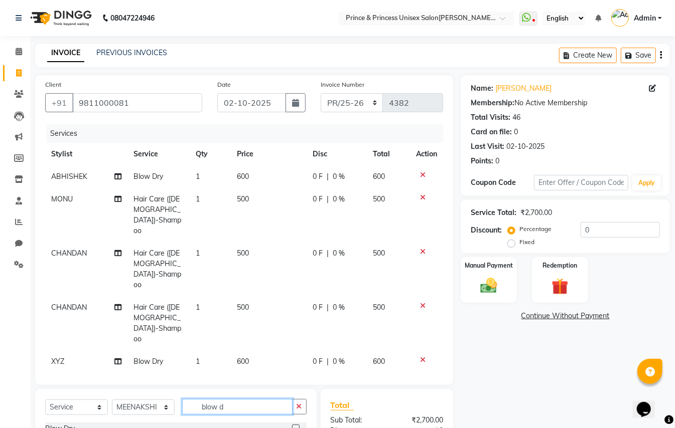
click at [241, 399] on input "blow d" at bounding box center [237, 407] width 110 height 16
drag, startPoint x: 176, startPoint y: 352, endPoint x: 132, endPoint y: 271, distance: 91.6
click at [149, 336] on div "Client +91 9811000081 Date 02-10-2025 Invoice Number PR/25-26 V/2025 V/2025-26 …" at bounding box center [244, 311] width 433 height 472
type input "nail"
click at [80, 424] on div "Nail Paint (Each Hand & Feet)" at bounding box center [92, 429] width 95 height 11
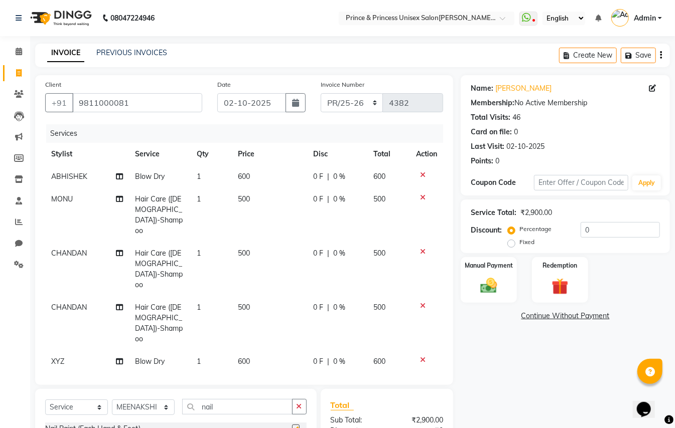
checkbox input "false"
click at [133, 400] on select "Select Stylist ABHISHEK AJEET AJEET NEW ARUN ASLAM CHANDAN GUDDU MAHESH MANI ME…" at bounding box center [143, 408] width 63 height 16
click at [124, 400] on select "Select Stylist ABHISHEK AJEET AJEET NEW ARUN ASLAM CHANDAN GUDDU MAHESH MANI ME…" at bounding box center [143, 408] width 63 height 16
select select "17910"
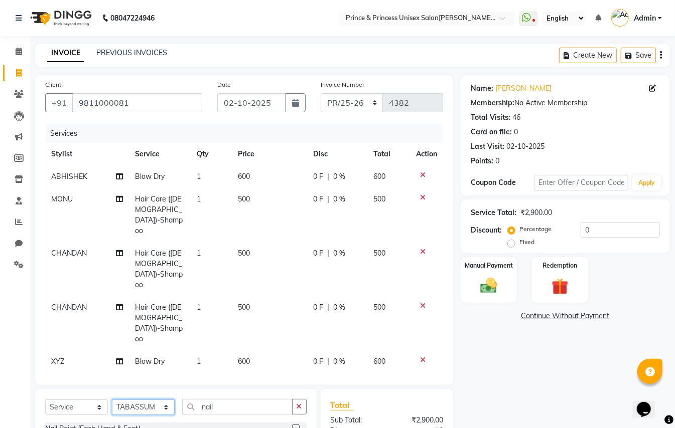
drag, startPoint x: 124, startPoint y: 394, endPoint x: 221, endPoint y: 394, distance: 96.8
click at [124, 400] on select "Select Stylist ABHISHEK AJEET AJEET NEW ARUN ASLAM CHANDAN GUDDU MAHESH MANI ME…" at bounding box center [143, 408] width 63 height 16
click at [225, 399] on input "nail" at bounding box center [237, 407] width 110 height 16
type input "n"
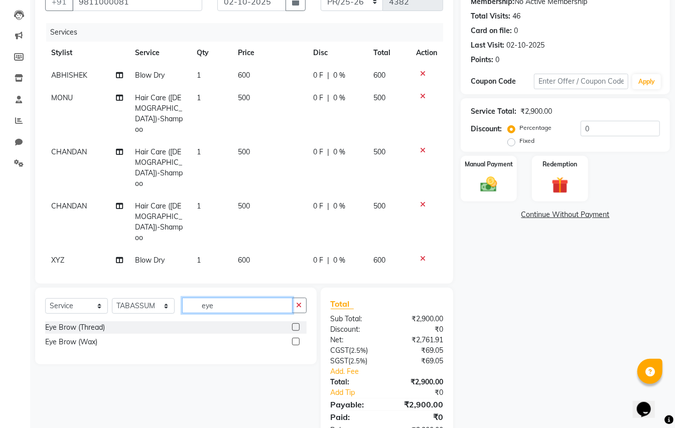
scroll to position [119, 0]
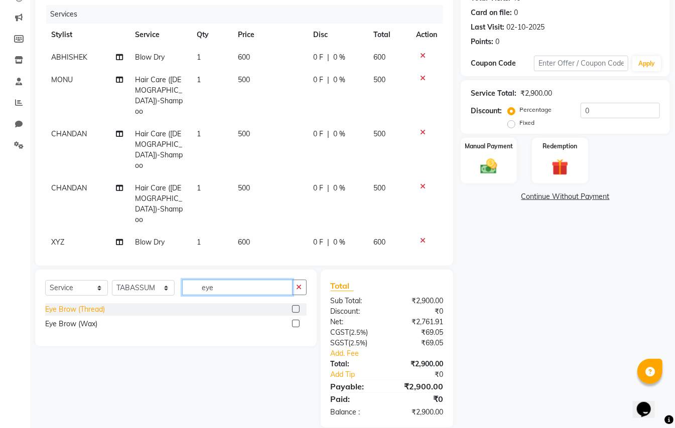
type input "eye"
click at [84, 304] on div "Eye Brow (Thread)" at bounding box center [75, 309] width 60 height 11
checkbox input "false"
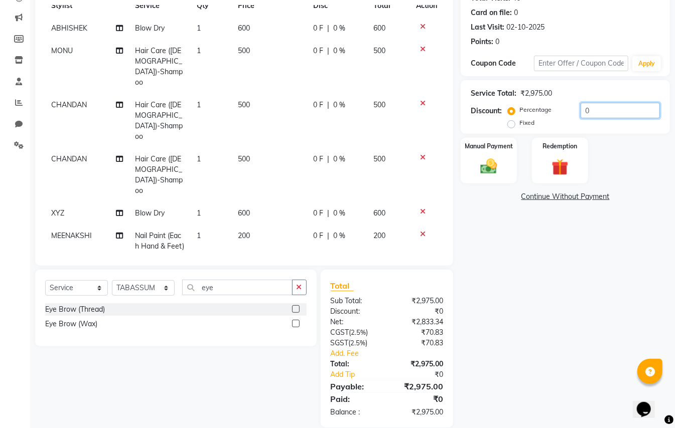
drag, startPoint x: 591, startPoint y: 109, endPoint x: 516, endPoint y: 18, distance: 117.6
click at [542, 73] on div "Name: Mani Sehgal Membership: No Active Membership Total Visits: 46 Card on fil…" at bounding box center [568, 192] width 217 height 472
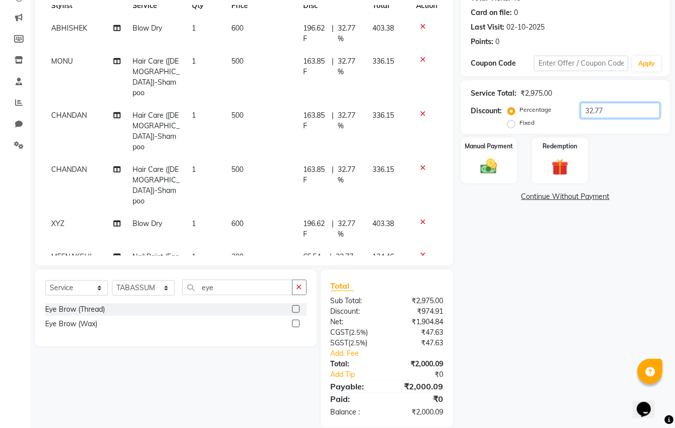
scroll to position [0, 0]
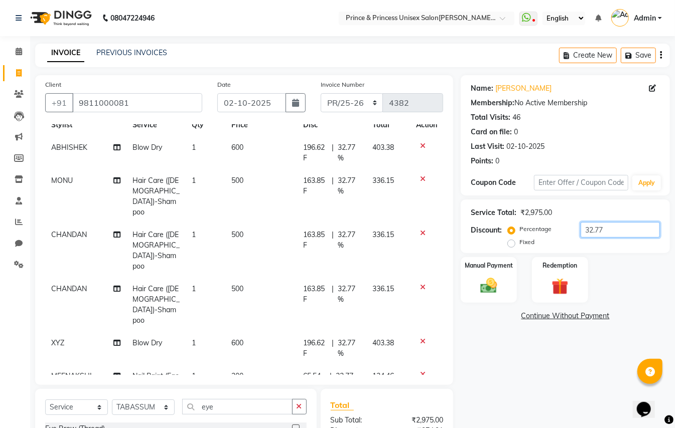
type input "32.77"
click at [420, 371] on icon at bounding box center [423, 374] width 6 height 7
click at [137, 400] on select "Select Stylist ABHISHEK AJEET AJEET NEW ARUN ASLAM CHANDAN GUDDU MAHESH MANI ME…" at bounding box center [143, 408] width 63 height 16
select select "63571"
drag, startPoint x: 137, startPoint y: 405, endPoint x: 194, endPoint y: 408, distance: 56.8
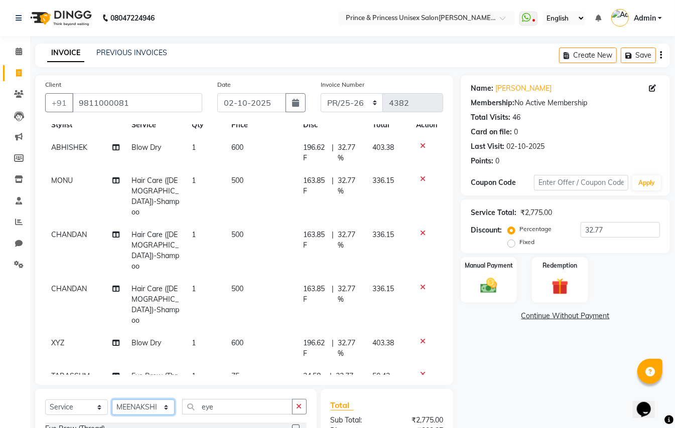
click at [139, 405] on select "Select Stylist ABHISHEK AJEET AJEET NEW ARUN ASLAM CHANDAN GUDDU MAHESH MANI ME…" at bounding box center [143, 408] width 63 height 16
drag, startPoint x: 185, startPoint y: 400, endPoint x: 143, endPoint y: 342, distance: 71.4
click at [163, 388] on div "Client +91 9811000081 Date 02-10-2025 Invoice Number PR/25-26 V/2025 V/2025-26 …" at bounding box center [244, 311] width 433 height 472
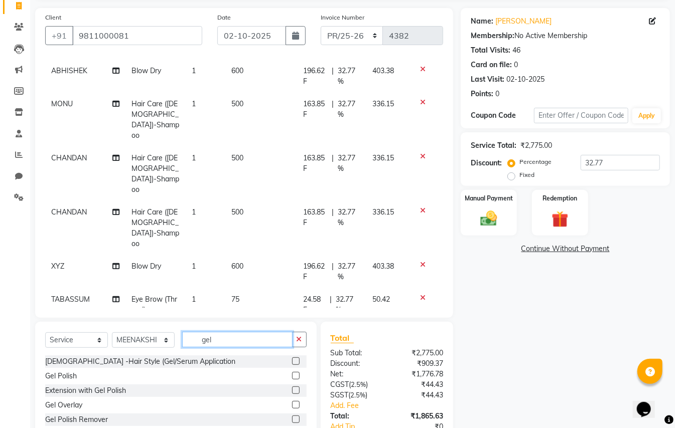
scroll to position [84, 0]
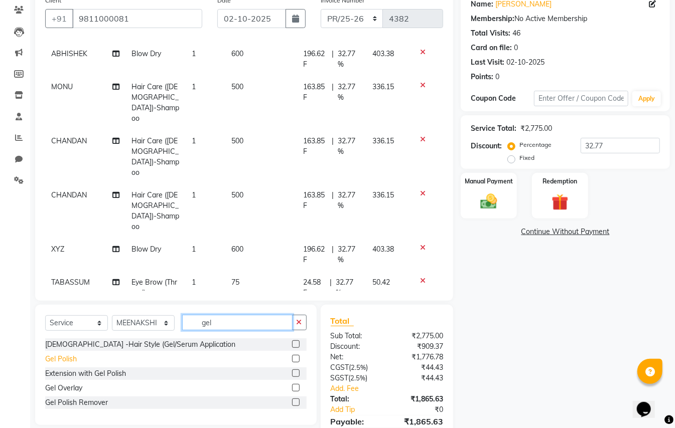
type input "gel"
click at [69, 359] on div "Gel Polish" at bounding box center [61, 359] width 32 height 11
checkbox input "false"
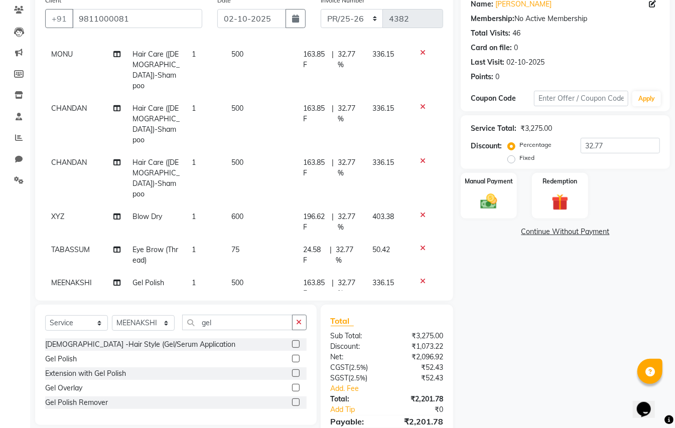
click at [235, 278] on span "500" at bounding box center [238, 282] width 12 height 9
select select "63571"
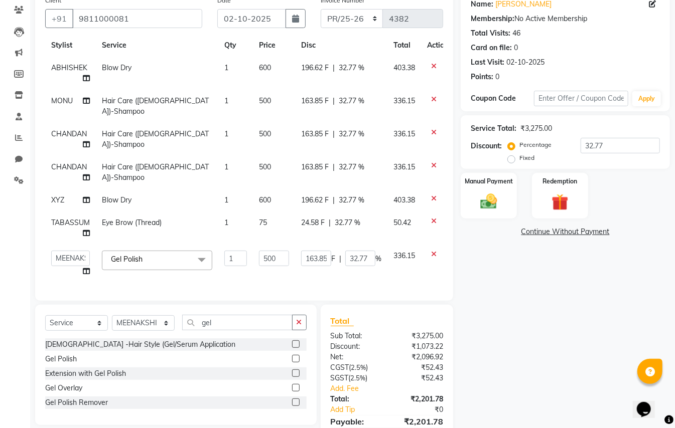
scroll to position [24, 0]
drag, startPoint x: 283, startPoint y: 245, endPoint x: 235, endPoint y: 226, distance: 52.0
click at [240, 228] on tbody "ABHISHEK Blow Dry 1 600 196.62 F | 32.77 % 403.38 MONU Hair Care (Ladies)-Shamp…" at bounding box center [249, 170] width 409 height 226
type input "800"
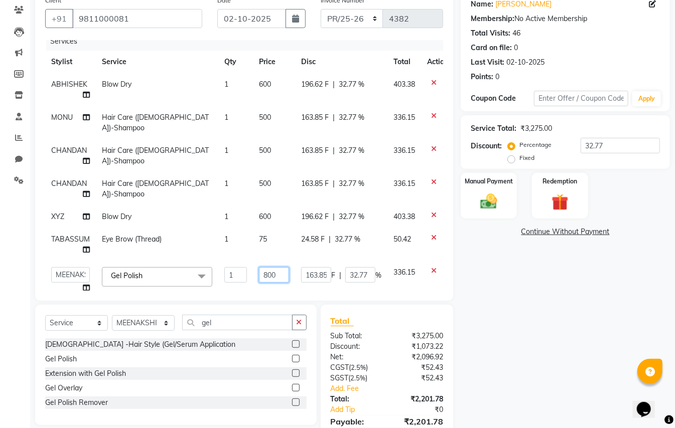
scroll to position [0, 0]
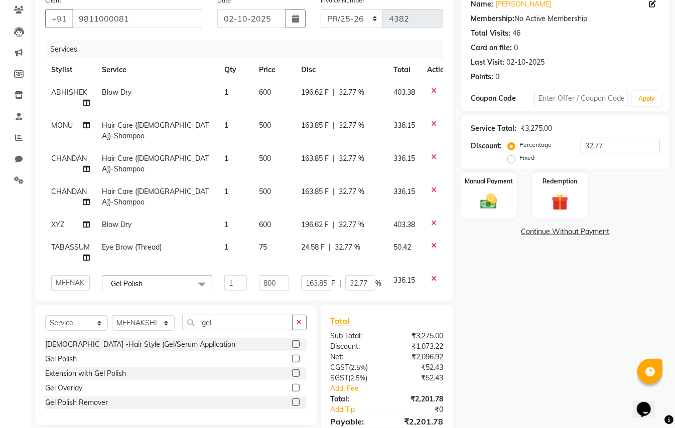
click at [20, 225] on div "Calendar Invoice Clients Leads Marketing Members Inventory Staff Reports Chat S…" at bounding box center [67, 203] width 135 height 519
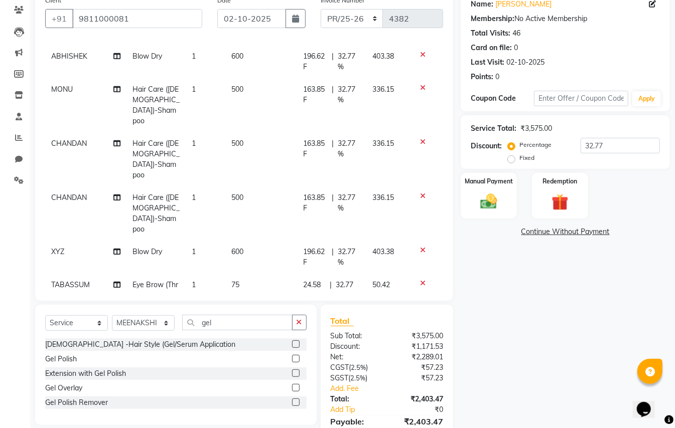
scroll to position [67, 0]
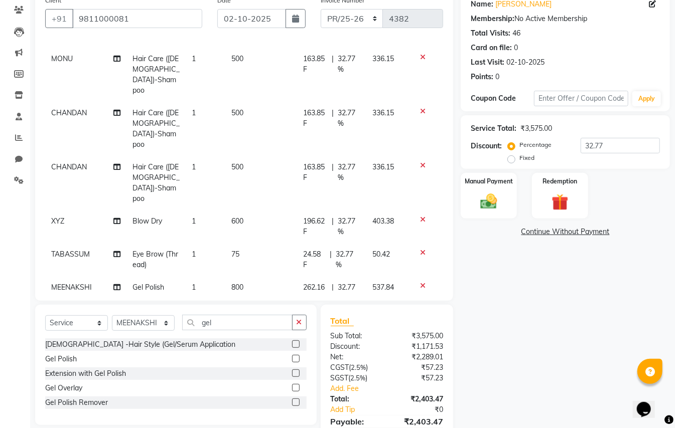
click at [303, 282] on span "262.16 F" at bounding box center [315, 292] width 25 height 21
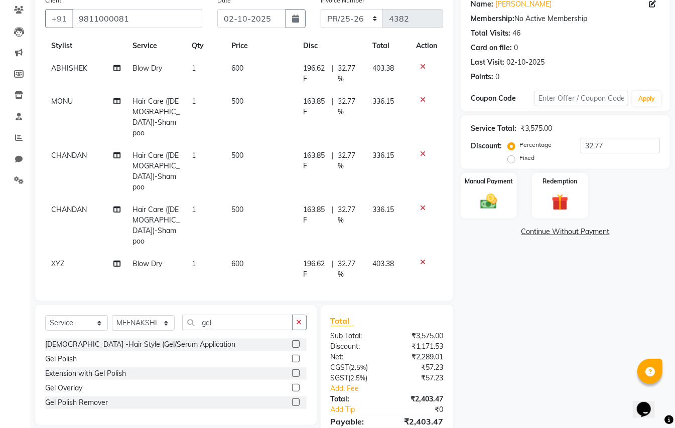
select select "63571"
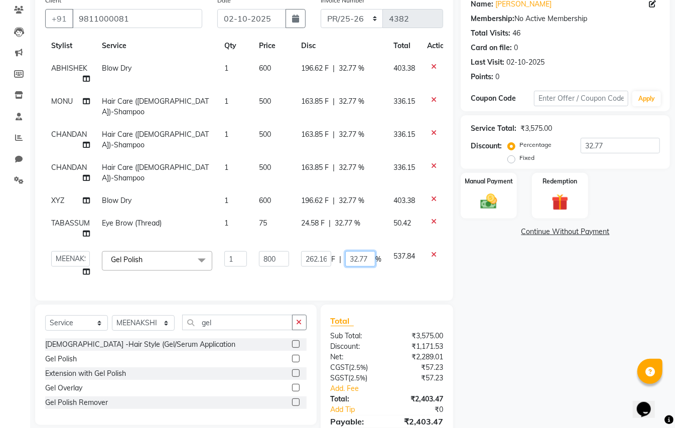
click at [368, 251] on input "32.77" at bounding box center [360, 259] width 30 height 16
drag, startPoint x: 367, startPoint y: 247, endPoint x: 336, endPoint y: 242, distance: 31.6
click at [349, 251] on input "32.77" at bounding box center [360, 259] width 30 height 16
type input "0"
drag, startPoint x: 556, startPoint y: 312, endPoint x: 555, endPoint y: 247, distance: 64.2
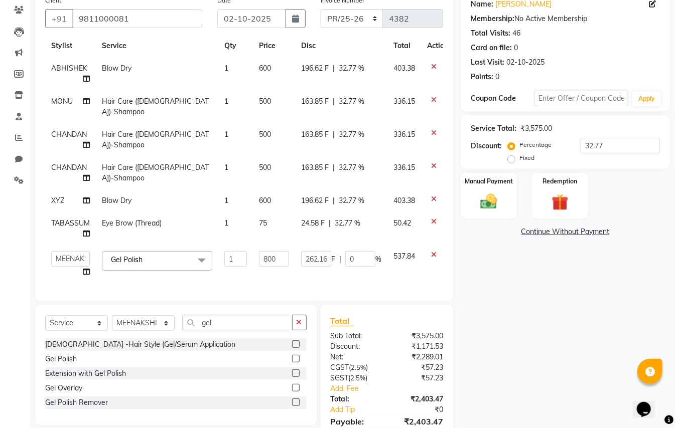
click at [556, 313] on div "Name: Mani Sehgal Membership: No Active Membership Total Visits: 46 Card on fil…" at bounding box center [568, 227] width 217 height 472
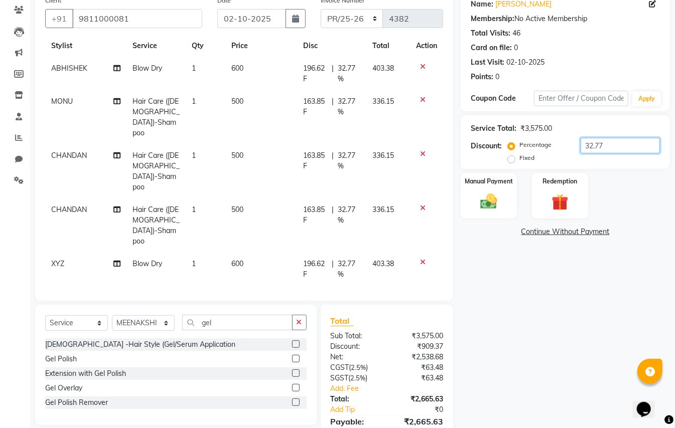
drag, startPoint x: 609, startPoint y: 147, endPoint x: 528, endPoint y: 113, distance: 88.1
click at [544, 127] on div "Service Total: ₹3,575.00 Discount: Percentage Fixed 32.77" at bounding box center [565, 142] width 189 height 46
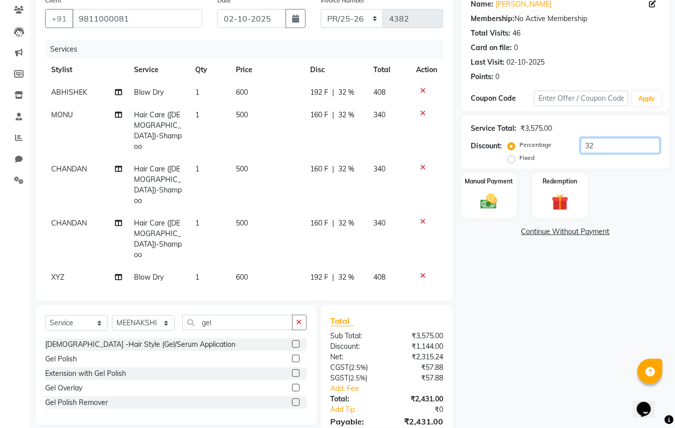
type input "3"
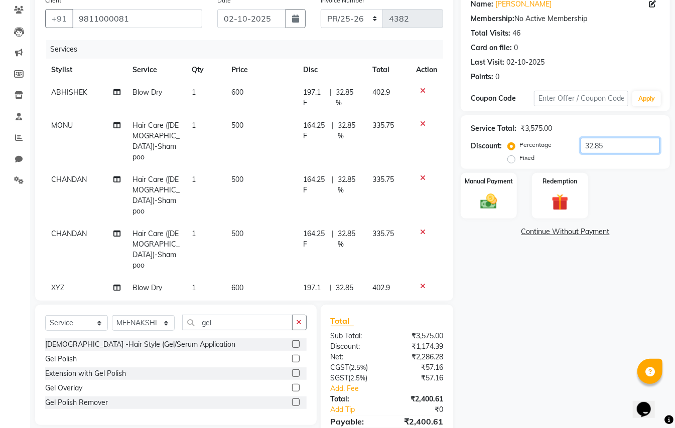
scroll to position [71, 0]
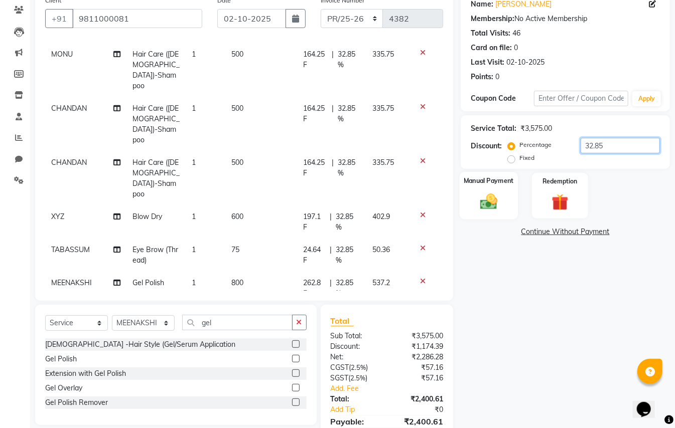
type input "32.85"
click at [490, 205] on img at bounding box center [489, 202] width 28 height 20
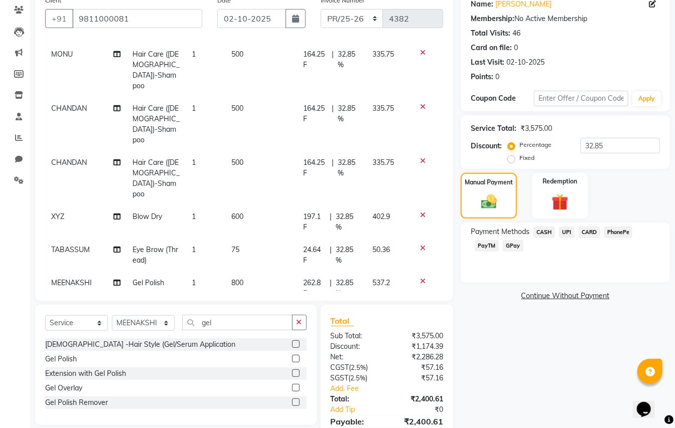
click at [540, 229] on span "CASH" at bounding box center [544, 233] width 22 height 12
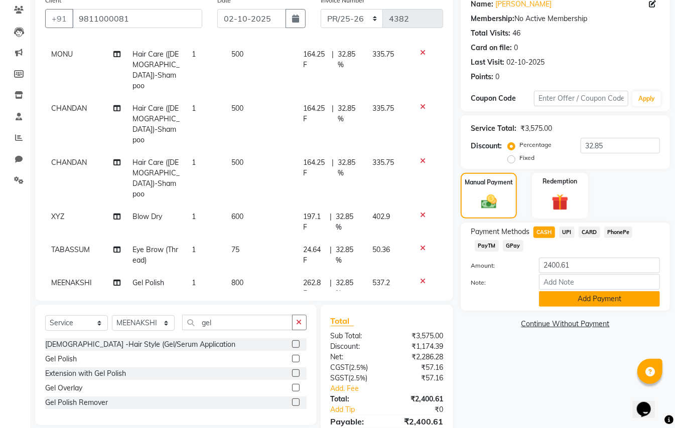
click at [574, 301] on button "Add Payment" at bounding box center [599, 299] width 121 height 16
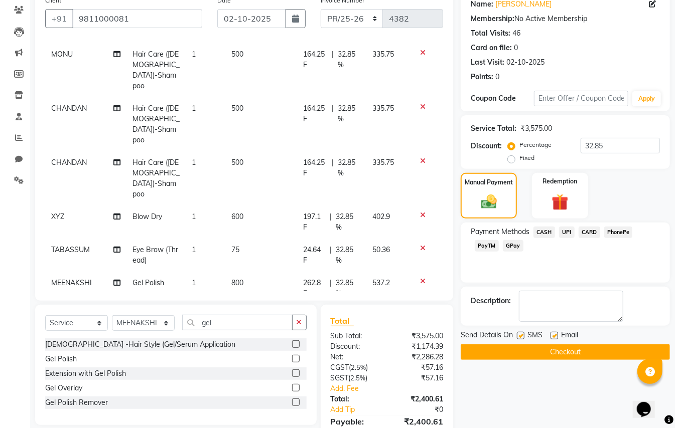
click at [621, 352] on button "Checkout" at bounding box center [564, 353] width 209 height 16
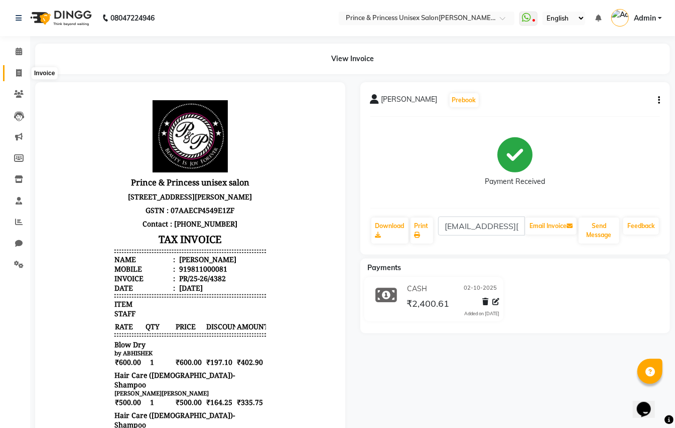
click at [21, 71] on icon at bounding box center [19, 73] width 6 height 8
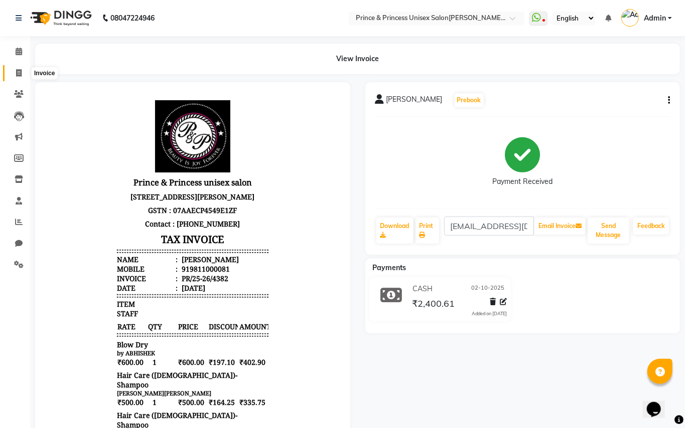
select select "service"
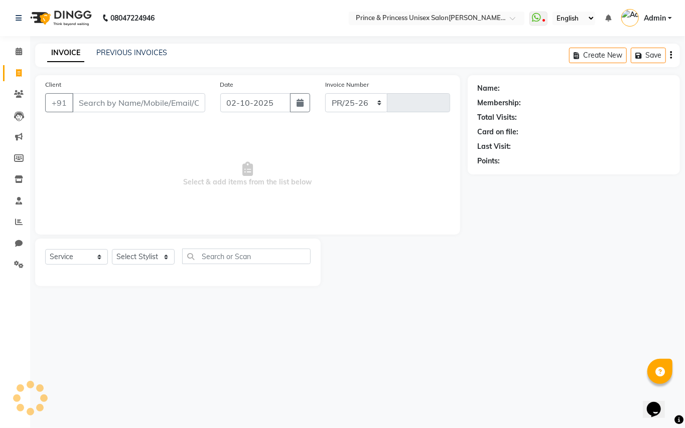
select select "3760"
type input "4383"
click at [142, 49] on link "PREVIOUS INVOICES" at bounding box center [131, 52] width 71 height 9
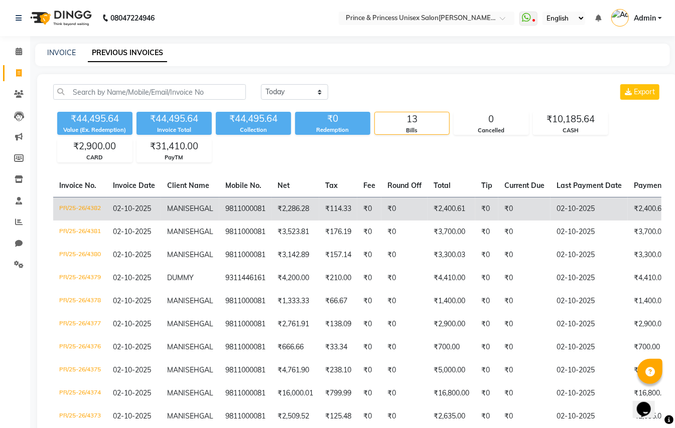
click at [422, 215] on td "₹0" at bounding box center [404, 209] width 46 height 24
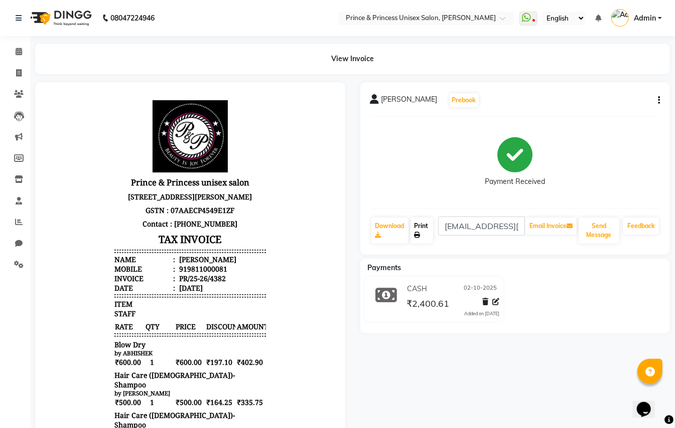
click at [424, 228] on link "Print" at bounding box center [421, 231] width 23 height 26
click at [18, 73] on icon at bounding box center [19, 73] width 6 height 8
select select "service"
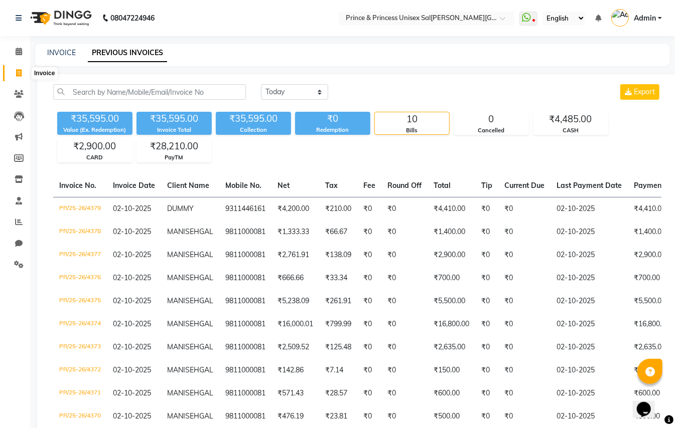
click at [15, 71] on span at bounding box center [19, 74] width 18 height 12
select select "service"
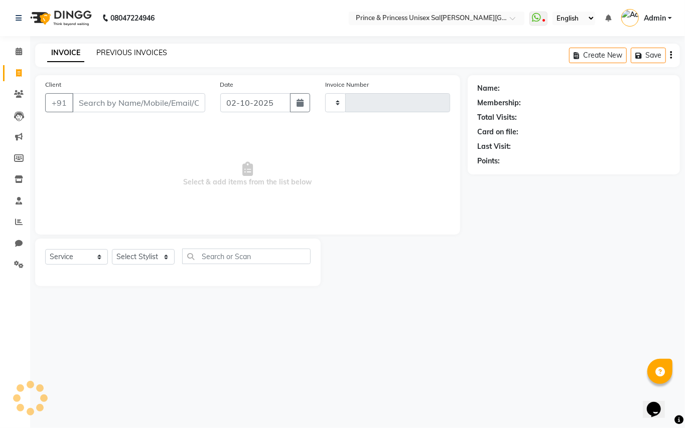
click at [115, 52] on link "PREVIOUS INVOICES" at bounding box center [131, 52] width 71 height 9
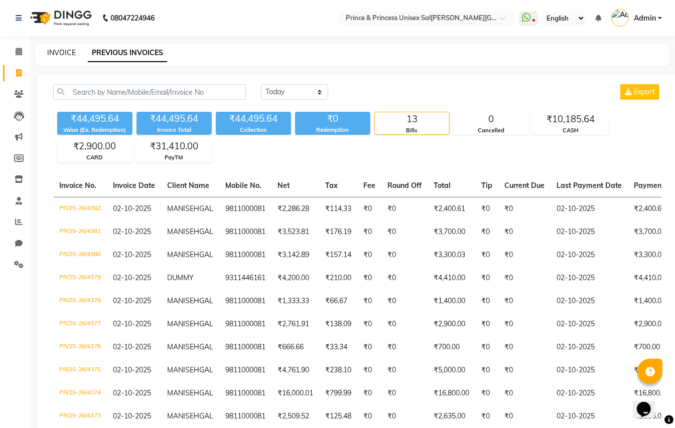
click at [59, 51] on link "INVOICE" at bounding box center [61, 52] width 29 height 9
select select "service"
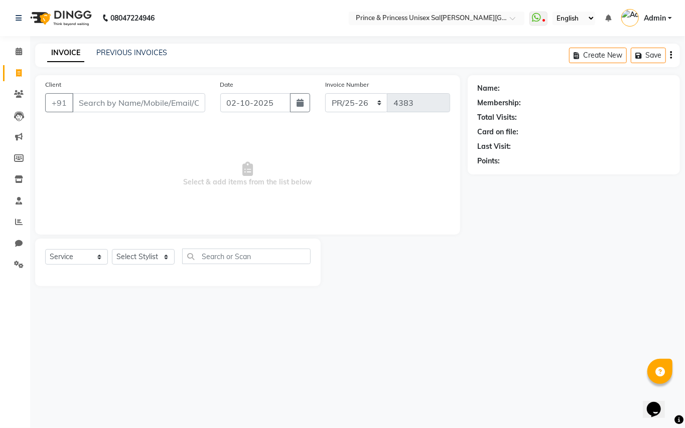
click at [157, 102] on input "Client" at bounding box center [138, 102] width 133 height 19
click at [155, 100] on input "Client" at bounding box center [138, 102] width 133 height 19
type input "9811000081"
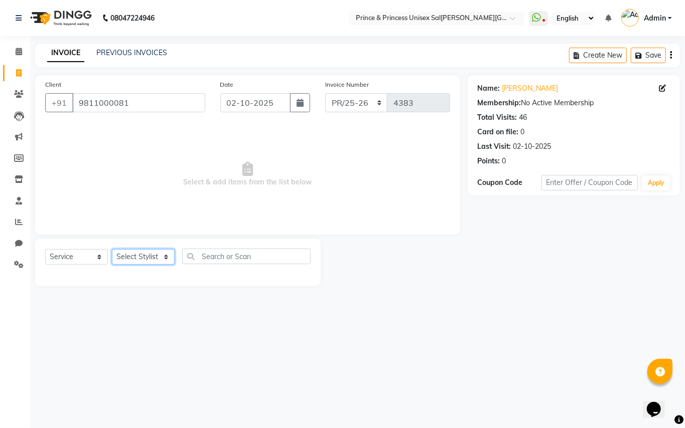
click at [149, 259] on select "Select Stylist ABHIS[PERSON_NAME]JEET [PERSON_NAME]S[PERSON_NAME]U[PERSON_NAME]…" at bounding box center [143, 257] width 63 height 16
select select "17871"
drag, startPoint x: 149, startPoint y: 258, endPoint x: 245, endPoint y: 247, distance: 96.9
click at [149, 258] on select "Select Stylist ABHIS[PERSON_NAME]JEET [PERSON_NAME]S[PERSON_NAME]U[PERSON_NAME]…" at bounding box center [143, 257] width 63 height 16
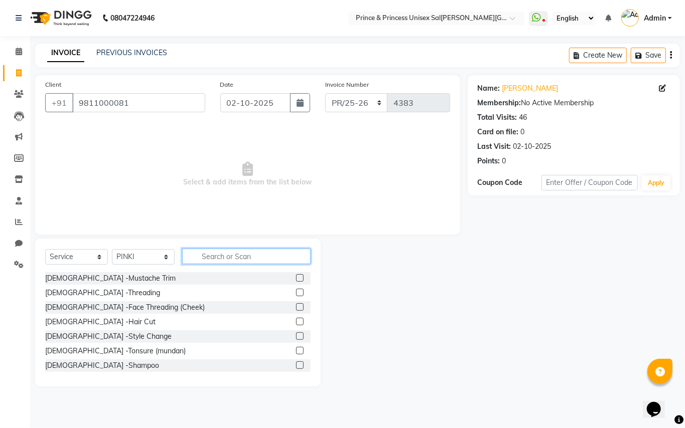
click at [241, 254] on input "text" at bounding box center [246, 257] width 128 height 16
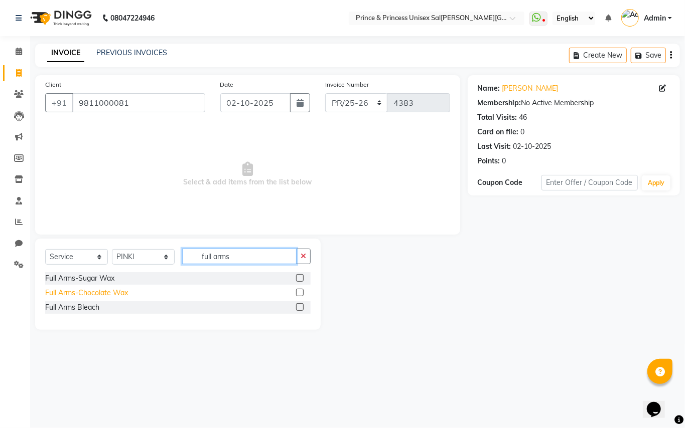
type input "full arms"
click at [104, 291] on div "Full Arms-Chocolate Wax" at bounding box center [86, 293] width 83 height 11
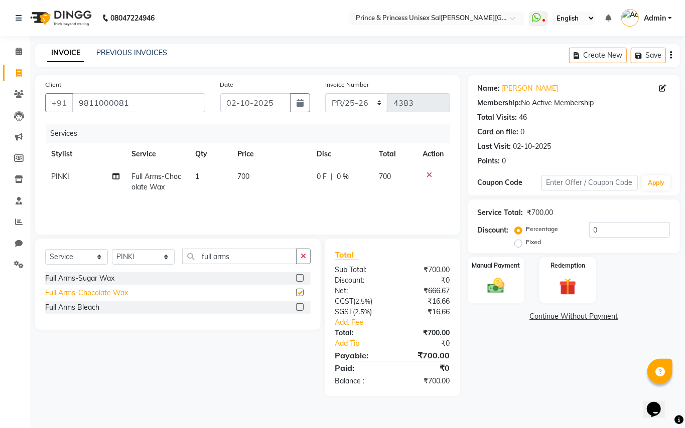
checkbox input "false"
drag, startPoint x: 234, startPoint y: 256, endPoint x: 111, endPoint y: 185, distance: 141.6
click at [111, 187] on div "Client [PHONE_NUMBER] Date 02-1[DATE]oice Number PR/25-26 V/2025 V/[PHONE_NUMBE…" at bounding box center [248, 236] width 440 height 322
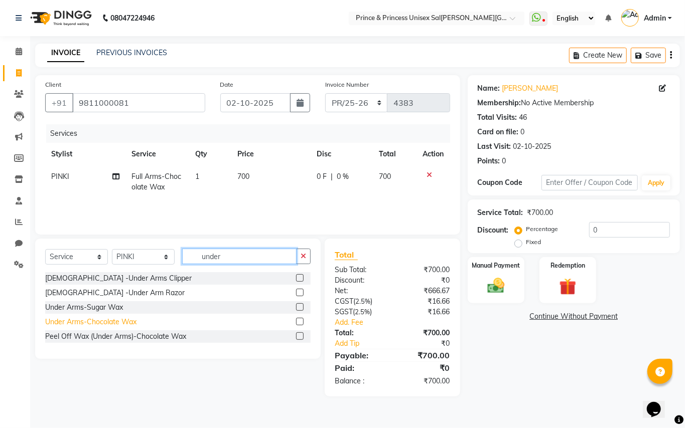
type input "under"
click at [104, 318] on div "Under Arms-Chocolate Wax" at bounding box center [90, 322] width 91 height 11
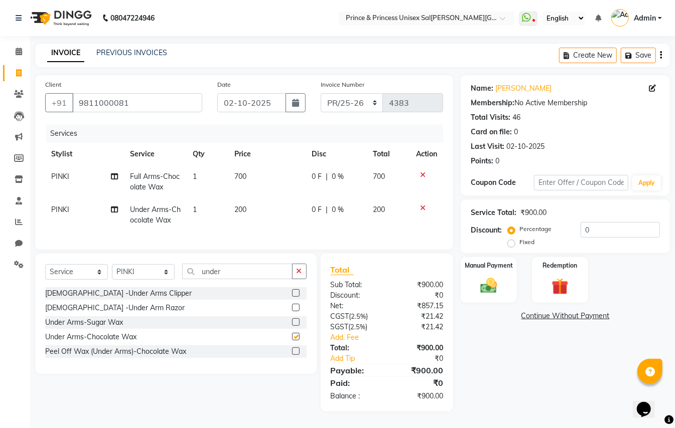
checkbox input "false"
drag, startPoint x: 601, startPoint y: 234, endPoint x: 298, endPoint y: 100, distance: 331.1
click at [375, 150] on div "Client [PHONE_NUMBER] Date 02-1[DATE]oice Number PR/25-26 V/2025 V/[PHONE_NUMBE…" at bounding box center [353, 243] width 650 height 337
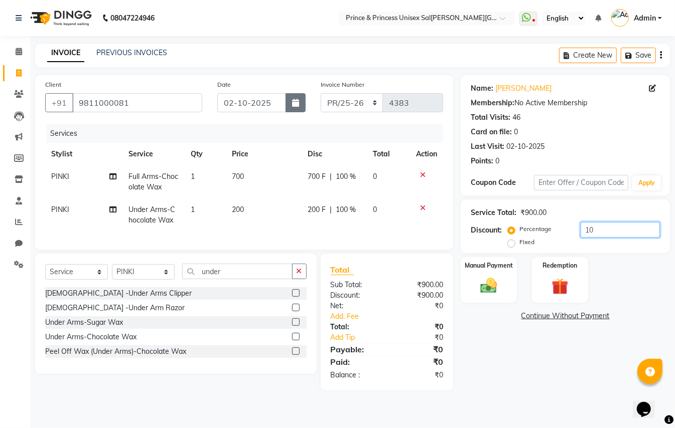
type input "1"
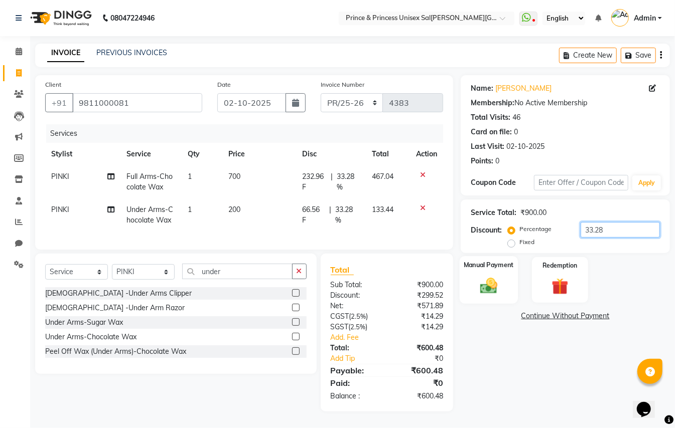
type input "33.28"
click at [489, 290] on img at bounding box center [489, 286] width 28 height 20
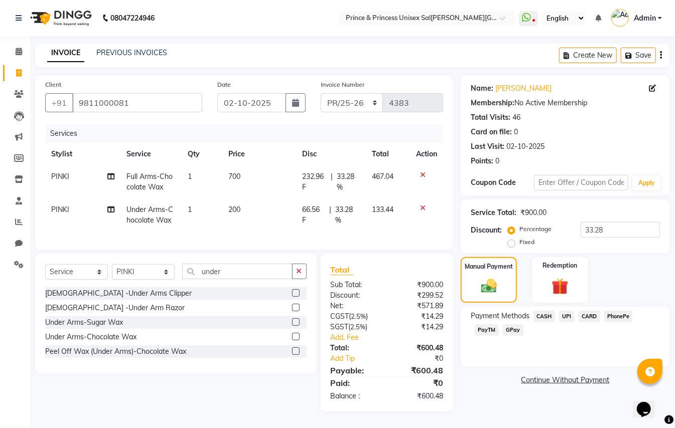
drag, startPoint x: 542, startPoint y: 314, endPoint x: 563, endPoint y: 334, distance: 29.1
click at [542, 312] on span "CASH" at bounding box center [544, 317] width 22 height 12
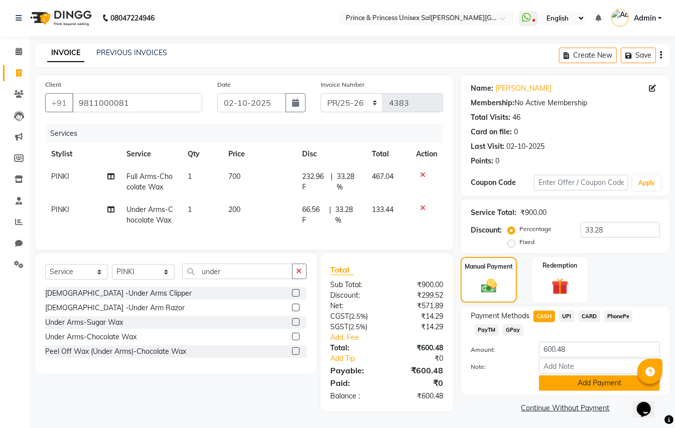
click at [603, 380] on button "Add Payment" at bounding box center [599, 384] width 121 height 16
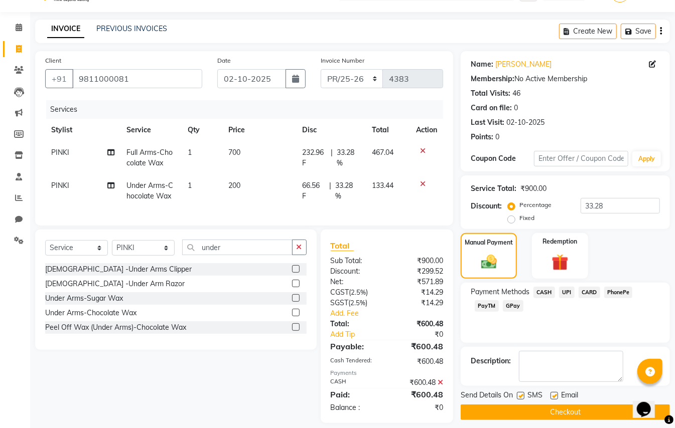
scroll to position [44, 0]
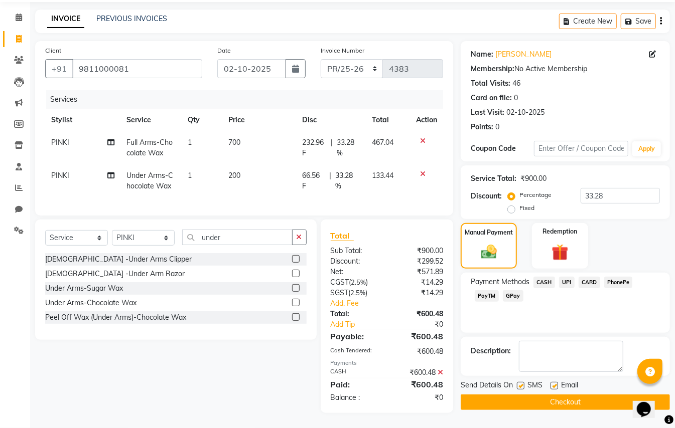
click at [582, 395] on button "Checkout" at bounding box center [564, 403] width 209 height 16
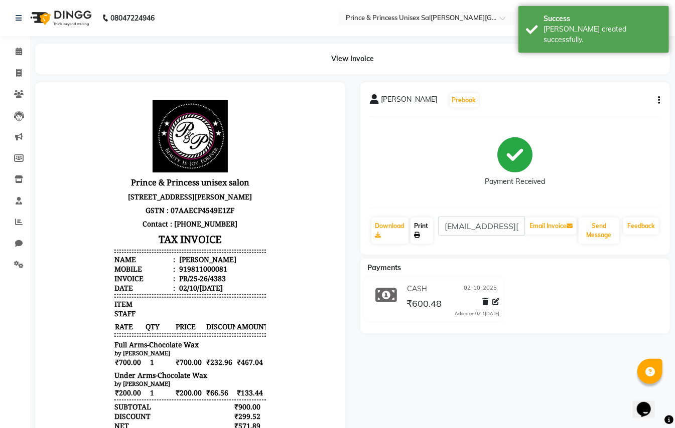
click at [415, 226] on link "Print" at bounding box center [421, 231] width 23 height 26
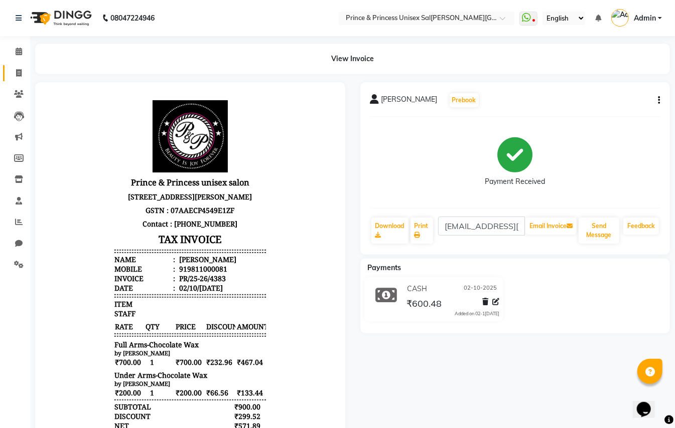
click at [19, 74] on icon at bounding box center [19, 73] width 6 height 8
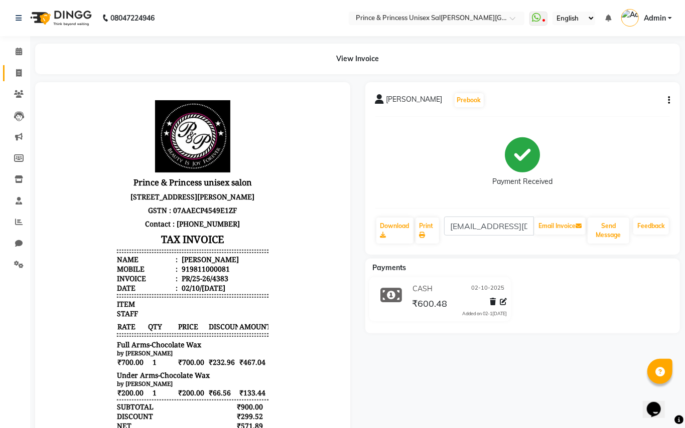
select select "service"
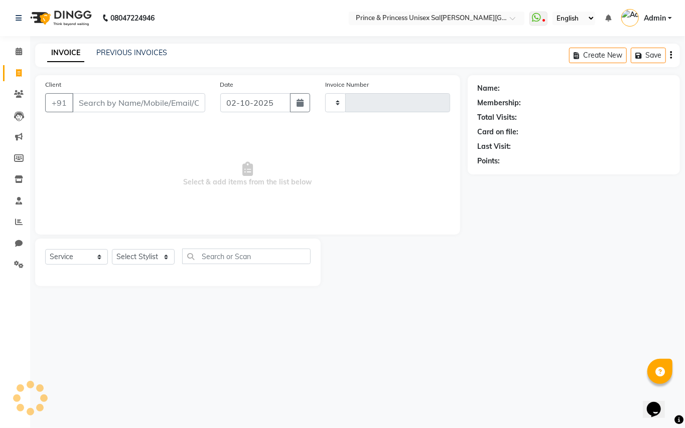
type input "4384"
select select "3760"
click at [146, 51] on link "PREVIOUS INVOICES" at bounding box center [131, 52] width 71 height 9
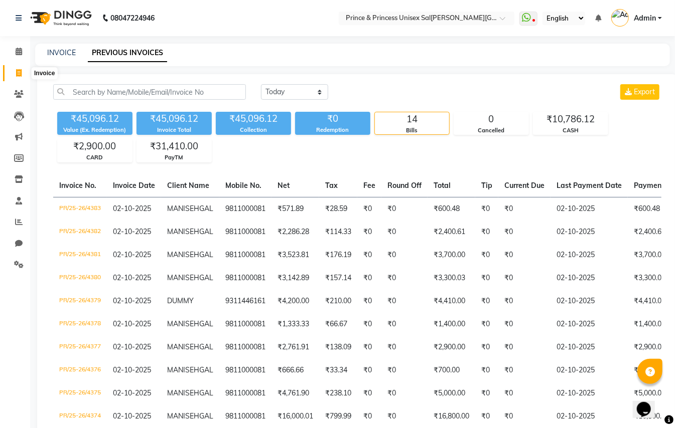
click at [16, 68] on span at bounding box center [19, 74] width 18 height 12
select select "service"
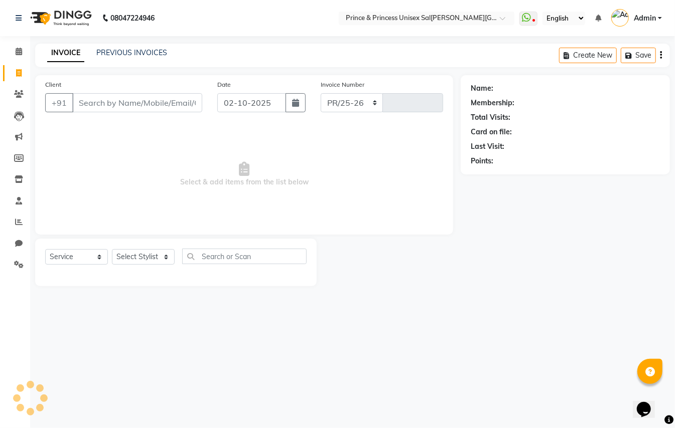
select select "3760"
type input "4384"
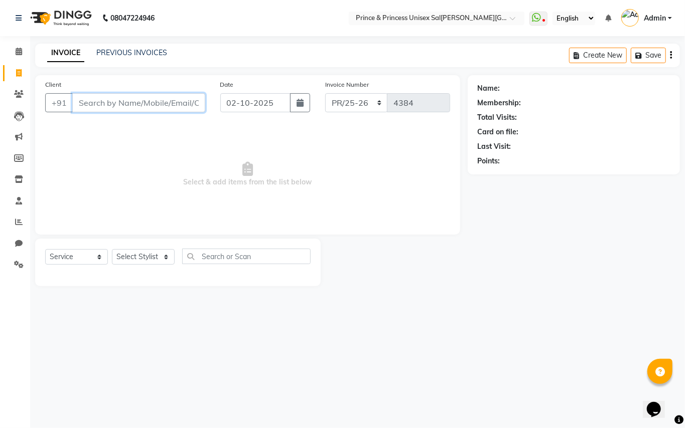
click at [131, 106] on input "Client" at bounding box center [138, 102] width 133 height 19
drag, startPoint x: 147, startPoint y: 103, endPoint x: 78, endPoint y: 115, distance: 70.3
click at [78, 115] on div "Client [PHONE_NUMBER]+966 Add Client" at bounding box center [125, 99] width 175 height 41
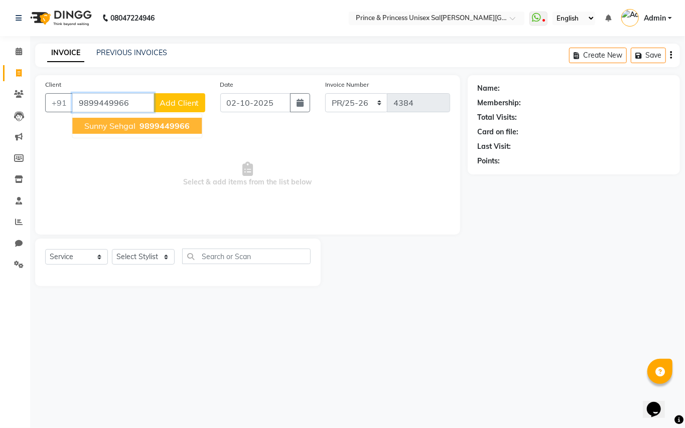
type input "9899449966"
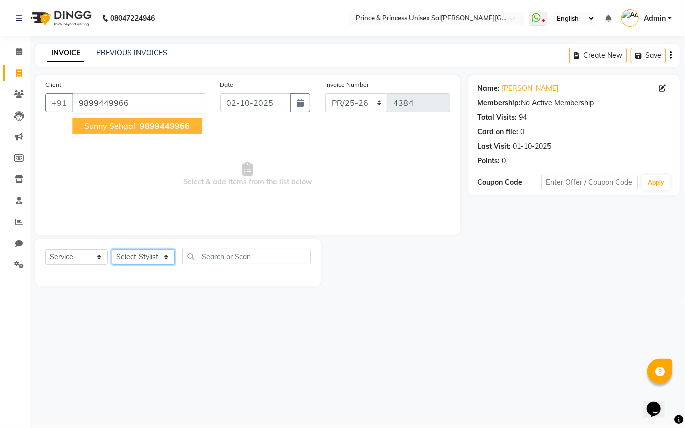
click at [123, 259] on select "Select Stylist ABHIS[PERSON_NAME]JEET [PERSON_NAME]S[PERSON_NAME]U[PERSON_NAME]…" at bounding box center [143, 257] width 63 height 16
select select "47196"
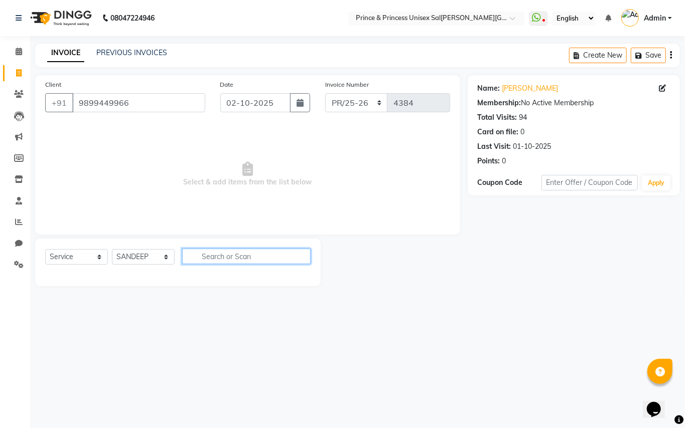
click at [239, 251] on input "text" at bounding box center [246, 257] width 128 height 16
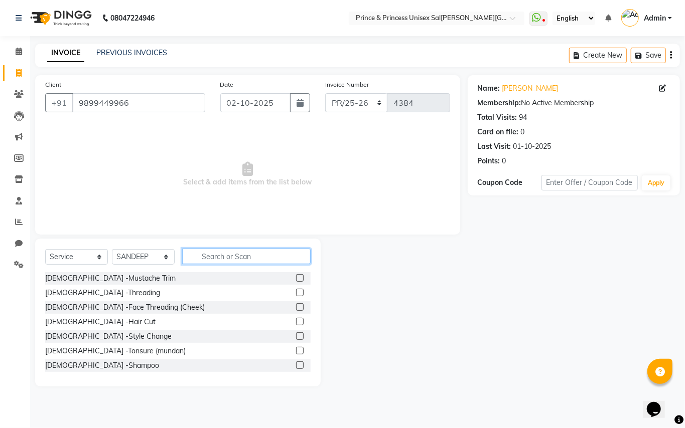
click at [239, 251] on input "text" at bounding box center [246, 257] width 128 height 16
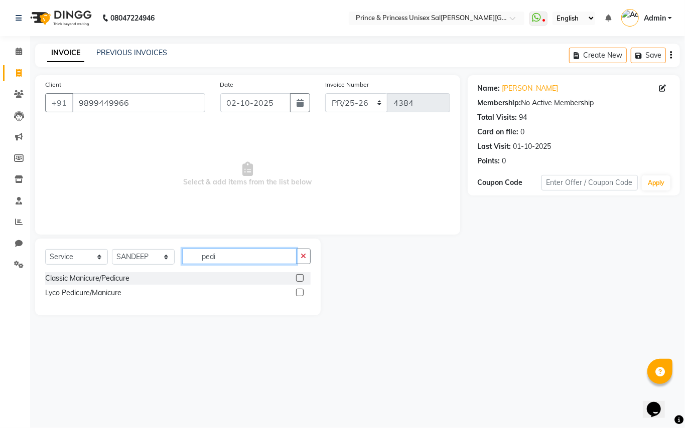
type input "pedi"
click at [297, 279] on label at bounding box center [300, 278] width 8 height 8
click at [297, 279] on input "checkbox" at bounding box center [299, 278] width 7 height 7
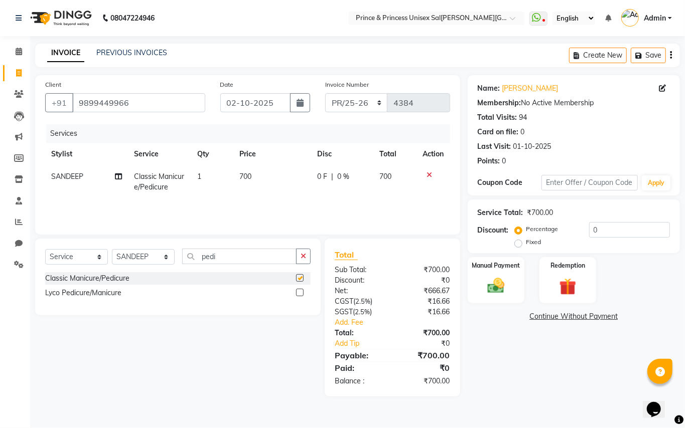
checkbox input "false"
click at [260, 179] on td "700" at bounding box center [272, 182] width 78 height 33
select select "47196"
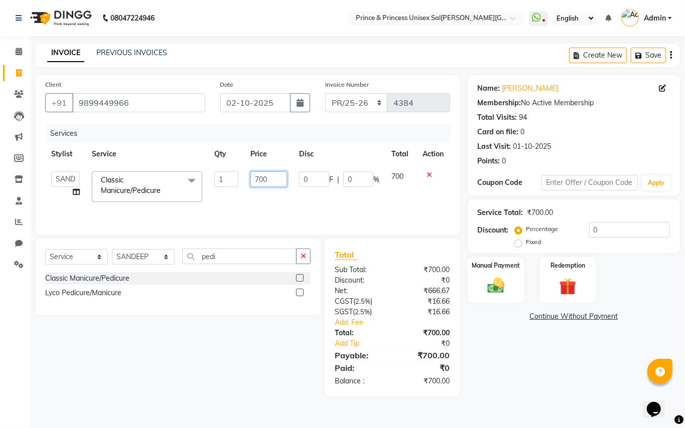
drag, startPoint x: 269, startPoint y: 179, endPoint x: 247, endPoint y: 181, distance: 22.2
click at [247, 181] on td "700" at bounding box center [268, 187] width 49 height 43
type input "600"
click at [396, 204] on div "Services Stylist Service Qty Price Disc Total Action ABHIS[PERSON_NAME] AJEET […" at bounding box center [247, 174] width 405 height 100
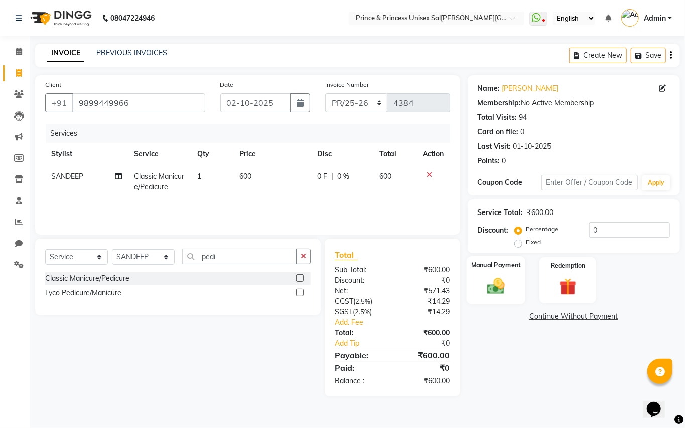
click at [496, 274] on div "Manual Payment" at bounding box center [495, 280] width 59 height 48
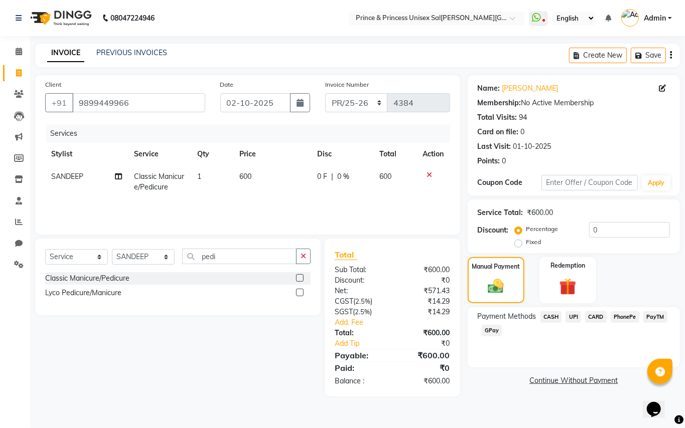
click at [556, 316] on span "CASH" at bounding box center [551, 318] width 22 height 12
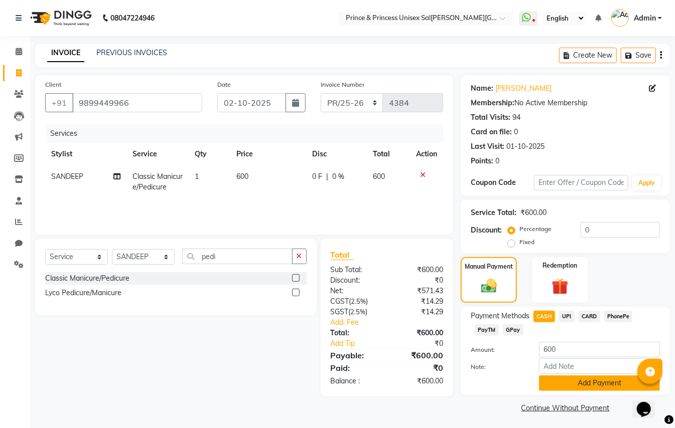
click at [579, 384] on button "Add Payment" at bounding box center [599, 384] width 121 height 16
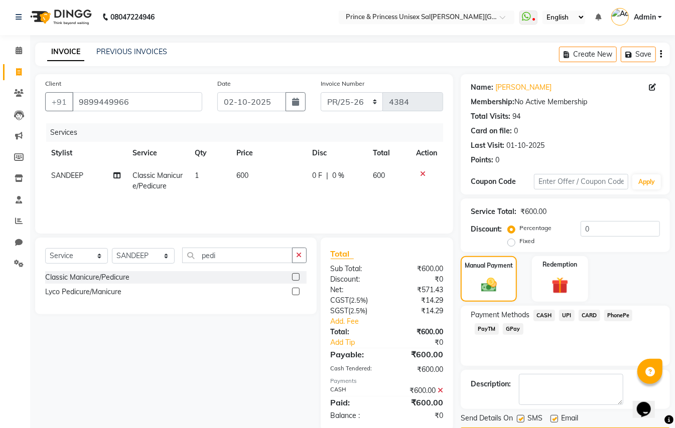
scroll to position [31, 0]
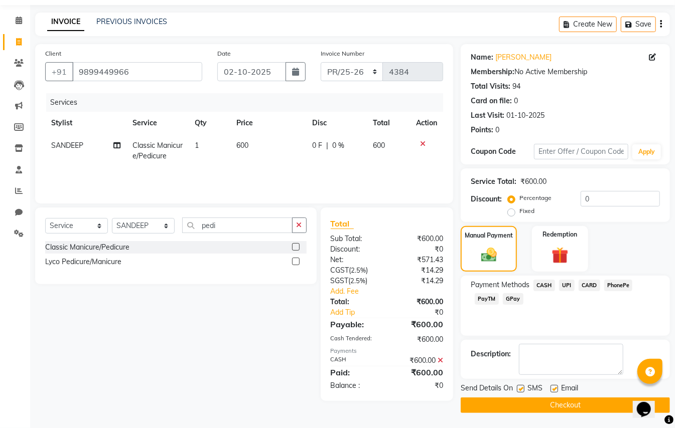
click at [611, 405] on button "Checkout" at bounding box center [564, 406] width 209 height 16
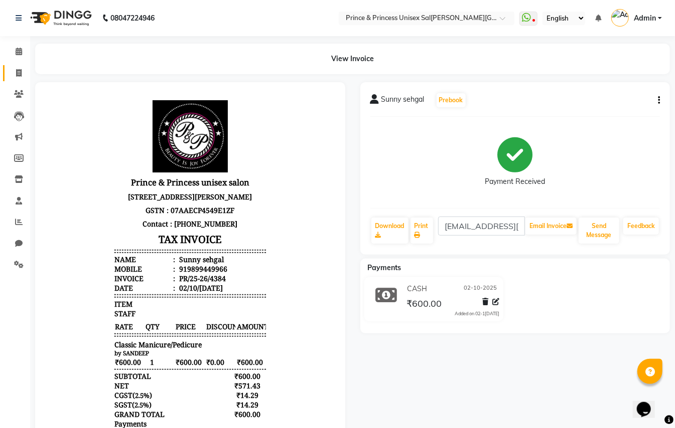
click at [17, 65] on link "Invoice" at bounding box center [15, 73] width 24 height 17
select select "service"
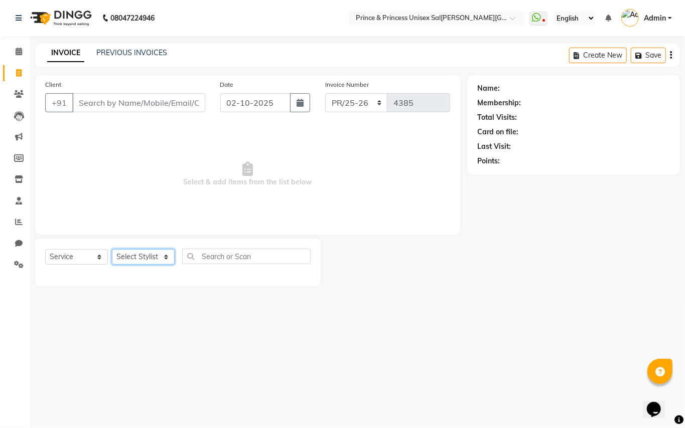
click at [142, 258] on select "Select Stylist" at bounding box center [143, 257] width 63 height 16
select select "47196"
click at [265, 259] on input "text" at bounding box center [246, 257] width 128 height 16
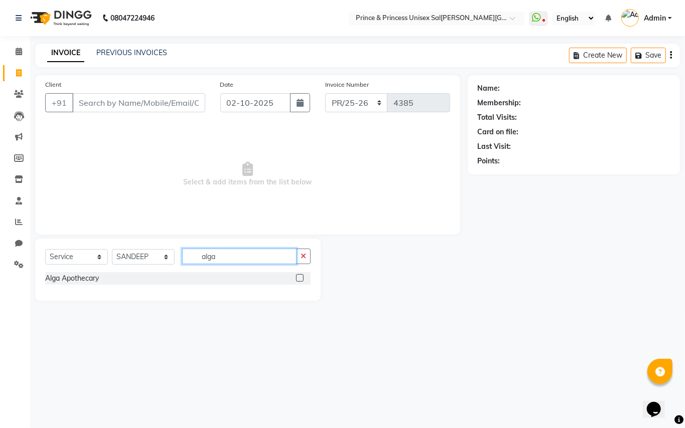
type input "alga"
click at [300, 276] on label at bounding box center [300, 278] width 8 height 8
click at [300, 276] on input "checkbox" at bounding box center [299, 278] width 7 height 7
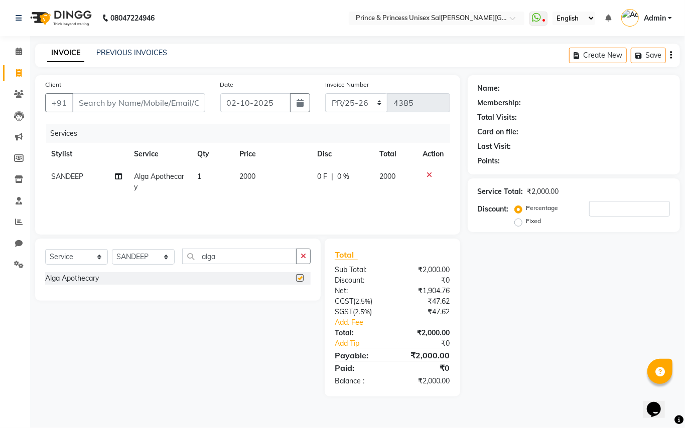
checkbox input "false"
click at [162, 257] on select "Select Stylist ABHIS[PERSON_NAME]JEET [PERSON_NAME]S[PERSON_NAME]U[PERSON_NAME]…" at bounding box center [143, 257] width 63 height 16
select select "67112"
click at [269, 257] on input "alga" at bounding box center [239, 257] width 114 height 16
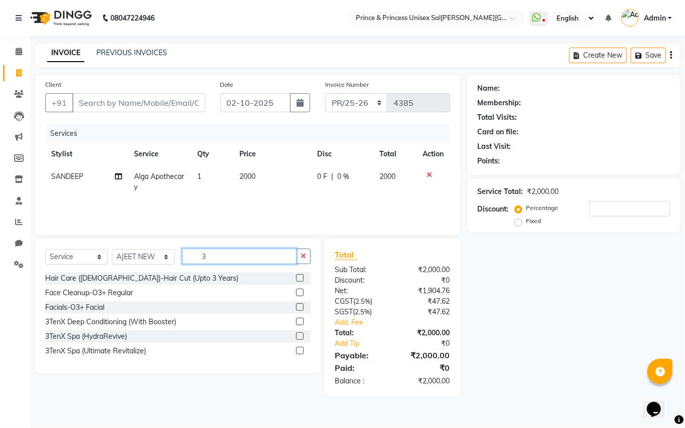
type input "3"
click at [303, 352] on label at bounding box center [300, 351] width 8 height 8
click at [302, 352] on input "checkbox" at bounding box center [299, 351] width 7 height 7
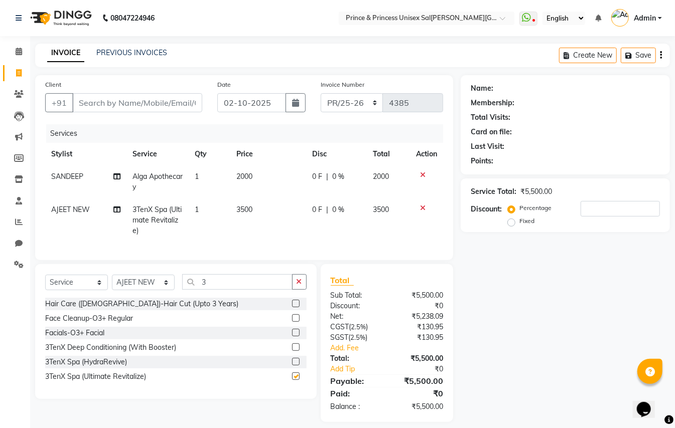
checkbox input "false"
click at [395, 207] on td "3500" at bounding box center [388, 221] width 43 height 44
select select "67112"
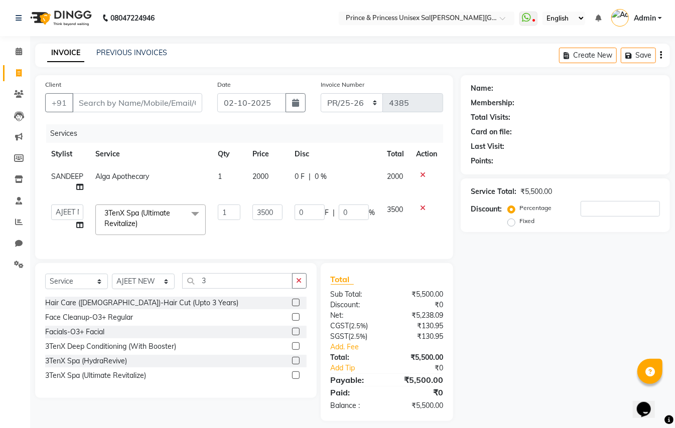
click at [407, 209] on td "3500" at bounding box center [395, 220] width 29 height 43
drag, startPoint x: 385, startPoint y: 208, endPoint x: 419, endPoint y: 212, distance: 34.3
click at [419, 212] on tr "A[PERSON_NAME]ET AJ[PERSON_NAME]UN [PERSON_NAME]AN [PERSON_NAME]ESH MANI ME[PER…" at bounding box center [244, 220] width 398 height 43
click at [149, 98] on input "Client" at bounding box center [137, 102] width 130 height 19
type input "9"
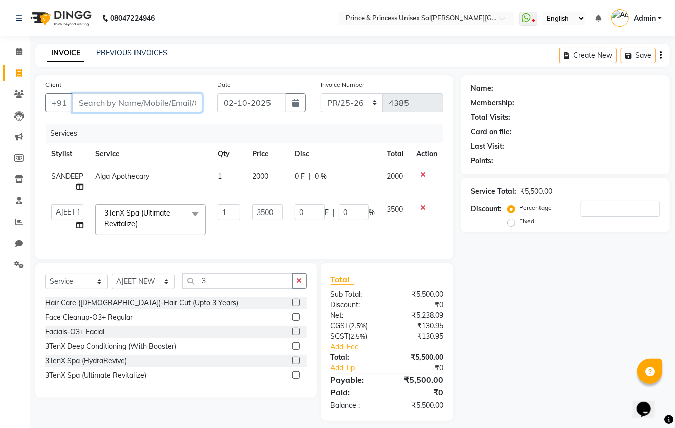
type input "0"
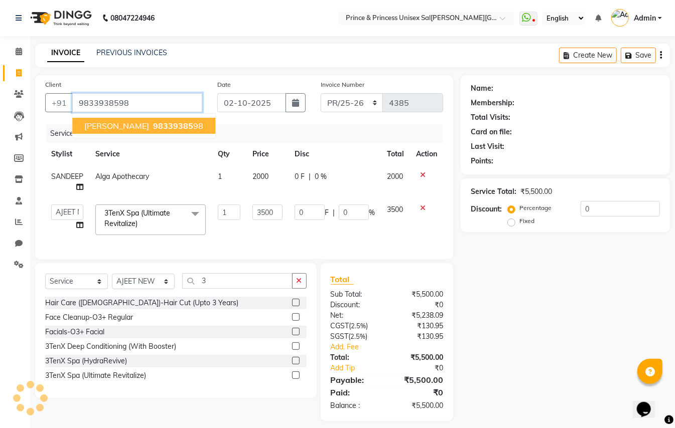
type input "9833938598"
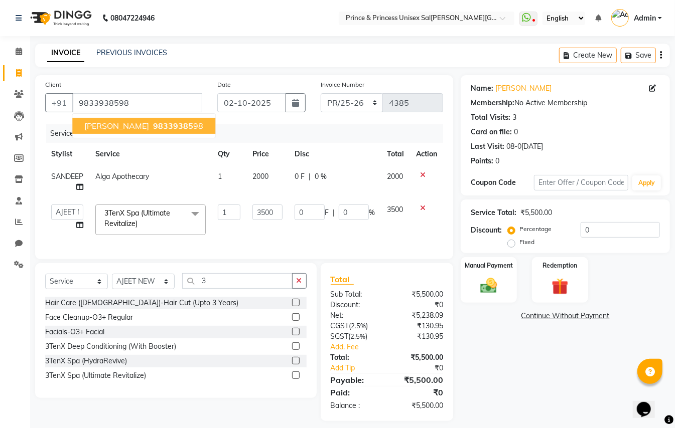
click at [229, 247] on div "Services Stylist Service Qty Price Disc Total Action SANDEEP Alga Apothecary 1 …" at bounding box center [244, 186] width 398 height 125
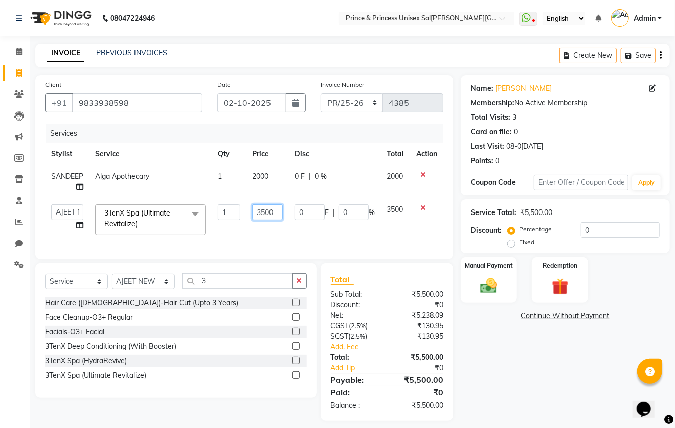
click at [275, 213] on input "3500" at bounding box center [267, 213] width 30 height 16
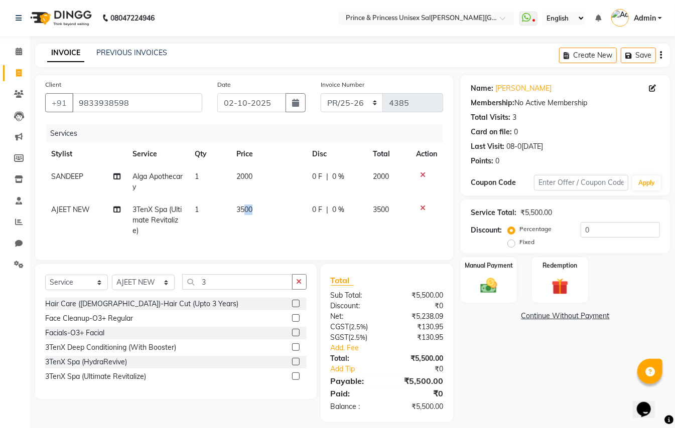
drag, startPoint x: 283, startPoint y: 213, endPoint x: 243, endPoint y: 216, distance: 40.7
click at [243, 216] on td "3500" at bounding box center [268, 221] width 76 height 44
select select "67112"
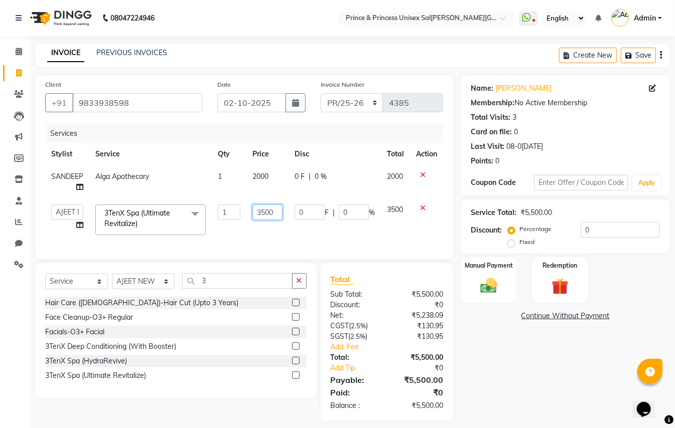
drag, startPoint x: 257, startPoint y: 212, endPoint x: 292, endPoint y: 222, distance: 36.0
click at [292, 222] on tr "A[PERSON_NAME]ET AJ[PERSON_NAME]UN [PERSON_NAME]AN [PERSON_NAME]ESH MANI ME[PER…" at bounding box center [244, 220] width 398 height 43
type input "3250"
click at [342, 235] on td "0 F | 0 %" at bounding box center [334, 220] width 92 height 43
select select "67112"
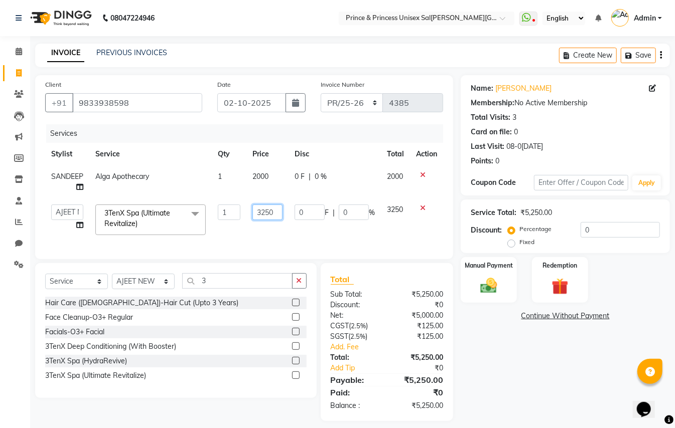
click at [273, 209] on input "3250" at bounding box center [267, 213] width 30 height 16
drag, startPoint x: 279, startPoint y: 212, endPoint x: 215, endPoint y: 213, distance: 63.7
click at [215, 213] on tr "A[PERSON_NAME]ET AJ[PERSON_NAME]UN [PERSON_NAME]AN [PERSON_NAME]ESH MANI ME[PER…" at bounding box center [244, 220] width 398 height 43
type input "3000"
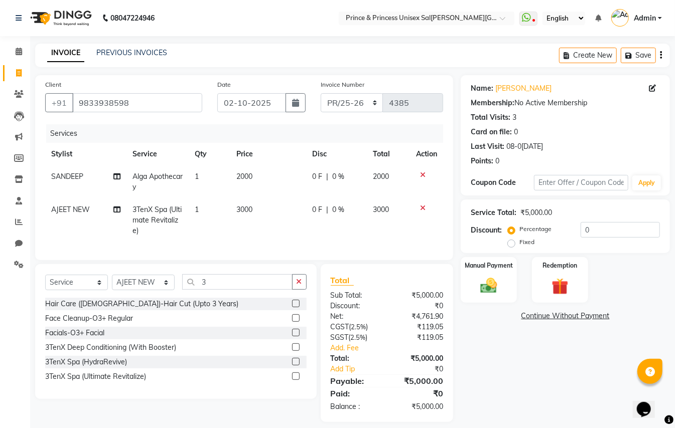
click at [291, 231] on tr "[PERSON_NAME]JEET NEW 3TenX Spa (Ultimate Revitalize) 1 3000 0 F | 0 % 3000" at bounding box center [244, 221] width 398 height 44
click at [484, 284] on img at bounding box center [489, 286] width 28 height 20
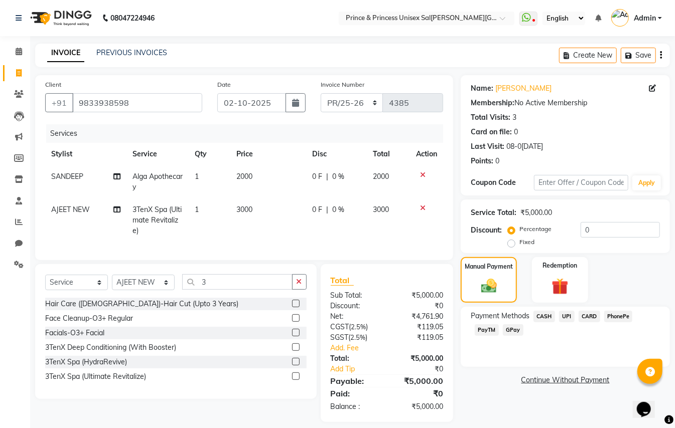
click at [567, 318] on span "UPI" at bounding box center [567, 317] width 16 height 12
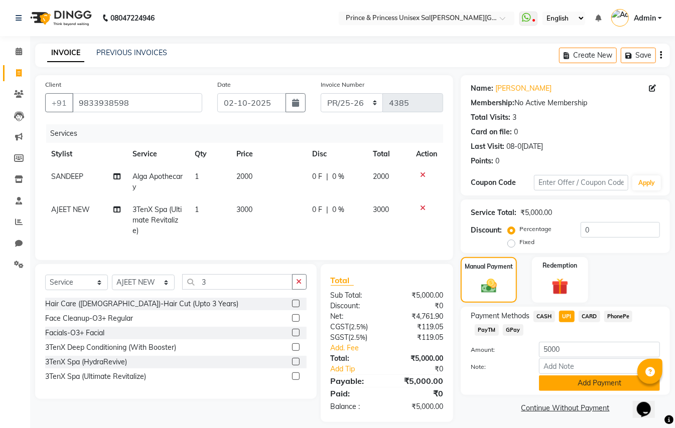
click at [582, 384] on button "Add Payment" at bounding box center [599, 384] width 121 height 16
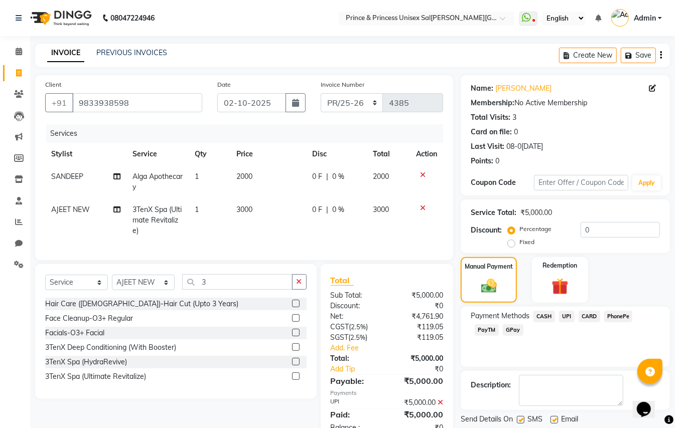
scroll to position [40, 0]
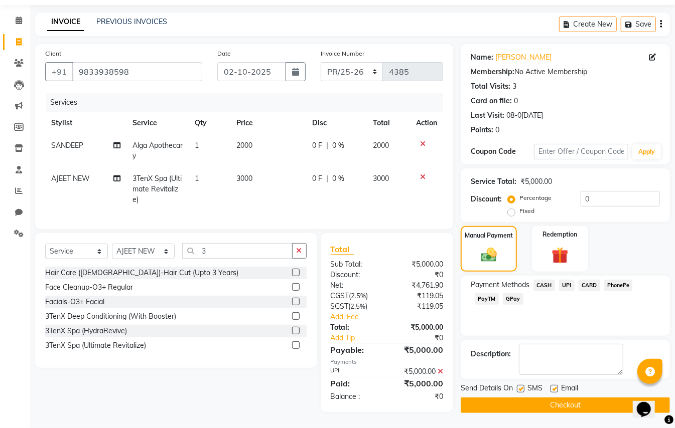
click at [592, 398] on button "Checkout" at bounding box center [564, 406] width 209 height 16
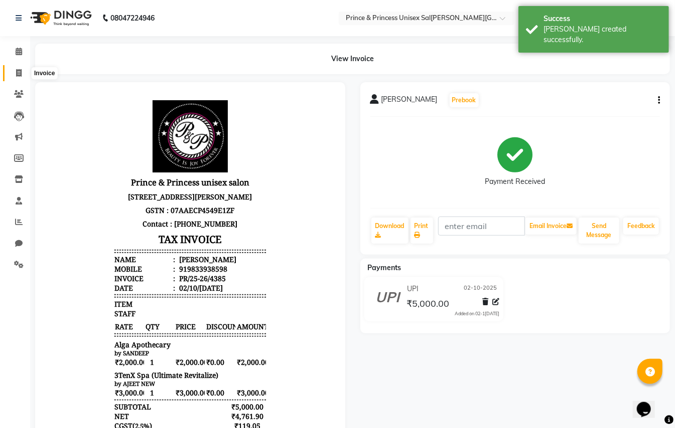
click at [17, 75] on icon at bounding box center [19, 73] width 6 height 8
select select "service"
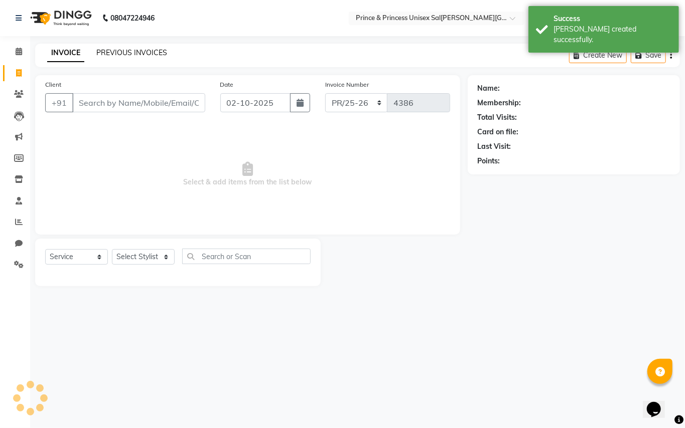
click at [113, 52] on link "PREVIOUS INVOICES" at bounding box center [131, 52] width 71 height 9
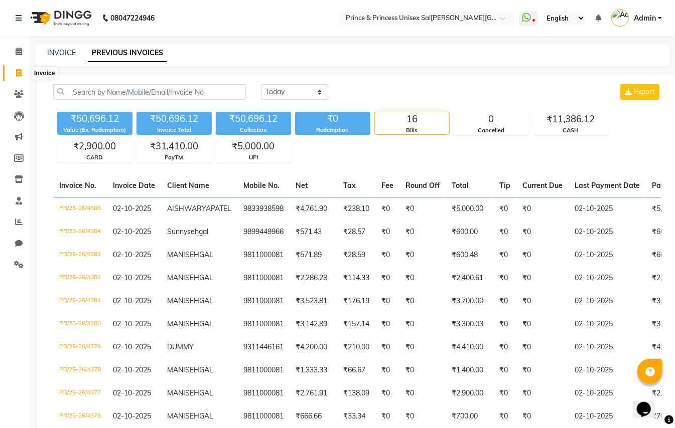
click at [18, 76] on icon at bounding box center [19, 73] width 6 height 8
select select "service"
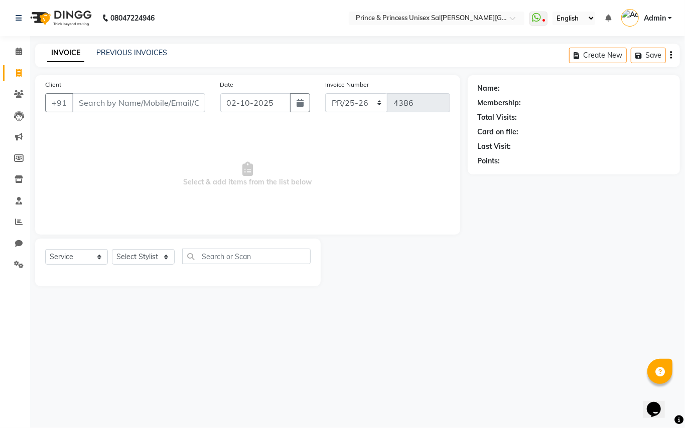
click at [112, 330] on div "08047224946 Select Location × Prince & Princess Unisex S[PERSON_NAME][GEOGRAPHI…" at bounding box center [342, 214] width 685 height 428
click at [16, 73] on icon at bounding box center [19, 73] width 6 height 8
select select "service"
select select "3760"
type input "4386"
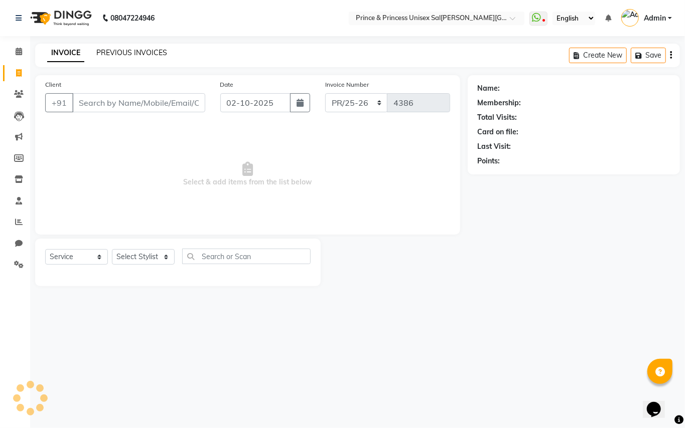
click at [151, 51] on link "PREVIOUS INVOICES" at bounding box center [131, 52] width 71 height 9
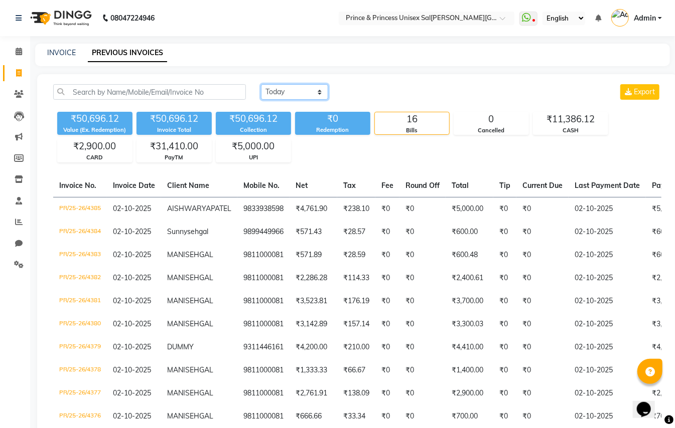
click at [297, 90] on select "Today [DATE]r[DATE]m Range" at bounding box center [294, 92] width 67 height 16
click at [261, 84] on select "Today [DATE]r[DATE]m Range" at bounding box center [294, 92] width 67 height 16
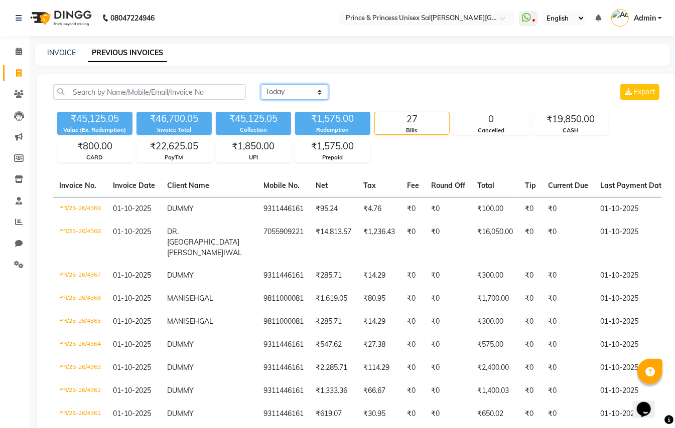
click at [295, 94] on select "Today [DATE]r[DATE]m Range" at bounding box center [294, 92] width 67 height 16
select select "range"
click at [261, 84] on select "Today [DATE]r[DATE]m Range" at bounding box center [294, 92] width 67 height 16
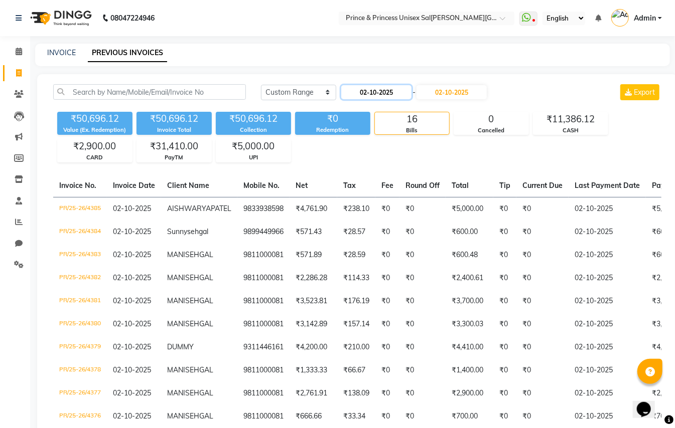
click at [360, 94] on input "02-10-2025" at bounding box center [376, 92] width 70 height 14
select select "10"
select select "2025"
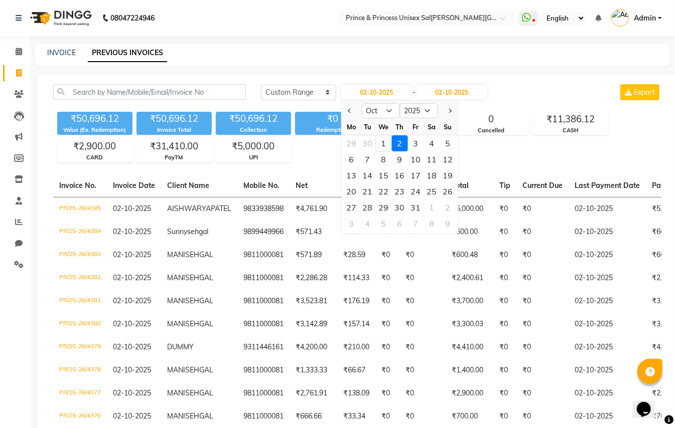
click at [382, 141] on div "1" at bounding box center [384, 143] width 16 height 16
type input "01-10-2025"
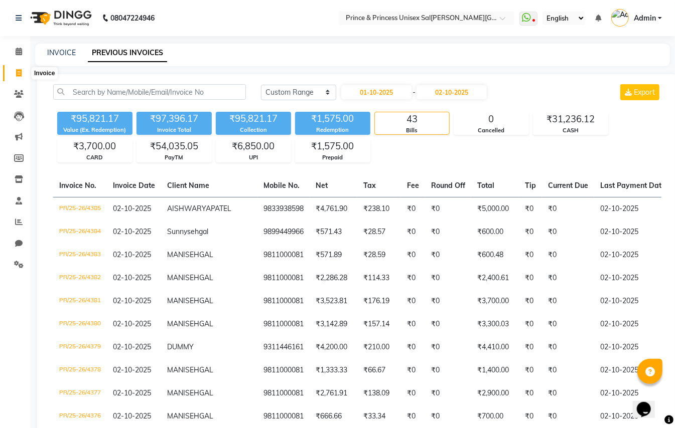
click at [21, 72] on icon at bounding box center [19, 73] width 6 height 8
select select "service"
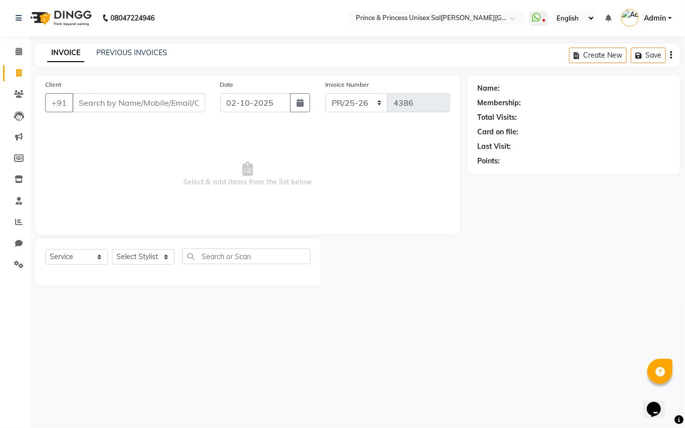
click at [152, 105] on input "Client" at bounding box center [138, 102] width 133 height 19
click at [153, 104] on input "Client" at bounding box center [138, 102] width 133 height 19
type input "9311446161"
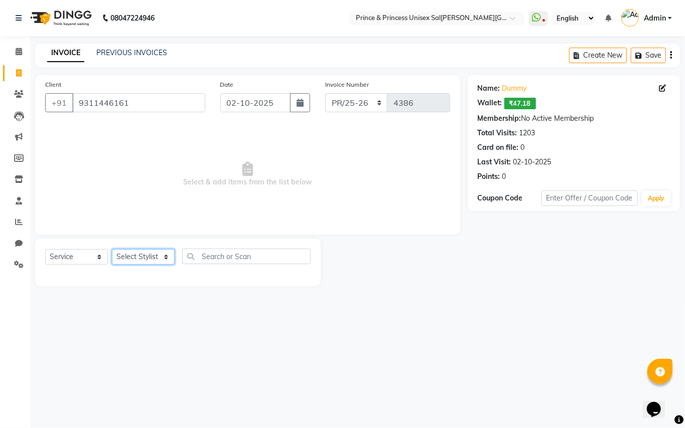
click at [126, 259] on select "Select Stylist ABHIS[PERSON_NAME]JEET [PERSON_NAME]S[PERSON_NAME]U[PERSON_NAME]…" at bounding box center [143, 257] width 63 height 16
select select "37313"
drag, startPoint x: 126, startPoint y: 259, endPoint x: 238, endPoint y: 261, distance: 111.4
click at [126, 259] on select "Select Stylist ABHIS[PERSON_NAME]JEET [PERSON_NAME]S[PERSON_NAME]U[PERSON_NAME]…" at bounding box center [143, 257] width 63 height 16
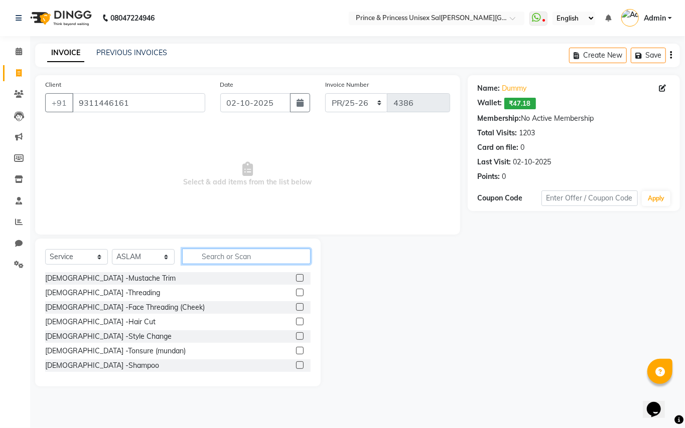
click at [254, 259] on input "text" at bounding box center [246, 257] width 128 height 16
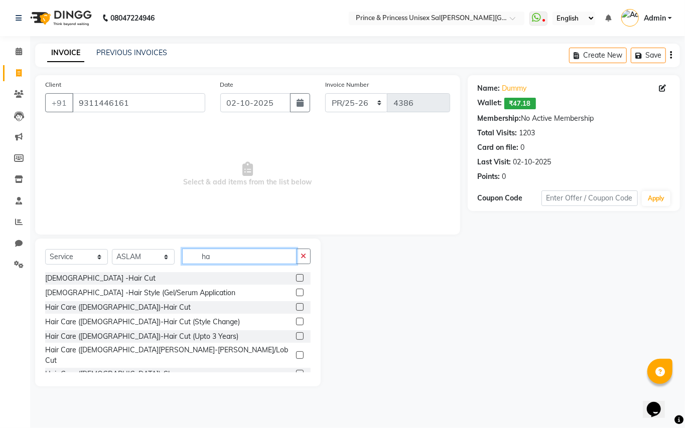
type input "h"
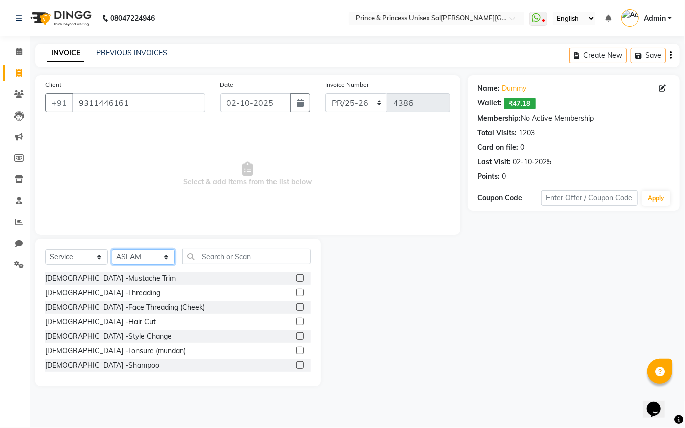
click at [149, 257] on select "Select Stylist ABHIS[PERSON_NAME]JEET [PERSON_NAME]S[PERSON_NAME]U[PERSON_NAME]…" at bounding box center [143, 257] width 63 height 16
select select "63056"
drag, startPoint x: 149, startPoint y: 257, endPoint x: 234, endPoint y: 254, distance: 84.8
click at [149, 257] on select "Select Stylist ABHIS[PERSON_NAME]JEET [PERSON_NAME]S[PERSON_NAME]U[PERSON_NAME]…" at bounding box center [143, 257] width 63 height 16
drag, startPoint x: 234, startPoint y: 254, endPoint x: 227, endPoint y: 254, distance: 6.5
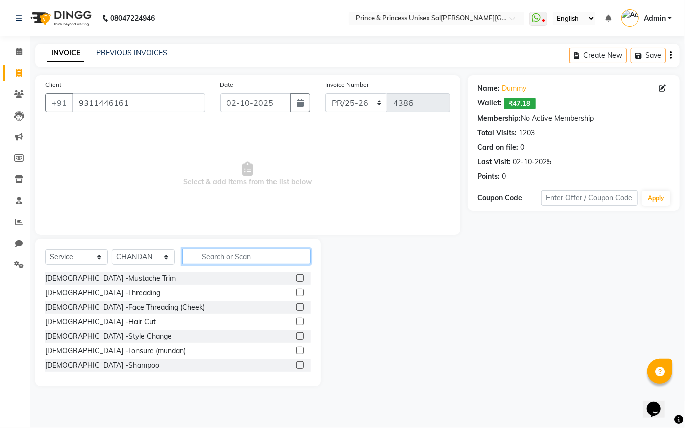
click at [232, 254] on input "text" at bounding box center [246, 257] width 128 height 16
click at [227, 254] on input "text" at bounding box center [246, 257] width 128 height 16
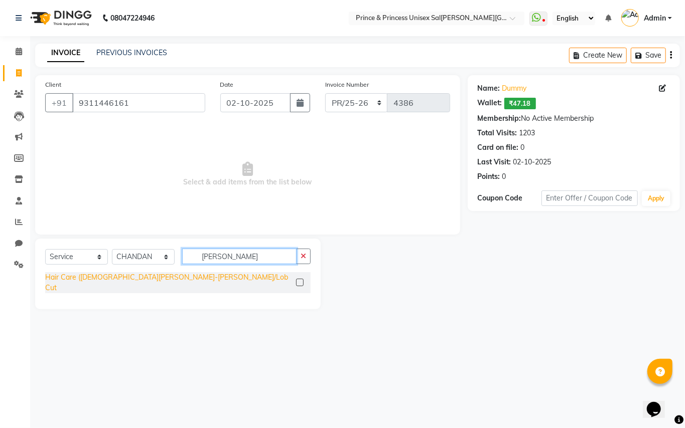
type input "[PERSON_NAME]"
click at [99, 277] on div "Hair Care ([DEMOGRAPHIC_DATA][PERSON_NAME]-[PERSON_NAME]/Lob Cut" at bounding box center [168, 282] width 247 height 21
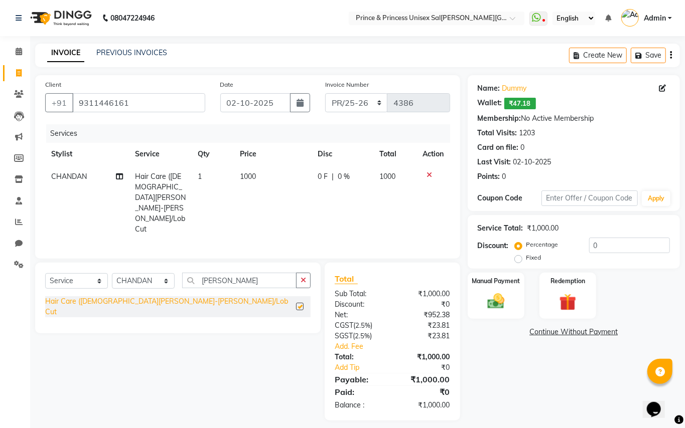
checkbox input "false"
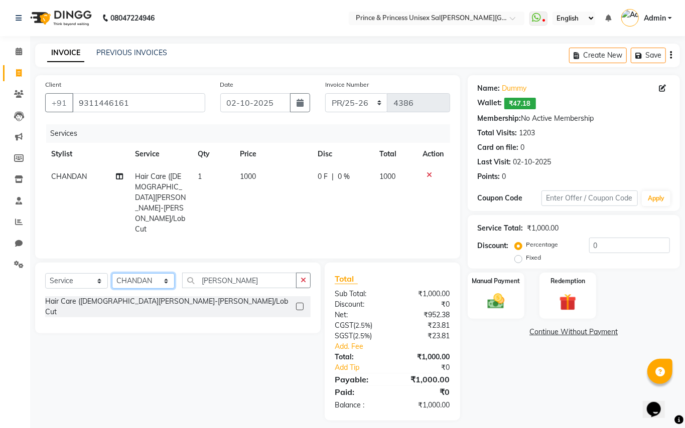
click at [137, 273] on select "Select Stylist ABHIS[PERSON_NAME]JEET [PERSON_NAME]S[PERSON_NAME]U[PERSON_NAME]…" at bounding box center [143, 281] width 63 height 16
select select "50724"
drag, startPoint x: 137, startPoint y: 257, endPoint x: 215, endPoint y: 272, distance: 79.7
click at [138, 273] on select "Select Stylist ABHIS[PERSON_NAME]JEET [PERSON_NAME]S[PERSON_NAME]U[PERSON_NAME]…" at bounding box center [143, 281] width 63 height 16
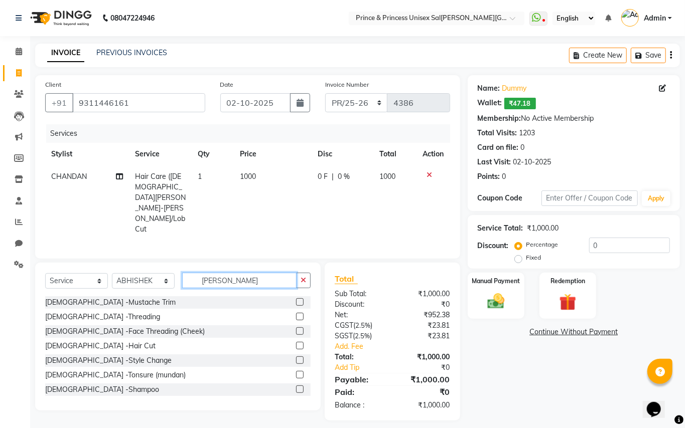
click at [130, 211] on div "Client [PHONE_NUMBER] Date 02-1[DATE]oice Number PR/25-26 V/2025 V/[PHONE_NUMBE…" at bounding box center [248, 248] width 440 height 346
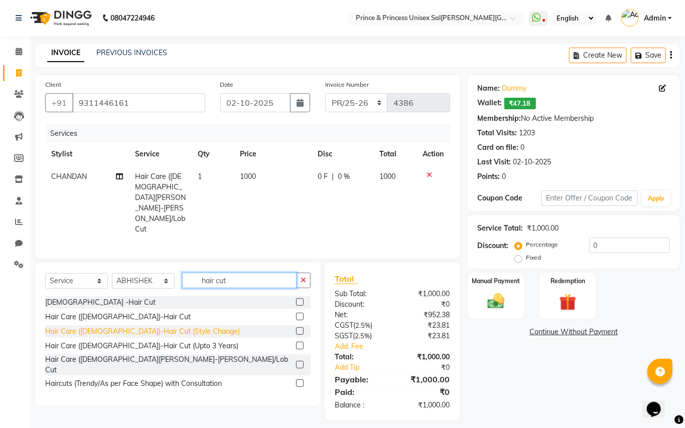
type input "hair cut"
click at [129, 327] on div "Hair Care ([DEMOGRAPHIC_DATA])-Hair Cut (Style Change)" at bounding box center [142, 332] width 195 height 11
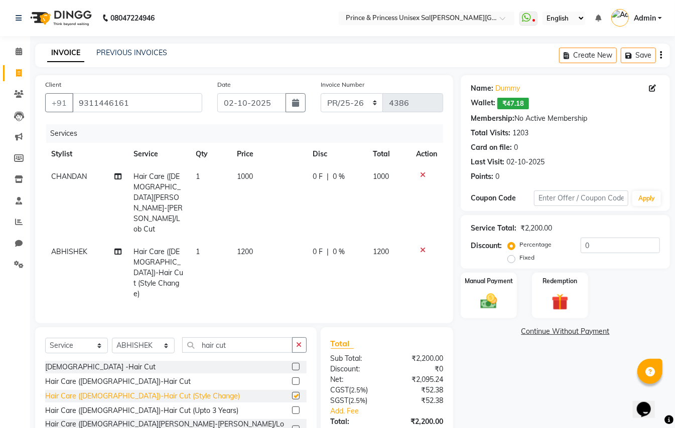
checkbox input "false"
click at [251, 247] on span "1200" at bounding box center [245, 251] width 16 height 9
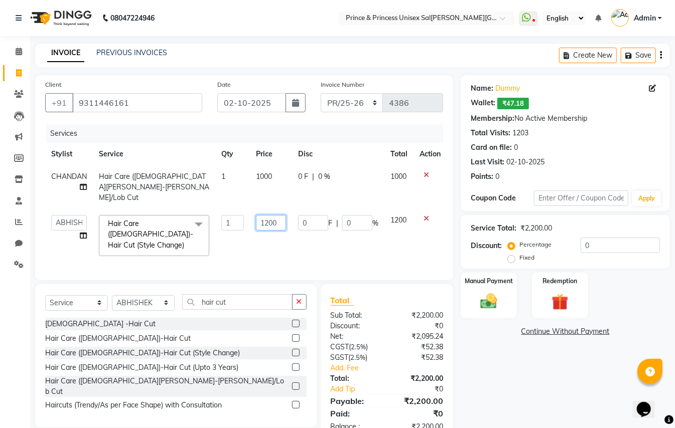
drag, startPoint x: 280, startPoint y: 211, endPoint x: 225, endPoint y: 179, distance: 63.7
click at [232, 191] on tbody "CHANDAN Hair Care ([DEMOGRAPHIC_DATA][PERSON_NAME]ob/Lob Cut 1 1000 0 F | 0 % 1…" at bounding box center [245, 214] width 401 height 97
type input "600"
click at [282, 246] on div "Services Stylist Service Qty Price Disc Total Action CHANDAN Hair Care ([PERSON…" at bounding box center [244, 197] width 398 height 146
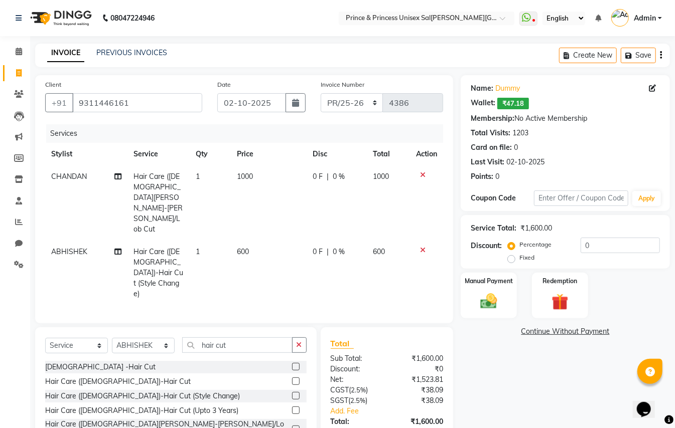
scroll to position [29, 0]
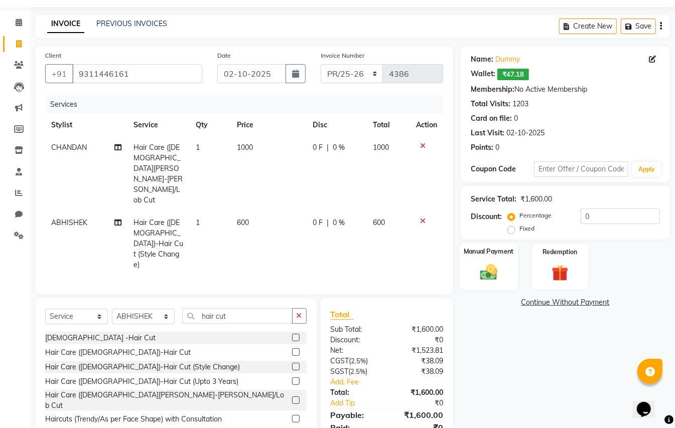
click at [487, 273] on img at bounding box center [489, 272] width 28 height 20
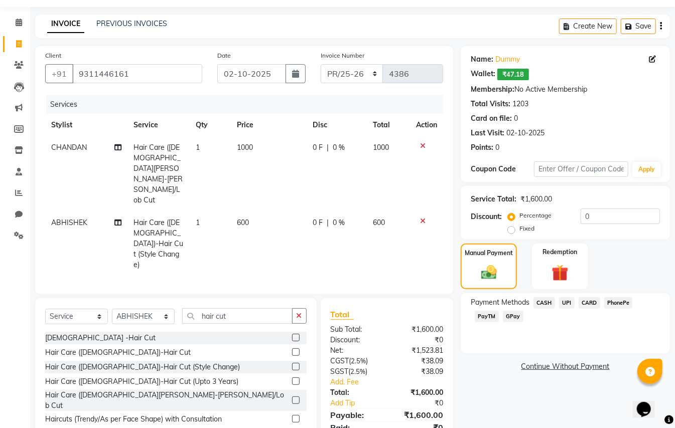
click at [588, 301] on span "CARD" at bounding box center [589, 303] width 22 height 12
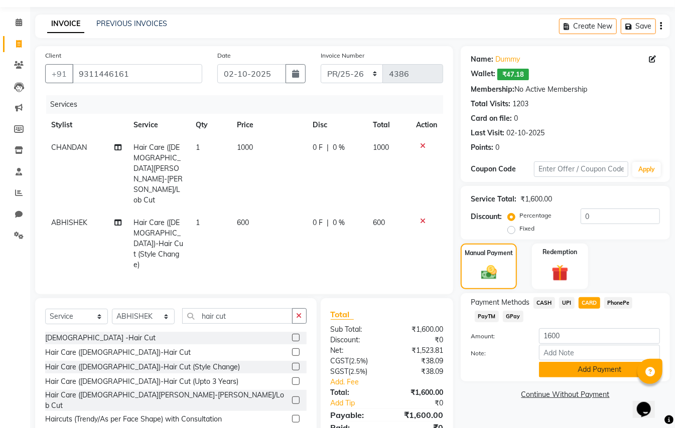
click at [589, 372] on button "Add Payment" at bounding box center [599, 370] width 121 height 16
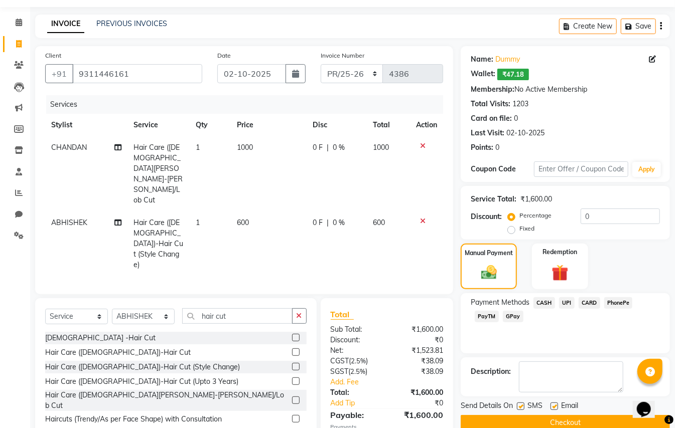
click at [567, 421] on button "Checkout" at bounding box center [564, 423] width 209 height 16
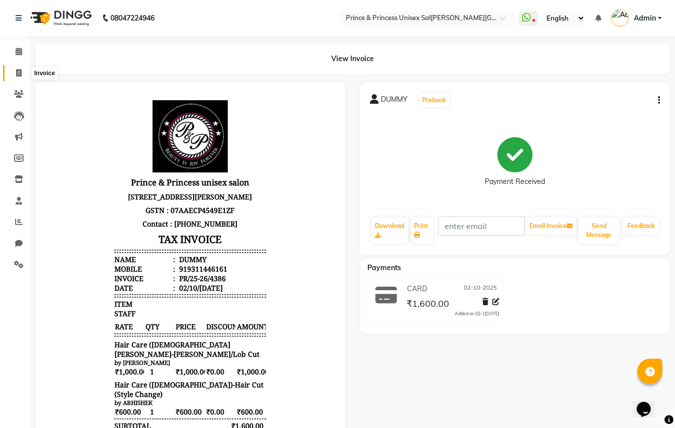
click at [13, 70] on span at bounding box center [19, 74] width 18 height 12
select select "service"
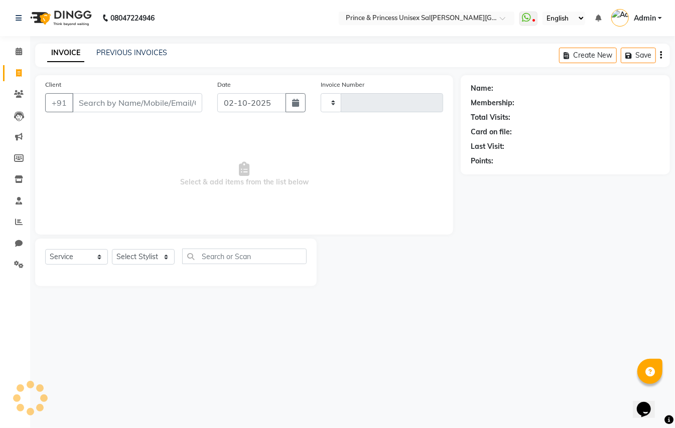
type input "4387"
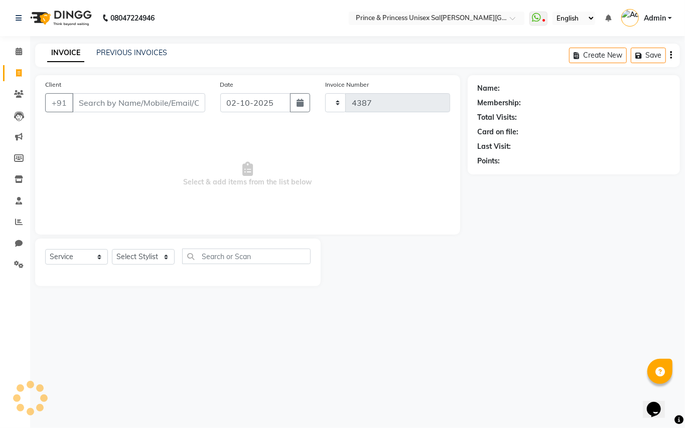
select select "3760"
click at [155, 53] on link "PREVIOUS INVOICES" at bounding box center [131, 52] width 71 height 9
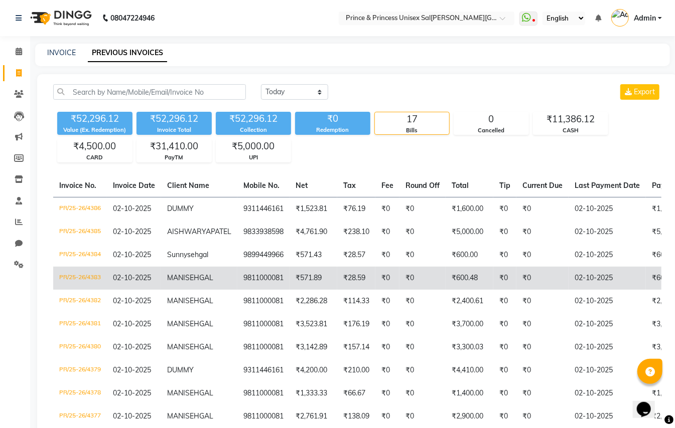
click at [455, 290] on td "₹600.48" at bounding box center [469, 278] width 48 height 23
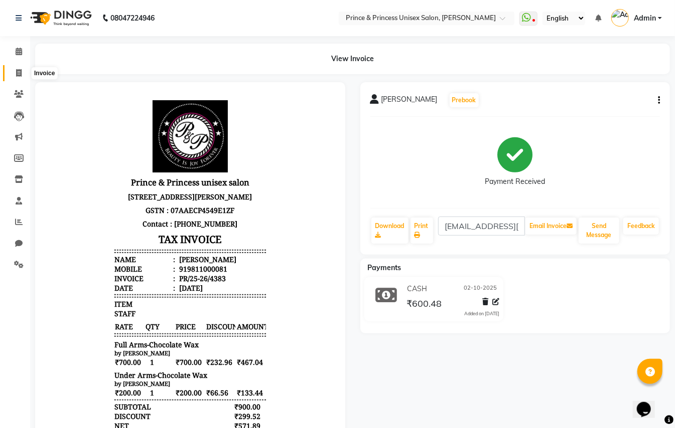
drag, startPoint x: 13, startPoint y: 70, endPoint x: 482, endPoint y: 30, distance: 470.7
click at [14, 69] on span at bounding box center [19, 74] width 18 height 12
select select "service"
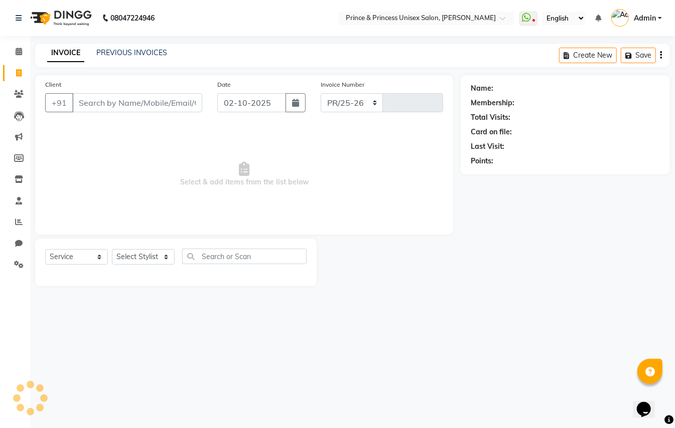
select select "3760"
type input "4387"
